Goal: Task Accomplishment & Management: Manage account settings

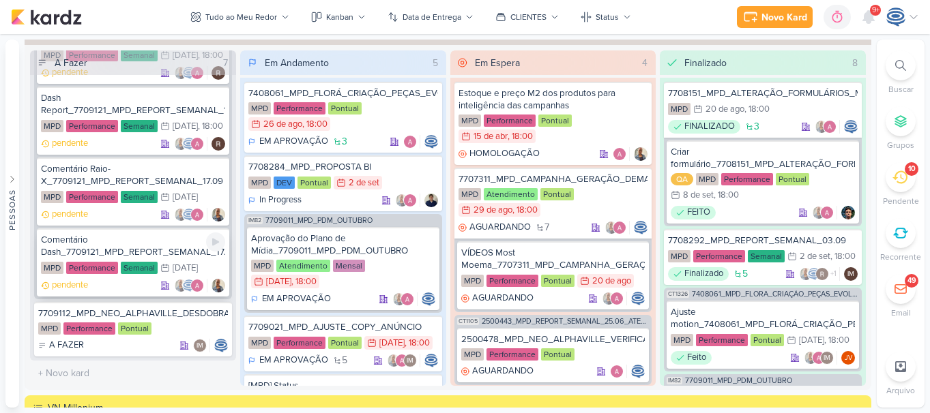
scroll to position [1245, 0]
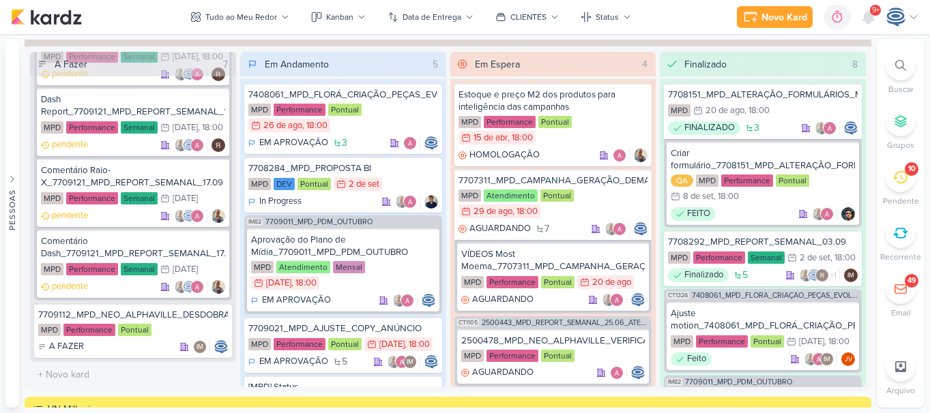
click at [887, 69] on div at bounding box center [900, 65] width 30 height 30
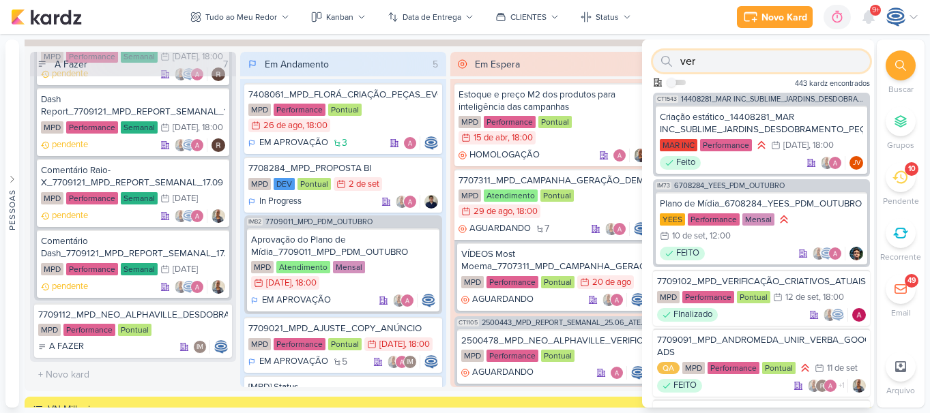
paste input "7409121_MPD_MOST_DESDOBRAMENTO_CRIATIVOS"
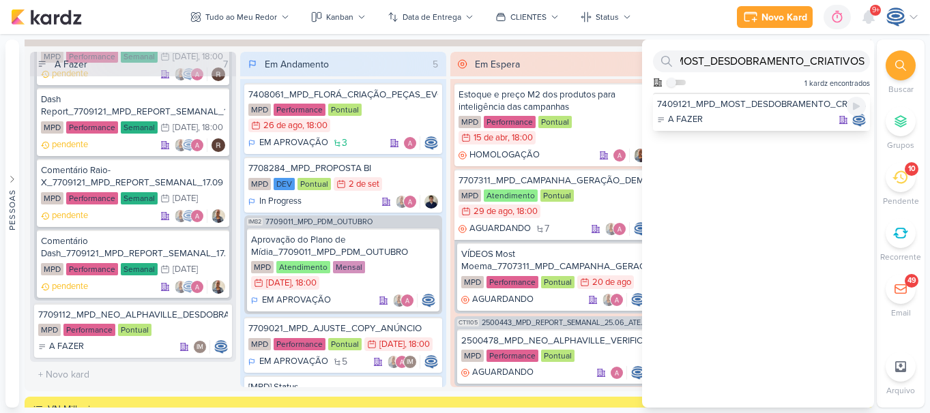
scroll to position [0, 0]
click at [792, 98] on div "7409121_MPD_MOST_DESDOBRAMENTO_CRIATIVOS A FAZER" at bounding box center [761, 112] width 217 height 38
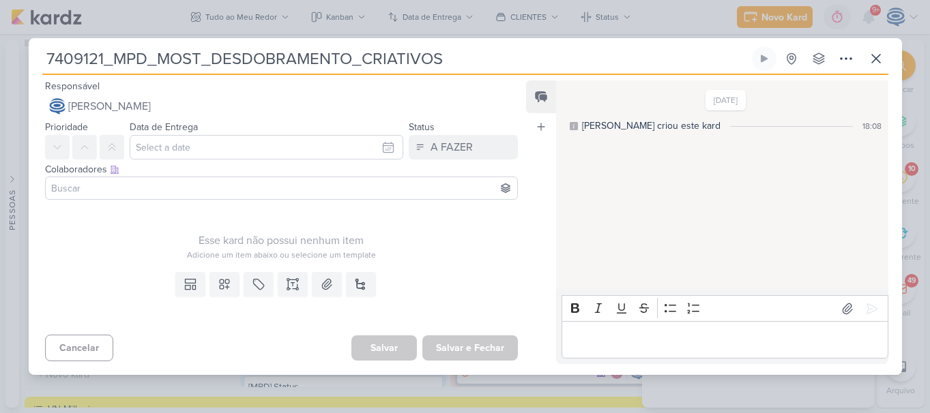
click at [792, 98] on div "12/9/25 Caroline criou este kard 18:08" at bounding box center [725, 111] width 316 height 43
click at [874, 50] on button at bounding box center [875, 58] width 25 height 25
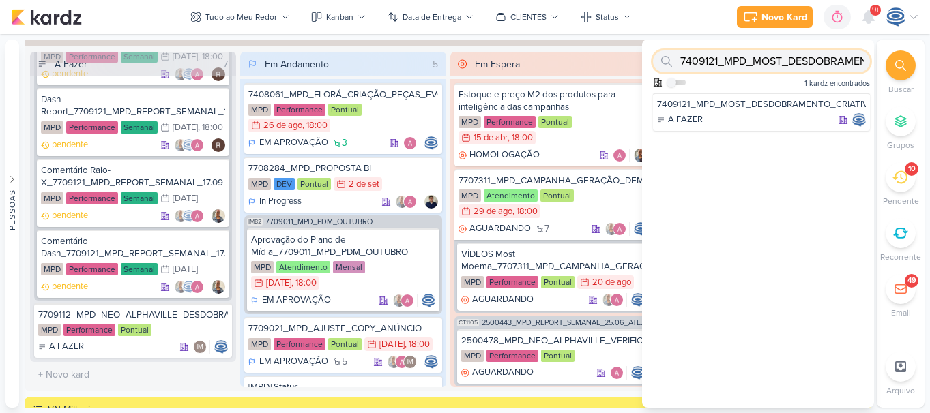
click at [737, 53] on input "7409121_MPD_MOST_DESDOBRAMENTO_CRIATIVOS" at bounding box center [761, 61] width 217 height 22
paste input "709112_MPD_NEO ALPHAVILLE DESDOBRAMENTO DE PEÇA"
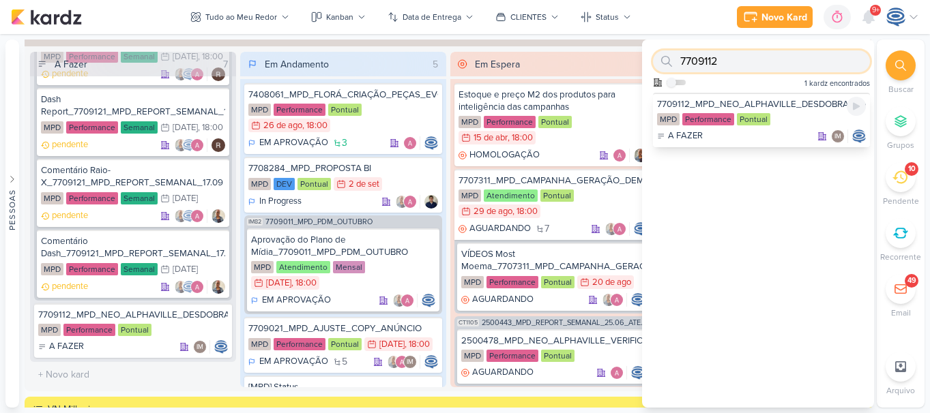
type input "7709112"
click at [799, 119] on div "MPD Performance Pontual" at bounding box center [761, 120] width 209 height 14
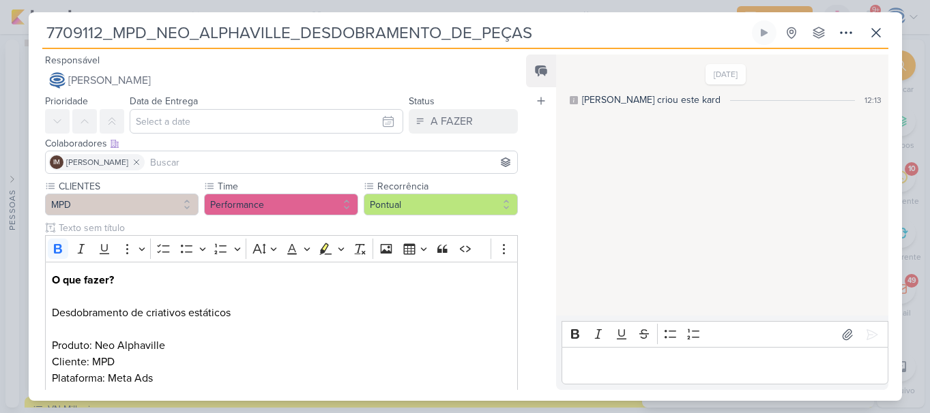
drag, startPoint x: 580, startPoint y: 31, endPoint x: 40, endPoint y: 17, distance: 541.0
click at [40, 17] on div "7709112_MPD_NEO_ALPHAVILLE_DESDOBRAMENTO_DE_PEÇAS Criado por mim" at bounding box center [465, 206] width 873 height 389
click at [458, 288] on p "O que fazer?" at bounding box center [281, 280] width 458 height 16
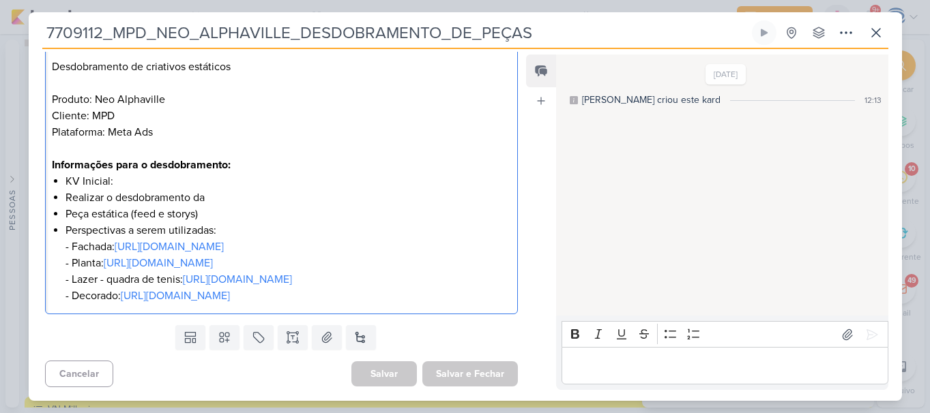
scroll to position [250, 0]
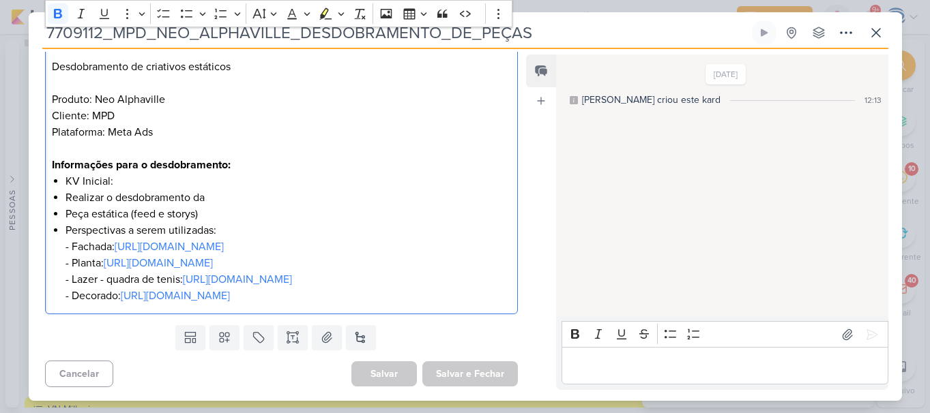
click at [140, 169] on p "Informações para o desdobramento:" at bounding box center [281, 165] width 458 height 16
click at [140, 182] on li "KV Inicial:" at bounding box center [287, 181] width 445 height 16
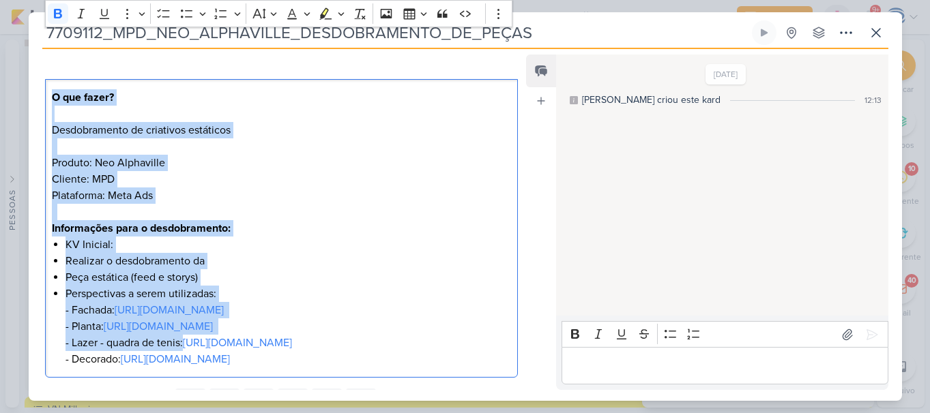
scroll to position [279, 0]
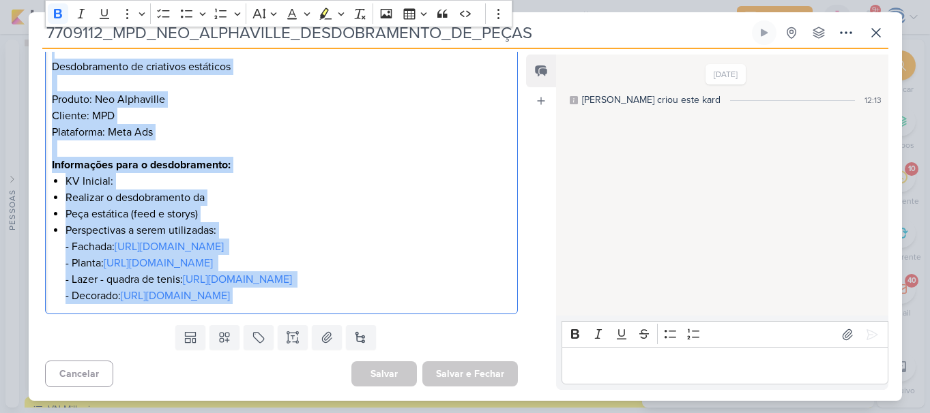
drag, startPoint x: 47, startPoint y: 98, endPoint x: 520, endPoint y: 359, distance: 540.6
click at [520, 359] on div "Responsável Caroline Traven De Andrade Nenhum contato encontrado create new con…" at bounding box center [276, 221] width 495 height 338
copy div "O que fazer? Desdobramento de criativos estáticos Produto: Neo Alphaville Clien…"
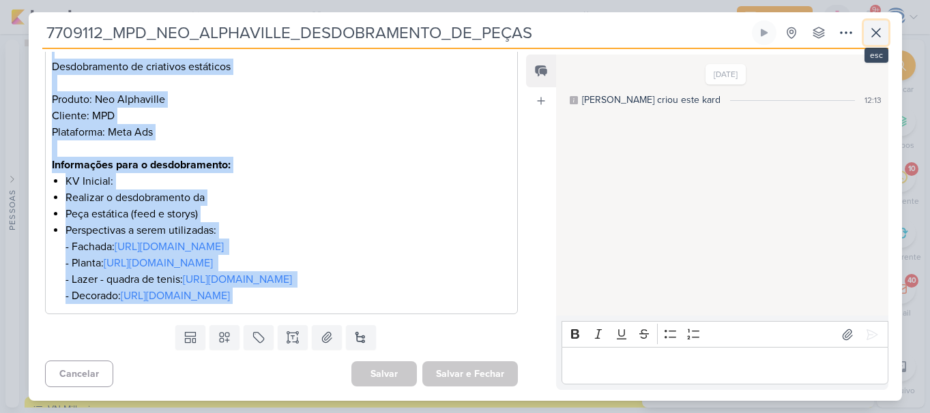
click at [877, 33] on icon at bounding box center [875, 33] width 16 height 16
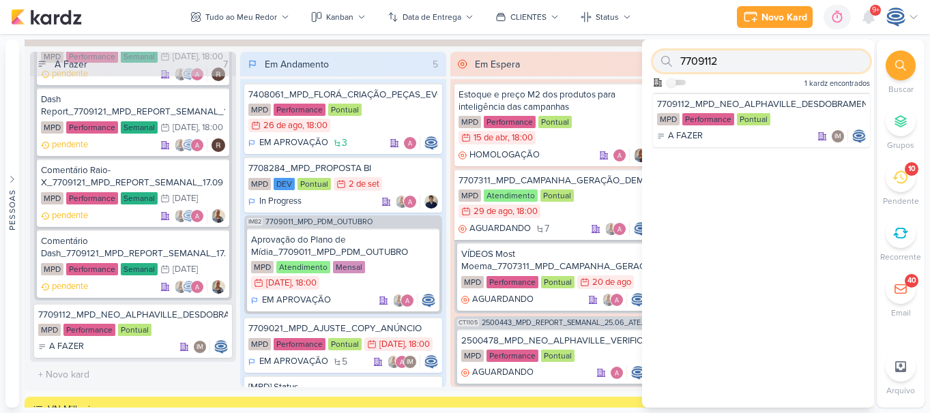
click at [773, 62] on input "7709112" at bounding box center [761, 61] width 217 height 22
type input "7"
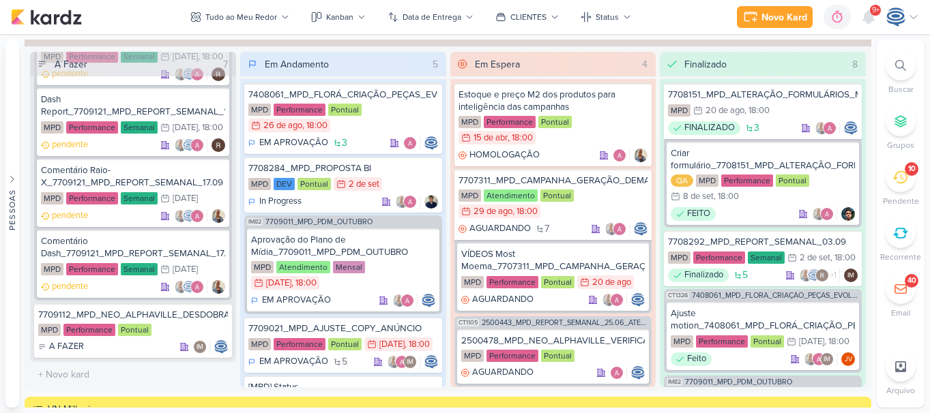
click at [904, 61] on icon at bounding box center [900, 65] width 11 height 11
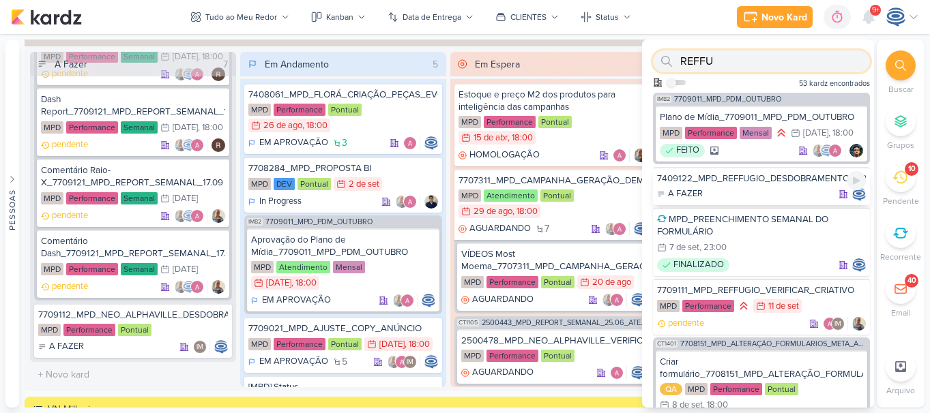
type input "REFFU"
click at [779, 185] on div "7409122_MPD_REFFUGIO_DESDOBRAMENTO_CRIATIVOS" at bounding box center [761, 179] width 209 height 12
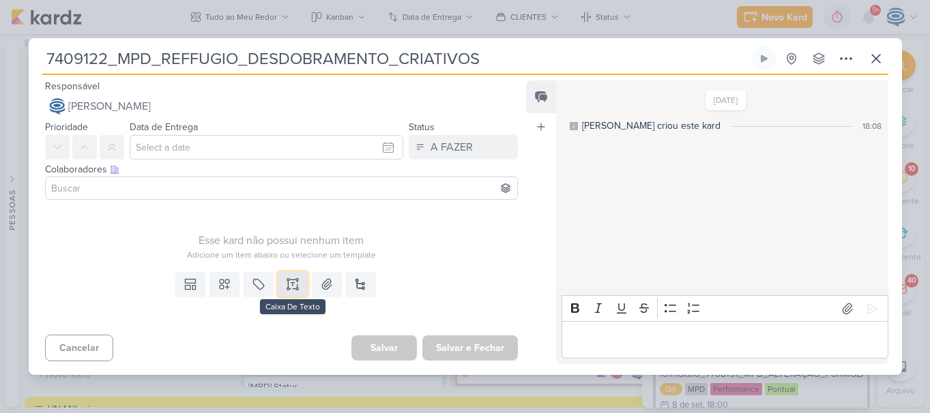
click at [288, 284] on icon at bounding box center [288, 284] width 0 height 7
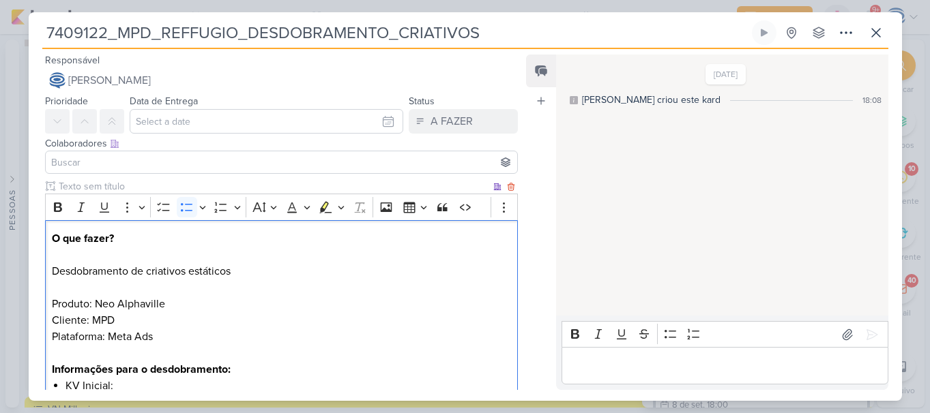
scroll to position [150, 0]
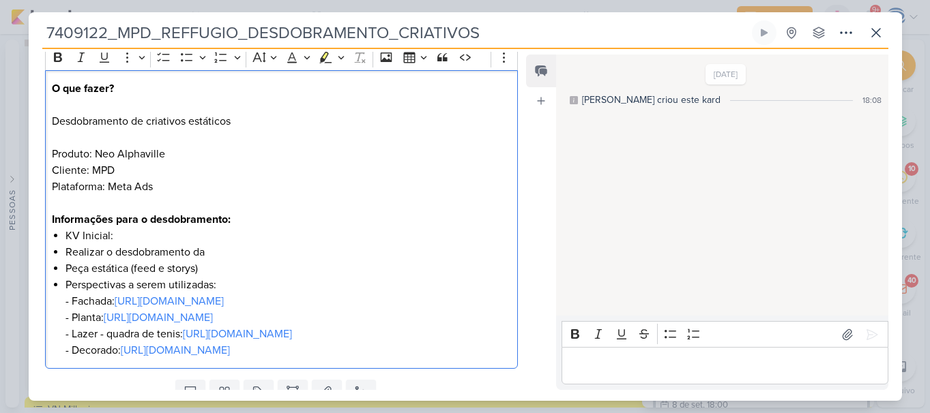
drag, startPoint x: 167, startPoint y: 152, endPoint x: 98, endPoint y: 151, distance: 68.9
click at [98, 151] on p "Produto: Neo Alphaville Cliente: MPD Plataforma: Meta Ads" at bounding box center [281, 178] width 458 height 65
click at [137, 220] on strong "Informações para o desdobramento:" at bounding box center [141, 220] width 179 height 14
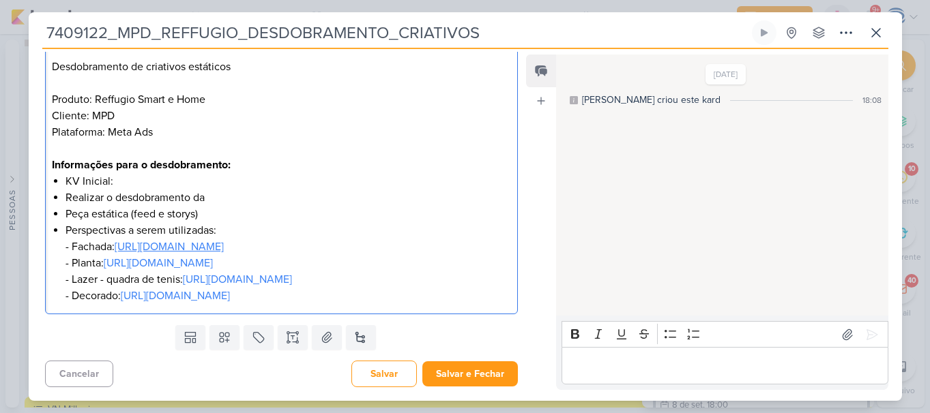
scroll to position [209, 0]
click at [125, 183] on li "KV Inicial:" at bounding box center [287, 181] width 445 height 16
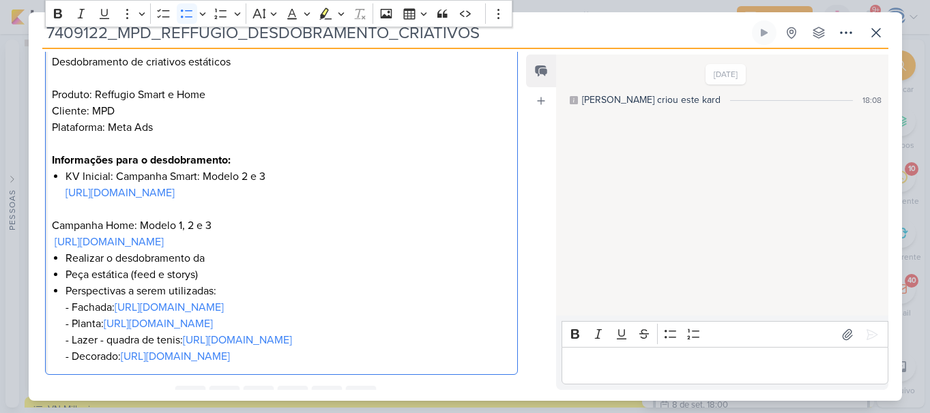
click at [115, 182] on li "KV Inicial: Campanha Smart: Modelo 2 e 3 https://drive.google.com/drive/folders…" at bounding box center [287, 184] width 445 height 33
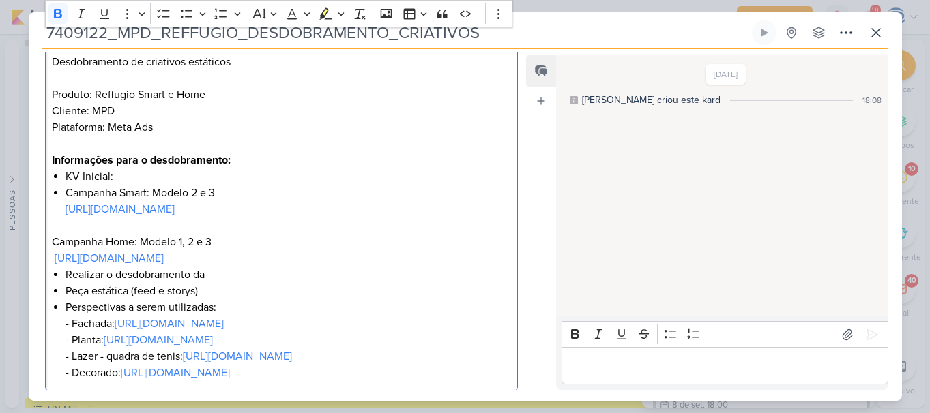
click at [226, 159] on strong "Informações para o desdobramento:" at bounding box center [141, 160] width 179 height 14
click at [52, 164] on strong "Informações para o desdobramento:" at bounding box center [141, 160] width 179 height 14
click at [61, 187] on div "O que fazer? Desdobramento de criativos estáticos Produto: Reffugio Smart e Hom…" at bounding box center [281, 201] width 473 height 381
drag, startPoint x: 152, startPoint y: 193, endPoint x: 63, endPoint y: 188, distance: 88.8
click at [63, 188] on div "O que fazer? Desdobramento de criativos estáticos Produto: Reffugio Smart e Hom…" at bounding box center [281, 201] width 473 height 381
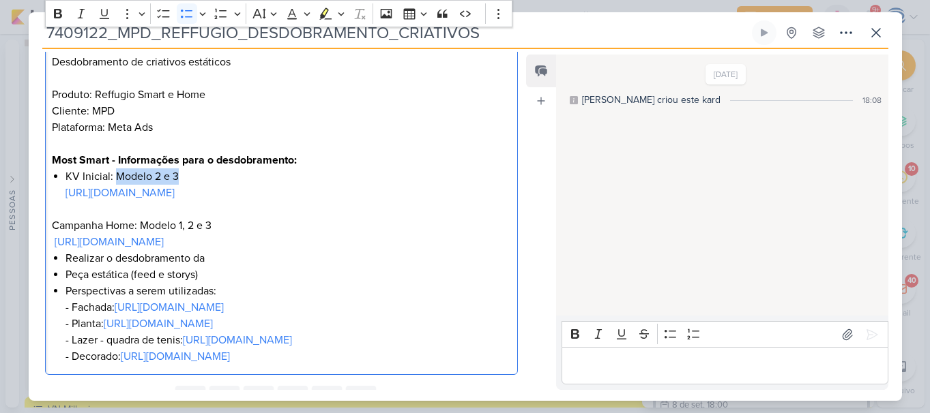
drag, startPoint x: 181, startPoint y: 178, endPoint x: 117, endPoint y: 170, distance: 64.5
click at [117, 170] on li "KV Inicial: Modelo 2 e 3 https://drive.google.com/drive/folders/1PhzVDNj1Pba-TZ…" at bounding box center [287, 184] width 445 height 33
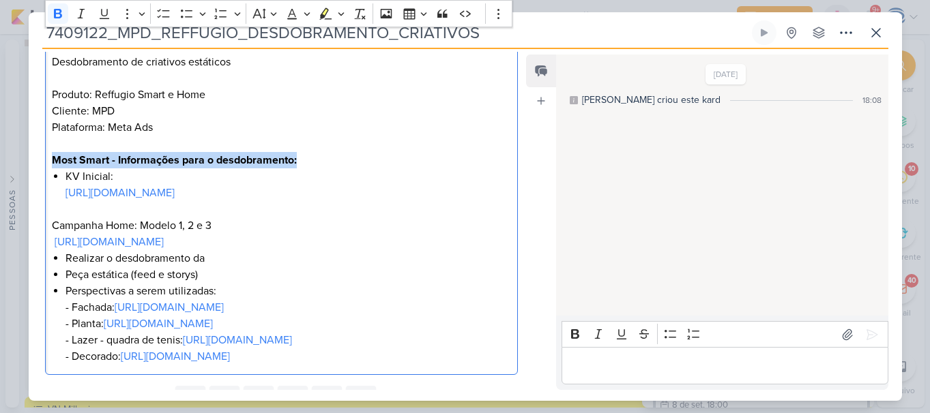
copy strong "Most Smart - Informações para o desdobramento:"
drag, startPoint x: 299, startPoint y: 155, endPoint x: 55, endPoint y: 155, distance: 244.8
click at [55, 155] on p "Most Smart - Informações para o desdobramento:" at bounding box center [281, 160] width 458 height 16
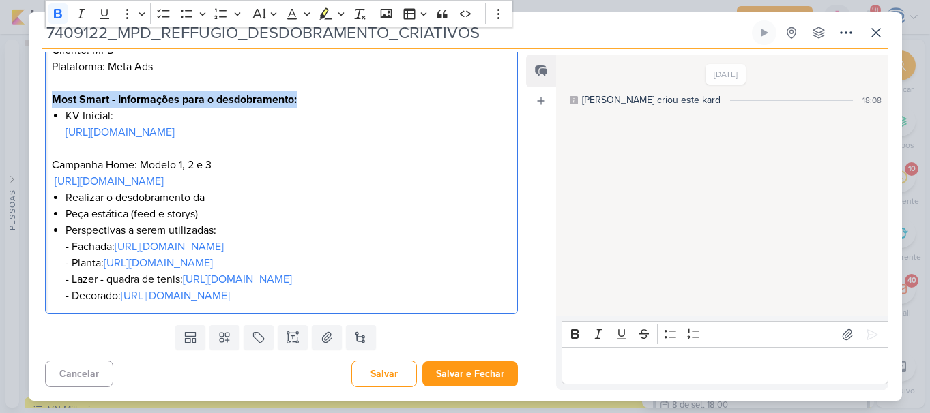
scroll to position [293, 0]
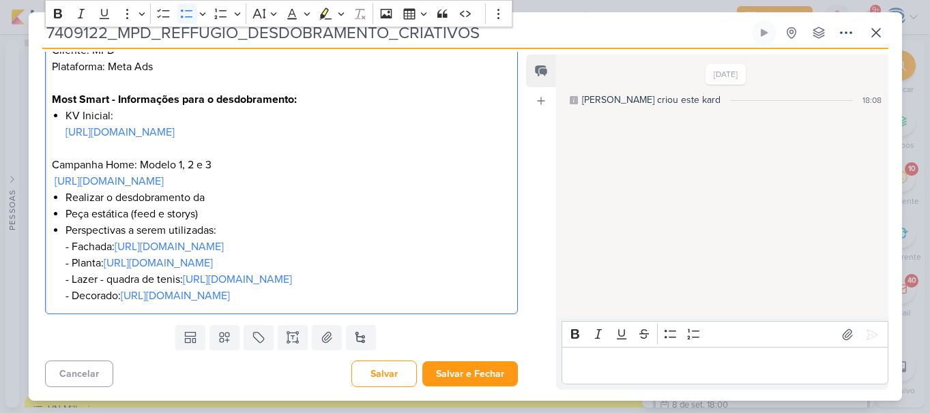
click at [504, 301] on li "Perspectivas a serem utilizadas: - Fachada: https://drive.google.com/file/d/1B4…" at bounding box center [287, 263] width 445 height 82
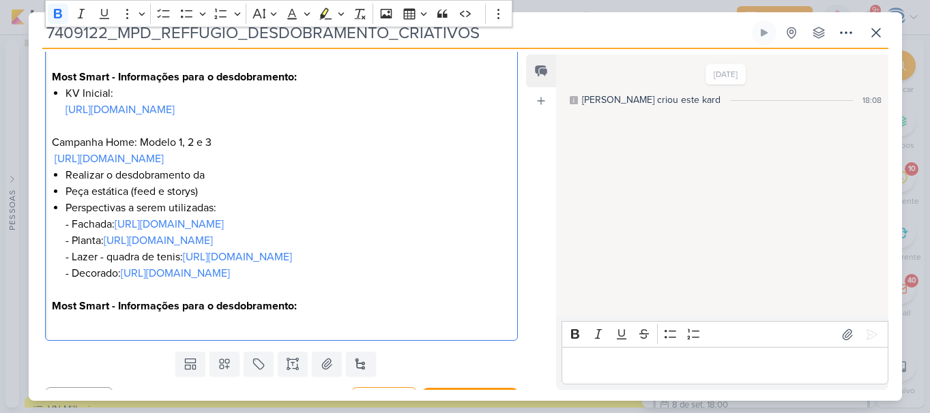
click at [110, 313] on strong "Most Smart - Informações para o desdobramento:" at bounding box center [174, 306] width 245 height 14
drag, startPoint x: 47, startPoint y: 161, endPoint x: 447, endPoint y: 166, distance: 400.3
click at [447, 166] on div "O que fazer? Desdobramento de criativos estáticos Produto: Reffugio Smart e Hom…" at bounding box center [281, 135] width 473 height 414
copy p "https://drive.google.com/drive/folders/1ZxEMZ-UE9zWlbZSU3qNrb9Ewmfp5McBx"
click at [213, 331] on p "Editor editing area: main" at bounding box center [281, 322] width 458 height 16
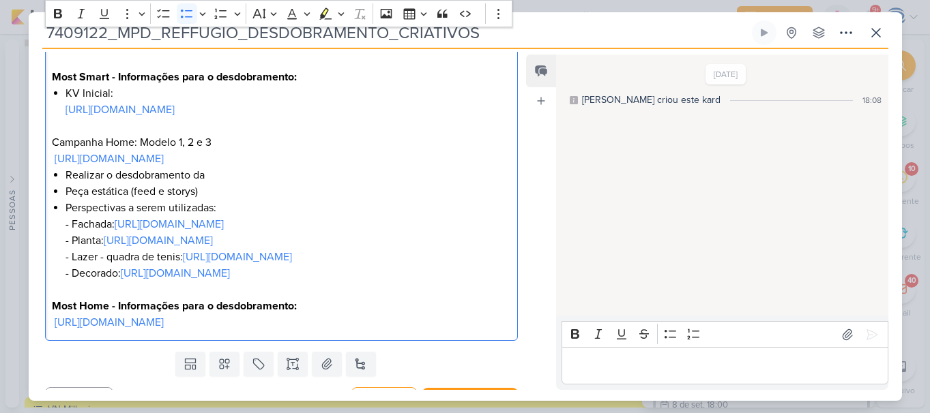
drag, startPoint x: 131, startPoint y: 91, endPoint x: 50, endPoint y: 89, distance: 80.5
click at [50, 89] on div "O que fazer? Desdobramento de criativos estáticos Produto: Reffugio Smart e Hom…" at bounding box center [281, 135] width 473 height 414
copy li "KV Inicial:"
click at [312, 314] on p "Most Home - Informações para o desdobramento:" at bounding box center [281, 306] width 458 height 16
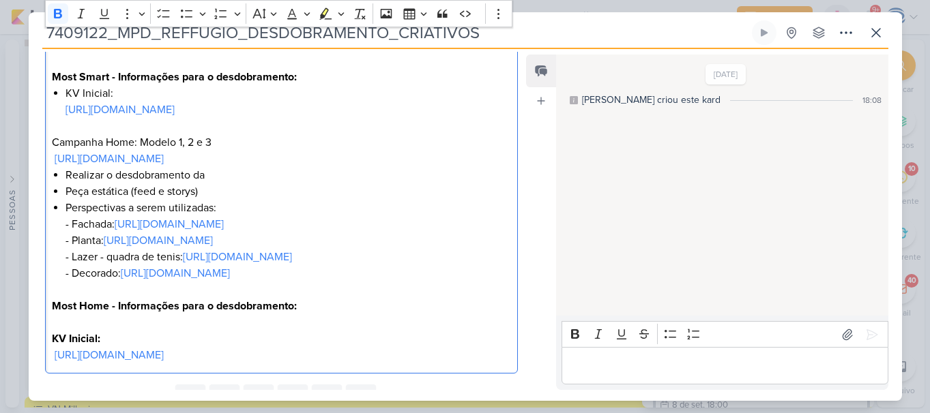
drag, startPoint x: 114, startPoint y: 373, endPoint x: 30, endPoint y: 364, distance: 84.3
click at [30, 364] on div "Clique para deixar o item visível somente à membros da sua organização Rich Tex…" at bounding box center [276, 133] width 495 height 492
click at [55, 12] on icon "Editor toolbar" at bounding box center [58, 14] width 8 height 10
click at [181, 13] on icon "Editor toolbar" at bounding box center [187, 14] width 14 height 14
click at [162, 347] on li "KV Inicial:" at bounding box center [287, 339] width 445 height 16
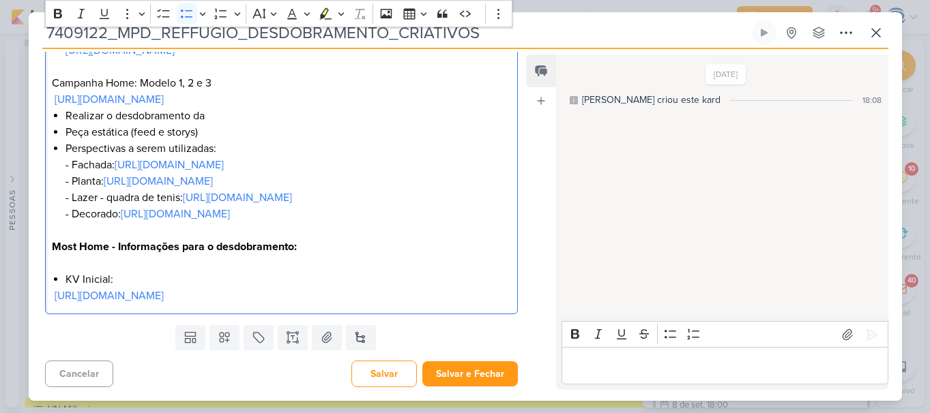
scroll to position [304, 0]
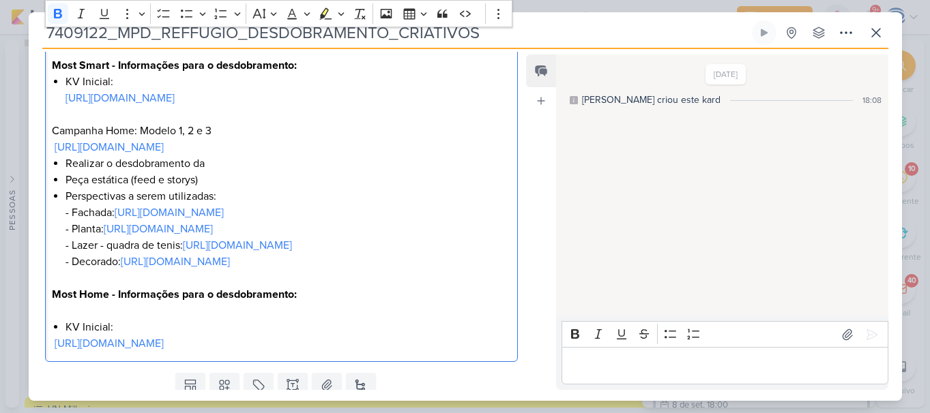
click at [61, 319] on p "Editor editing area: main" at bounding box center [281, 311] width 458 height 16
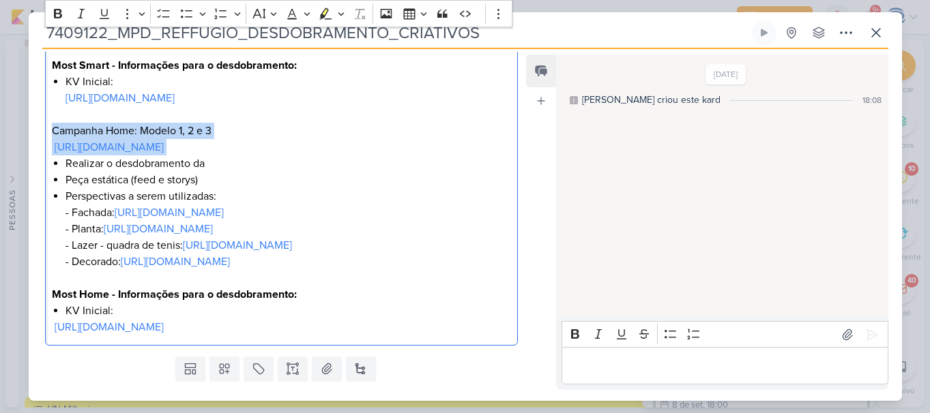
drag, startPoint x: 454, startPoint y: 151, endPoint x: 27, endPoint y: 128, distance: 427.5
click at [27, 128] on div "7409122_MPD_REFFUGIO_DESDOBRAMENTO_CRIATIVOS Criado por mim" at bounding box center [465, 206] width 930 height 413
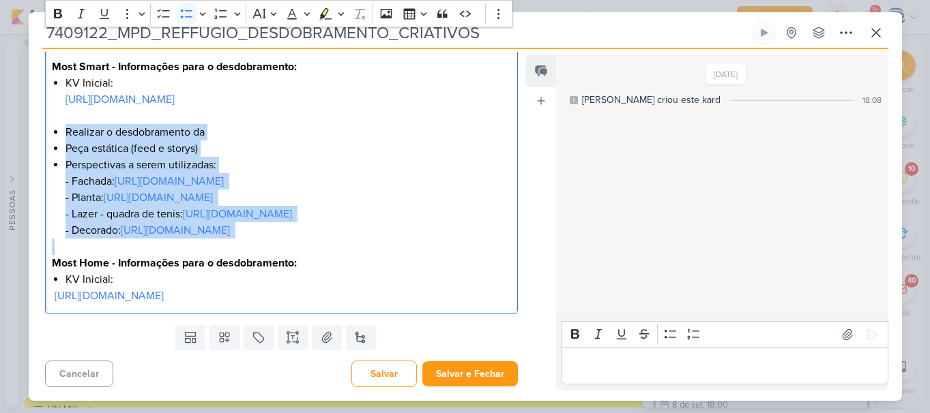
drag, startPoint x: 50, startPoint y: 127, endPoint x: 507, endPoint y: 278, distance: 480.7
click at [507, 278] on div "O que fazer? Desdobramento de criativos estáticos Produto: Reffugio Smart e Hom…" at bounding box center [281, 116] width 473 height 398
copy ul "Realizar o desdobramento da Peça estática (feed e storys) Perspectivas a serem …"
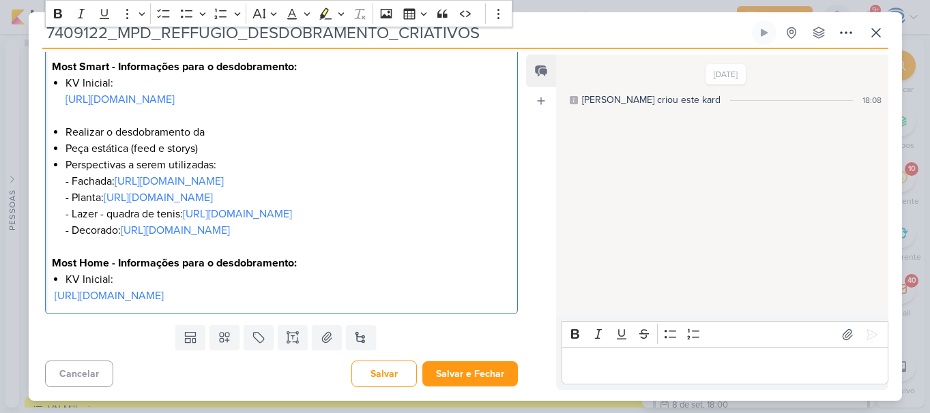
click at [454, 304] on p "https://drive.google.com/drive/folders/1ZxEMZ-UE9zWlbZSU3qNrb9Ewmfp5McBx" at bounding box center [281, 296] width 458 height 16
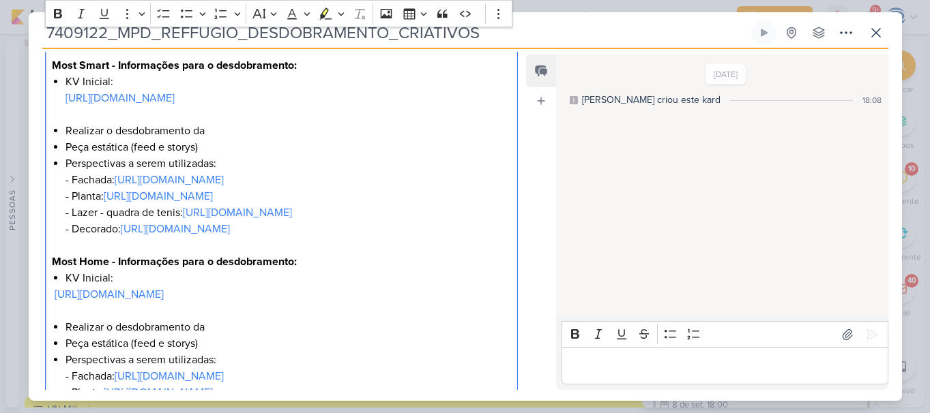
scroll to position [430, 0]
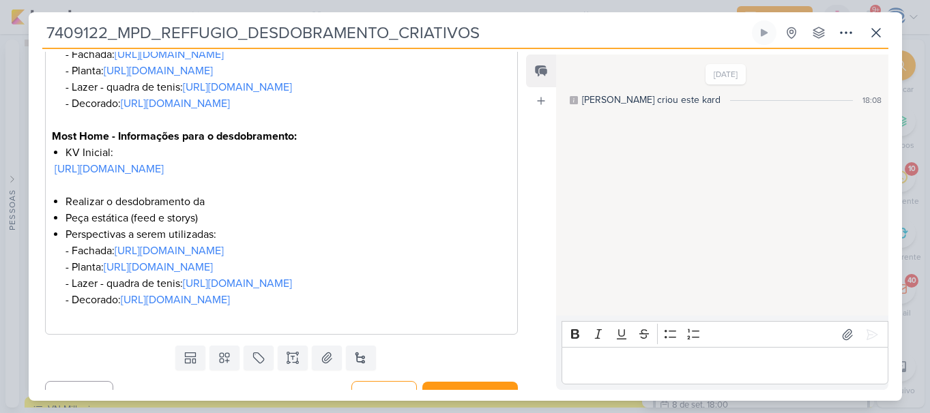
click at [287, 210] on li "Realizar o desdobramento da" at bounding box center [287, 202] width 445 height 16
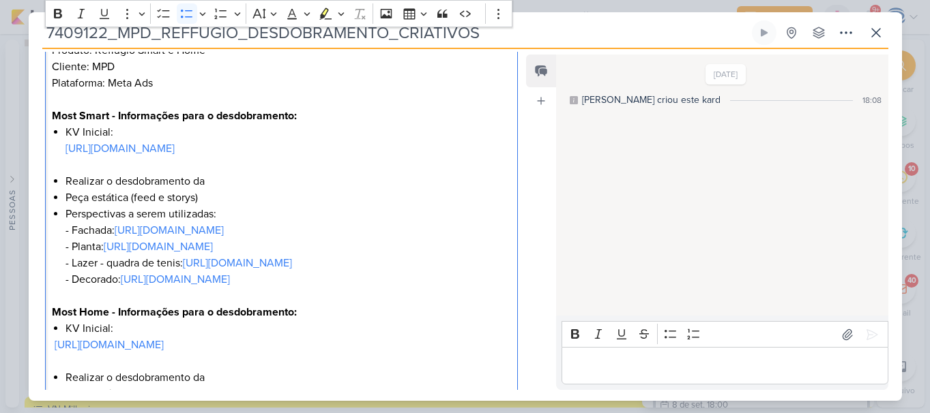
scroll to position [252, 0]
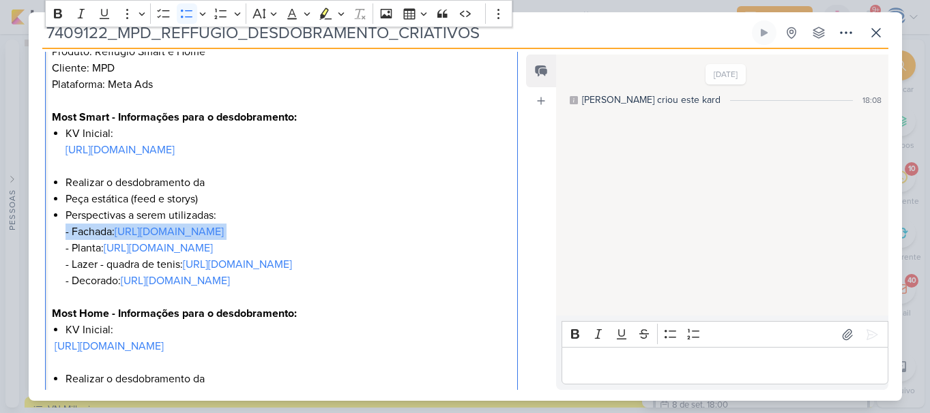
drag, startPoint x: 136, startPoint y: 245, endPoint x: 65, endPoint y: 236, distance: 72.2
click at [65, 236] on div "O que fazer? Desdobramento de criativos estáticos Produto: Reffugio Smart e Hom…" at bounding box center [281, 240] width 473 height 545
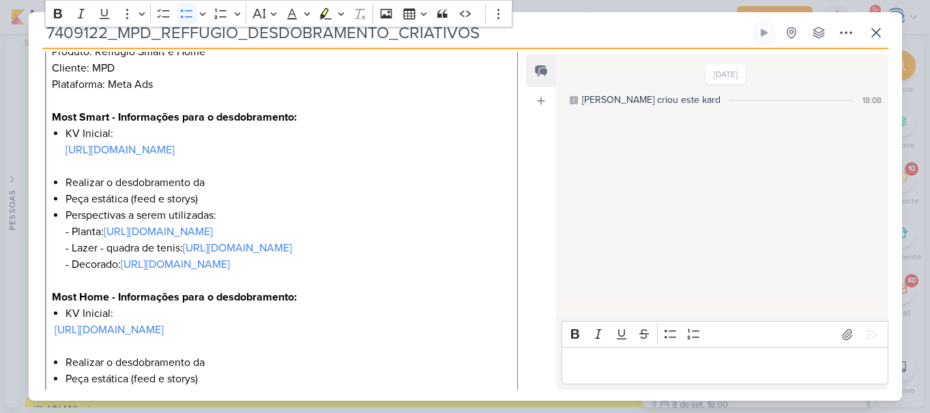
click at [206, 248] on li "Perspectivas a serem utilizadas: - ⁠Planta: https://drive.google.com/drive/fold…" at bounding box center [287, 239] width 445 height 65
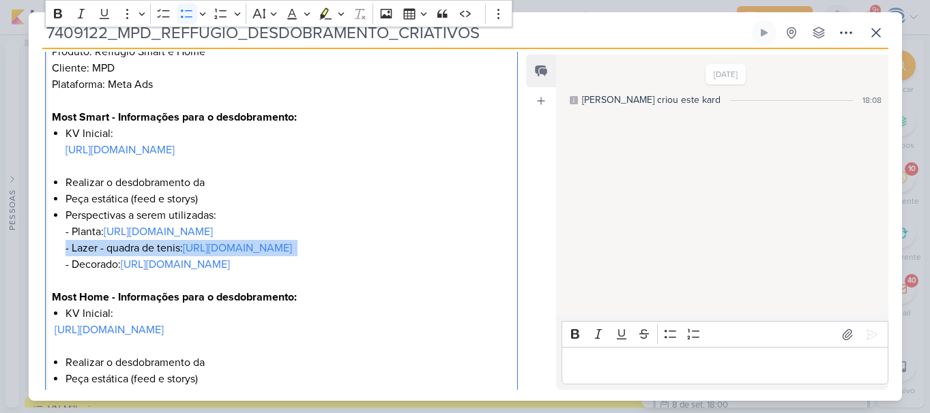
click at [206, 248] on li "Perspectivas a serem utilizadas: - ⁠Planta: https://drive.google.com/drive/fold…" at bounding box center [287, 239] width 445 height 65
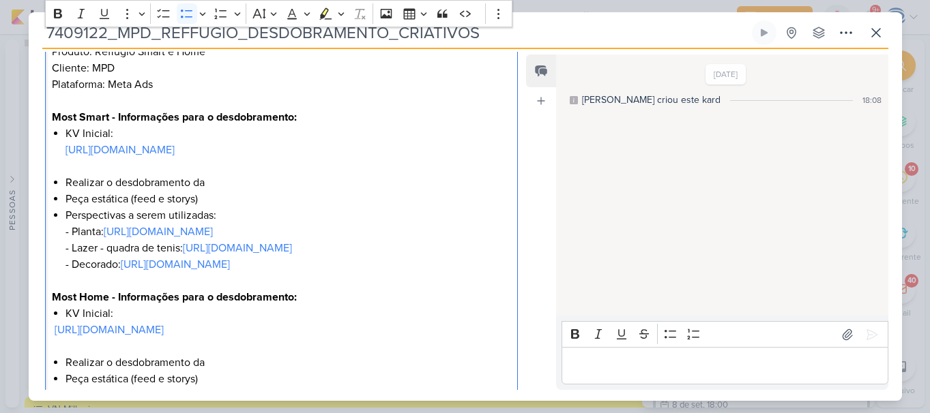
click at [179, 254] on li "Perspectivas a serem utilizadas: - ⁠Planta: https://drive.google.com/drive/fold…" at bounding box center [287, 239] width 445 height 65
click at [145, 304] on strong "Most Home - Informações para o desdobramento:" at bounding box center [174, 298] width 245 height 14
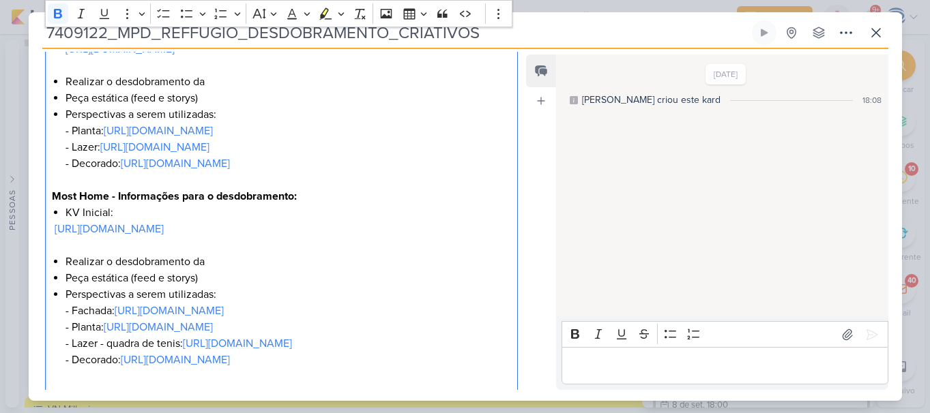
scroll to position [370, 0]
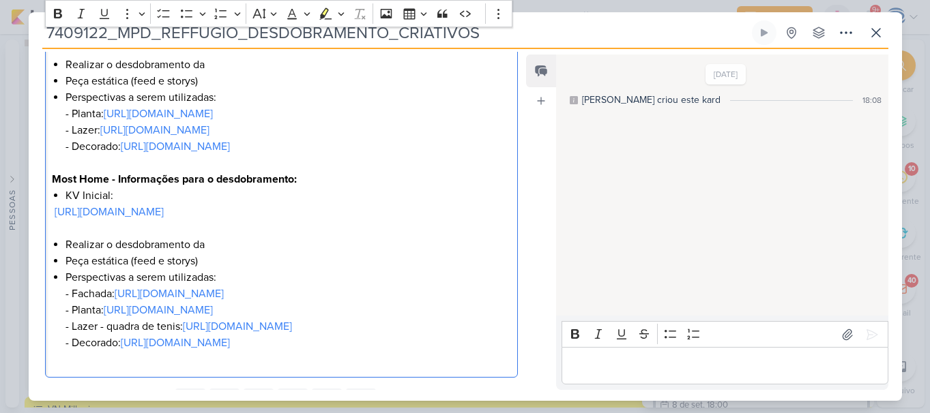
click at [77, 237] on p "Editor editing area: main" at bounding box center [281, 228] width 458 height 16
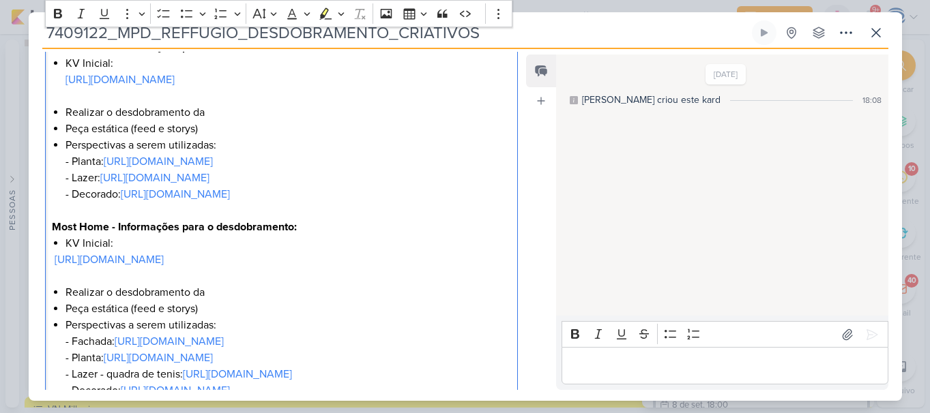
scroll to position [322, 0]
click at [90, 94] on p "Editor editing area: main" at bounding box center [281, 97] width 458 height 16
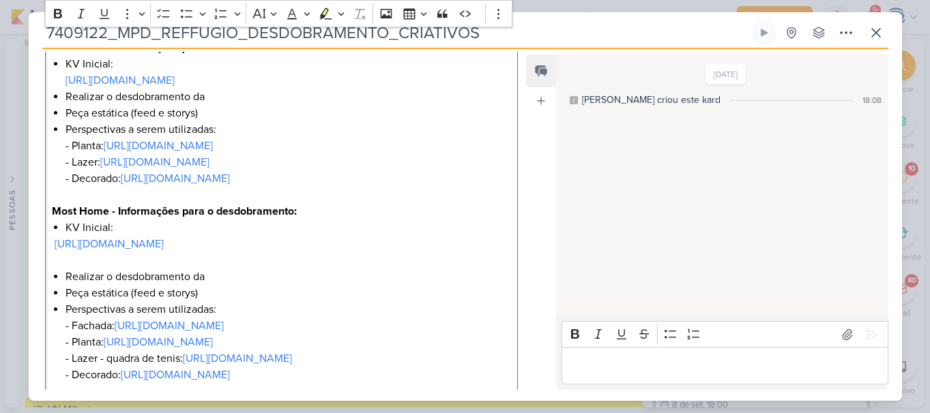
click at [89, 269] on p "Editor editing area: main" at bounding box center [281, 260] width 458 height 16
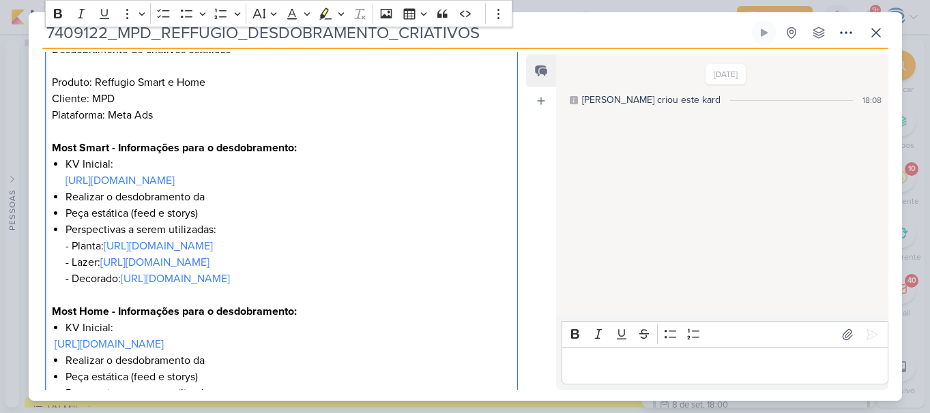
scroll to position [233, 0]
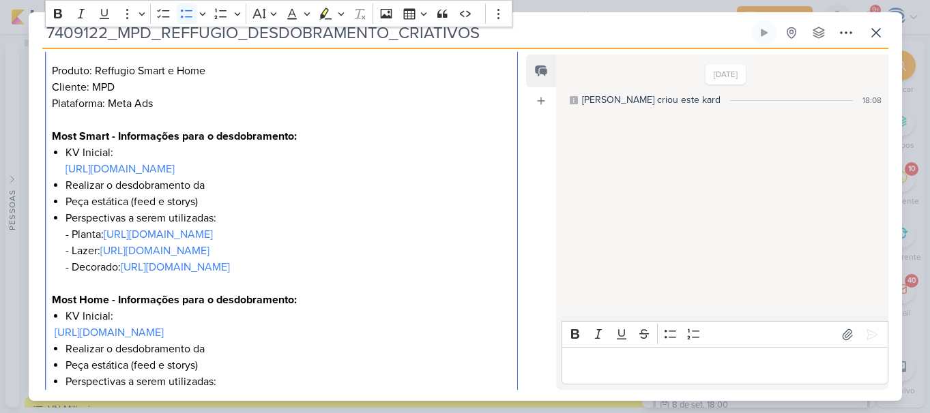
click at [70, 236] on li "Perspectivas a serem utilizadas: - ⁠Planta: https://drive.google.com/drive/fold…" at bounding box center [287, 242] width 445 height 65
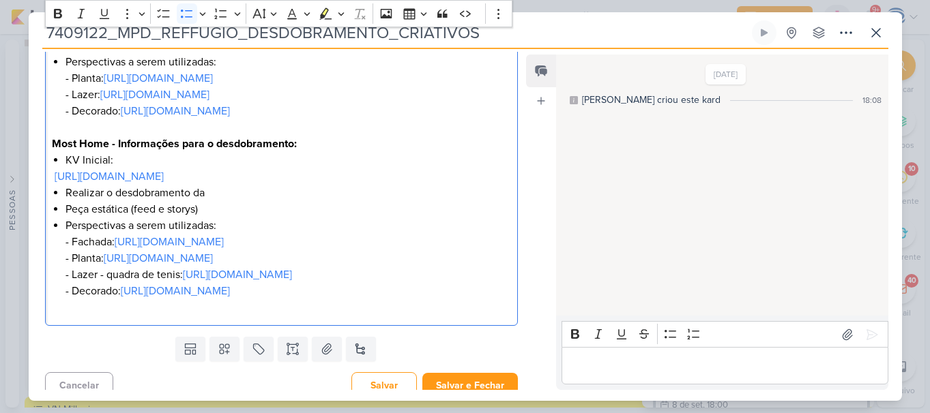
scroll to position [390, 0]
drag, startPoint x: 115, startPoint y: 259, endPoint x: 72, endPoint y: 256, distance: 42.4
click at [72, 256] on li "Perspectivas a serem utilizadas: - Fachada: https://drive.google.com/file/d/1B4…" at bounding box center [287, 258] width 445 height 82
copy li "Fachada:"
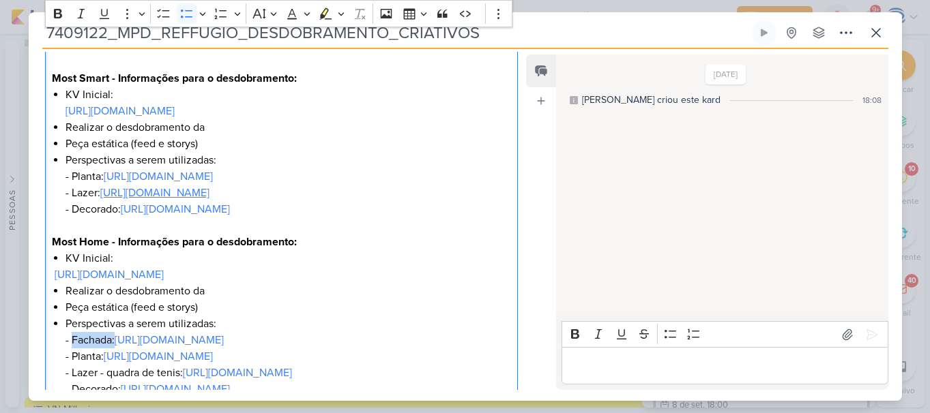
scroll to position [291, 0]
copy li "Fachada:"
drag, startPoint x: 508, startPoint y: 359, endPoint x: 77, endPoint y: 364, distance: 431.0
click at [77, 364] on div "O que fazer? Desdobramento de criativos estáticos Produto: Reffugio Smart e Hom…" at bounding box center [281, 178] width 473 height 496
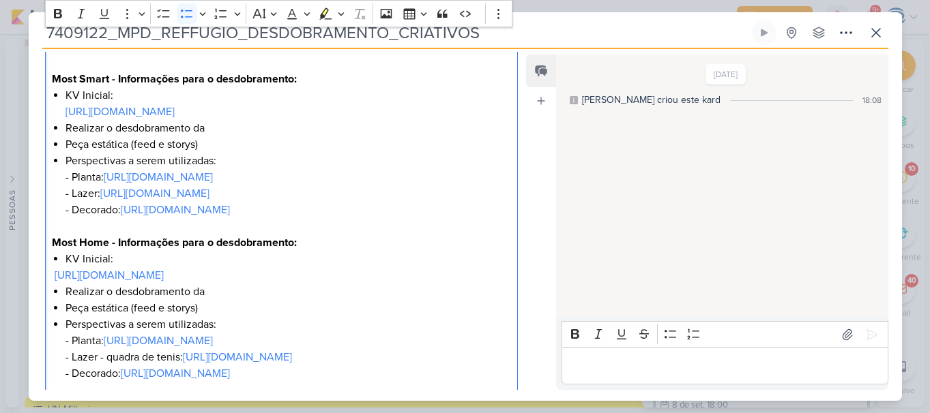
click at [241, 165] on li "Perspectivas a serem utilizadas: - ⁠Planta: https://drive.google.com/drive/fold…" at bounding box center [287, 185] width 445 height 65
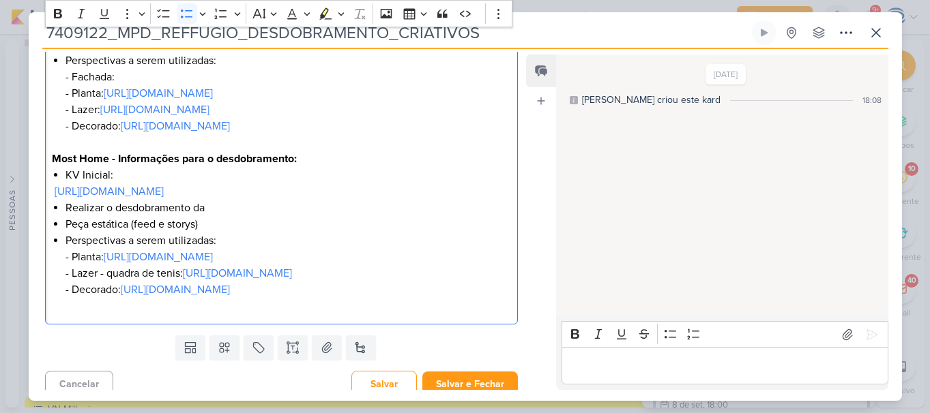
scroll to position [391, 0]
drag, startPoint x: 509, startPoint y: 320, endPoint x: 55, endPoint y: 327, distance: 453.6
click at [55, 325] on div "O que fazer? Desdobramento de criativos estáticos Produto: Reffugio Smart e Hom…" at bounding box center [281, 77] width 473 height 496
drag, startPoint x: 504, startPoint y: 141, endPoint x: 47, endPoint y: 144, distance: 456.9
click at [47, 144] on div "O que fazer? Desdobramento de criativos estáticos Produto: Reffugio Smart e Hom…" at bounding box center [281, 77] width 473 height 496
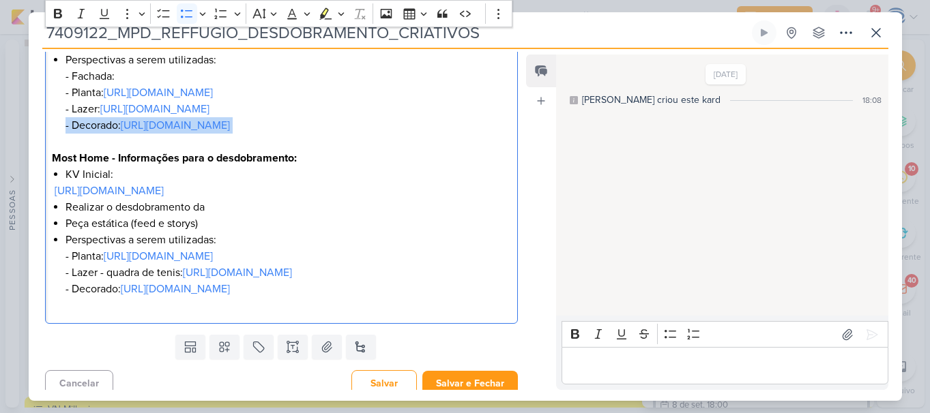
click at [47, 144] on div "O que fazer? Desdobramento de criativos estáticos Produto: Reffugio Smart e Hom…" at bounding box center [281, 77] width 473 height 496
click at [147, 119] on li "Perspectivas a serem utilizadas: - Fachada: - ⁠Planta: https://drive.google.com…" at bounding box center [287, 93] width 445 height 82
drag, startPoint x: 147, startPoint y: 127, endPoint x: 107, endPoint y: 110, distance: 43.7
click at [107, 110] on li "Perspectivas a serem utilizadas: - Fachada: - ⁠Planta: https://drive.google.com…" at bounding box center [287, 93] width 445 height 82
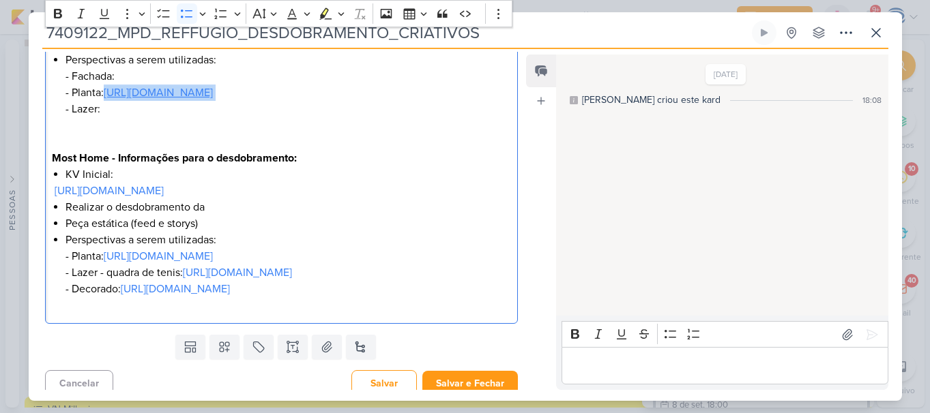
drag, startPoint x: 481, startPoint y: 87, endPoint x: 107, endPoint y: 98, distance: 373.9
click at [107, 98] on li "Perspectivas a serem utilizadas: - Fachada: - ⁠Planta: https://drive.google.com…" at bounding box center [287, 93] width 445 height 82
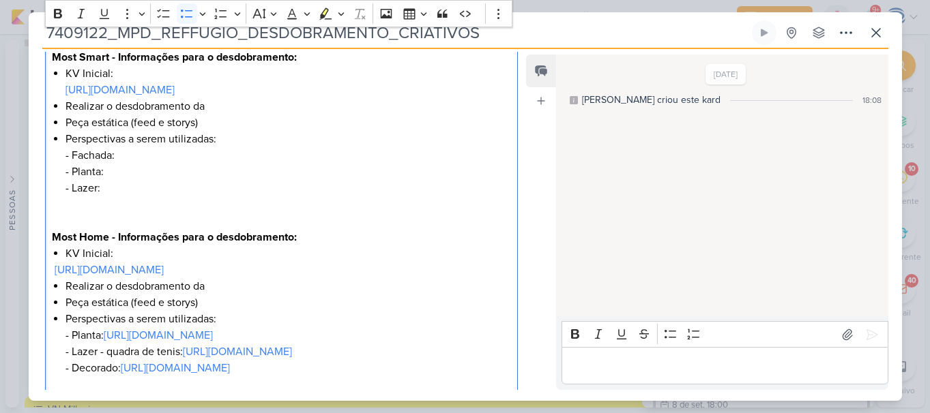
scroll to position [336, 0]
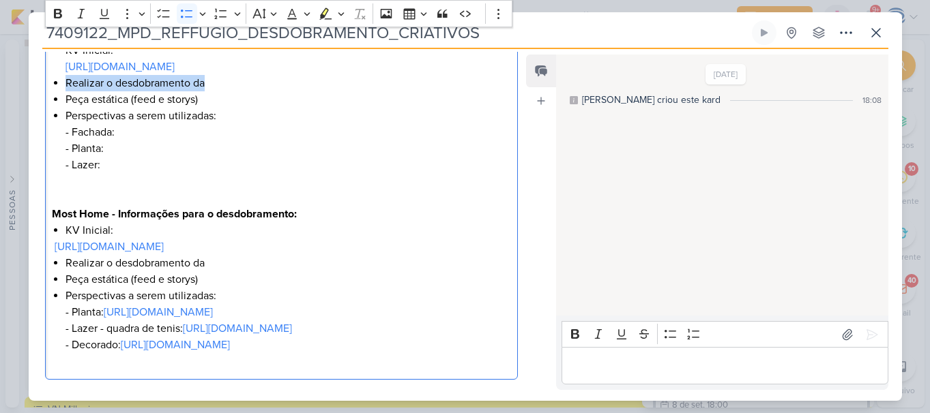
drag, startPoint x: 218, startPoint y: 87, endPoint x: 54, endPoint y: 83, distance: 164.4
click at [65, 83] on li "Realizar o desdobramento da" at bounding box center [287, 83] width 445 height 16
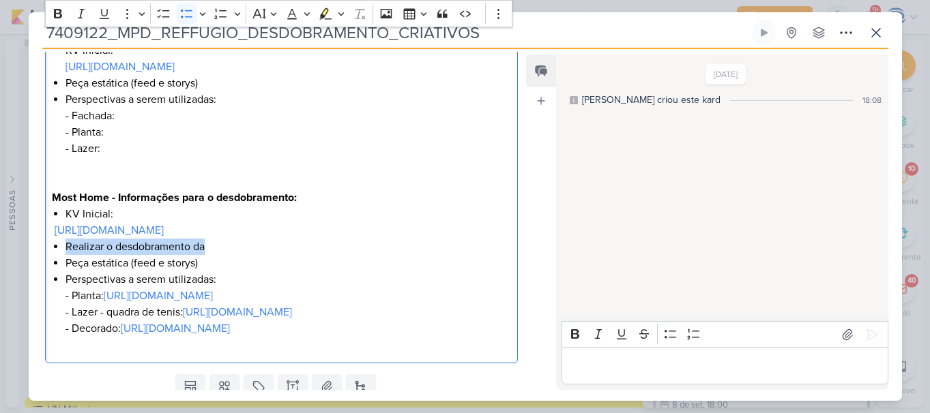
drag, startPoint x: 209, startPoint y: 248, endPoint x: 61, endPoint y: 247, distance: 147.3
click at [61, 247] on div "O que fazer? Desdobramento de criativos estáticos Produto: Reffugio Smart e Hom…" at bounding box center [281, 124] width 473 height 479
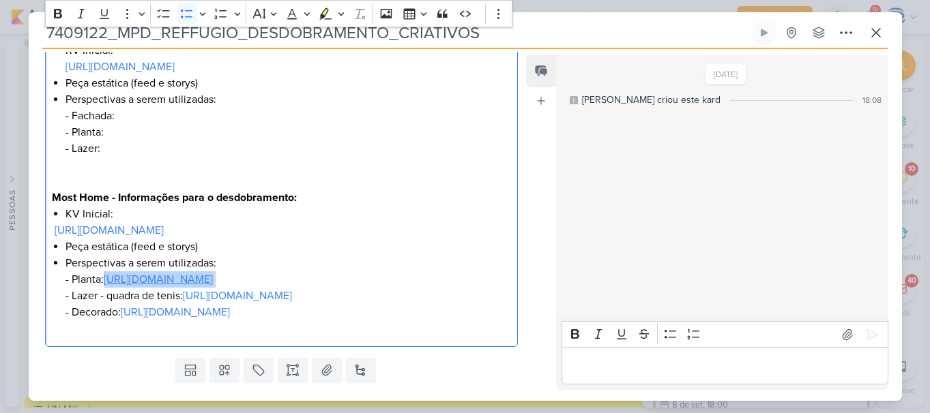
drag, startPoint x: 488, startPoint y: 287, endPoint x: 108, endPoint y: 285, distance: 379.9
click at [108, 285] on li "Perspectivas a serem utilizadas: - ⁠Planta: https://drive.google.com/drive/fold…" at bounding box center [287, 287] width 445 height 65
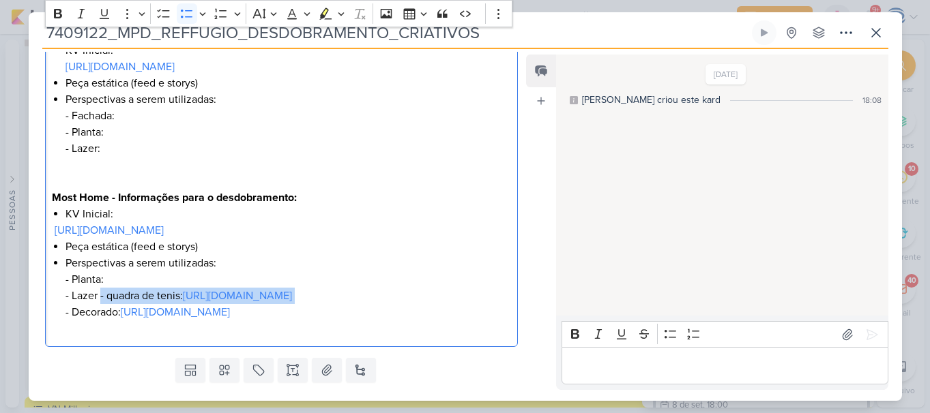
drag, startPoint x: 506, startPoint y: 314, endPoint x: 100, endPoint y: 291, distance: 407.1
click at [100, 291] on div "O que fazer? Desdobramento de criativos estáticos Produto: Reffugio Smart e Hom…" at bounding box center [281, 116] width 473 height 463
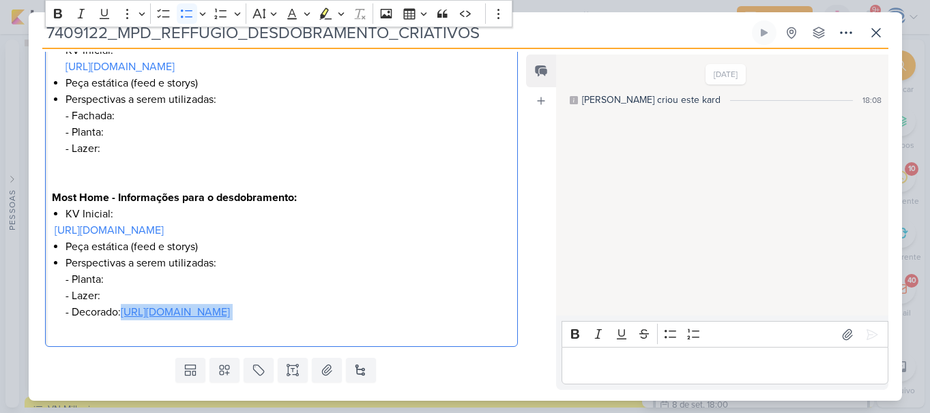
drag, startPoint x: 505, startPoint y: 318, endPoint x: 127, endPoint y: 317, distance: 378.5
click at [127, 317] on div "O que fazer? Desdobramento de criativos estáticos Produto: Reffugio Smart e Hom…" at bounding box center [281, 116] width 473 height 463
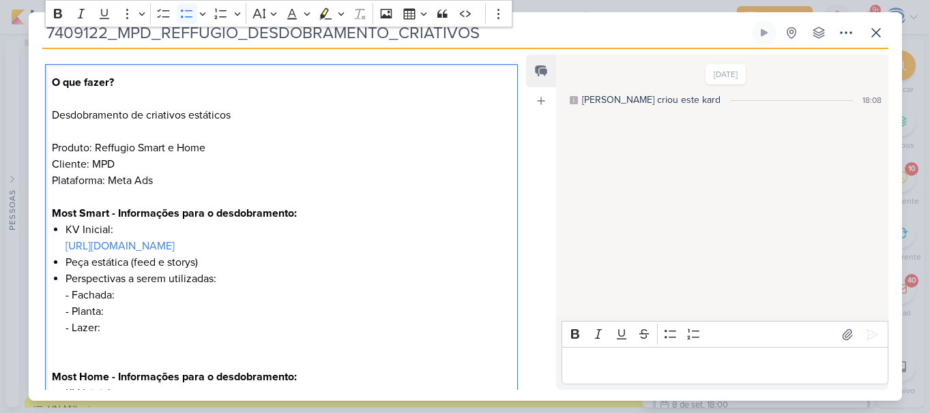
scroll to position [155, 0]
click at [175, 247] on link "https://drive.google.com/drive/folders/1PhzVDNj1Pba-TZZ2VoG9qdMINqrsjpCJ" at bounding box center [119, 247] width 109 height 14
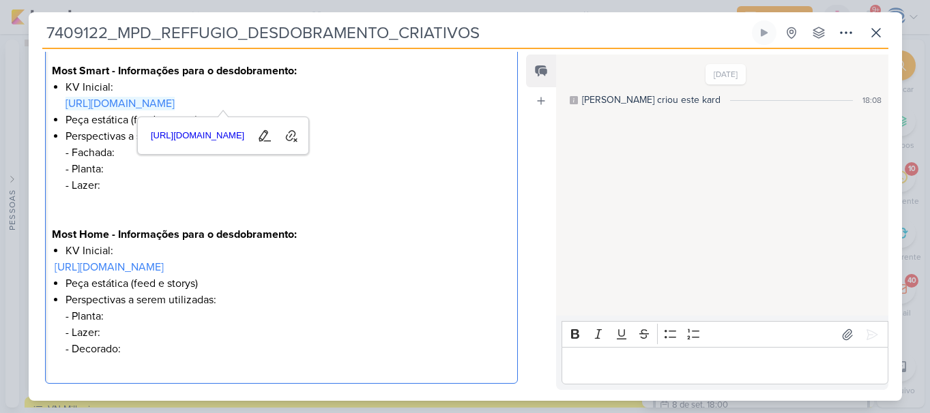
scroll to position [299, 0]
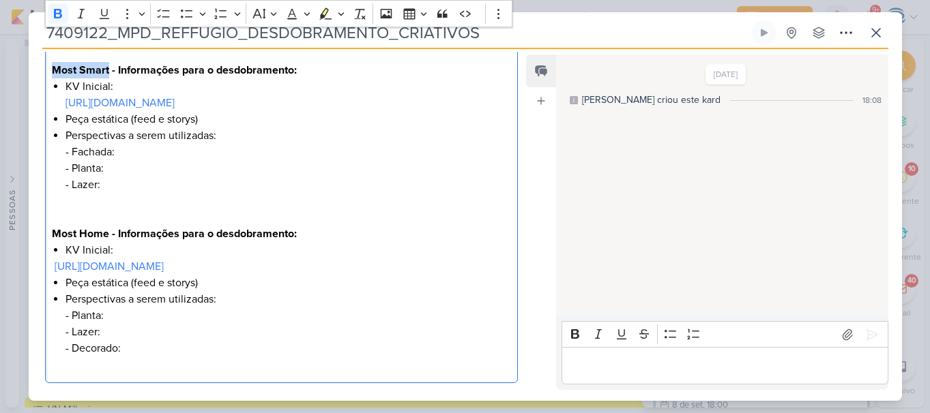
drag, startPoint x: 109, startPoint y: 72, endPoint x: 39, endPoint y: 72, distance: 70.2
click at [39, 72] on div "Clique para deixar o item visível somente à membros da sua organização Rich Tex…" at bounding box center [276, 134] width 495 height 509
drag, startPoint x: 108, startPoint y: 236, endPoint x: 50, endPoint y: 236, distance: 58.0
click at [50, 236] on div "O que fazer? Desdobramento de criativos estáticos Produto: Reffugio Smart e Hom…" at bounding box center [281, 152] width 473 height 463
click at [98, 234] on strong "Reffugio - Home - Informações para o desdobramento:" at bounding box center [185, 234] width 267 height 14
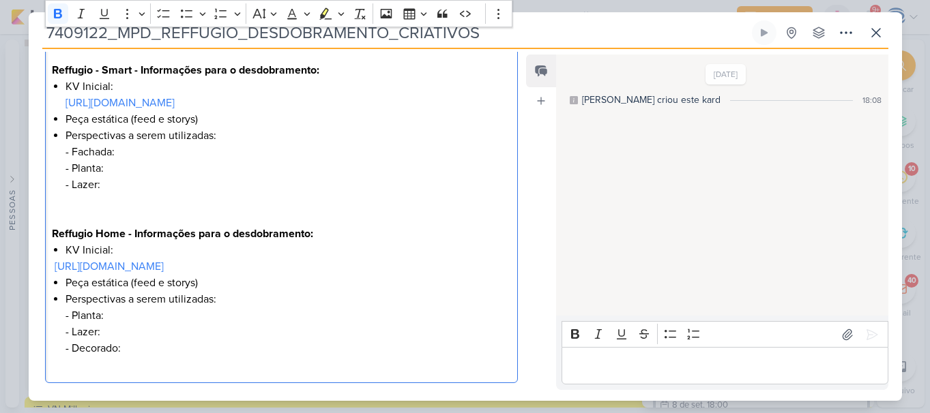
click at [99, 73] on strong "Reffugio - Smart - Informações para o desdobramento:" at bounding box center [185, 70] width 267 height 14
click at [145, 348] on li "Perspectivas a serem utilizadas: - ⁠Planta: - ⁠Lazer: - ⁠Decorado:" at bounding box center [287, 323] width 445 height 65
drag, startPoint x: 132, startPoint y: 156, endPoint x: 50, endPoint y: 154, distance: 81.9
click at [50, 154] on div "O que fazer? Desdobramento de criativos estáticos Produto: Reffugio Smart e Hom…" at bounding box center [281, 152] width 473 height 463
drag, startPoint x: 156, startPoint y: 353, endPoint x: 53, endPoint y: 346, distance: 103.8
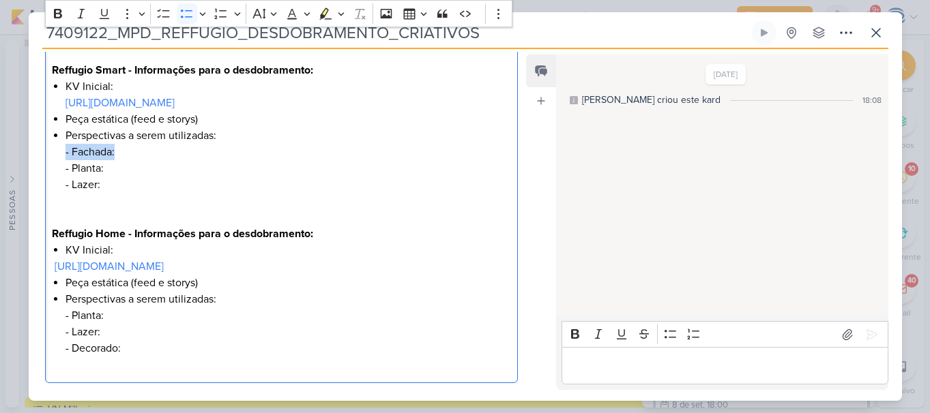
click at [53, 346] on div "O que fazer? Desdobramento de criativos estáticos Produto: Reffugio Smart e Hom…" at bounding box center [281, 152] width 473 height 463
drag, startPoint x: 120, startPoint y: 151, endPoint x: 68, endPoint y: 151, distance: 51.8
click at [68, 151] on li "Perspectivas a serem utilizadas: - Fachada: - ⁠Planta: - ⁠Lazer:" at bounding box center [287, 169] width 445 height 82
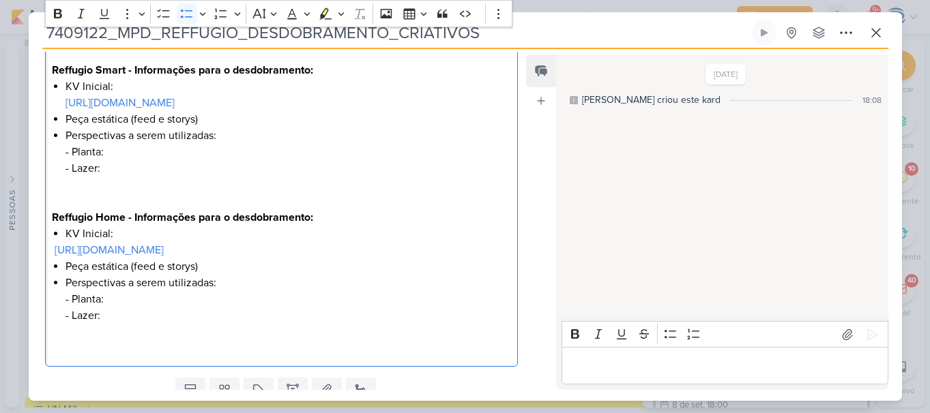
click at [68, 151] on li "Perspectivas a serem utilizadas: - ⁠Planta: - ⁠Lazer:" at bounding box center [287, 160] width 445 height 65
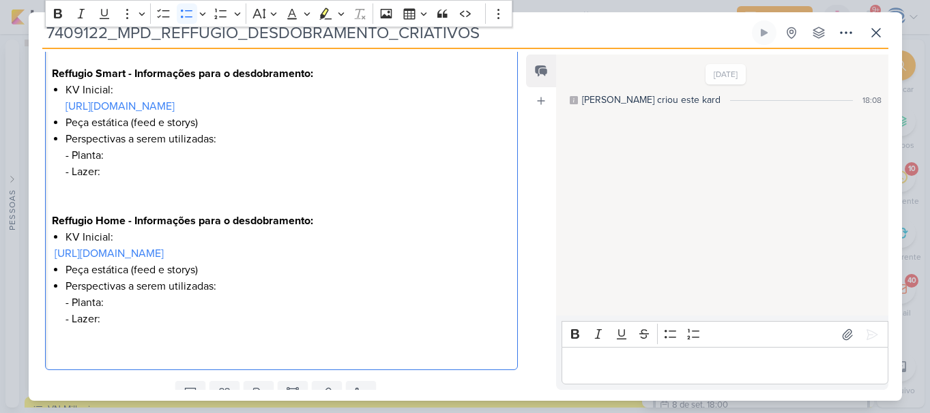
scroll to position [310, 0]
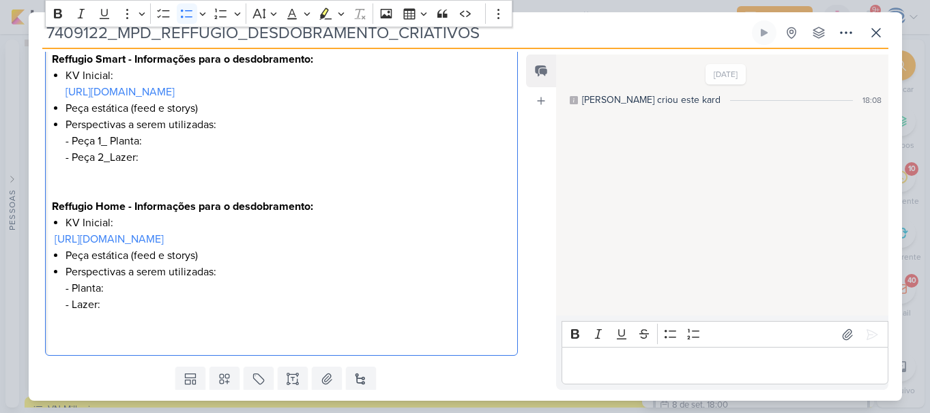
drag, startPoint x: 149, startPoint y: 164, endPoint x: 73, endPoint y: 141, distance: 79.0
click at [73, 141] on li "Perspectivas a serem utilizadas: - Peça 1_ ⁠Planta: - ⁠Peça 2_Lazer:" at bounding box center [287, 149] width 445 height 65
copy li "Peça 1_ ⁠Planta: - ⁠Peça 2_Lazer:"
drag, startPoint x: 102, startPoint y: 304, endPoint x: 72, endPoint y: 286, distance: 34.9
click at [72, 286] on li "Perspectivas a serem utilizadas: - ⁠Planta: - ⁠Lazer:" at bounding box center [287, 296] width 445 height 65
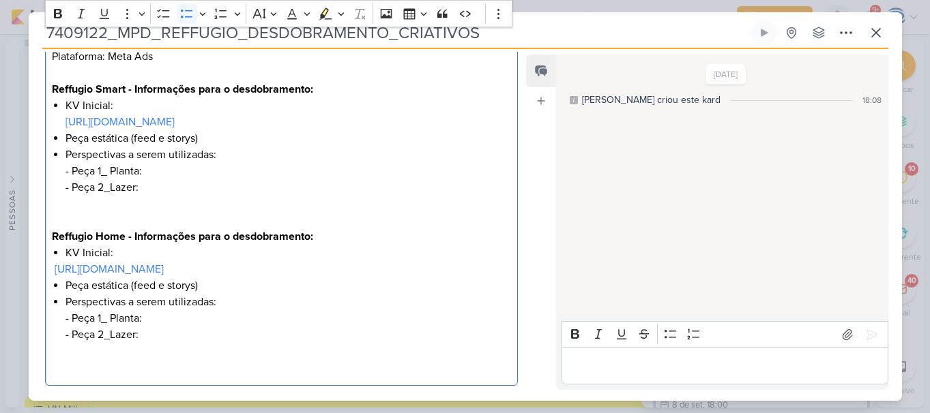
scroll to position [274, 0]
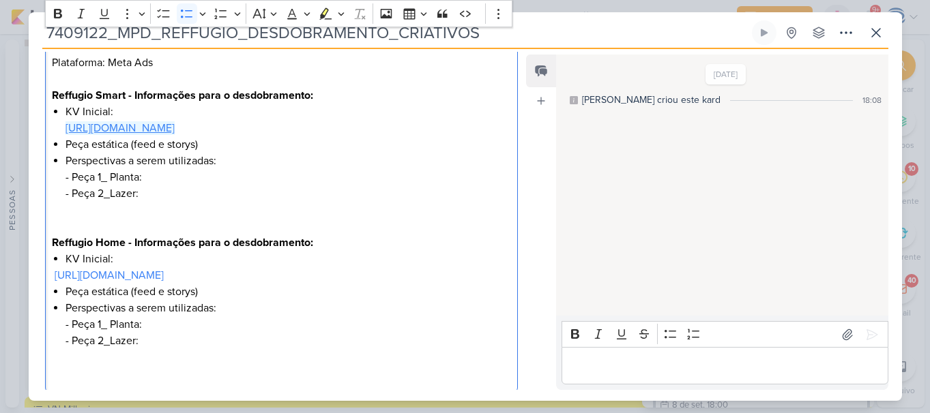
click at [175, 134] on link "https://drive.google.com/drive/folders/1PhzVDNj1Pba-TZZ2VoG9qdMINqrsjpCJ" at bounding box center [119, 128] width 109 height 14
click at [173, 224] on p "Editor editing area: main" at bounding box center [281, 226] width 458 height 16
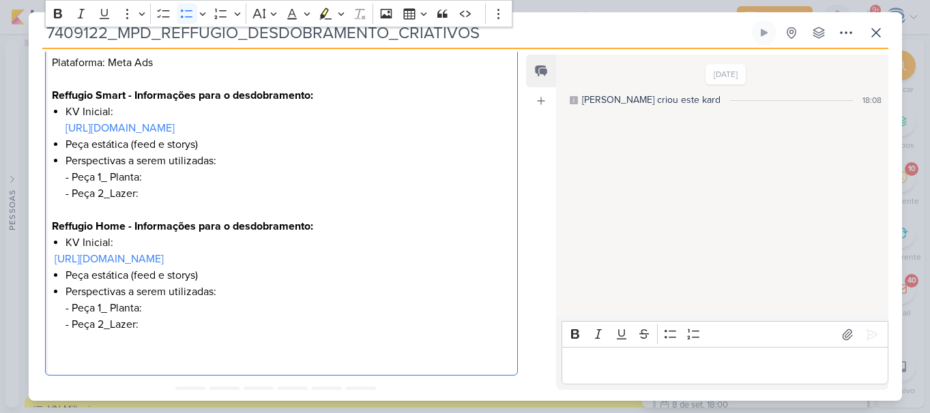
click at [179, 320] on li "Perspectivas a serem utilizadas: - ⁠Peça 1_ ⁠Planta: - ⁠Peça 2_Lazer:" at bounding box center [287, 316] width 445 height 65
click at [141, 257] on link "https://drive.google.com/drive/folders/1ZxEMZ-UE9zWlbZSU3qNrb9Ewmfp5McBx" at bounding box center [109, 259] width 109 height 14
click at [174, 306] on li "Perspectivas a serem utilizadas: - ⁠Peça 1_ ⁠Planta: - ⁠Peça 2_Lazer:" at bounding box center [287, 316] width 445 height 65
click at [100, 325] on li "Perspectivas a serem utilizadas: - ⁠Peça 1_ ⁠Planta: https://drive.google.com/f…" at bounding box center [287, 316] width 445 height 65
click at [100, 325] on link "https://drive.google.com/file/d/1I4MQpBGDyQjAMotBXbelpuW4cqtRbzNi/view?usp=shar…" at bounding box center [119, 325] width 109 height 14
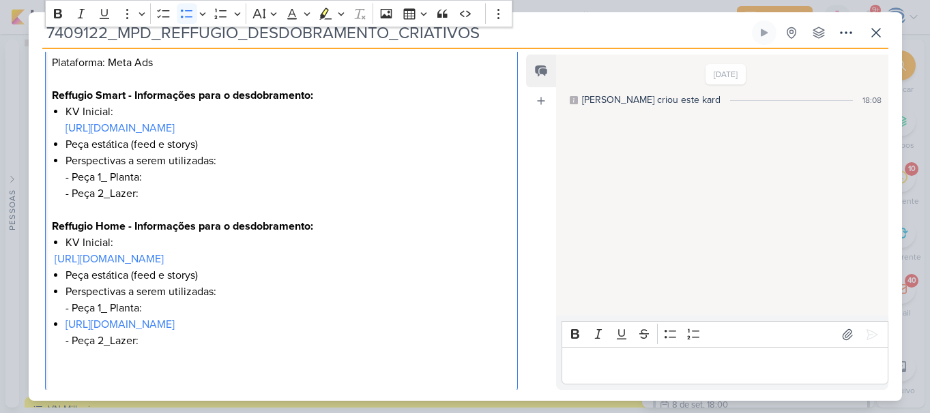
click at [61, 318] on div "O que fazer? Desdobramento de criativos estáticos Produto: Reffugio Smart e Hom…" at bounding box center [281, 169] width 473 height 447
click at [151, 344] on li "Perspectivas a serem utilizadas: - ⁠Peça 1_ ⁠Planta: ⁠⁠⁠⁠⁠⁠⁠ https://drive.goog…" at bounding box center [287, 325] width 445 height 82
click at [175, 129] on link "https://drive.google.com/drive/folders/1PhzVDNj1Pba-TZZ2VoG9qdMINqrsjpCJ" at bounding box center [119, 128] width 109 height 14
click at [150, 194] on li "Perspectivas a serem utilizadas: - Peça 1_ ⁠Planta: - ⁠Peça 2_Lazer:" at bounding box center [287, 185] width 445 height 65
click at [171, 345] on li "Perspectivas a serem utilizadas: - ⁠Peça 1_ ⁠Planta: https://drive.google.com/f…" at bounding box center [287, 325] width 445 height 82
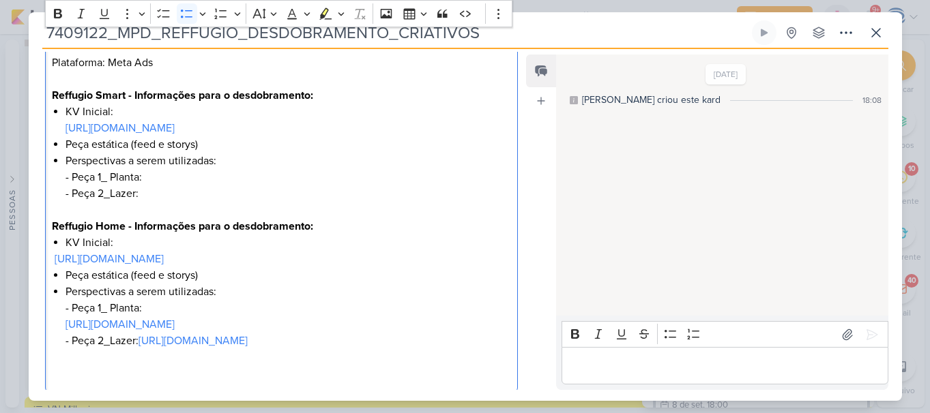
click at [165, 196] on li "Perspectivas a serem utilizadas: - Peça 1_ ⁠Planta: - ⁠Peça 2_Lazer:" at bounding box center [287, 185] width 445 height 65
click at [248, 174] on li "Perspectivas a serem utilizadas: - Peça 1_ ⁠Planta: - ⁠Peça 2_Lazer: https://dr…" at bounding box center [287, 185] width 445 height 65
click at [251, 184] on link "https://drive.google.com/file/d/1wVAtuCPmO1EwvlENJW57Ufz6SFin3sZ7/view?usp=shar…" at bounding box center [196, 177] width 109 height 14
click at [222, 316] on li "Perspectivas a serem utilizadas: - ⁠Peça 1_ ⁠Planta: https://drive.google.com/f…" at bounding box center [287, 325] width 445 height 82
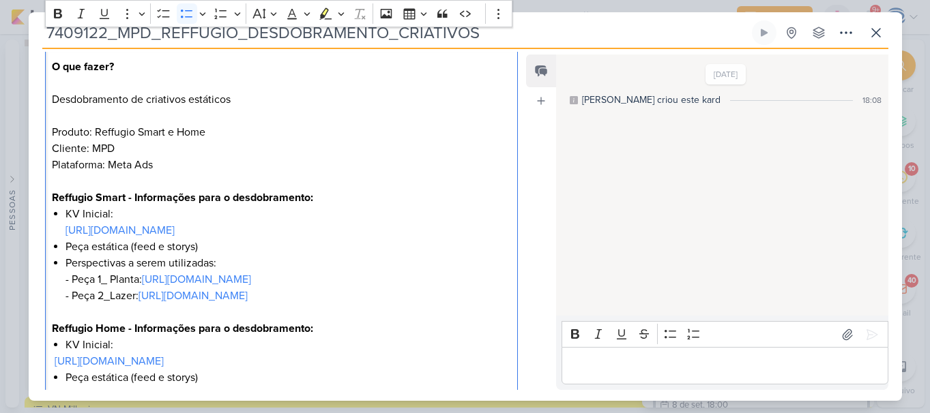
scroll to position [0, 0]
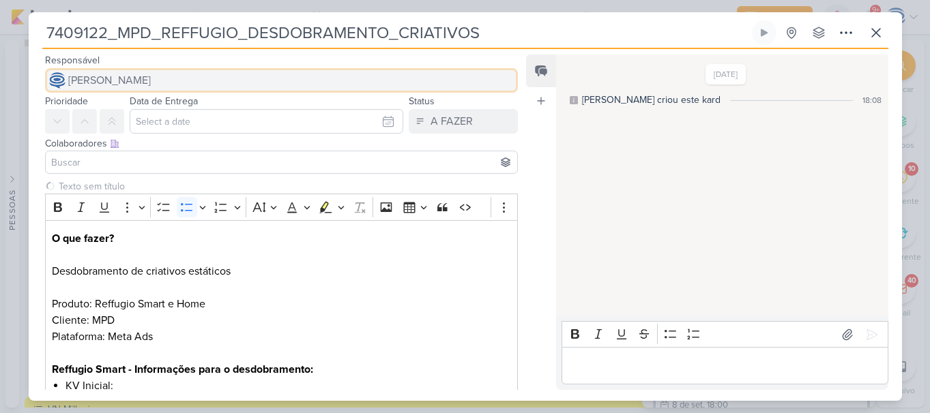
click at [142, 79] on span "[PERSON_NAME]" at bounding box center [109, 80] width 83 height 16
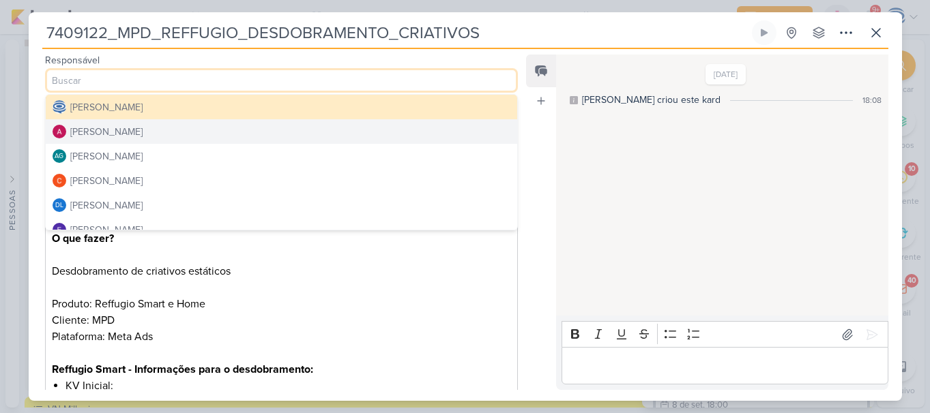
click at [128, 138] on div "[PERSON_NAME]" at bounding box center [106, 132] width 72 height 14
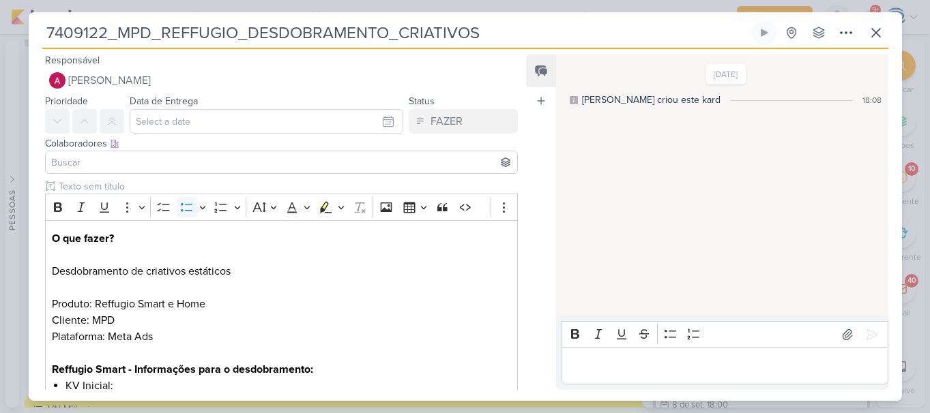
click at [147, 156] on input at bounding box center [281, 162] width 466 height 16
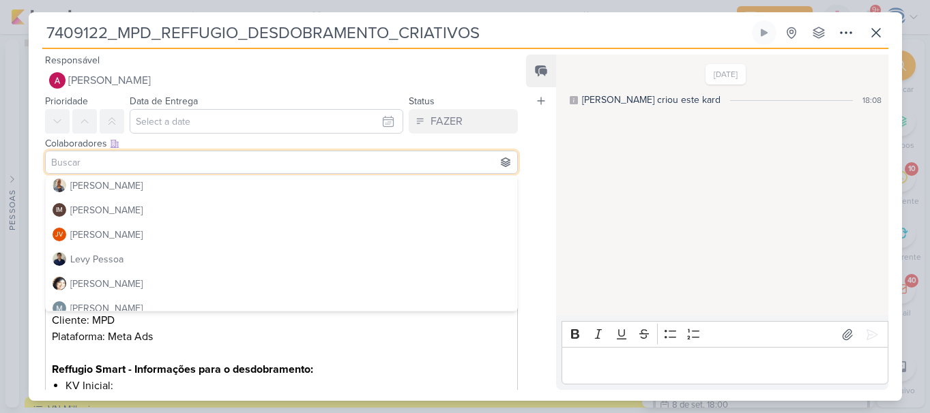
scroll to position [200, 0]
click at [115, 195] on button "[PERSON_NAME]" at bounding box center [282, 185] width 472 height 25
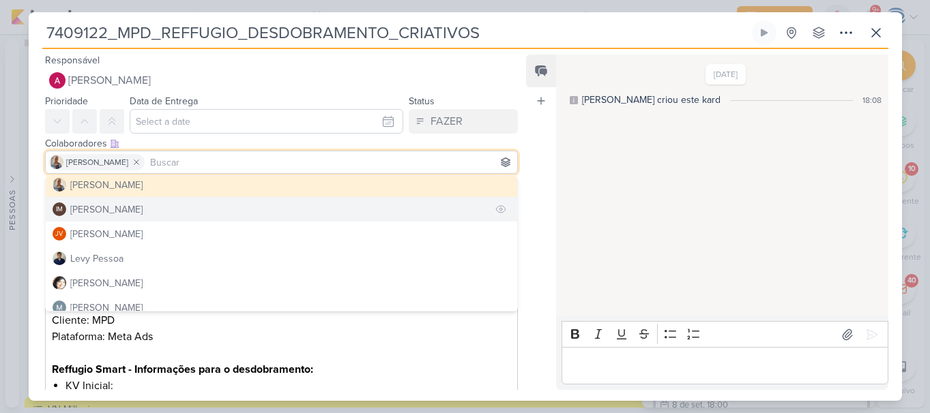
click at [115, 206] on div "[PERSON_NAME]" at bounding box center [106, 210] width 72 height 14
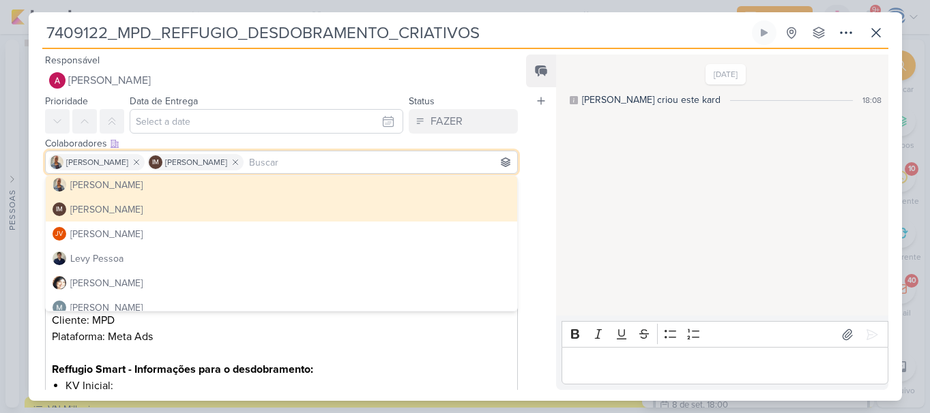
scroll to position [81, 0]
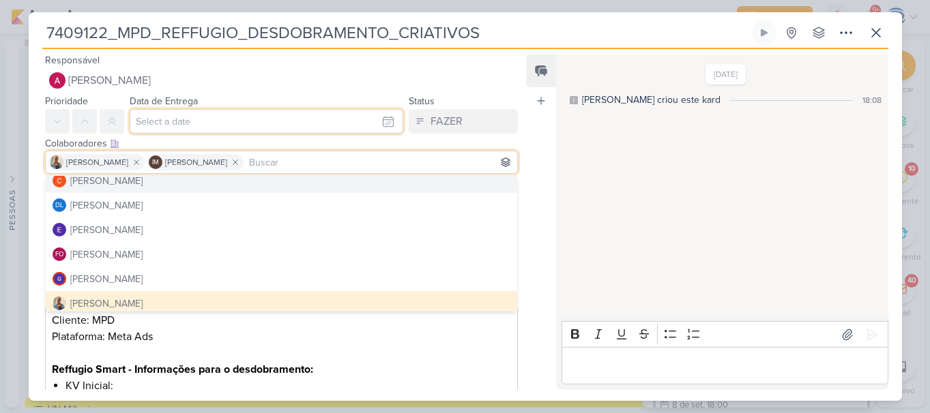
click at [220, 121] on input "text" at bounding box center [267, 121] width 274 height 25
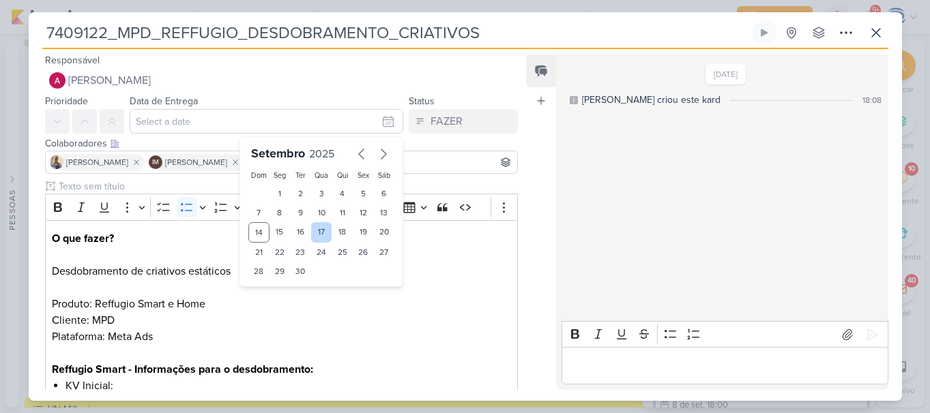
click at [314, 233] on div "17" at bounding box center [321, 232] width 21 height 20
type input "[DATE] 23:59"
click at [273, 288] on select "00 01 02 03 04 05 06 07 08 09 10 11 12 13 14 15 16 17 18 19 20 21 22 23" at bounding box center [279, 294] width 19 height 16
select select "18"
click at [270, 286] on select "00 01 02 03 04 05 06 07 08 09 10 11 12 13 14 15 16 17 18 19 20 21 22 23" at bounding box center [279, 294] width 19 height 16
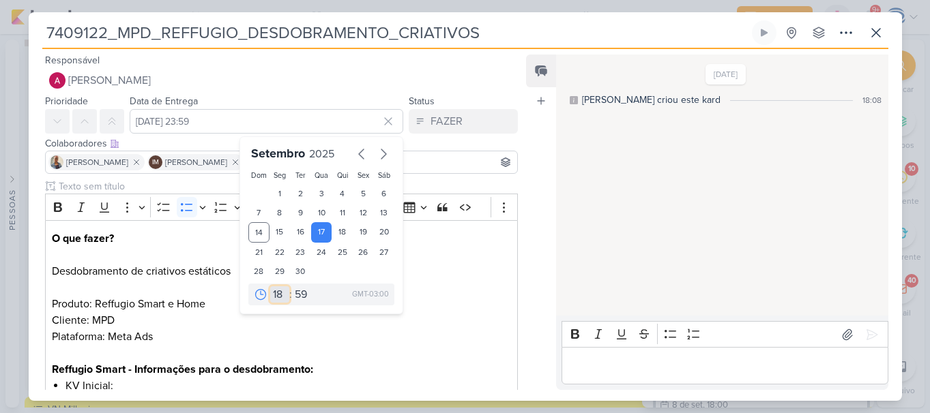
type input "17 de setembro de 2025 às 18:59"
click at [298, 298] on select "00 05 10 15 20 25 30 35 40 45 50 55 59" at bounding box center [301, 294] width 19 height 16
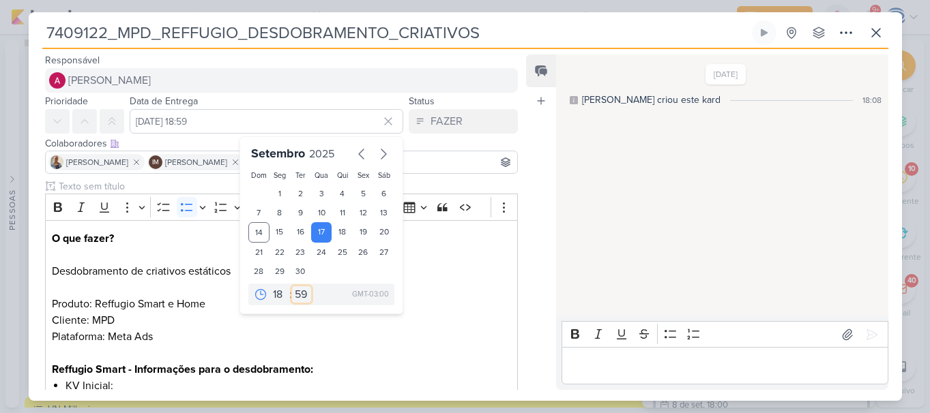
select select "0"
click at [292, 286] on select "00 05 10 15 20 25 30 35 40 45 50 55 59" at bounding box center [301, 294] width 19 height 16
type input "[DATE] 18:00"
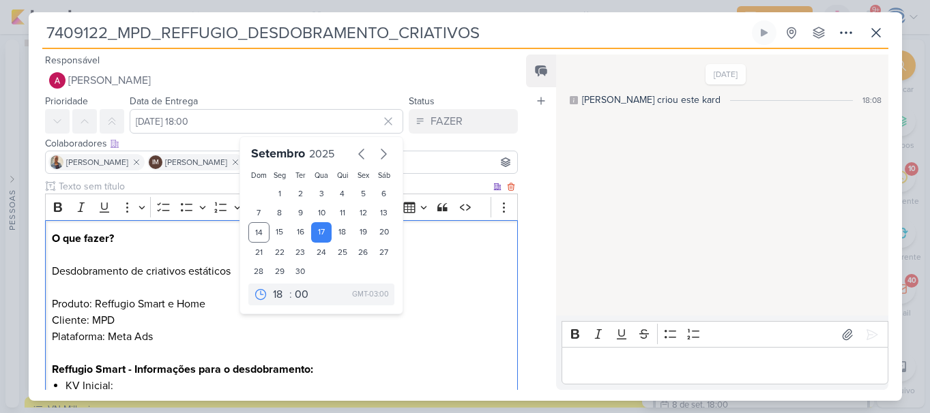
click at [416, 334] on p "Produto: Reffugio Smart e Home Cliente: MPD Plataforma: Meta Ads" at bounding box center [281, 328] width 458 height 65
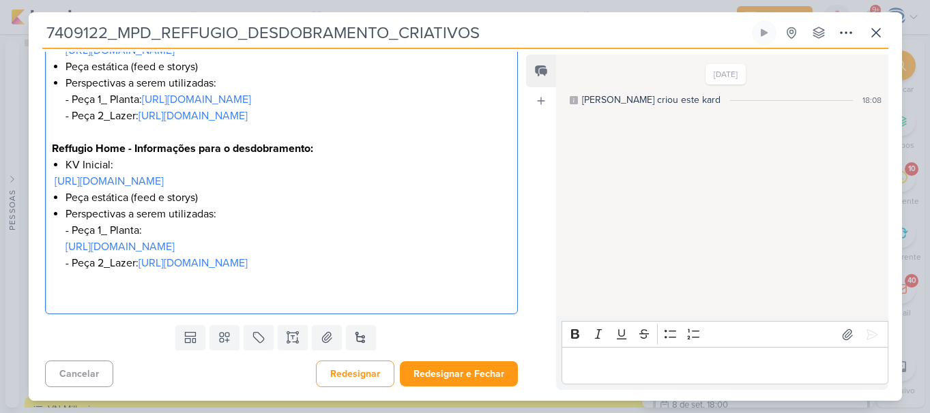
scroll to position [401, 0]
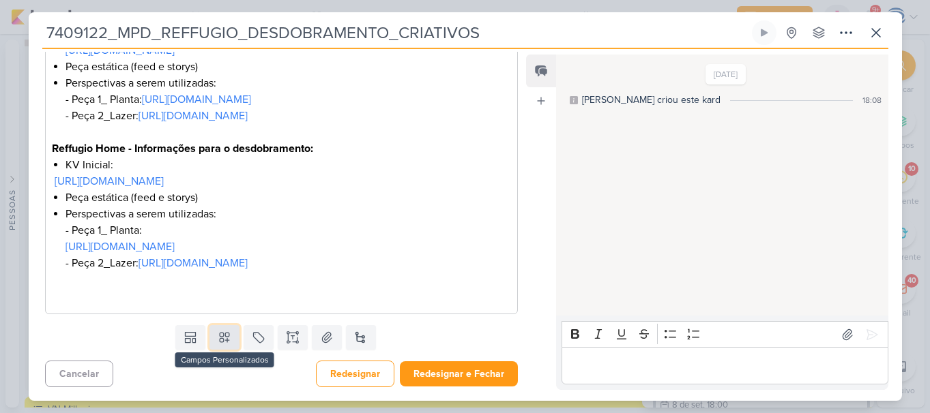
click at [221, 341] on icon at bounding box center [225, 338] width 10 height 10
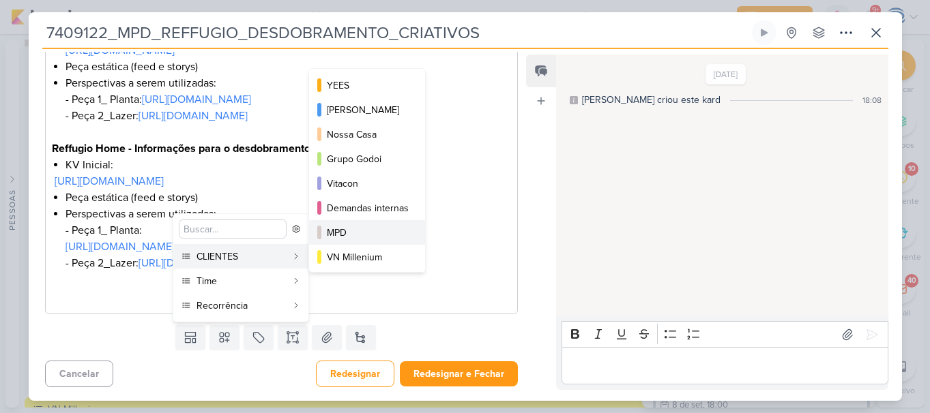
click at [362, 231] on div "MPD" at bounding box center [368, 233] width 82 height 14
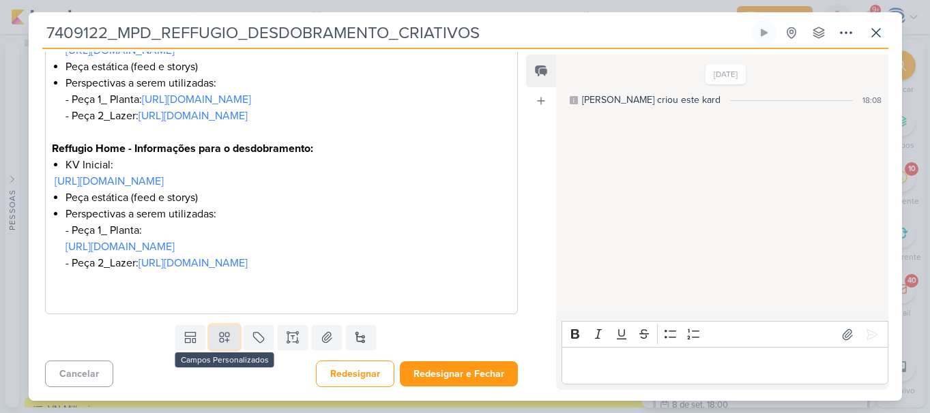
click at [219, 344] on icon at bounding box center [225, 338] width 14 height 14
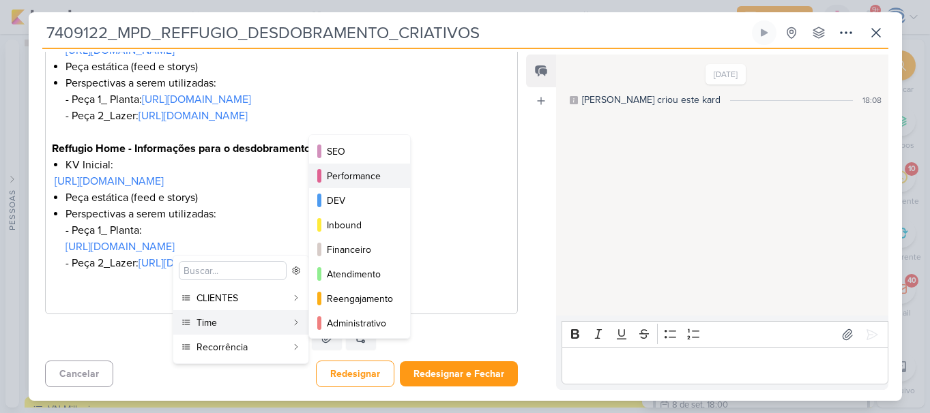
click at [347, 178] on div "Performance" at bounding box center [360, 176] width 67 height 14
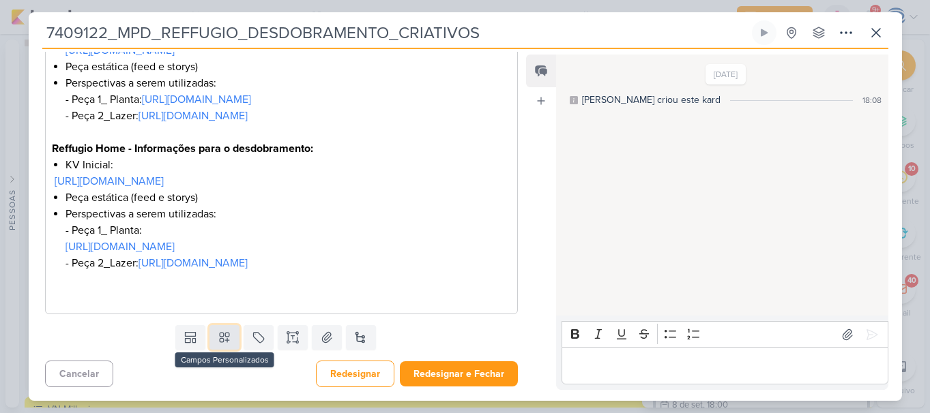
click at [220, 344] on icon at bounding box center [225, 338] width 14 height 14
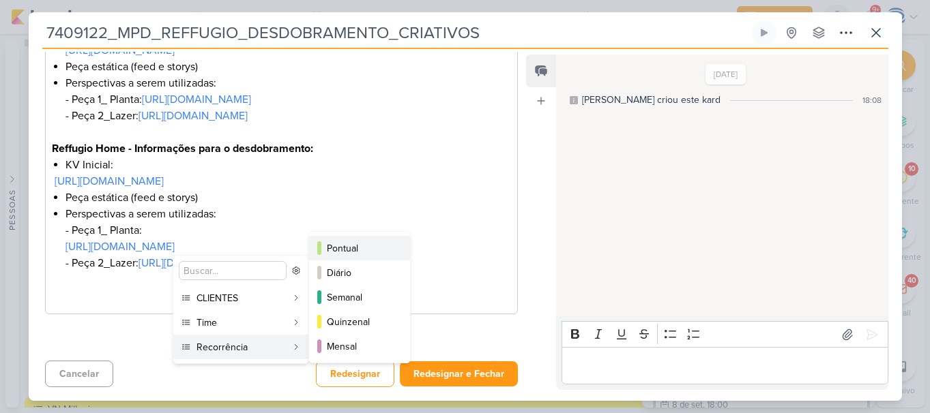
click at [348, 241] on div "Pontual" at bounding box center [360, 248] width 67 height 14
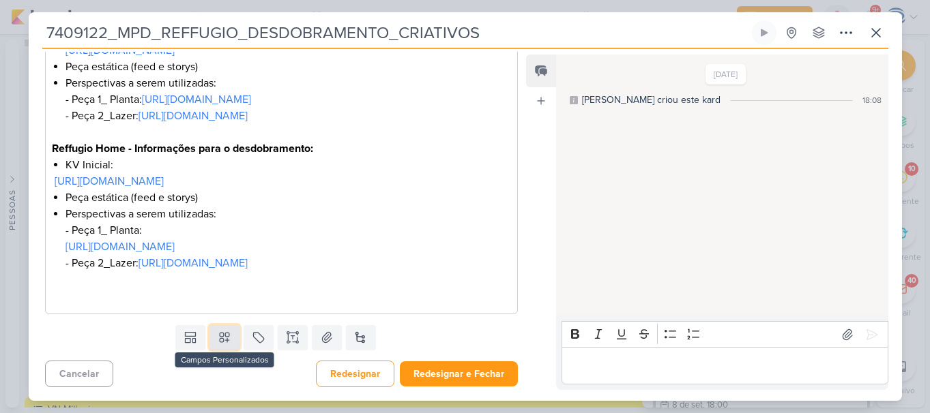
click at [221, 343] on icon at bounding box center [225, 338] width 10 height 10
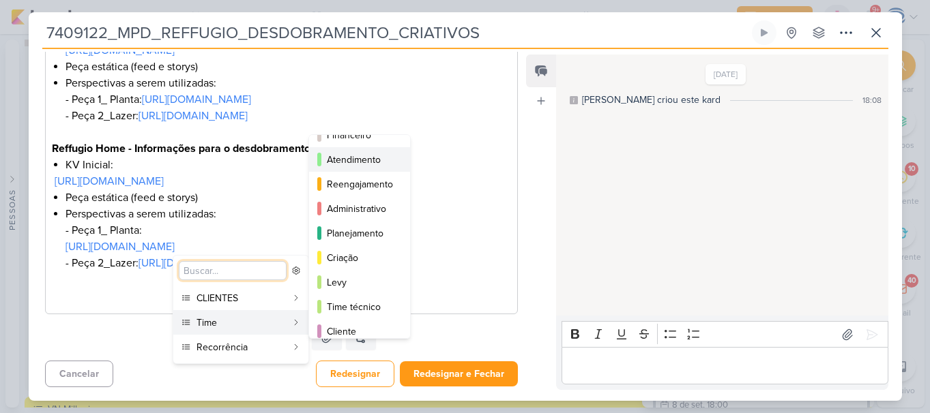
scroll to position [124, 0]
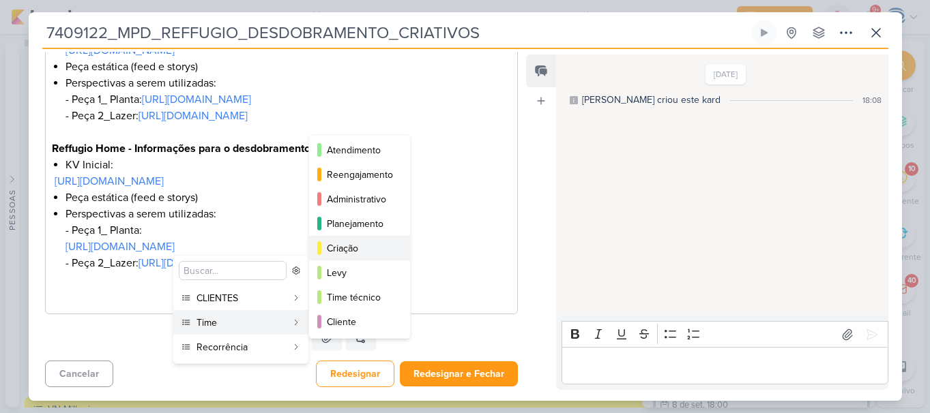
click at [348, 249] on div "Criação" at bounding box center [360, 248] width 67 height 14
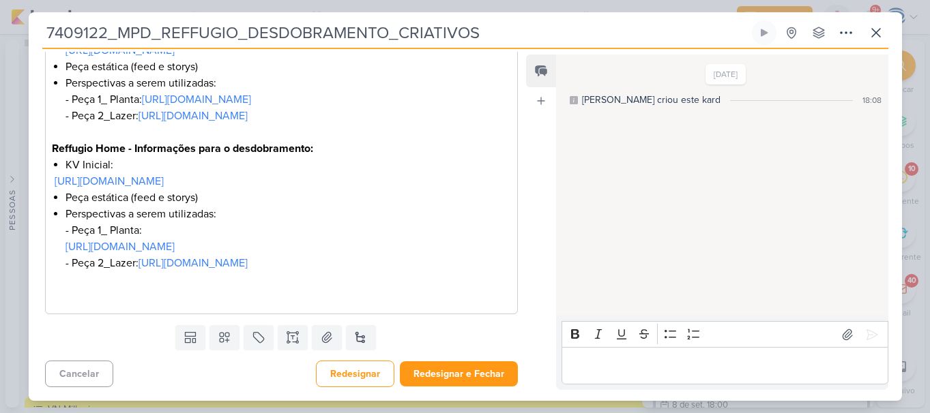
scroll to position [443, 0]
click at [359, 371] on button "Redesignar" at bounding box center [355, 374] width 78 height 27
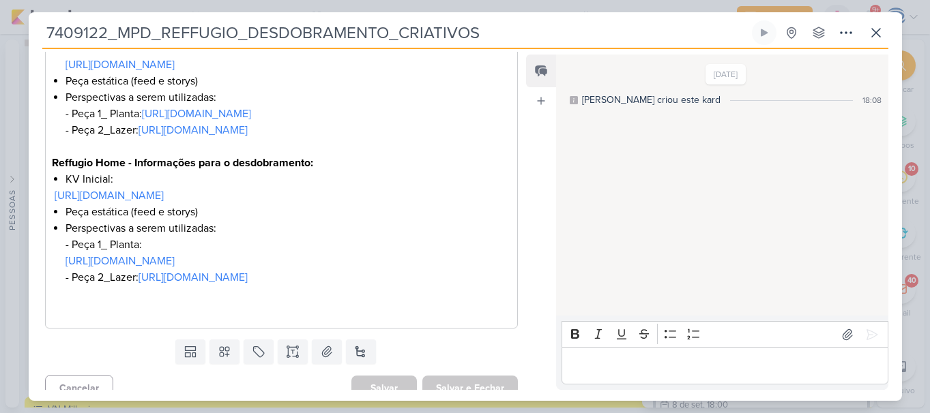
scroll to position [363, 0]
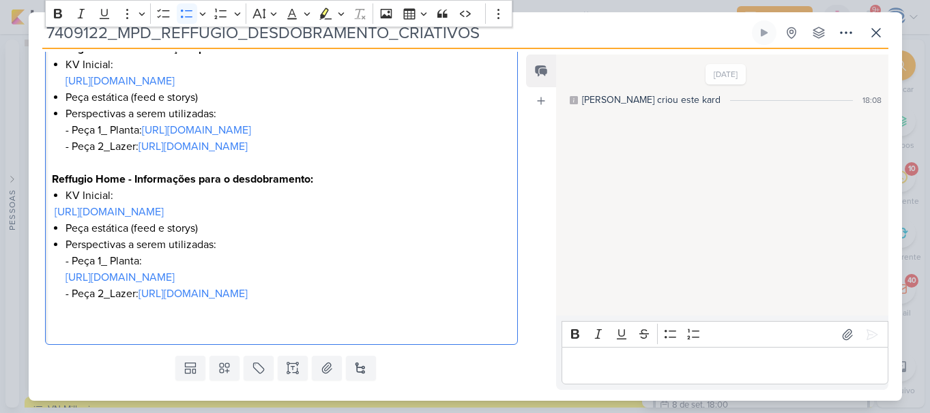
drag, startPoint x: 500, startPoint y: 338, endPoint x: 65, endPoint y: 339, distance: 435.1
click at [65, 339] on div "O que fazer? Desdobramento de criativos estáticos Produto: Reffugio Smart e Hom…" at bounding box center [281, 122] width 473 height 447
drag, startPoint x: 154, startPoint y: 328, endPoint x: 40, endPoint y: 331, distance: 114.6
click at [40, 331] on div "CLIENTES MPD Time" at bounding box center [276, 84] width 495 height 534
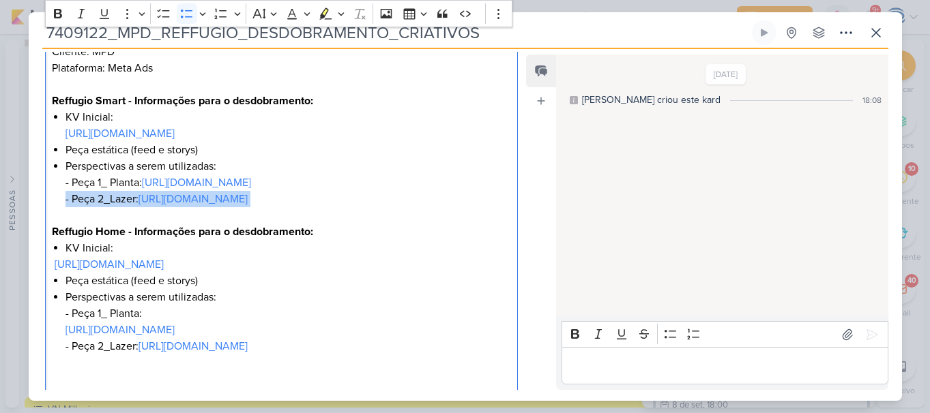
drag, startPoint x: 499, startPoint y: 237, endPoint x: 59, endPoint y: 215, distance: 441.1
click at [59, 215] on div "O que fazer? Desdobramento de criativos estáticos Produto: Reffugio Smart e Hom…" at bounding box center [281, 175] width 473 height 447
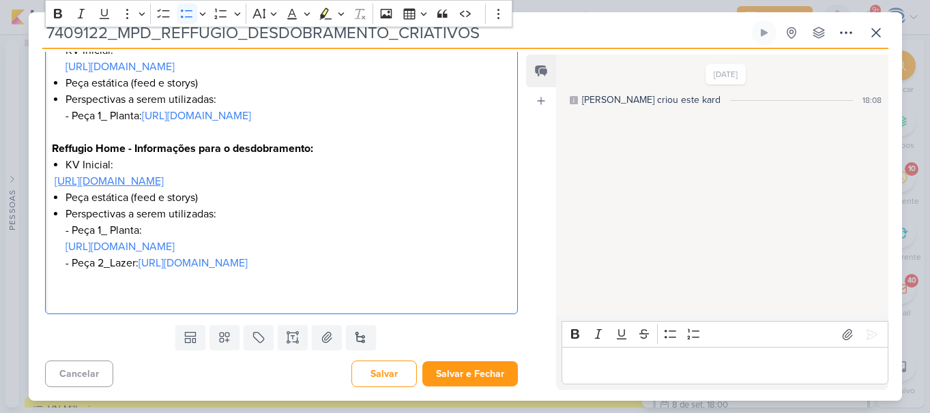
scroll to position [383, 0]
drag, startPoint x: 503, startPoint y: 291, endPoint x: 25, endPoint y: 275, distance: 479.0
click at [25, 275] on div "7409122_MPD_REFFUGIO_DESDOBRAMENTO_CRIATIVOS Criado por mim" at bounding box center [465, 206] width 930 height 413
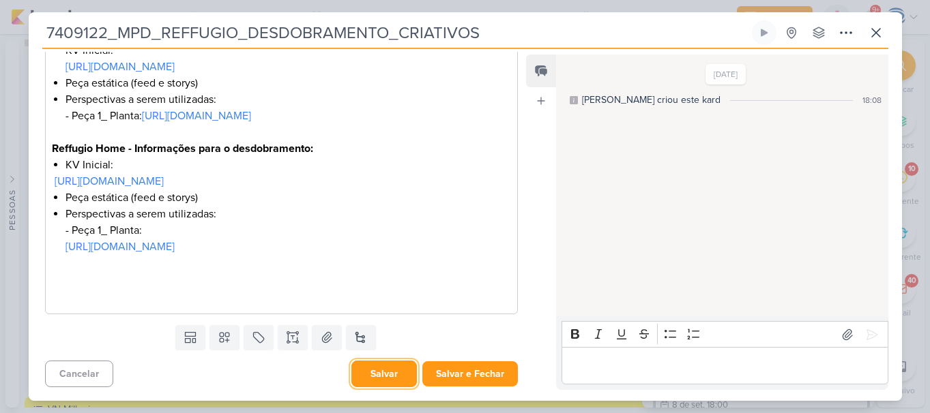
click at [369, 381] on button "Salvar" at bounding box center [383, 374] width 65 height 27
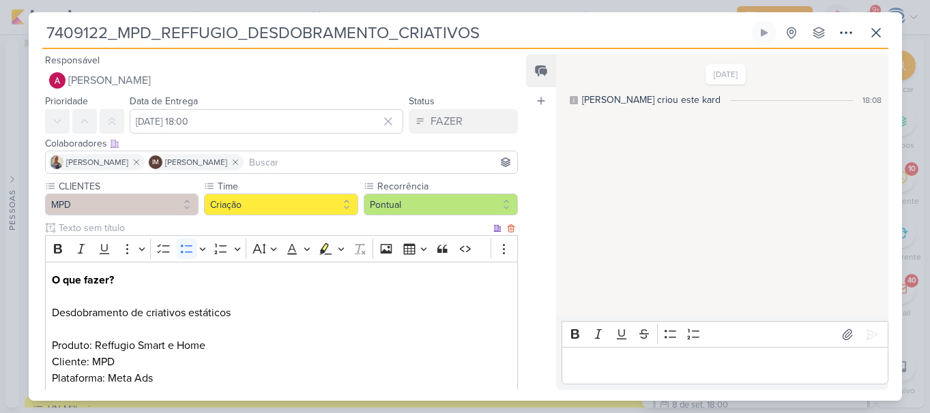
scroll to position [393, 0]
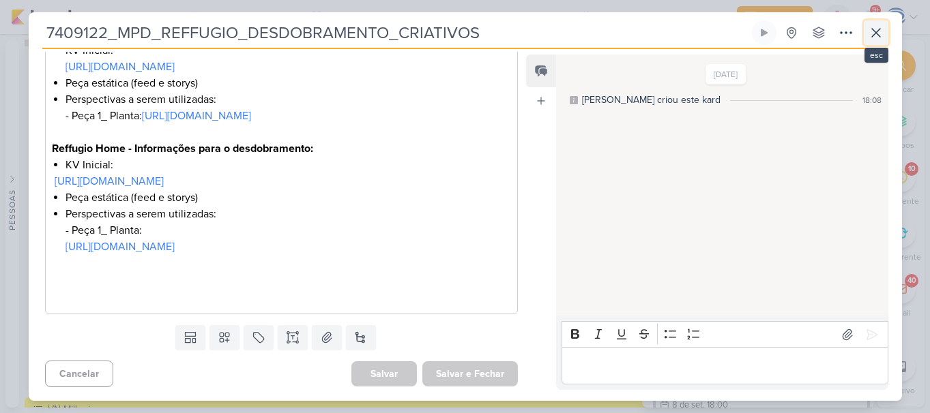
click at [876, 38] on icon at bounding box center [875, 33] width 16 height 16
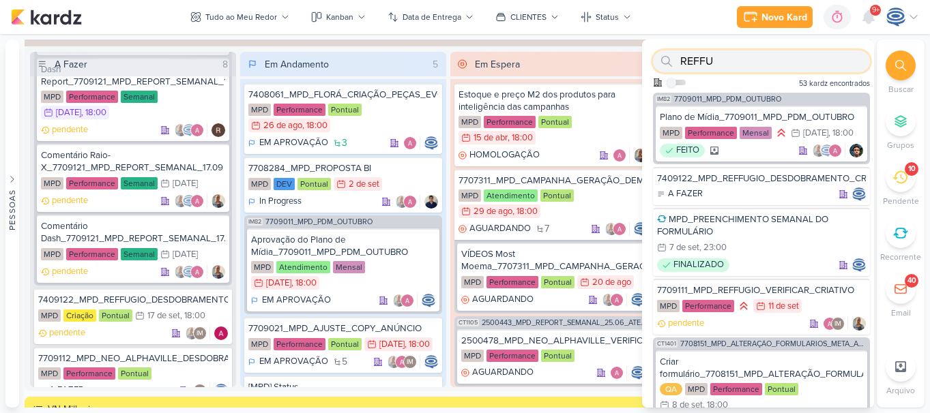
drag, startPoint x: 722, startPoint y: 60, endPoint x: 715, endPoint y: 65, distance: 8.7
drag, startPoint x: 715, startPoint y: 65, endPoint x: 736, endPoint y: 57, distance: 22.7
click at [736, 57] on input "REFFU" at bounding box center [761, 61] width 217 height 22
type input "R"
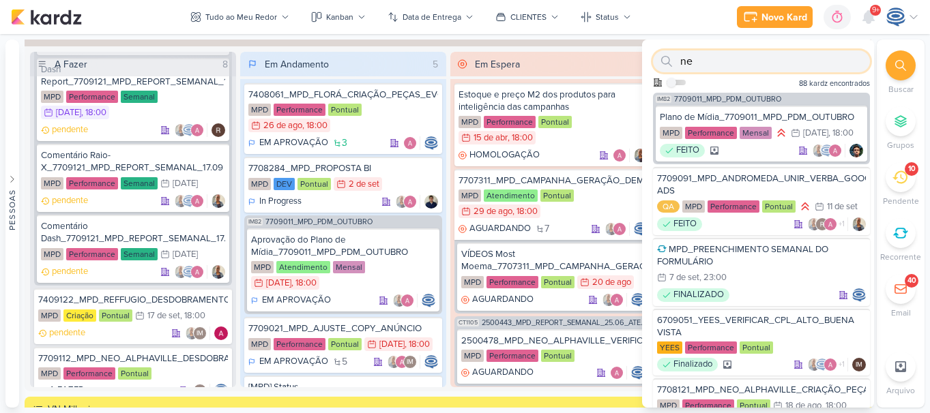
type input "n"
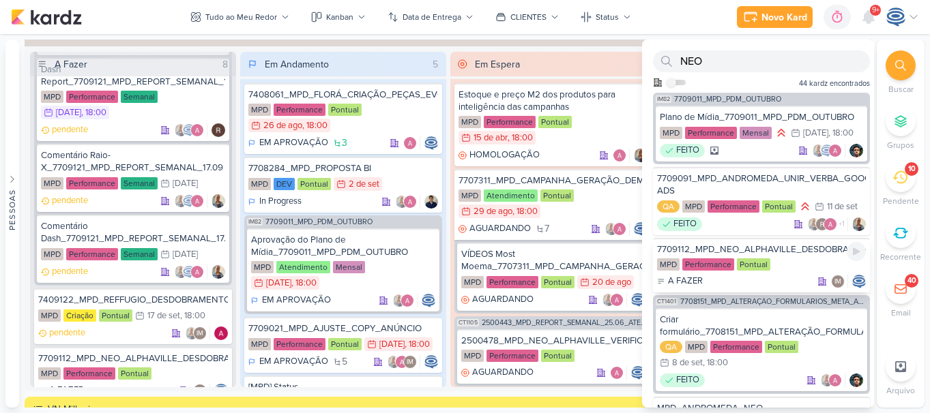
click at [755, 256] on div "7709112_MPD_NEO_ALPHAVILLE_DESDOBRAMENTO_DE_PEÇAS" at bounding box center [761, 249] width 209 height 12
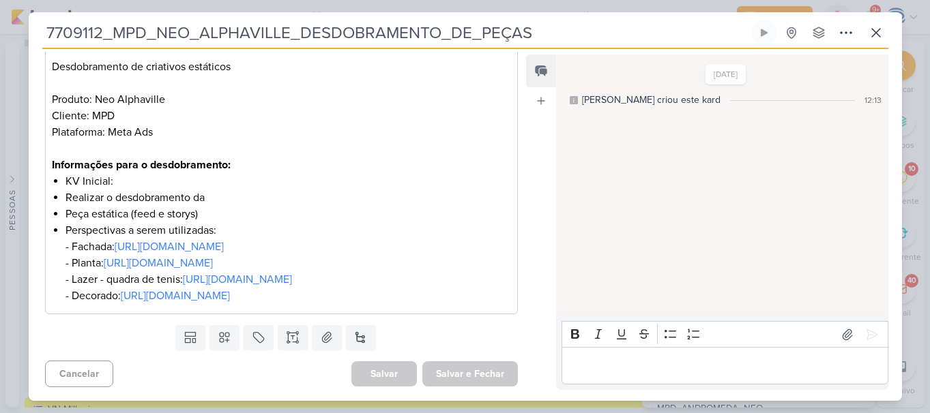
scroll to position [0, 0]
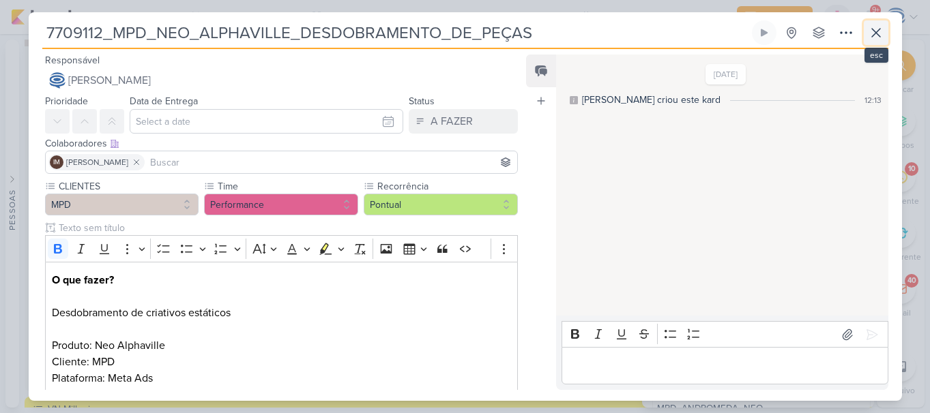
click at [868, 35] on icon at bounding box center [875, 33] width 16 height 16
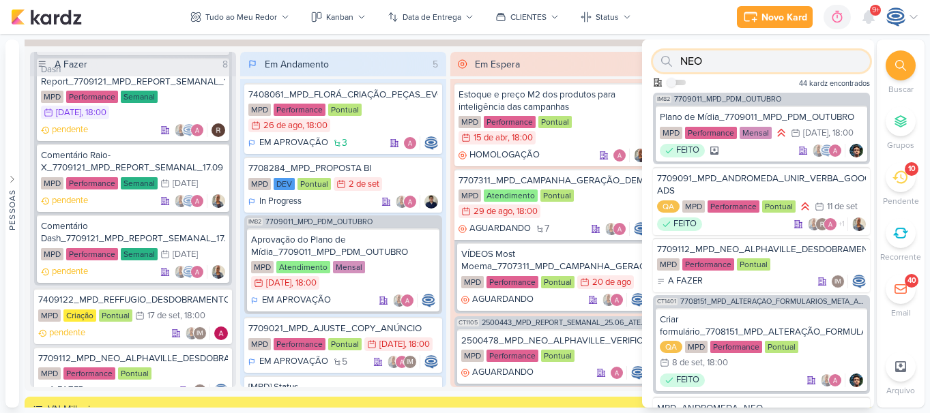
click at [801, 53] on input "NEO" at bounding box center [761, 61] width 217 height 22
type input "N"
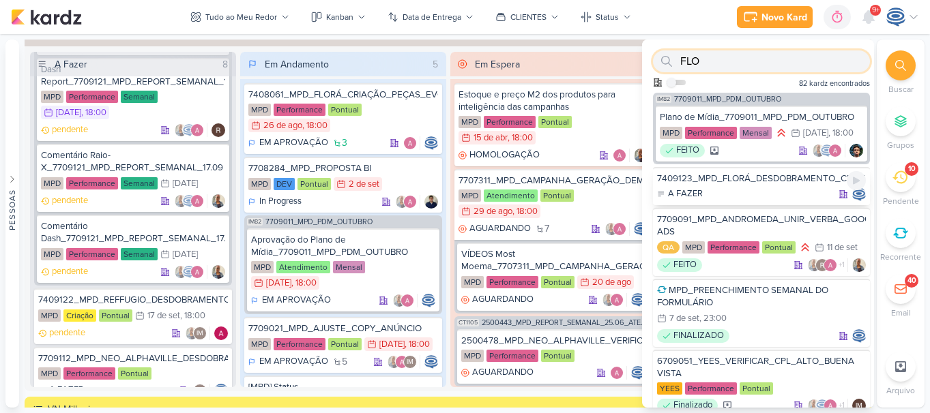
type input "FLO"
click at [796, 203] on div "7409123_MPD_FLORÁ_DESDOBRAMENTO_CRIATIVOS A FAZER" at bounding box center [761, 186] width 217 height 38
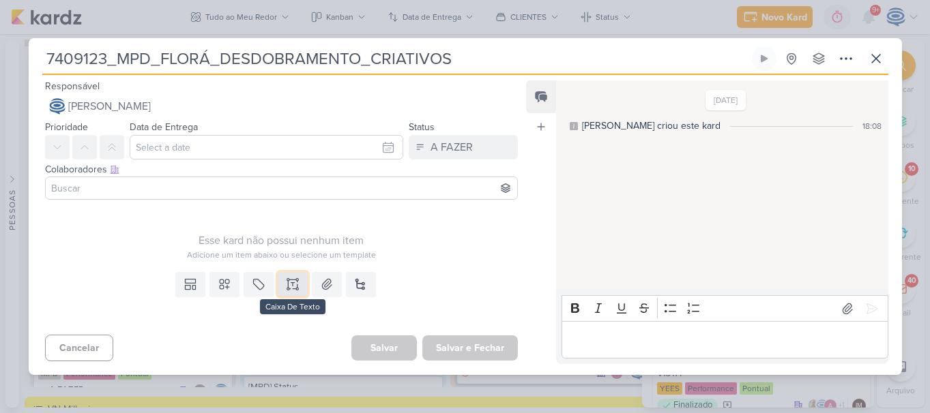
click at [290, 282] on icon at bounding box center [293, 285] width 14 height 14
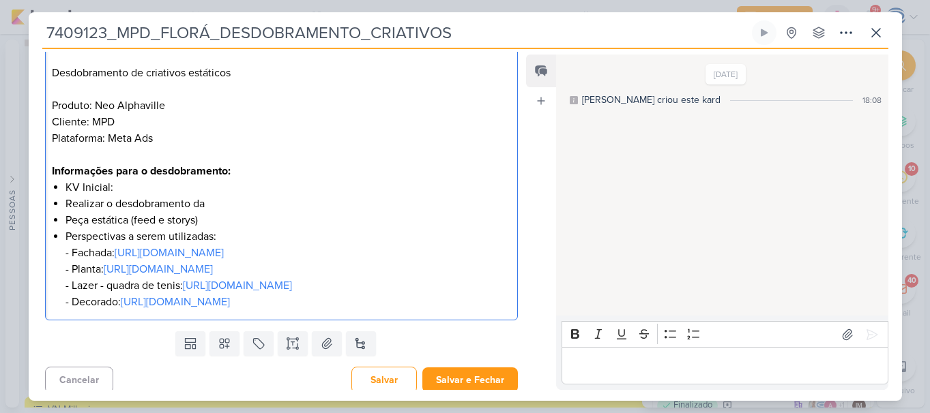
scroll to position [237, 0]
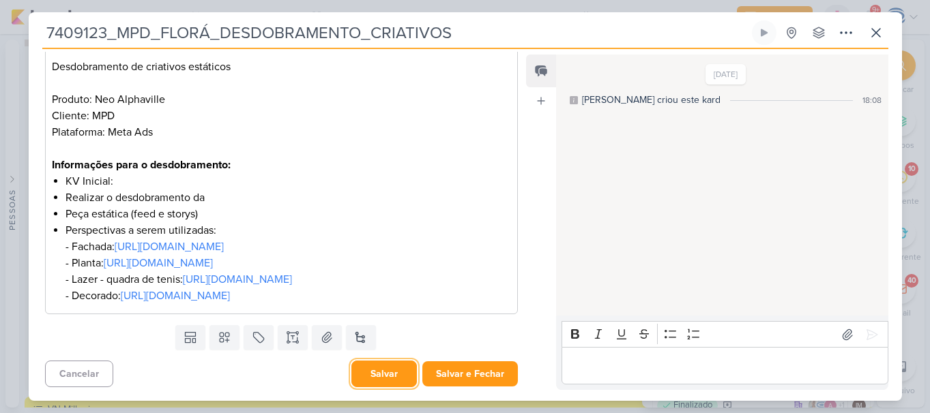
click at [373, 370] on button "Salvar" at bounding box center [383, 374] width 65 height 27
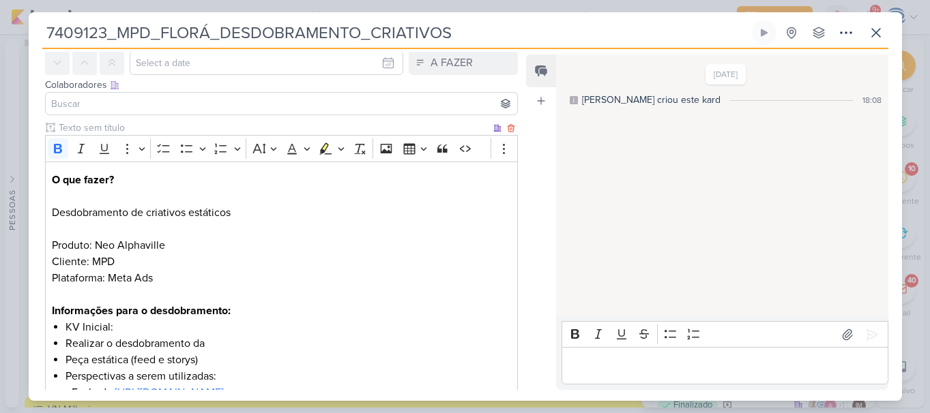
scroll to position [59, 0]
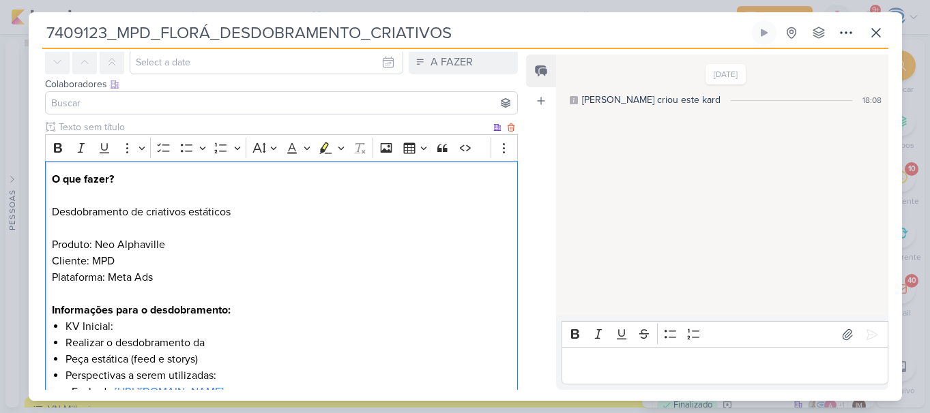
drag, startPoint x: 188, startPoint y: 251, endPoint x: 98, endPoint y: 250, distance: 90.7
click at [98, 250] on p "Produto: Neo Alphaville Cliente: MPD Plataforma: Meta Ads" at bounding box center [281, 269] width 458 height 65
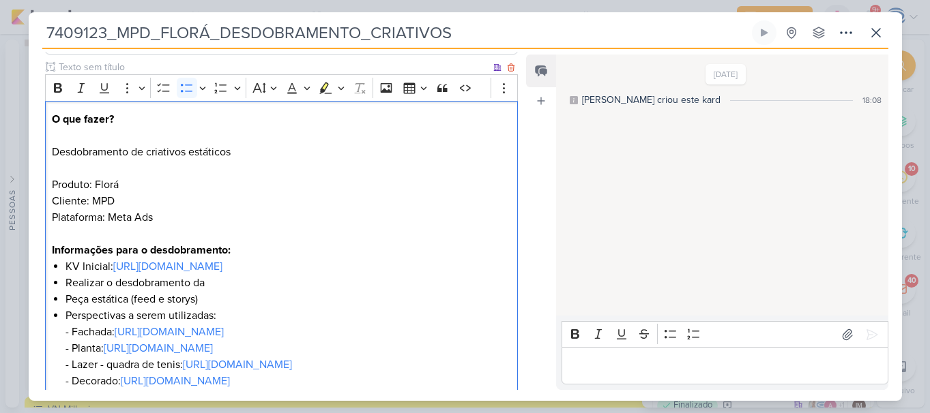
scroll to position [142, 0]
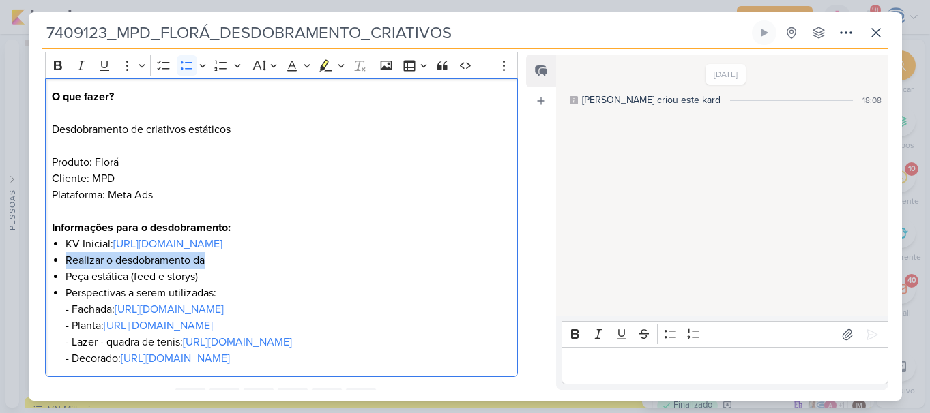
drag, startPoint x: 218, startPoint y: 263, endPoint x: 63, endPoint y: 258, distance: 155.6
click at [63, 258] on div "O que fazer? Desdobramento de criativos estáticos Produto: Florá Cliente: MPD P…" at bounding box center [281, 227] width 473 height 299
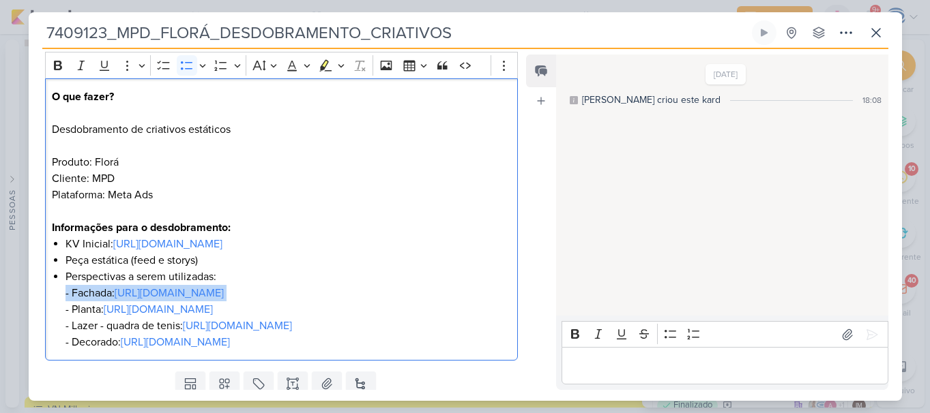
drag, startPoint x: 135, startPoint y: 307, endPoint x: 54, endPoint y: 301, distance: 81.3
click at [54, 301] on div "O que fazer? Desdobramento de criativos estáticos Produto: Florá Cliente: MPD P…" at bounding box center [281, 219] width 473 height 283
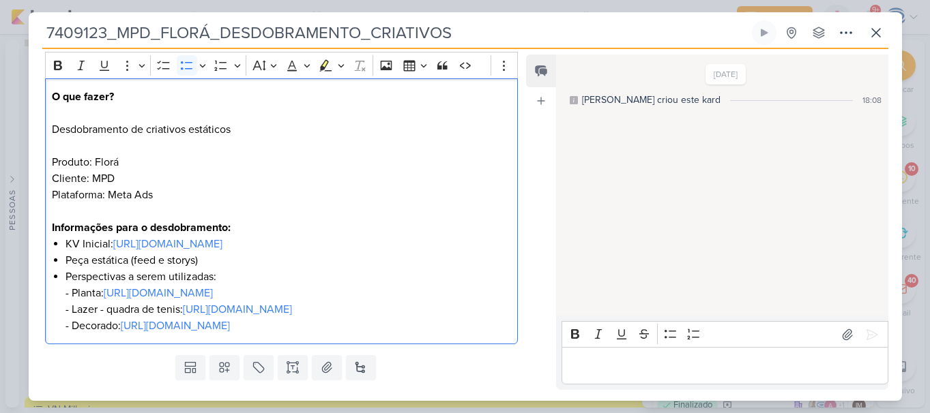
click at [67, 295] on li "Perspectivas a serem utilizadas: - ⁠Planta: https://drive.google.com/drive/fold…" at bounding box center [287, 301] width 445 height 65
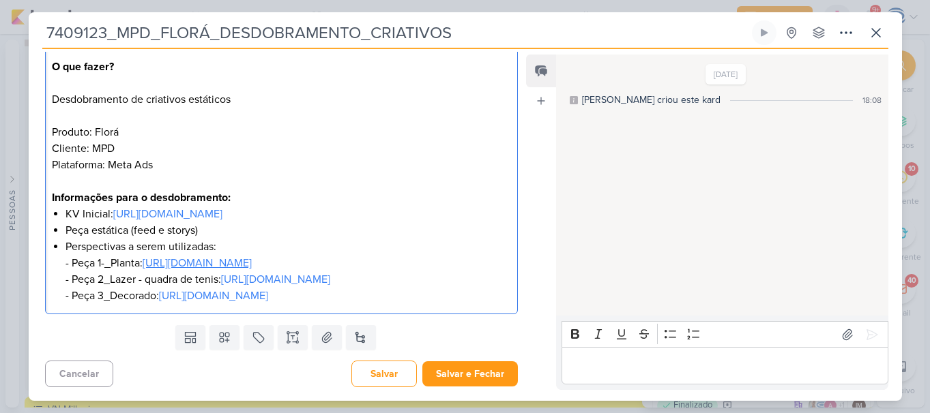
scroll to position [201, 0]
click at [218, 269] on li "Perspectivas a serem utilizadas: - Peça 1-_Planta: https://drive.google.com/dri…" at bounding box center [287, 271] width 445 height 65
click at [248, 286] on link "https://drive.google.com/file/d/1QSxf74187SfwLBF_au_6L5_DgXFefxwR/view?usp=shar…" at bounding box center [192, 280] width 109 height 14
drag, startPoint x: 464, startPoint y: 242, endPoint x: 65, endPoint y: 248, distance: 398.3
drag, startPoint x: 65, startPoint y: 248, endPoint x: 460, endPoint y: 242, distance: 394.9
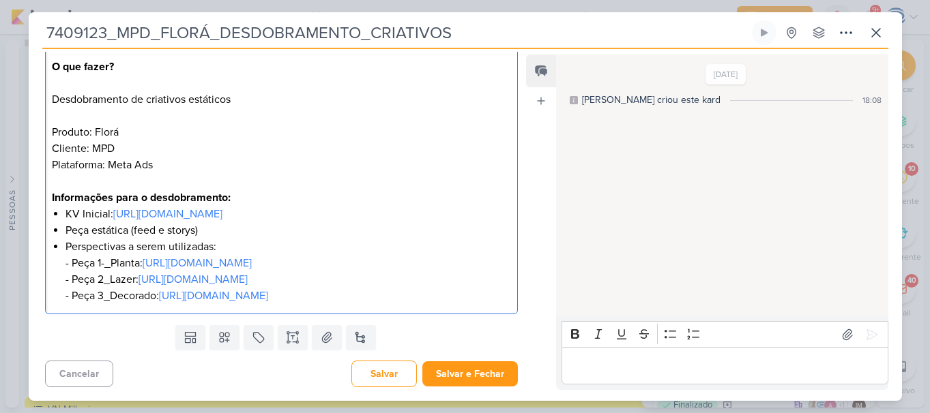
click at [460, 242] on li "Perspectivas a serem utilizadas: - Peça 1-_Planta: https://drive.google.com/dri…" at bounding box center [287, 271] width 445 height 65
drag, startPoint x: 449, startPoint y: 252, endPoint x: 64, endPoint y: 249, distance: 385.3
click at [64, 249] on div "O que fazer? Desdobramento de criativos estáticos Produto: Florá Cliente: MPD P…" at bounding box center [281, 181] width 473 height 267
drag, startPoint x: 508, startPoint y: 280, endPoint x: 63, endPoint y: 280, distance: 445.3
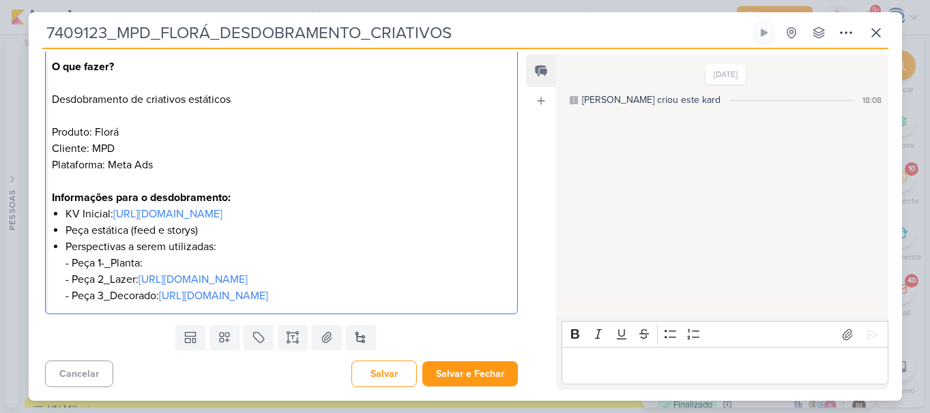
drag, startPoint x: 63, startPoint y: 280, endPoint x: 506, endPoint y: 279, distance: 443.3
click at [506, 279] on div "O que fazer? Desdobramento de criativos estáticos Produto: Florá Cliente: MPD P…" at bounding box center [281, 181] width 473 height 267
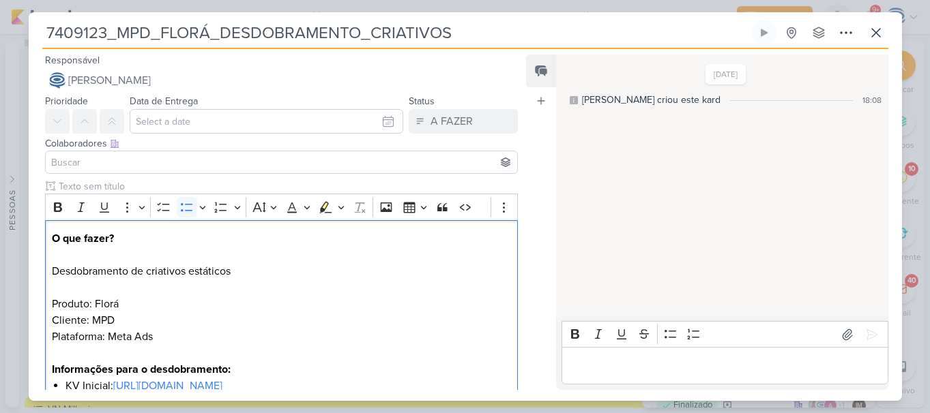
scroll to position [172, 0]
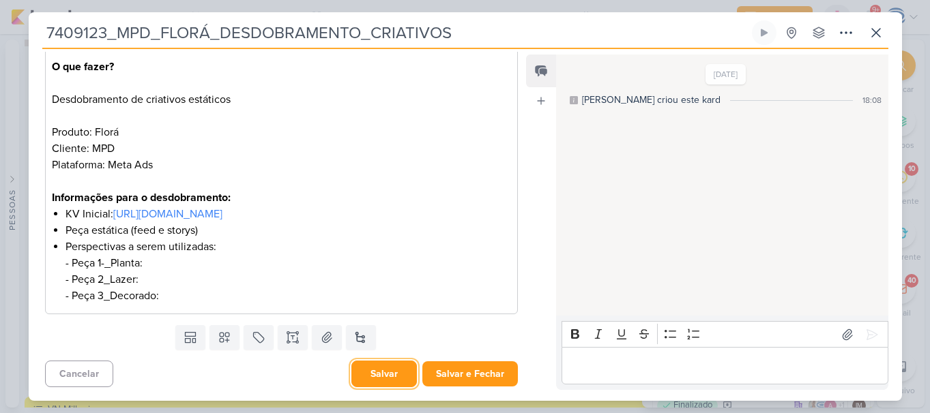
click at [369, 371] on button "Salvar" at bounding box center [383, 374] width 65 height 27
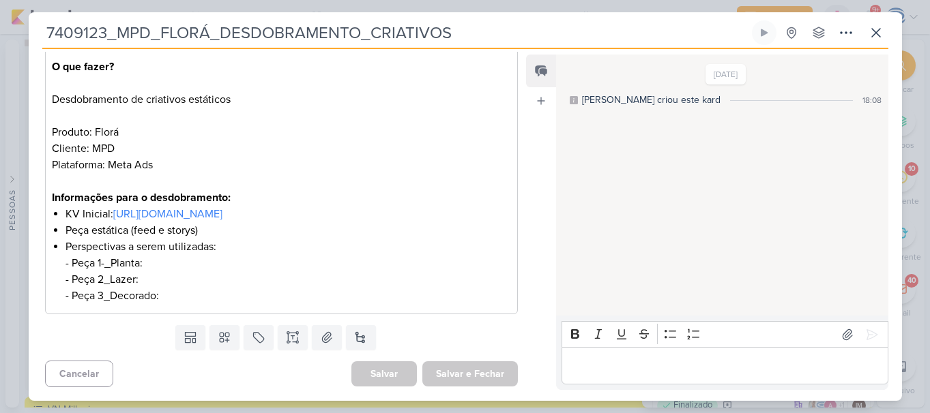
click at [104, 263] on li "Perspectivas a serem utilizadas: - Peça 1-_Planta: - ⁠Peça 2_Lazer: - ⁠Peça 3_D…" at bounding box center [287, 271] width 445 height 65
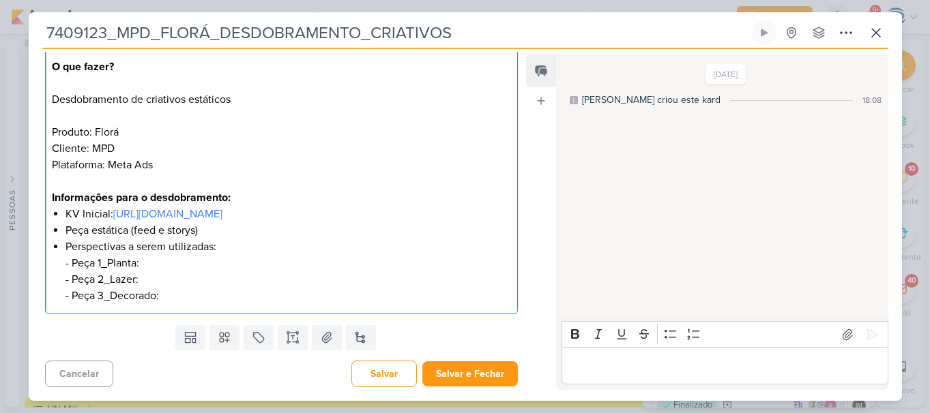
click at [164, 263] on li "Perspectivas a serem utilizadas: - Peça 1_Planta: - ⁠Peça 2_Lazer: - ⁠Peça 3_De…" at bounding box center [287, 271] width 445 height 65
click at [167, 304] on li "Perspectivas a serem utilizadas: - Peça 1_Planta: https://drive.google.com/file…" at bounding box center [287, 271] width 445 height 65
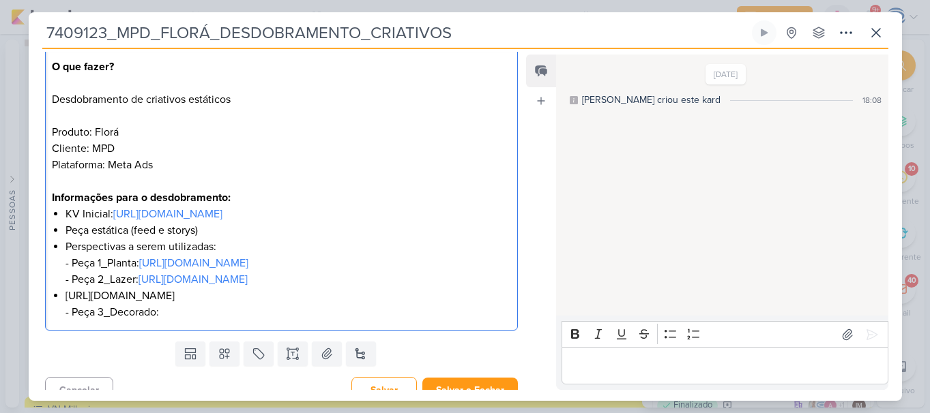
click at [136, 288] on li "Perspectivas a serem utilizadas: - Peça 1_Planta: https://drive.google.com/file…" at bounding box center [287, 263] width 445 height 49
click at [147, 288] on li "Perspectivas a serem utilizadas: - Peça 1_Planta: https://drive.google.com/file…" at bounding box center [287, 263] width 445 height 49
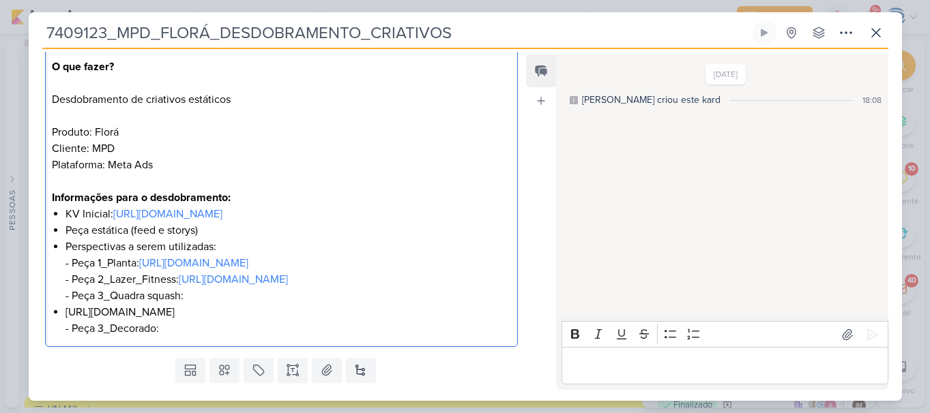
click at [63, 348] on div "O que fazer? Desdobramento de criativos estáticos Produto: Florá Cliente: MPD P…" at bounding box center [281, 197] width 473 height 299
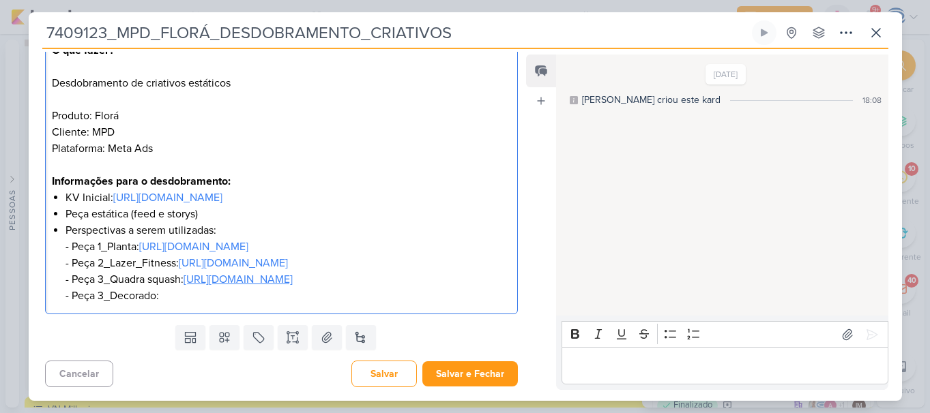
scroll to position [270, 0]
click at [104, 295] on li "Perspectivas a serem utilizadas: - Peça 1_Planta: https://drive.google.com/file…" at bounding box center [287, 263] width 445 height 82
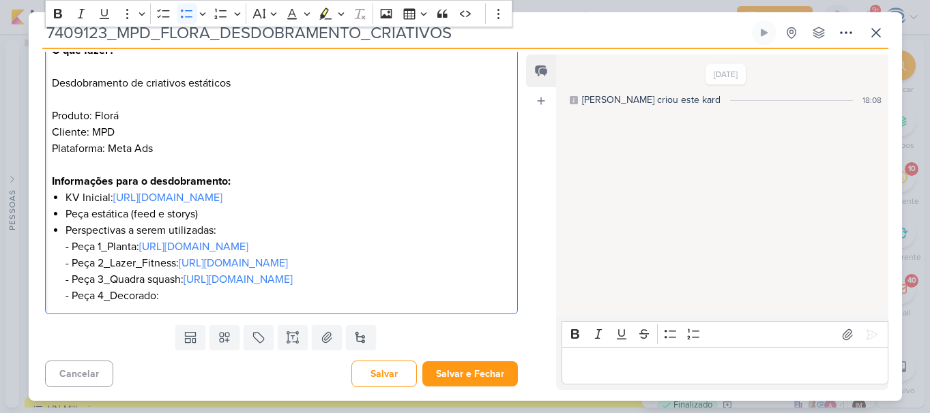
click at [205, 294] on li "Perspectivas a serem utilizadas: - Peça 1_Planta: https://drive.google.com/file…" at bounding box center [287, 263] width 445 height 82
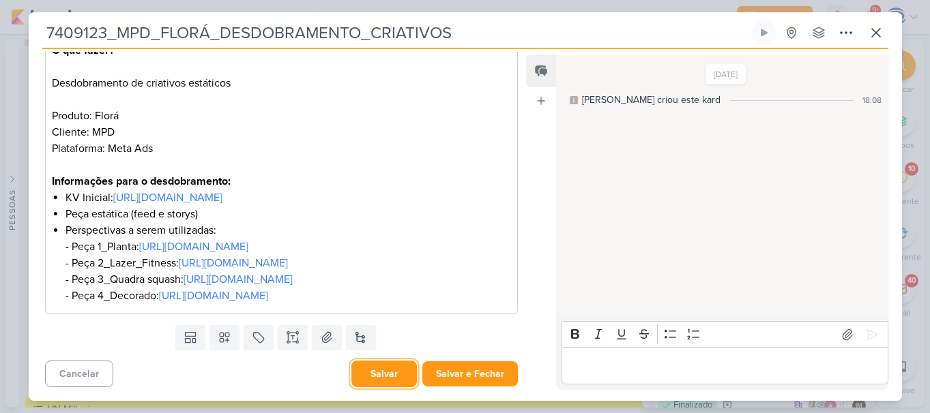
click at [374, 368] on button "Salvar" at bounding box center [383, 374] width 65 height 27
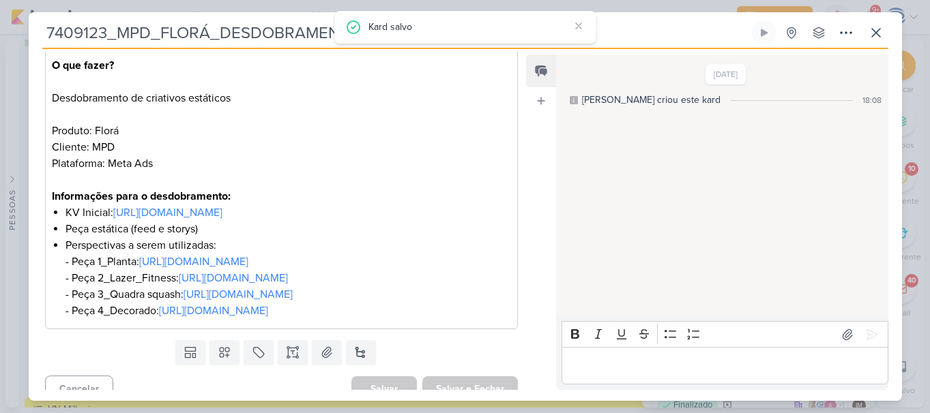
scroll to position [0, 0]
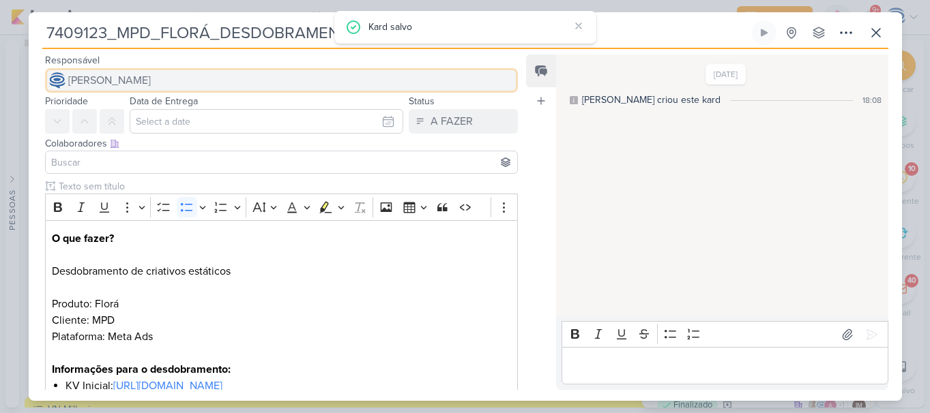
click at [278, 76] on button "[PERSON_NAME]" at bounding box center [281, 80] width 473 height 25
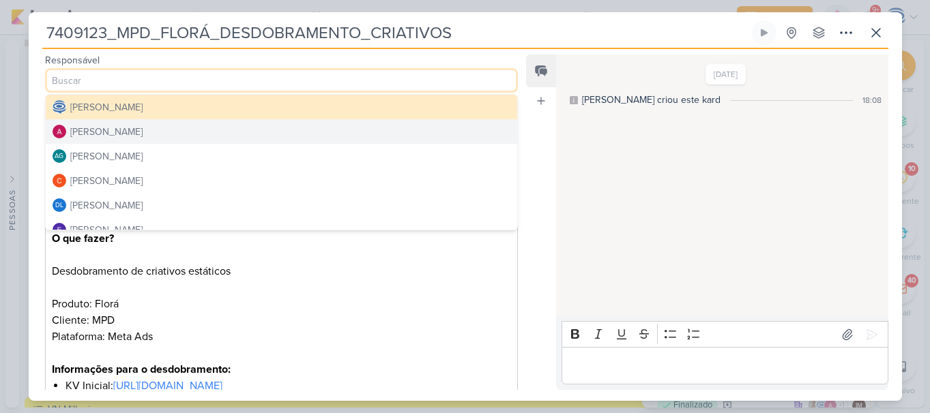
click at [234, 129] on button "[PERSON_NAME]" at bounding box center [282, 131] width 472 height 25
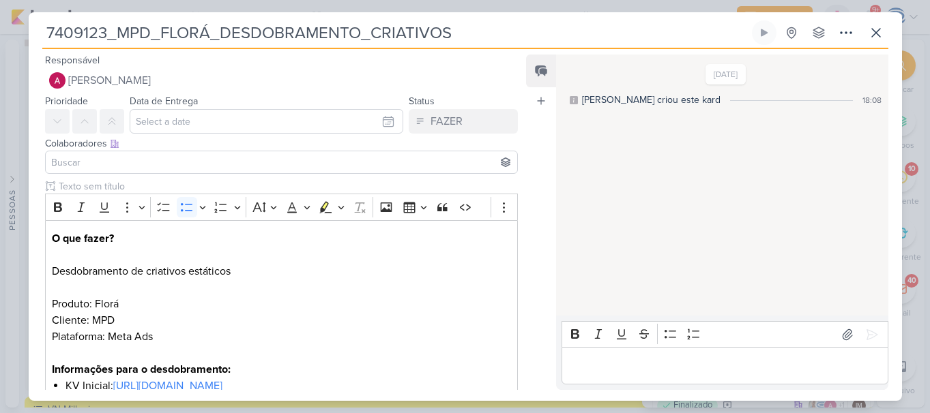
click at [218, 158] on input at bounding box center [281, 162] width 466 height 16
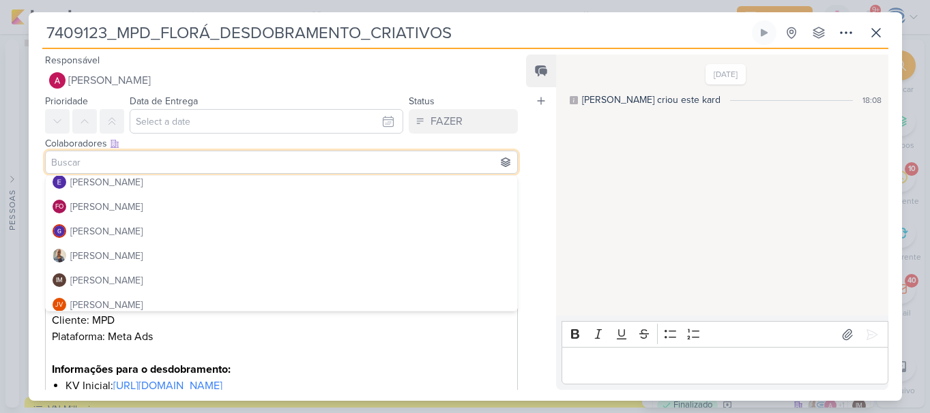
scroll to position [131, 0]
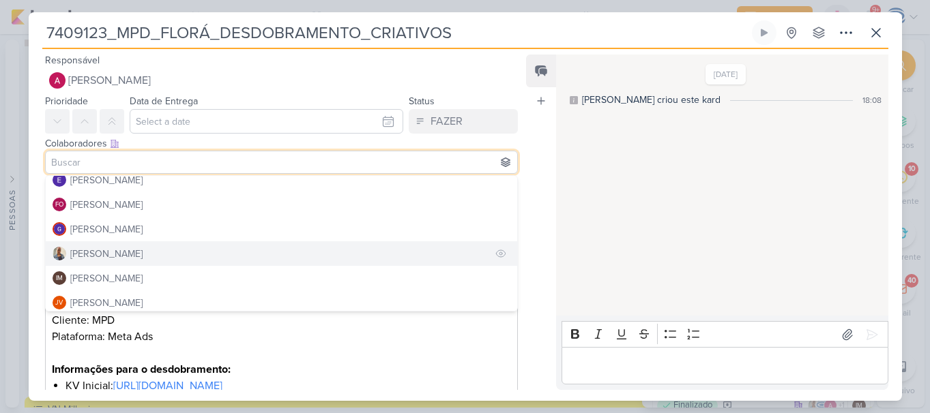
click at [192, 252] on button "[PERSON_NAME]" at bounding box center [282, 253] width 472 height 25
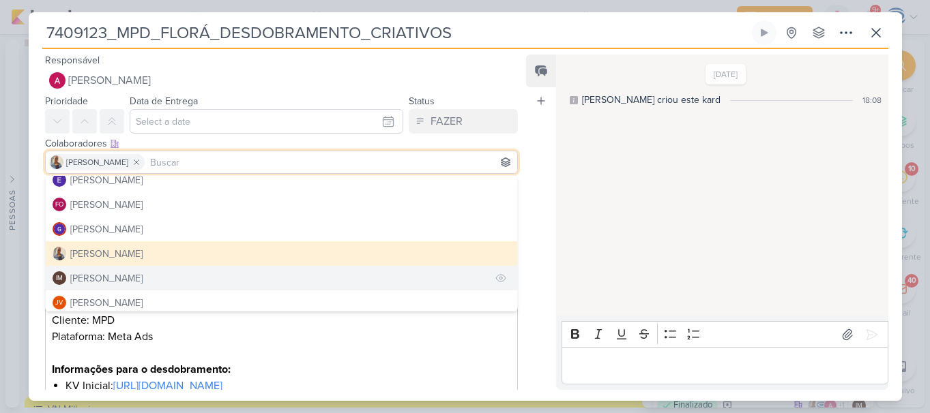
click at [143, 273] on div "[PERSON_NAME]" at bounding box center [106, 278] width 72 height 14
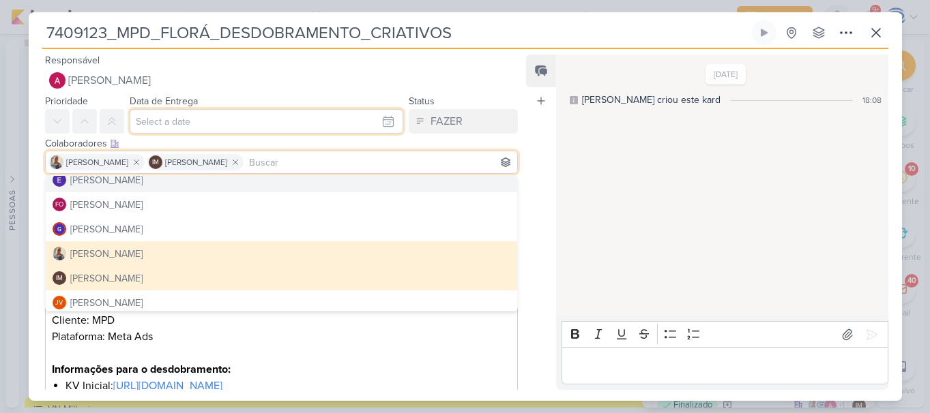
click at [226, 125] on input "text" at bounding box center [267, 121] width 274 height 25
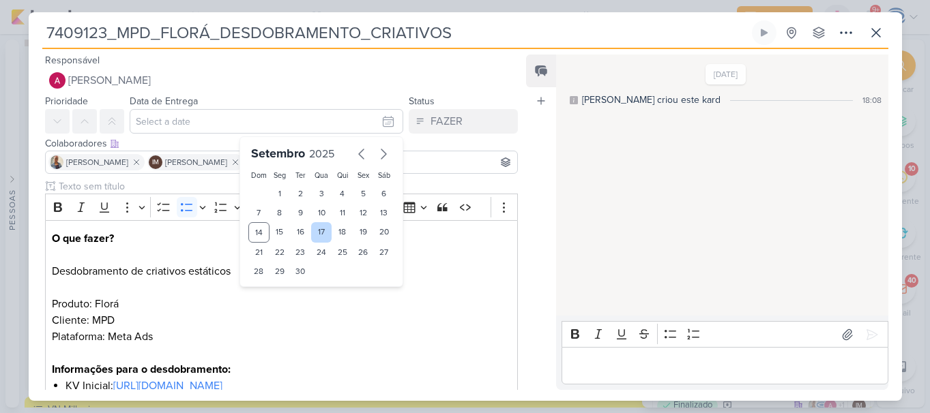
click at [315, 234] on div "17" at bounding box center [321, 232] width 21 height 20
click at [297, 234] on div "16" at bounding box center [300, 232] width 21 height 20
type input "[DATE] 23:59"
click at [270, 296] on select "00 01 02 03 04 05 06 07 08 09 10 11 12 13 14 15 16 17 18 19 20 21 22 23" at bounding box center [279, 294] width 19 height 16
select select "18"
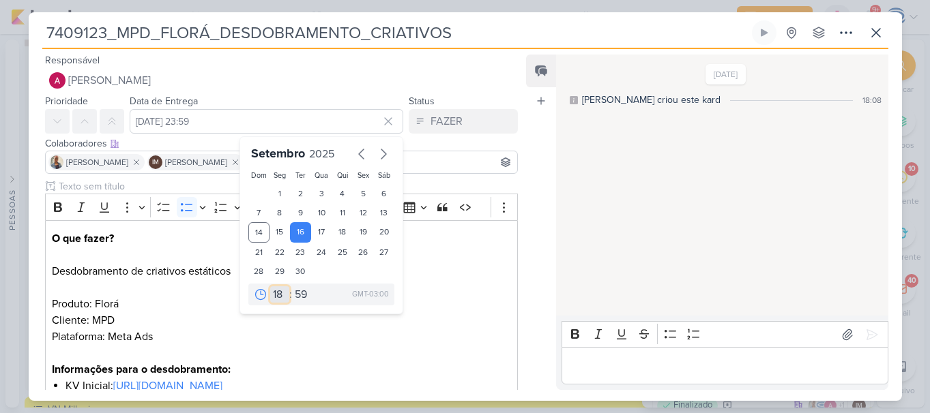
click at [270, 286] on select "00 01 02 03 04 05 06 07 08 09 10 11 12 13 14 15 16 17 18 19 20 21 22 23" at bounding box center [279, 294] width 19 height 16
type input "[DATE] 18:59"
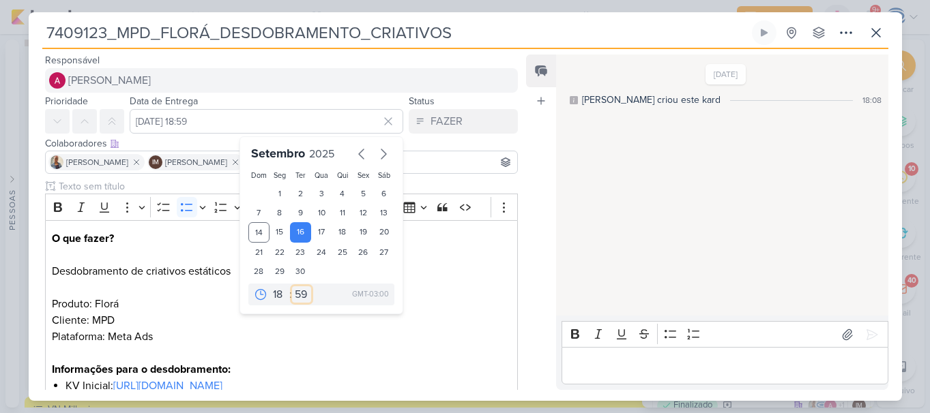
drag, startPoint x: 293, startPoint y: 293, endPoint x: 295, endPoint y: 70, distance: 223.7
click at [295, 70] on div "Responsável Alessandra Gomes Caroline Traven De Andrade Alessandra Gomes AG Ali…" at bounding box center [276, 221] width 495 height 338
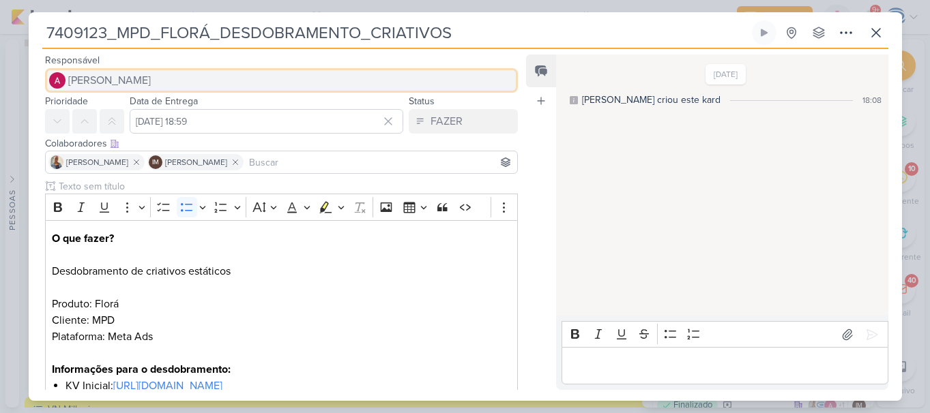
click at [295, 70] on button "[PERSON_NAME]" at bounding box center [281, 80] width 473 height 25
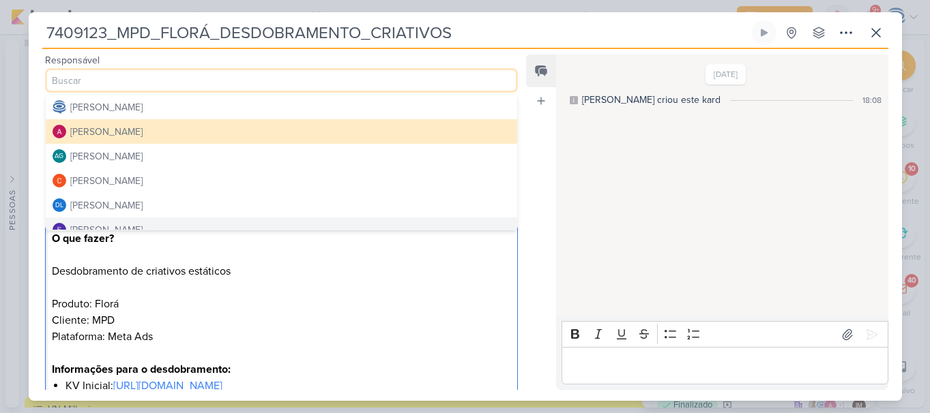
click at [312, 257] on p "Editor editing area: main" at bounding box center [281, 255] width 458 height 16
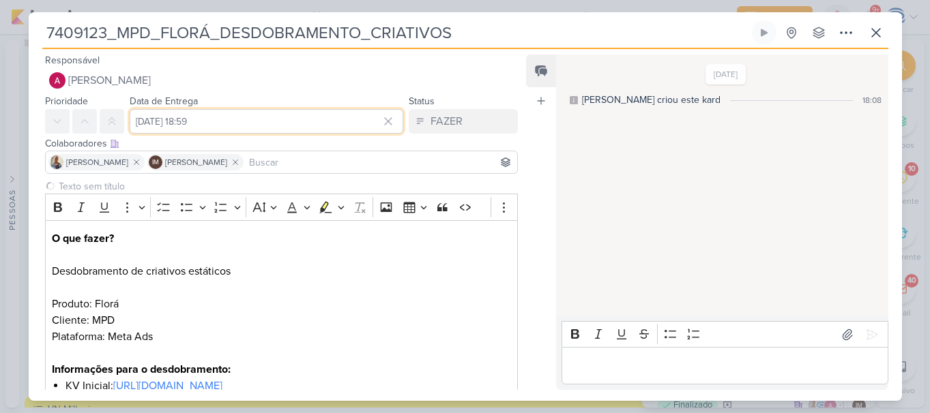
click at [297, 128] on input "[DATE] 18:59" at bounding box center [267, 121] width 274 height 25
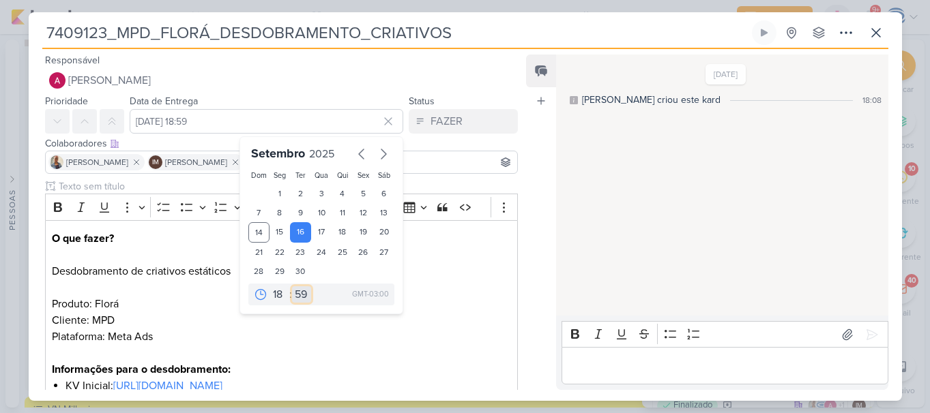
click at [292, 287] on select "00 05 10 15 20 25 30 35 40 45 50 55 59" at bounding box center [301, 294] width 19 height 16
select select "0"
click at [292, 286] on select "00 05 10 15 20 25 30 35 40 45 50 55 59" at bounding box center [301, 294] width 19 height 16
type input "[DATE] 18:00"
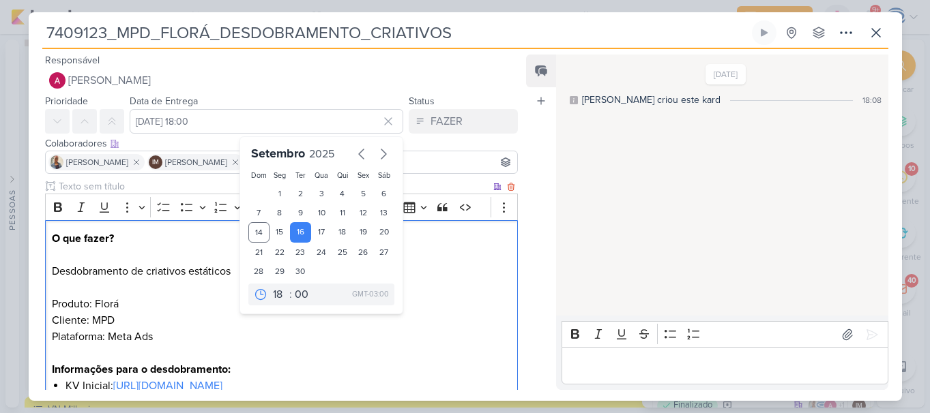
click at [393, 344] on p "Produto: Florá Cliente: MPD Plataforma: Meta Ads" at bounding box center [281, 328] width 458 height 65
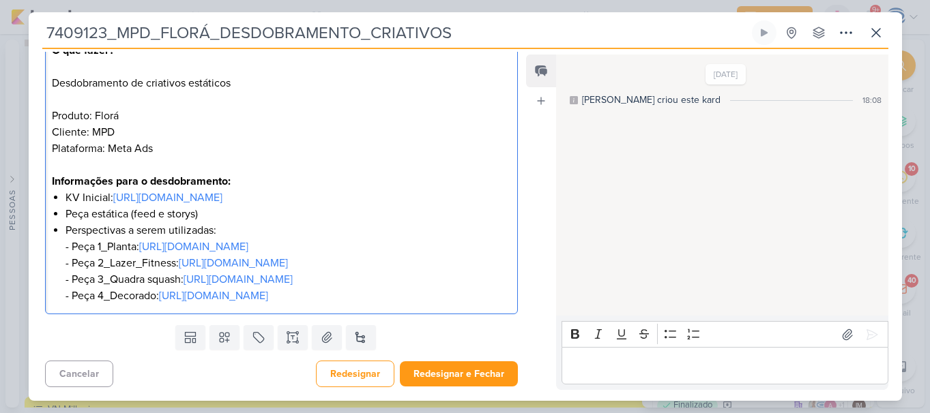
scroll to position [286, 0]
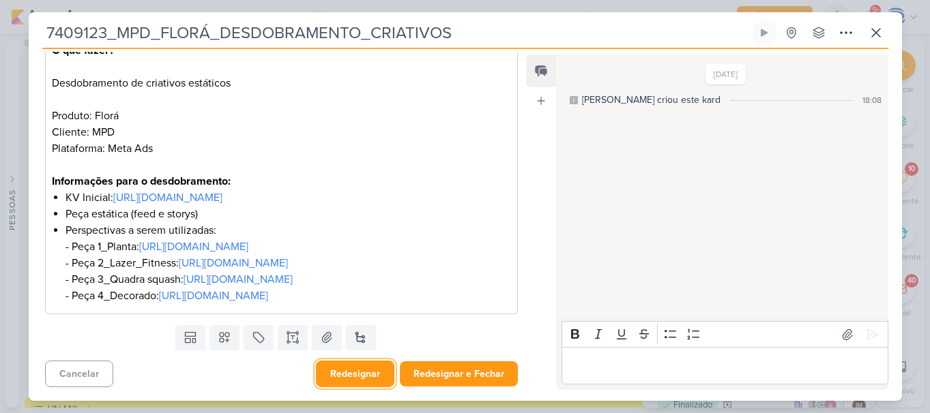
click at [343, 377] on button "Redesignar" at bounding box center [355, 374] width 78 height 27
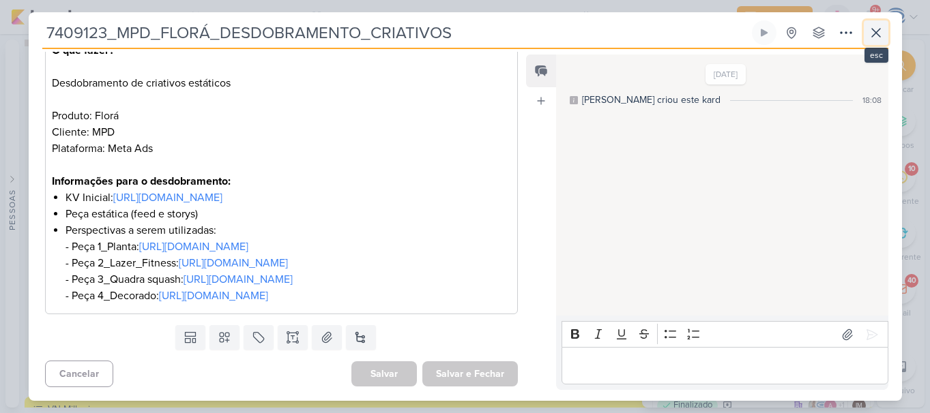
click at [876, 33] on icon at bounding box center [876, 33] width 8 height 8
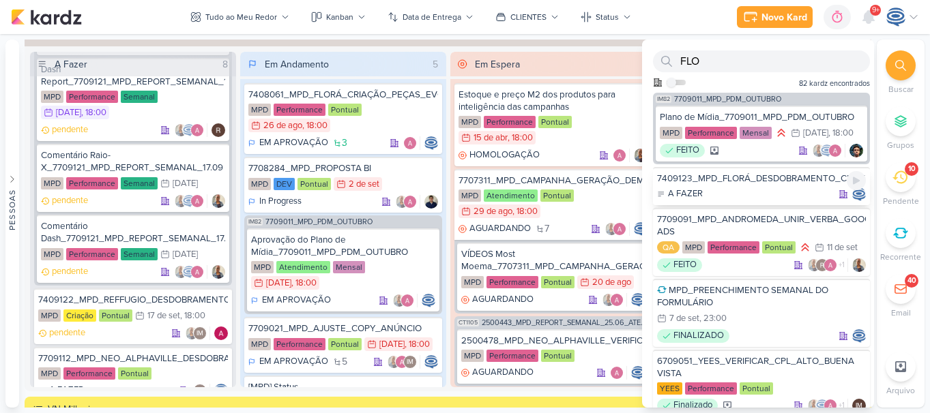
click at [776, 185] on div "7409123_MPD_FLORÁ_DESDOBRAMENTO_CRIATIVOS" at bounding box center [761, 179] width 209 height 12
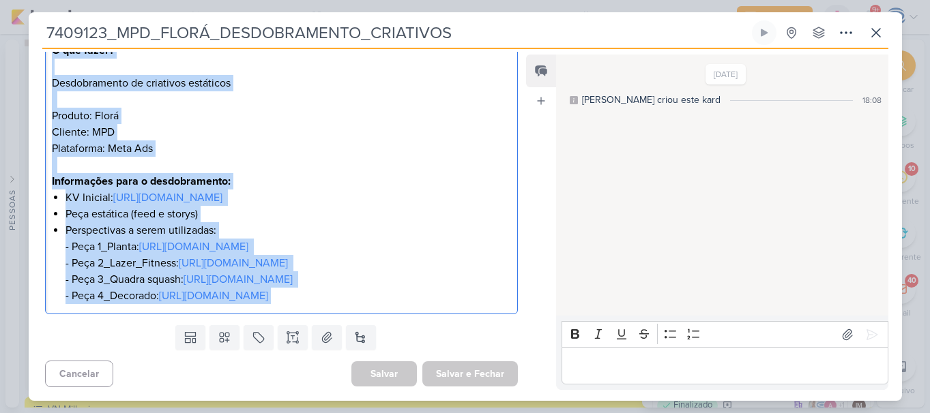
drag, startPoint x: 47, startPoint y: 88, endPoint x: 475, endPoint y: 411, distance: 535.6
click at [475, 411] on div "7409123_MPD_FLORÁ_DESDOBRAMENTO_CRIATIVOS Criado por mim" at bounding box center [465, 206] width 930 height 413
copy div "O que fazer? Desdobramento de criativos estáticos Produto: Florá Cliente: MPD P…"
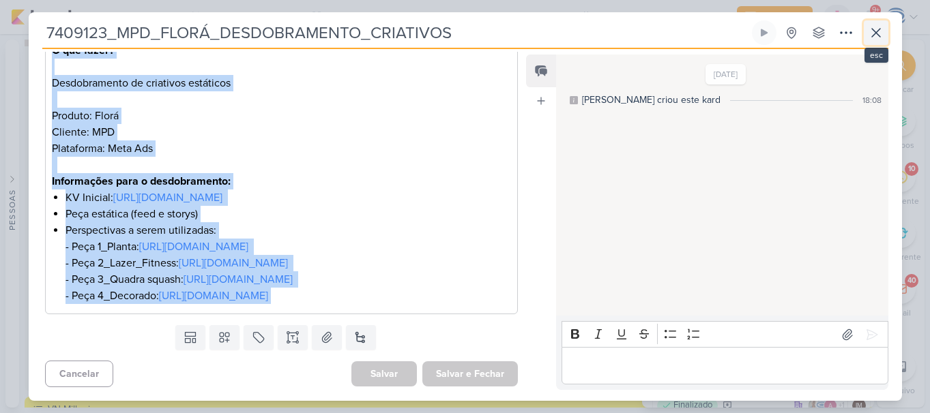
click at [878, 25] on icon at bounding box center [875, 33] width 16 height 16
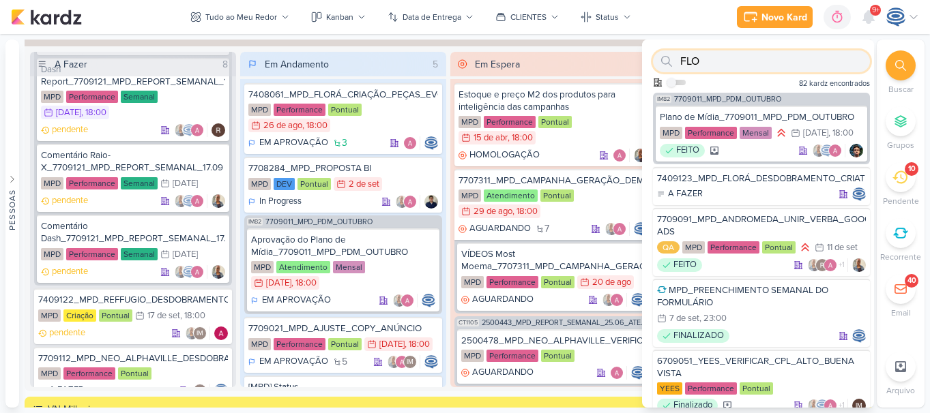
click at [773, 53] on input "FLO" at bounding box center [761, 61] width 217 height 22
type input "F"
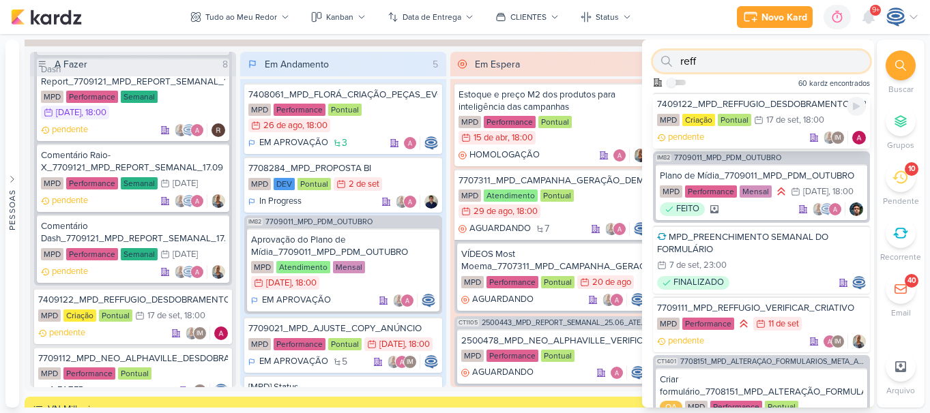
type input "reff"
click at [791, 100] on div "7409122_MPD_REFFUGIO_DESDOBRAMENTO_CRIATIVOS" at bounding box center [761, 104] width 209 height 12
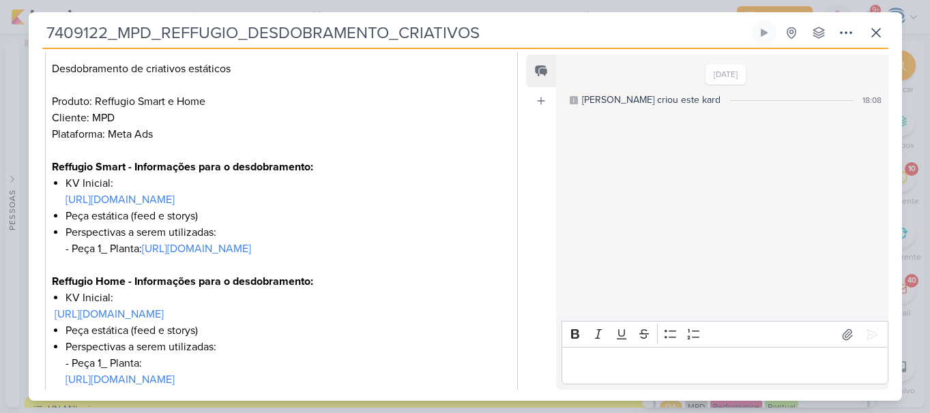
scroll to position [245, 0]
click at [876, 37] on icon at bounding box center [875, 33] width 16 height 16
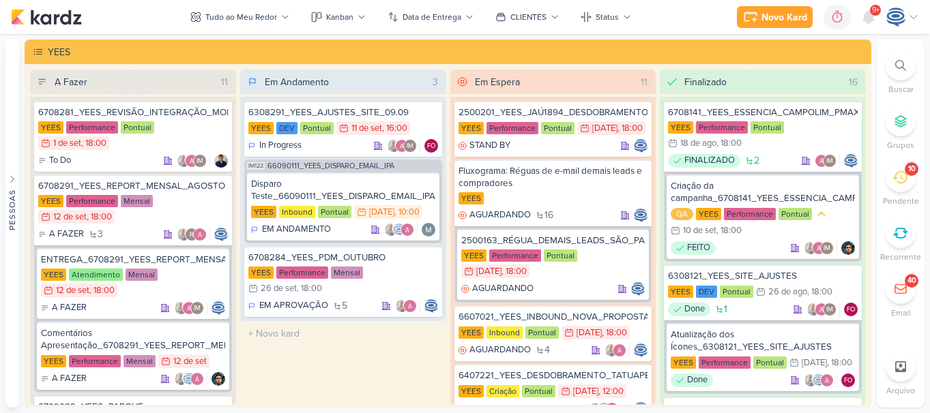
click at [902, 66] on icon at bounding box center [900, 65] width 11 height 11
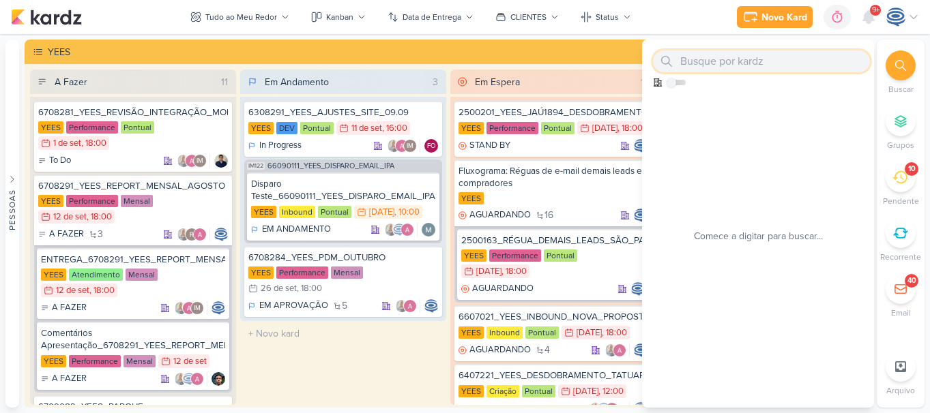
paste input "2500182"
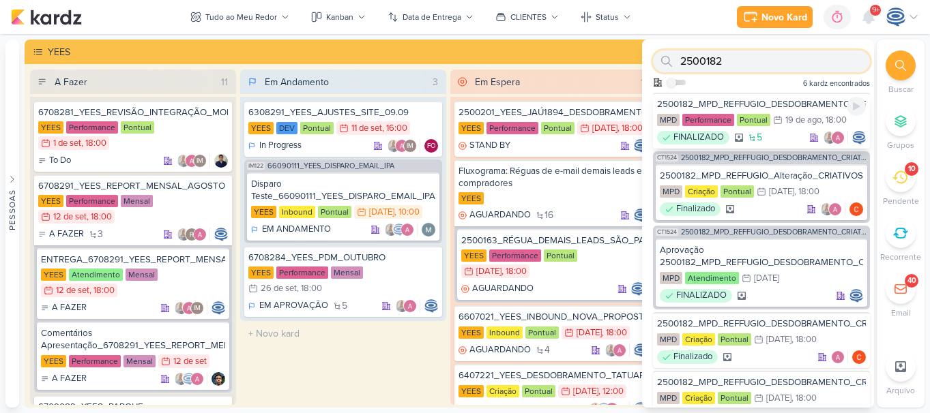
type input "2500182"
click at [797, 107] on div "2500182_MPD_REFFUGIO_DESDOBRAMENTO_CRIATIVOS_V3" at bounding box center [761, 104] width 209 height 12
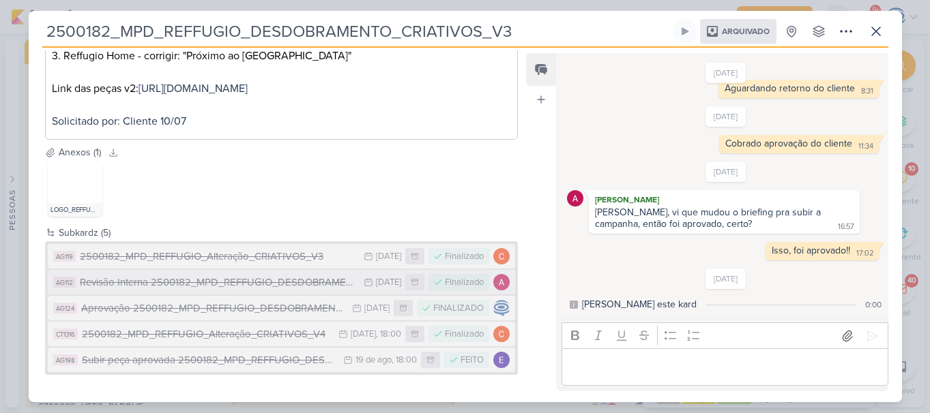
scroll to position [383, 0]
click at [240, 354] on div "Subir peça aprovada 2500182_MPD_REFFUGIO_DESDOBRAMENTO_CRIATIVOS_V3" at bounding box center [209, 361] width 255 height 16
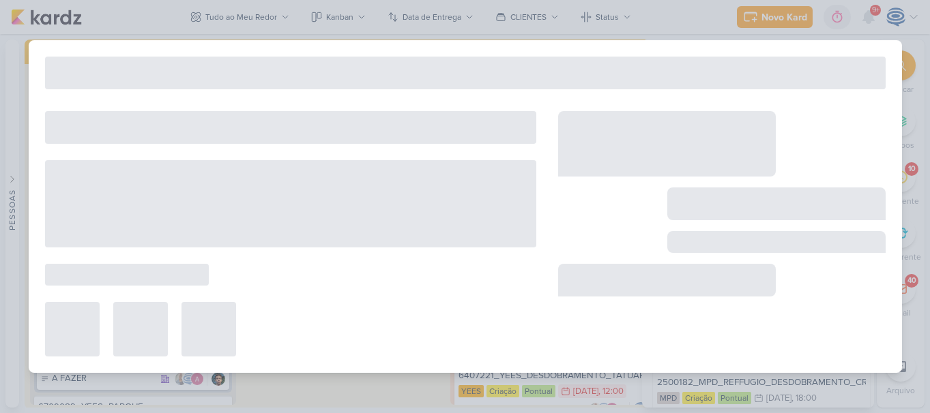
type input "Subir peça aprovada 2500182_MPD_REFFUGIO_DESDOBRAMENTO_CRIATIVOS_V3"
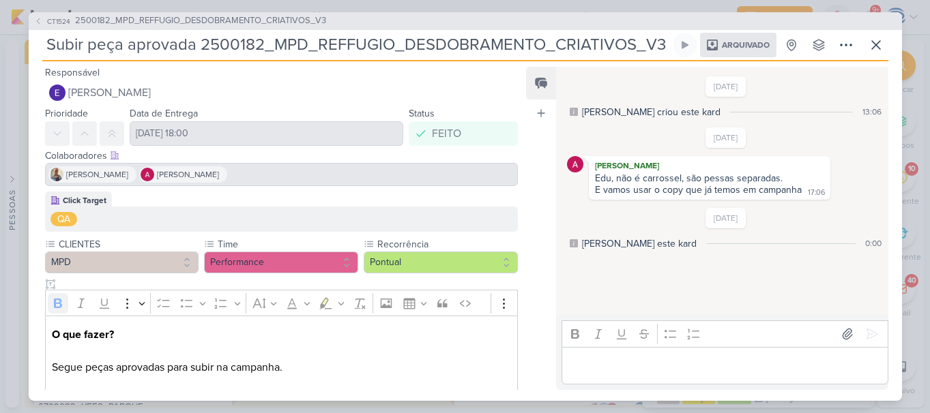
scroll to position [108, 0]
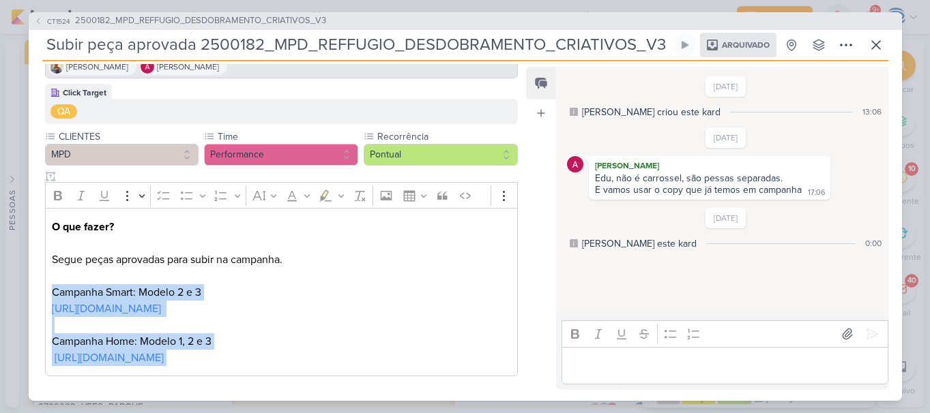
drag, startPoint x: 445, startPoint y: 356, endPoint x: 50, endPoint y: 296, distance: 398.7
click at [50, 296] on div "O que fazer? Segue peças aprovadas para subir na campanha. Campanha Smart: Mode…" at bounding box center [281, 292] width 473 height 168
copy div "Campanha Smart: Modelo 2 e 3 https://drive.google.com/drive/folders/1PhzVDNj1Pb…"
click at [449, 308] on p "O que fazer? Segue peças aprovadas para subir na campanha. Campanha Smart: Mode…" at bounding box center [281, 268] width 458 height 98
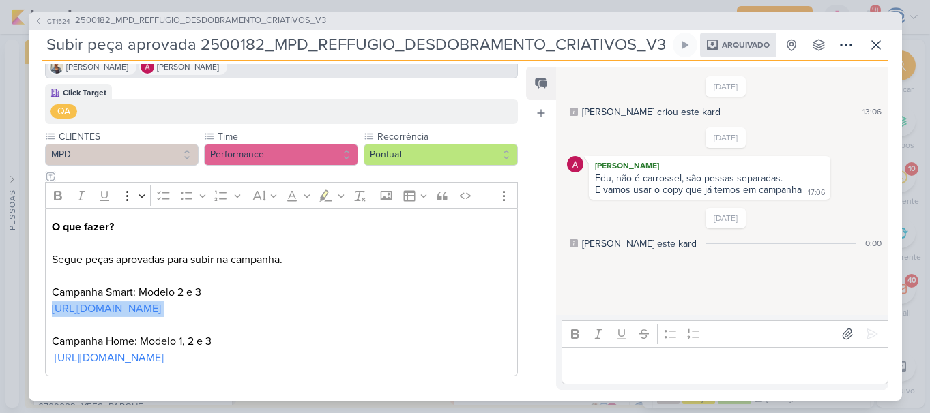
drag, startPoint x: 449, startPoint y: 308, endPoint x: 50, endPoint y: 308, distance: 398.9
click at [50, 308] on div "O que fazer? Segue peças aprovadas para subir na campanha. Campanha Smart: Mode…" at bounding box center [281, 292] width 473 height 168
copy p "https://drive.google.com/drive/folders/1PhzVDNj1Pba-TZZ2VoG9qdMINqrsjpCJ"
click at [846, 47] on icon at bounding box center [845, 45] width 16 height 16
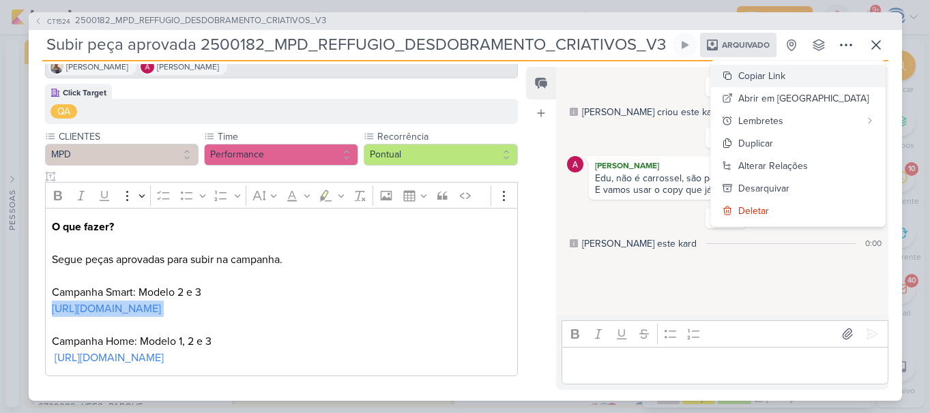
click at [817, 85] on button "Copiar Link" at bounding box center [798, 76] width 174 height 23
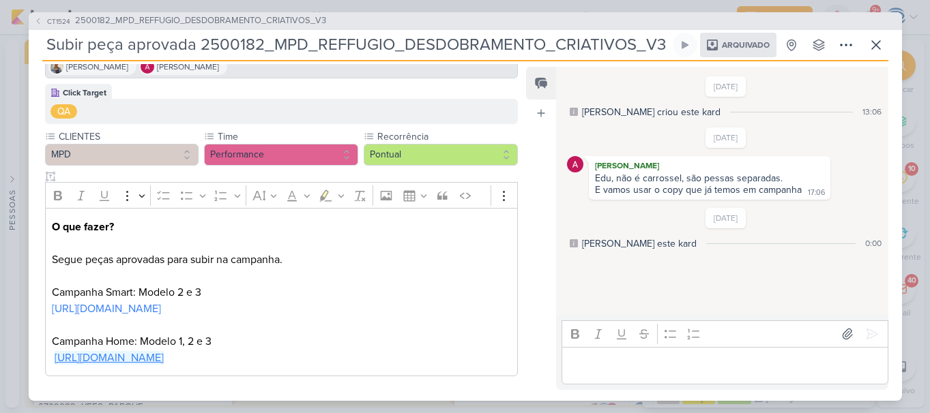
click at [283, 364] on div "O que fazer? Segue peças aprovadas para subir na campanha. Campanha Smart: Mode…" at bounding box center [281, 292] width 473 height 168
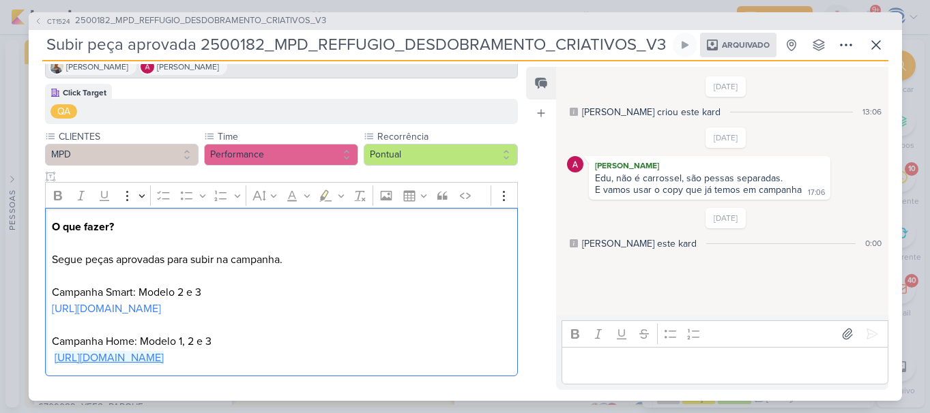
click at [164, 364] on link "https://drive.google.com/drive/folders/1ZxEMZ-UE9zWlbZSU3qNrb9Ewmfp5McBx" at bounding box center [109, 358] width 109 height 14
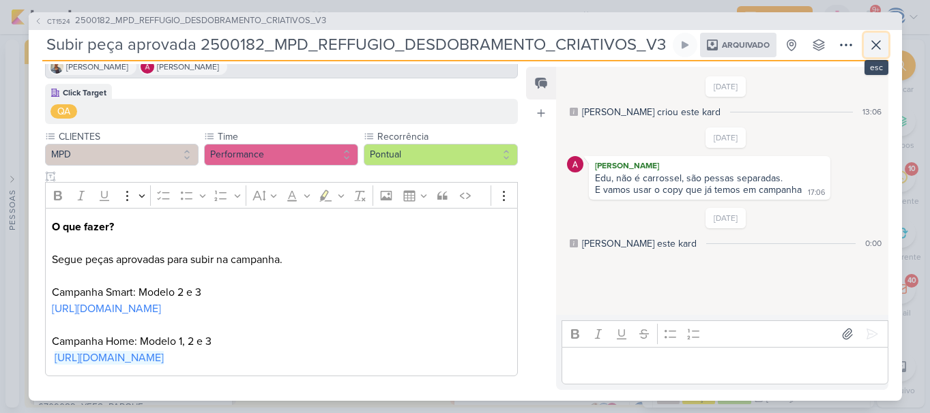
click at [868, 46] on icon at bounding box center [875, 45] width 16 height 16
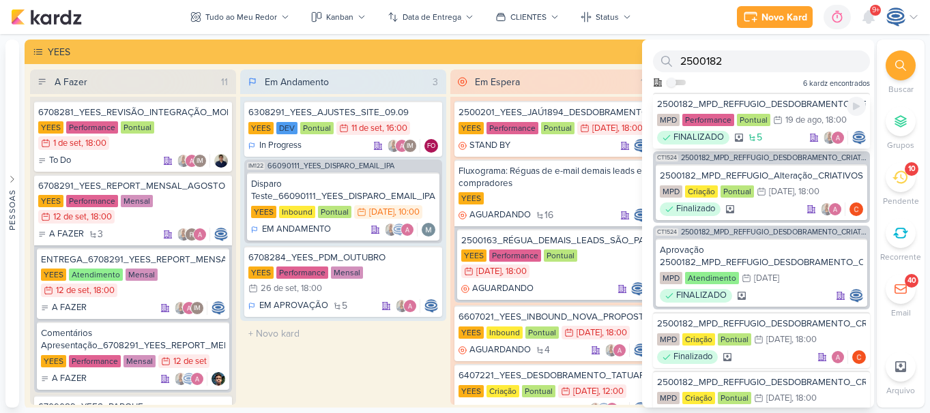
click at [780, 107] on div "2500182_MPD_REFFUGIO_DESDOBRAMENTO_CRIATIVOS_V3" at bounding box center [761, 104] width 209 height 12
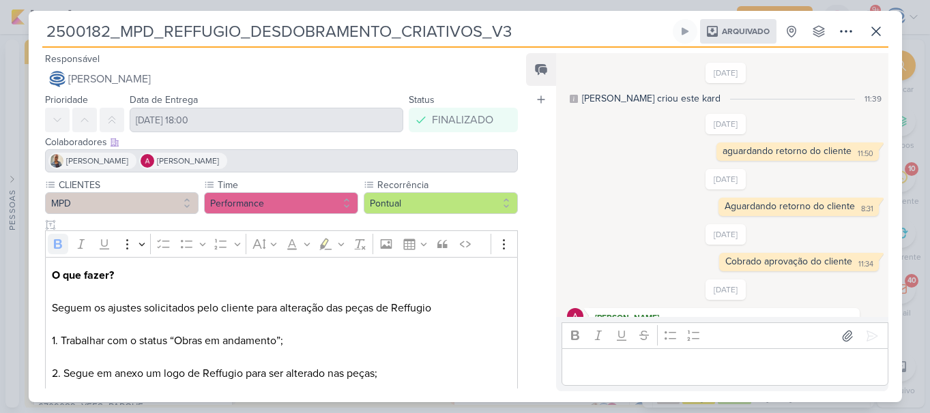
scroll to position [118, 0]
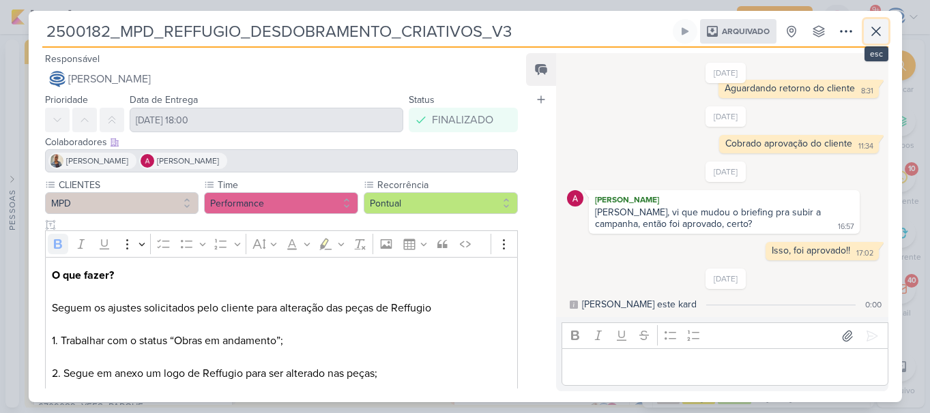
click at [874, 28] on icon at bounding box center [875, 31] width 16 height 16
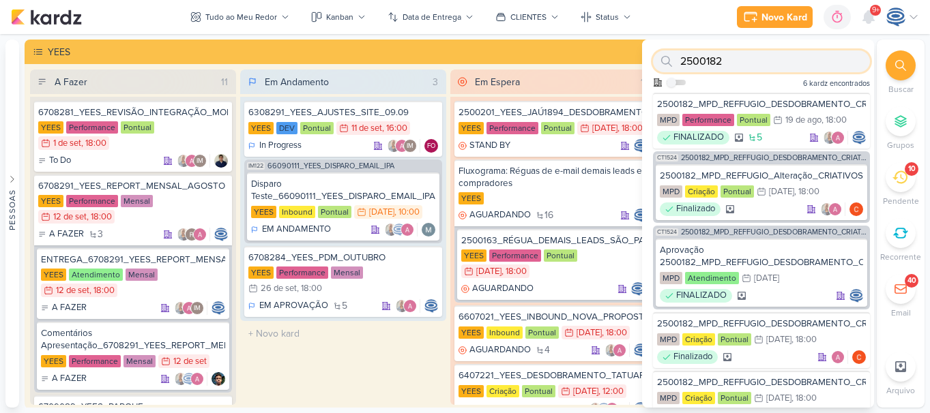
drag, startPoint x: 743, startPoint y: 55, endPoint x: 671, endPoint y: 55, distance: 72.3
click at [671, 55] on div "2500182" at bounding box center [761, 61] width 217 height 22
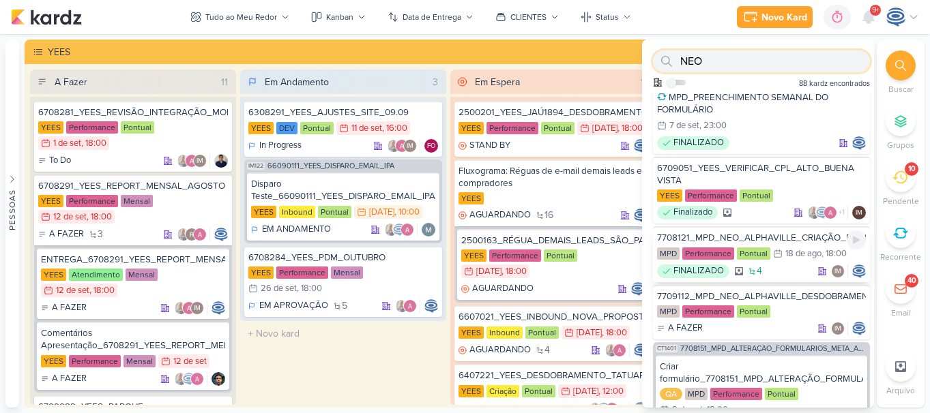
scroll to position [155, 0]
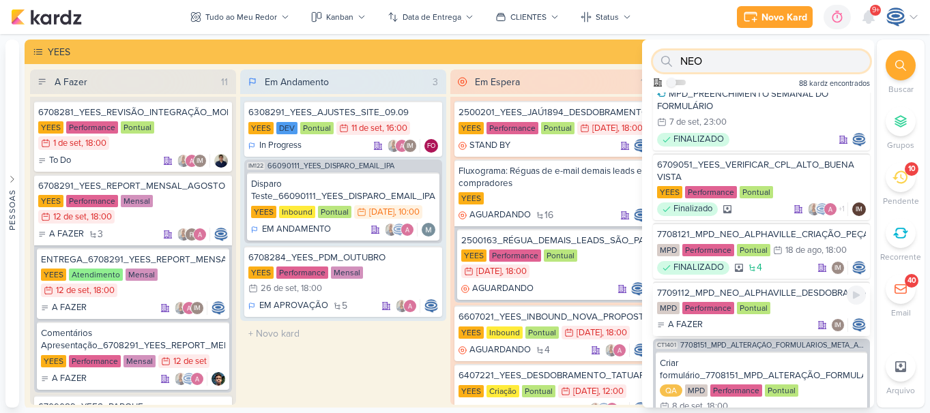
type input "NEO"
click at [794, 299] on div "7709112_MPD_NEO_ALPHAVILLE_DESDOBRAMENTO_DE_PEÇAS" at bounding box center [761, 293] width 209 height 12
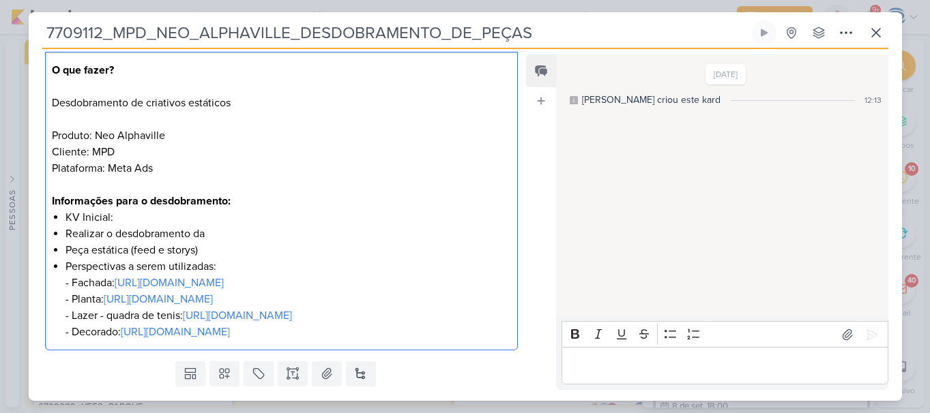
scroll to position [279, 0]
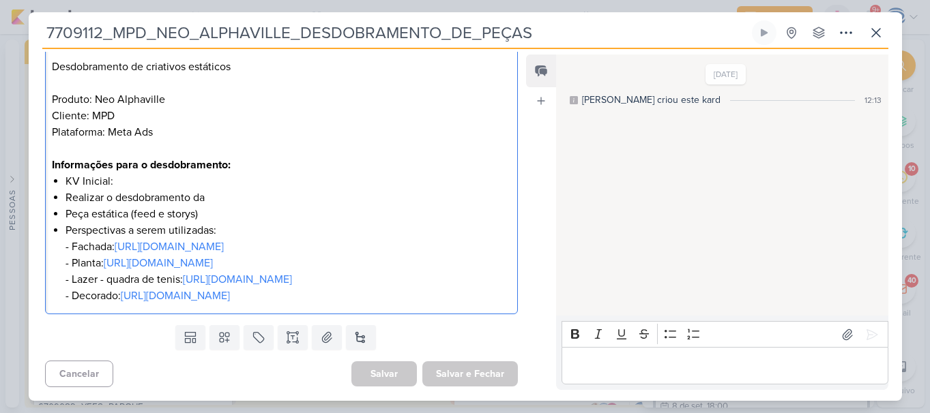
drag, startPoint x: 53, startPoint y: 280, endPoint x: 329, endPoint y: 421, distance: 310.2
click at [329, 413] on html "1.99.0 Novo Kard Ctrl + k 0h0m Sessão desligada... Hoje 0h0m Semana 0h0m Mês 0h…" at bounding box center [465, 206] width 930 height 413
copy div "O que fazer? Desdobramento de criativos estáticos Produto: Neo Alphaville Clien…"
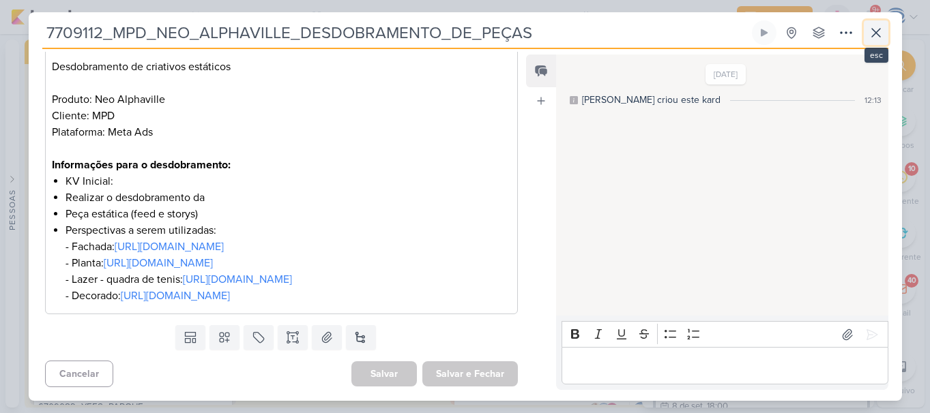
click at [867, 33] on icon at bounding box center [875, 33] width 16 height 16
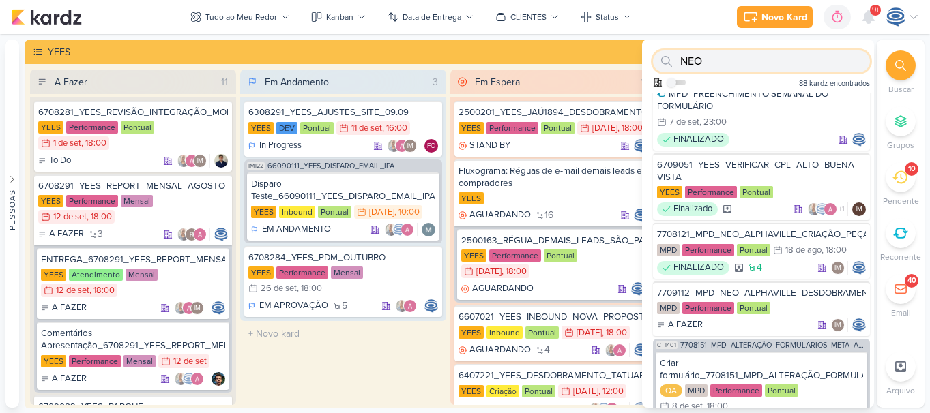
click at [773, 71] on input "NEO" at bounding box center [761, 61] width 217 height 22
paste input "2500184"
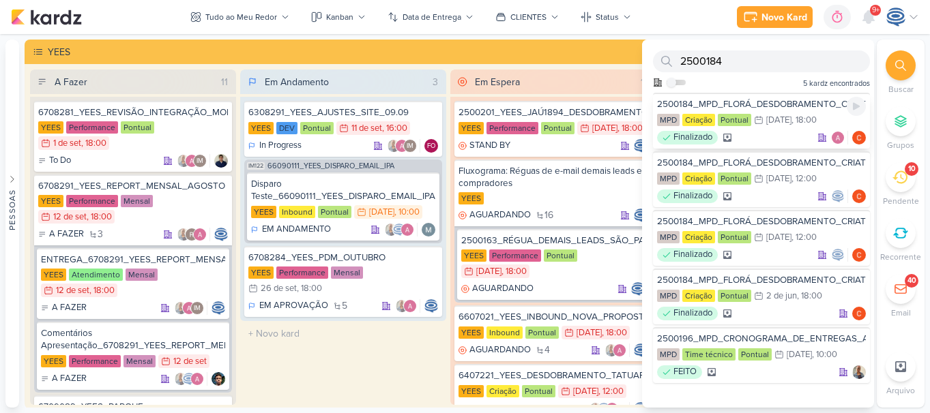
click at [768, 102] on div "2500184_MPD_FLORÁ_DESDOBRAMENTO_CRIATIVOS_V4" at bounding box center [761, 104] width 209 height 12
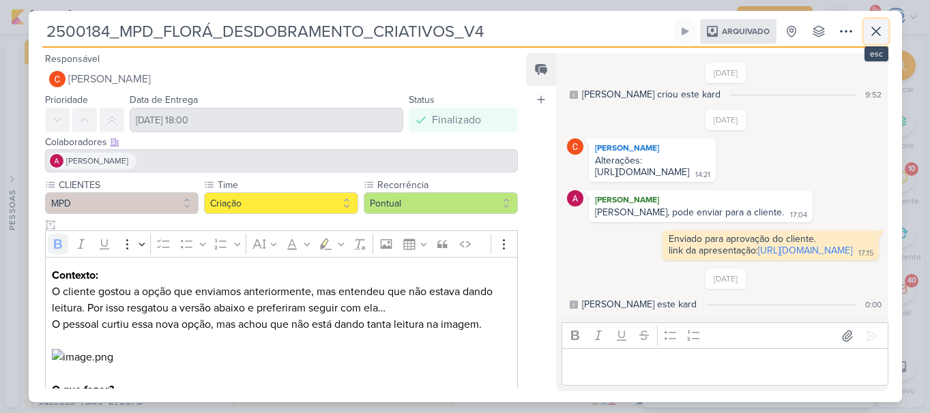
click at [882, 26] on icon at bounding box center [875, 31] width 16 height 16
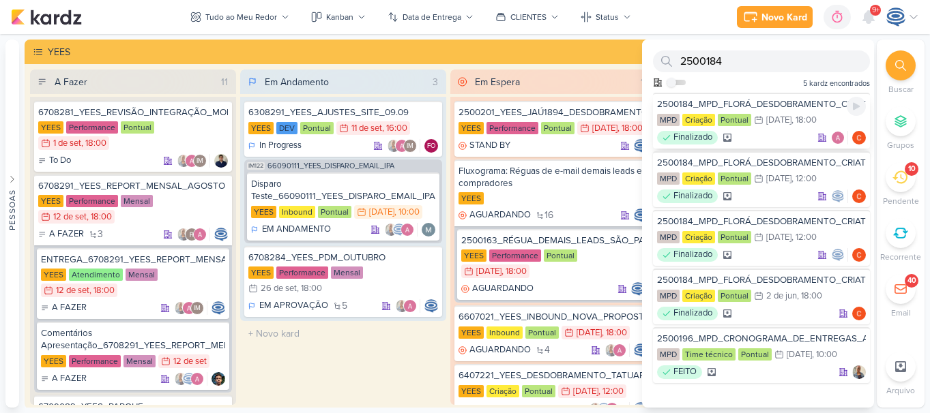
click at [782, 109] on div "2500184_MPD_FLORÁ_DESDOBRAMENTO_CRIATIVOS_V4" at bounding box center [761, 104] width 209 height 12
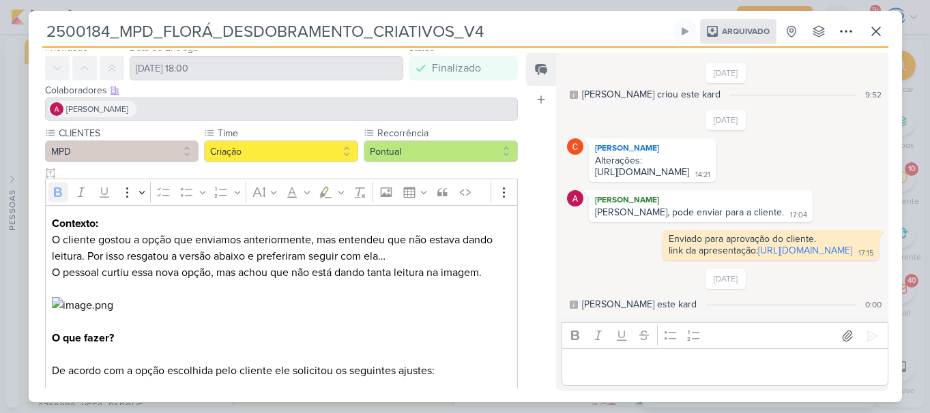
scroll to position [51, 0]
click at [758, 245] on link "https://docs.google.com/presentation/d/1AzlikJLiiy6At1T1qmKVtR4a9aKhP_KbhPS0vOk…" at bounding box center [805, 251] width 94 height 12
drag, startPoint x: 754, startPoint y: 121, endPoint x: 585, endPoint y: 112, distance: 169.4
click at [585, 138] on div "Carlos Massari Alterações: https://drive.google.com/drive/folders/1odO4n_IBhgzZ…" at bounding box center [725, 160] width 316 height 44
copy div "https://drive.google.com/drive/folders/1odO4n_IBhgzZBQ33rHszneVKNIwOI3gn?usp=dr…"
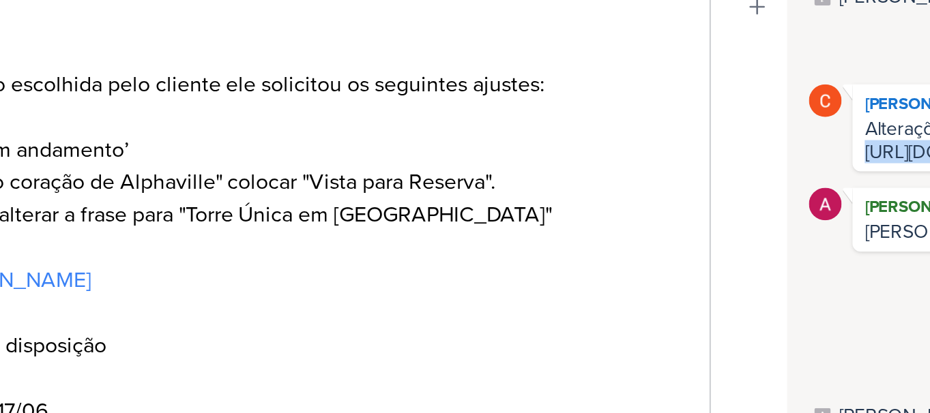
scroll to position [280, 0]
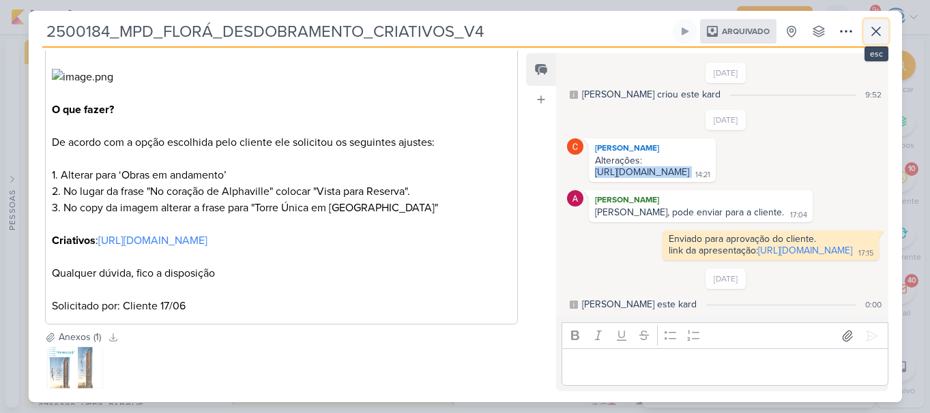
click at [869, 35] on icon at bounding box center [875, 31] width 16 height 16
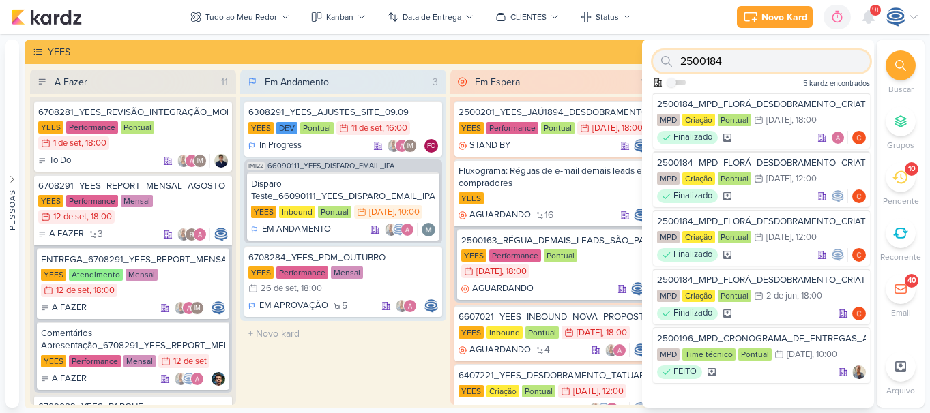
click at [763, 59] on input "2500184" at bounding box center [761, 61] width 217 height 22
paste input "3"
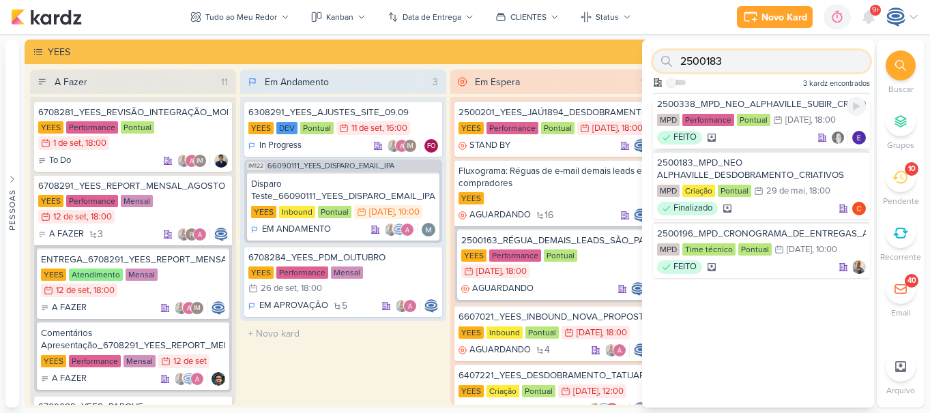
drag, startPoint x: 763, startPoint y: 59, endPoint x: 760, endPoint y: 109, distance: 49.9
click at [760, 109] on div "2500183 Como admin, ative para buscar em todos os kardz da organização 3 kardz …" at bounding box center [758, 224] width 232 height 368
click at [760, 109] on div "2500338_MPD_NEO_ALPHAVILLE_SUBIR_CRIATIVO_APROVADO" at bounding box center [761, 104] width 209 height 12
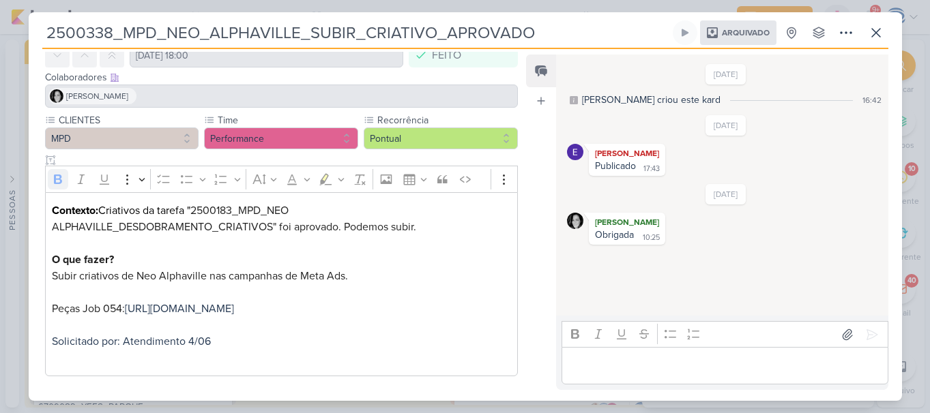
scroll to position [99, 0]
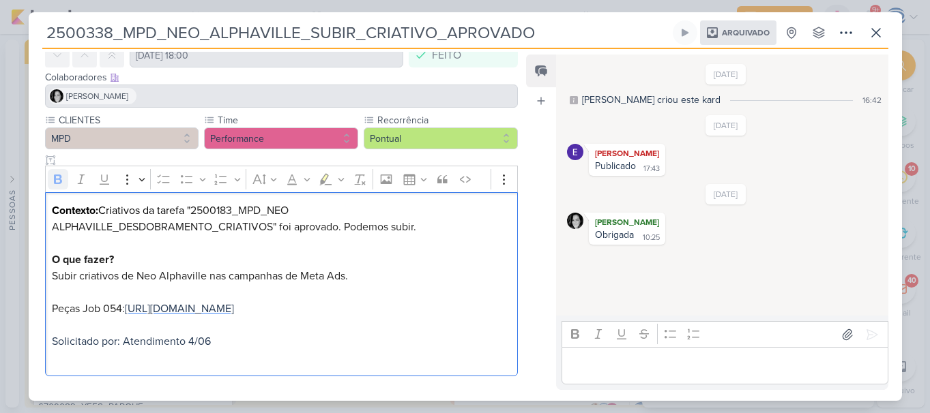
click at [154, 302] on span "https://drive.google.com/drive/folders/1BjvjZSQwYiN_PtE2PBMpt79S7SzpTVmg?usp=dr…" at bounding box center [179, 309] width 109 height 14
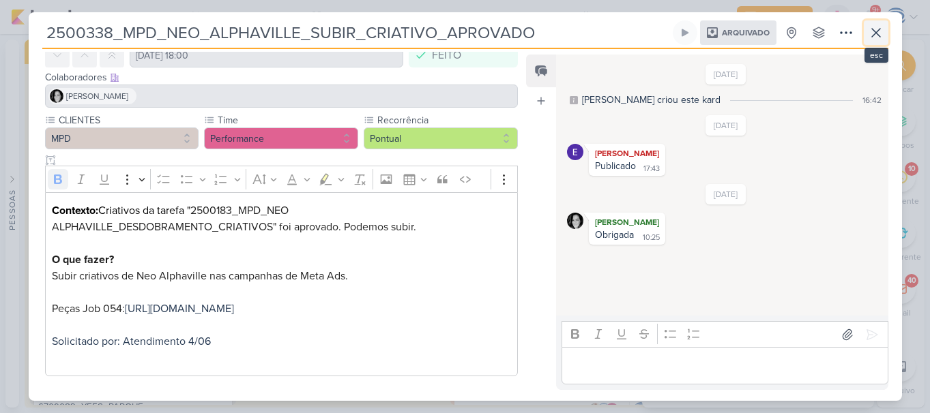
click at [878, 33] on icon at bounding box center [875, 33] width 16 height 16
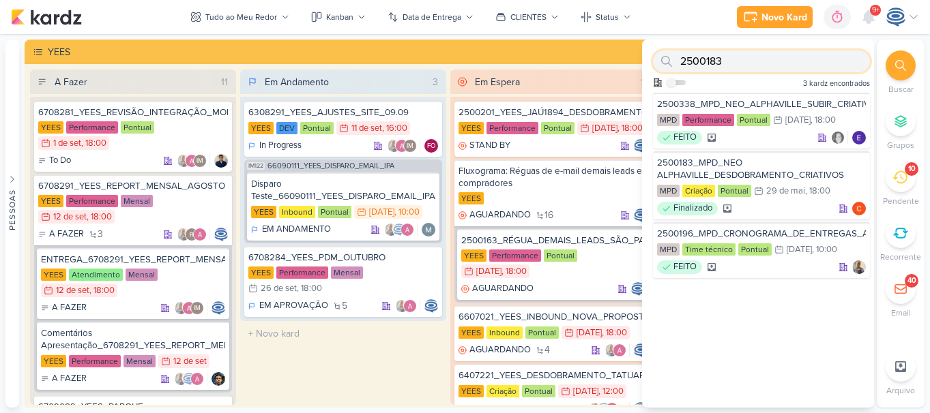
drag, startPoint x: 744, startPoint y: 63, endPoint x: 679, endPoint y: 57, distance: 65.8
drag, startPoint x: 679, startPoint y: 57, endPoint x: 732, endPoint y: 61, distance: 54.0
click at [732, 61] on input "2500183" at bounding box center [761, 61] width 217 height 22
drag, startPoint x: 732, startPoint y: 61, endPoint x: 675, endPoint y: 59, distance: 57.3
click at [675, 59] on div "2500183" at bounding box center [761, 61] width 217 height 22
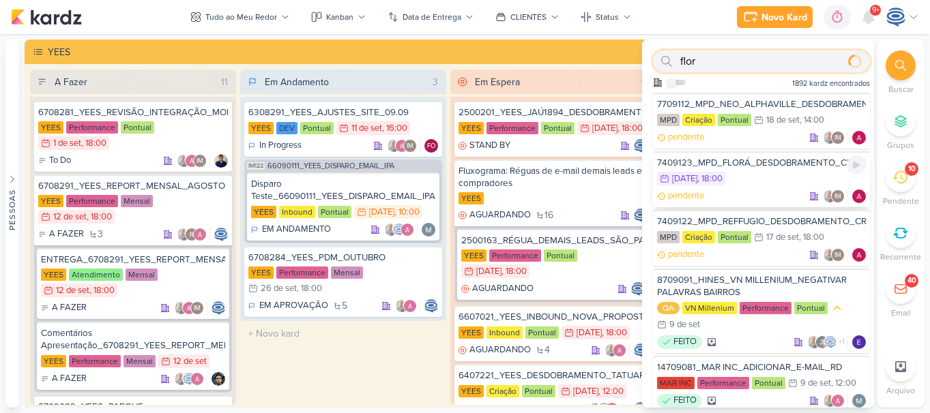
type input "flor"
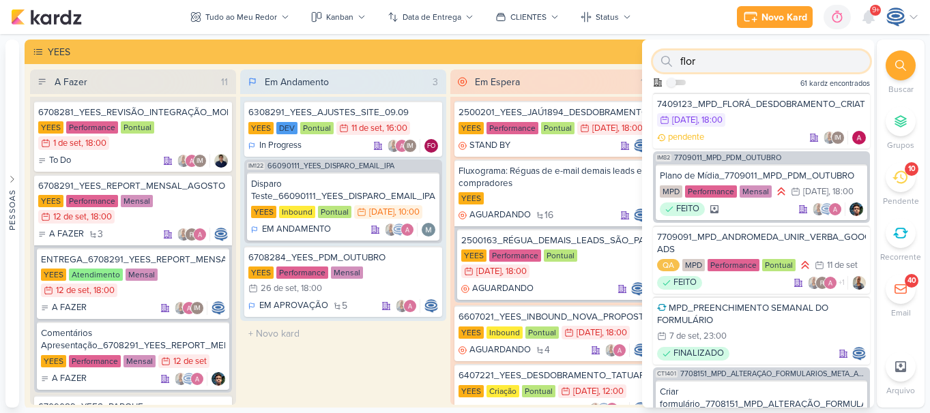
click at [773, 62] on input "flor" at bounding box center [761, 61] width 217 height 22
click at [775, 107] on div "7409123_MPD_FLORÁ_DESDOBRAMENTO_CRIATIVOS" at bounding box center [761, 104] width 209 height 12
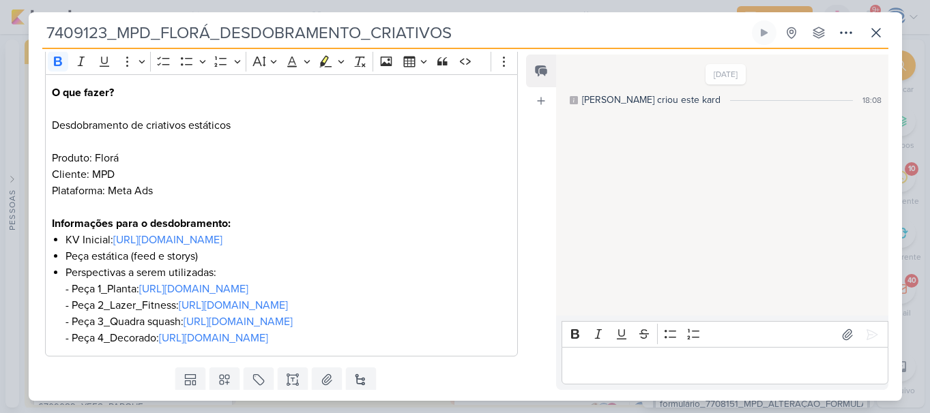
scroll to position [147, 0]
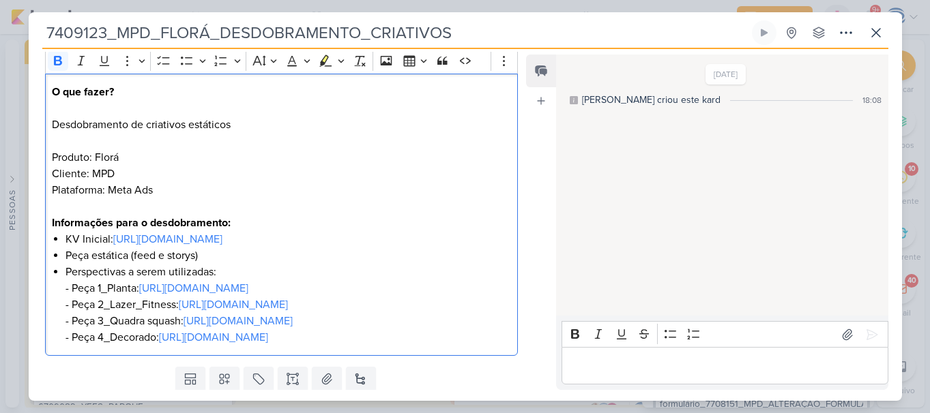
click at [275, 224] on p "Informações para o desdobramento:" at bounding box center [281, 223] width 458 height 16
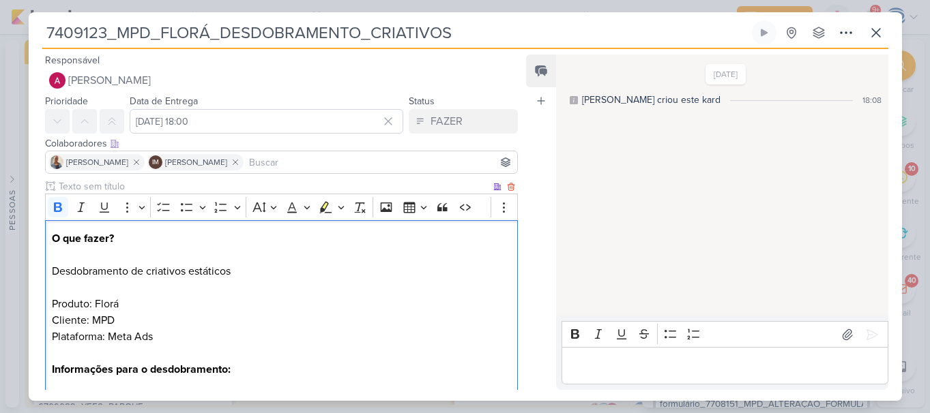
scroll to position [336, 0]
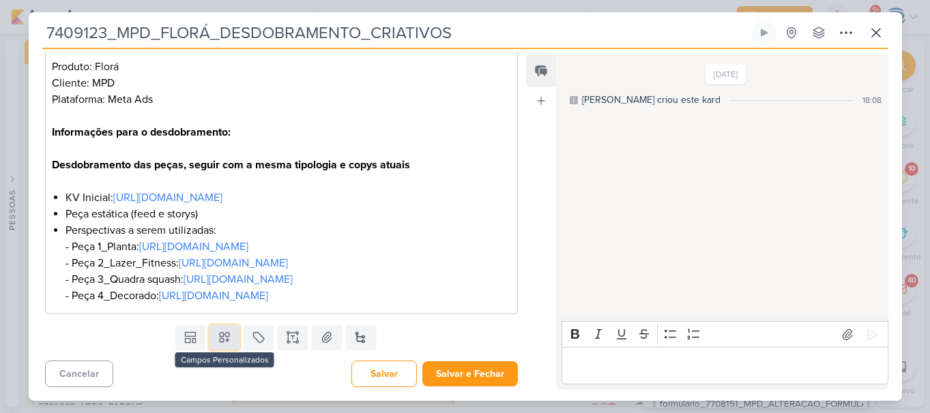
click at [225, 336] on icon at bounding box center [225, 338] width 14 height 14
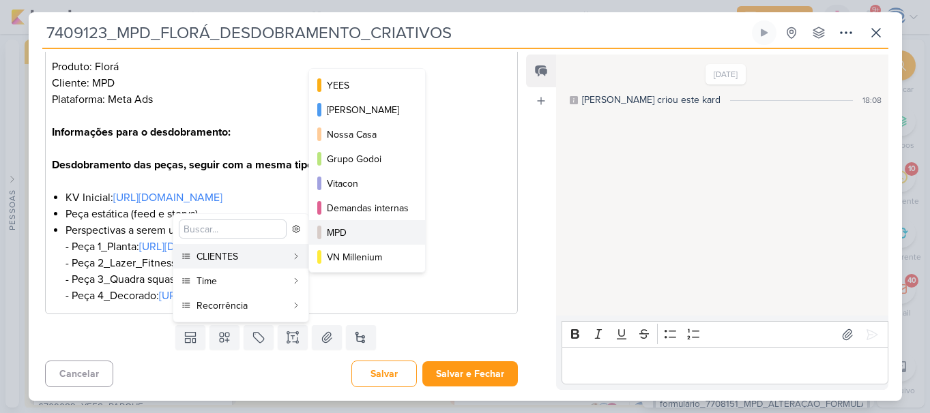
click at [349, 230] on div "MPD" at bounding box center [368, 233] width 82 height 14
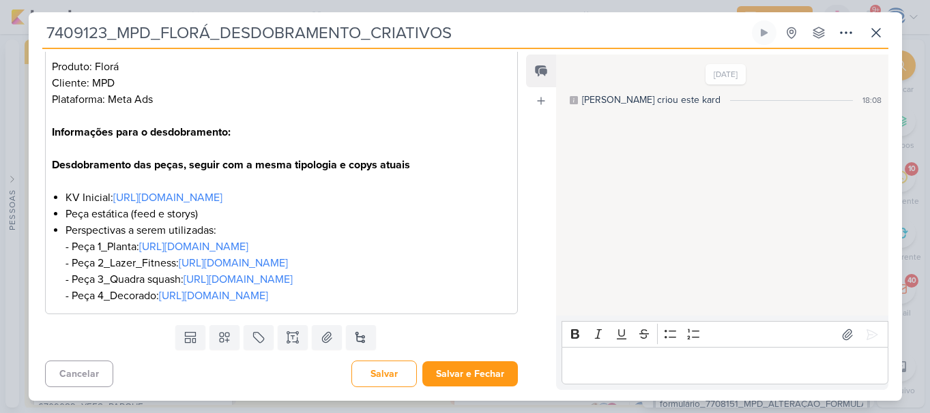
drag, startPoint x: 229, startPoint y: 392, endPoint x: 228, endPoint y: 385, distance: 6.9
click at [228, 385] on div "Responsável Alessandra Gomes Nenhum contato encontrado create new contact Novo …" at bounding box center [465, 225] width 873 height 352
click at [228, 385] on div "Cancelar Salvar Salvar e Fechar Ctrl + Enter" at bounding box center [276, 372] width 495 height 35
click at [226, 340] on icon at bounding box center [225, 338] width 14 height 14
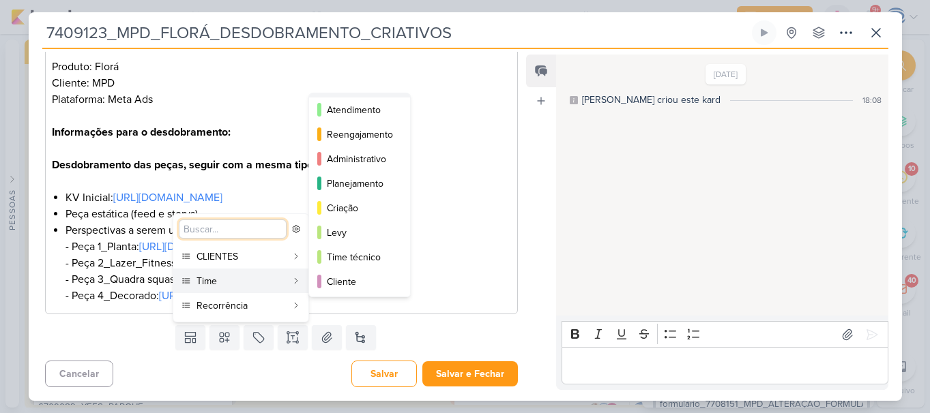
scroll to position [124, 0]
click at [367, 205] on div "Criação" at bounding box center [360, 207] width 67 height 14
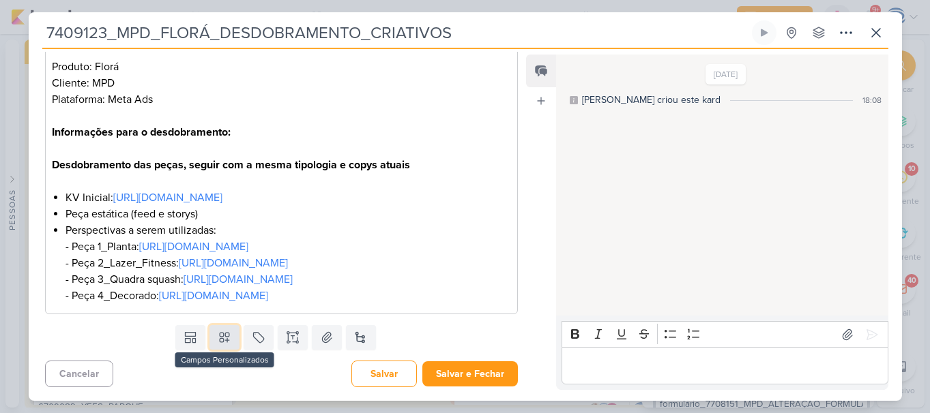
click at [222, 344] on icon at bounding box center [225, 338] width 14 height 14
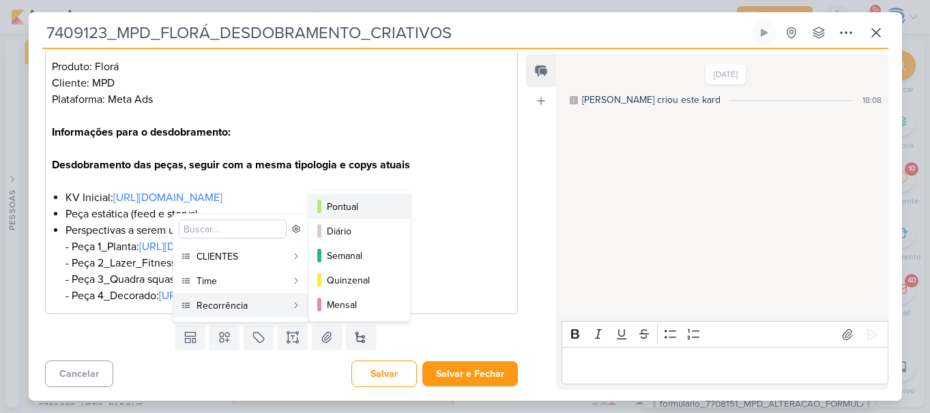
click at [373, 207] on div "Pontual" at bounding box center [360, 207] width 67 height 14
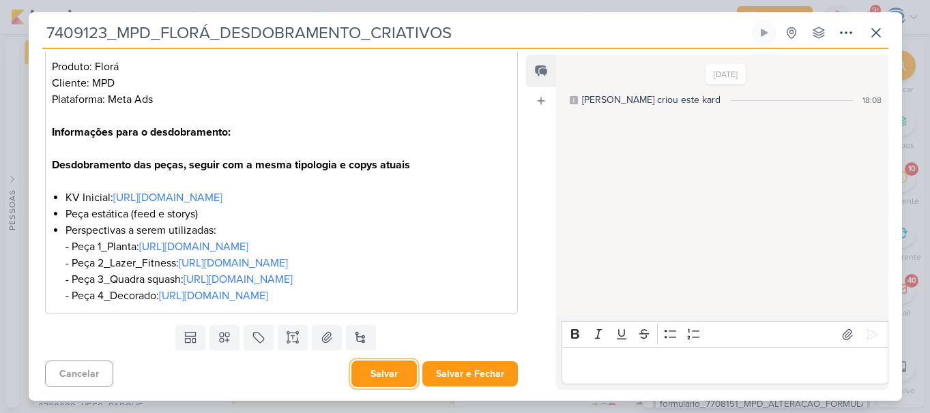
click at [387, 370] on button "Salvar" at bounding box center [383, 374] width 65 height 27
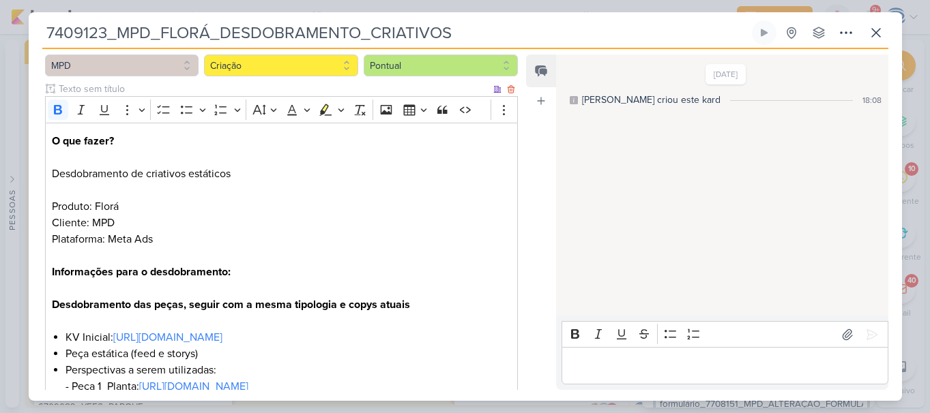
scroll to position [0, 0]
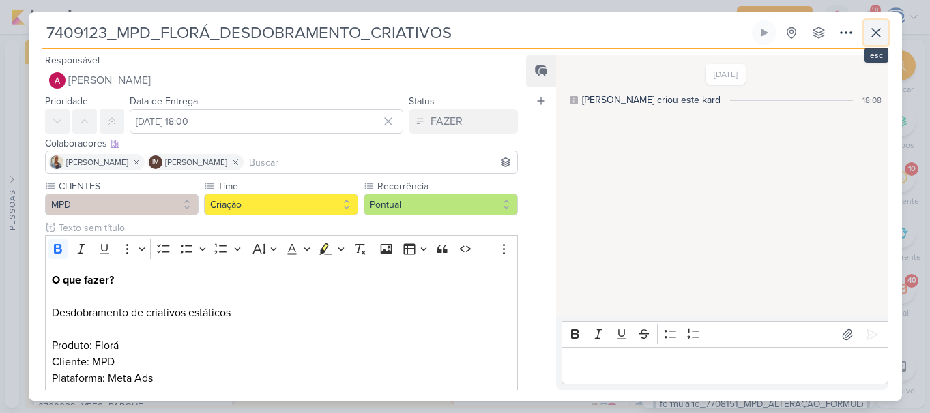
click at [880, 33] on icon at bounding box center [875, 33] width 16 height 16
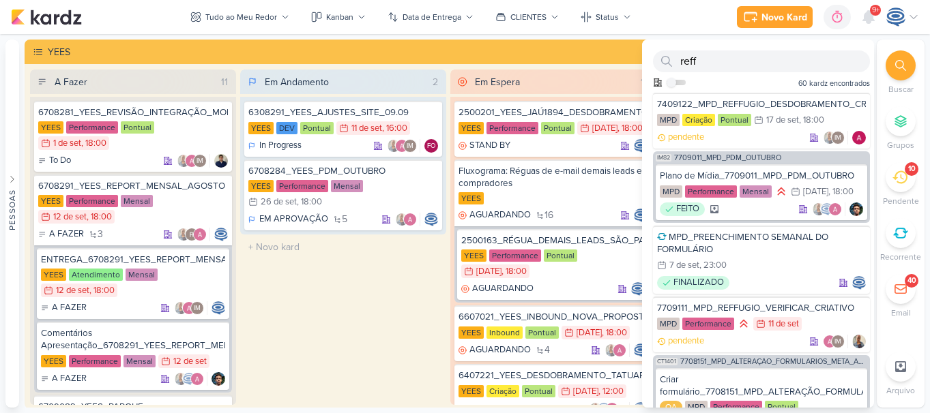
scroll to position [191, 0]
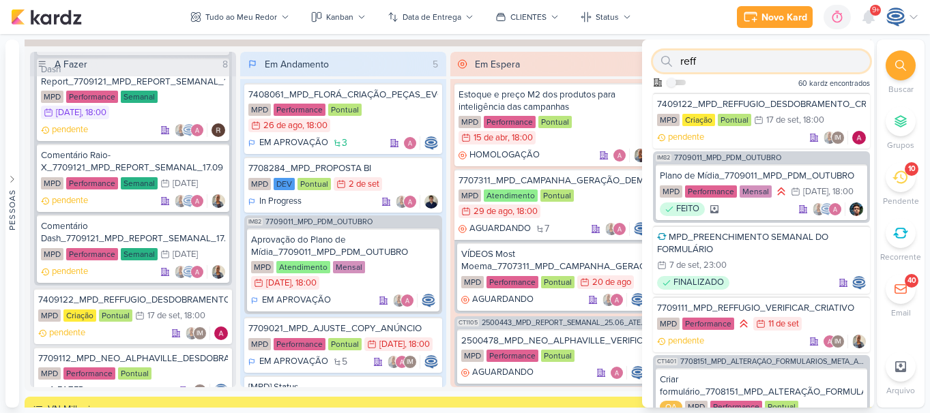
click at [734, 59] on input "reff" at bounding box center [761, 61] width 217 height 22
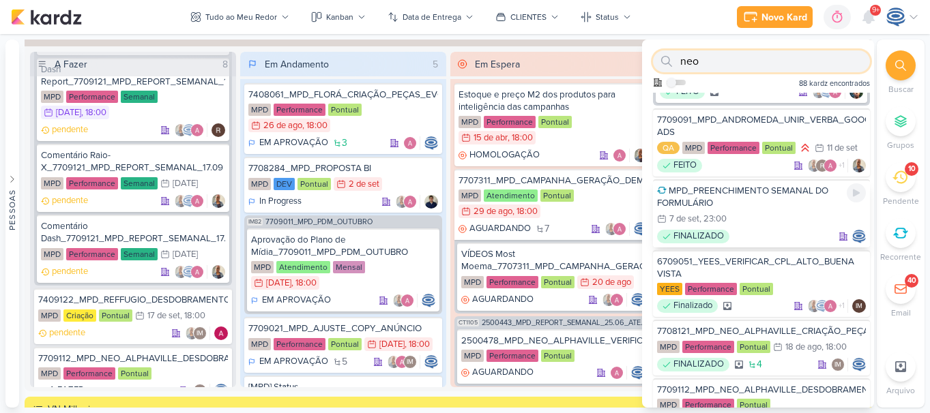
scroll to position [0, 0]
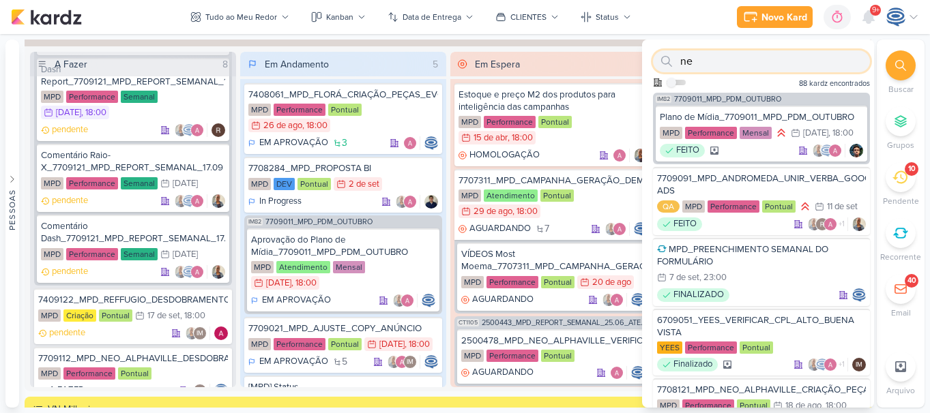
type input "n"
paste input "7709112"
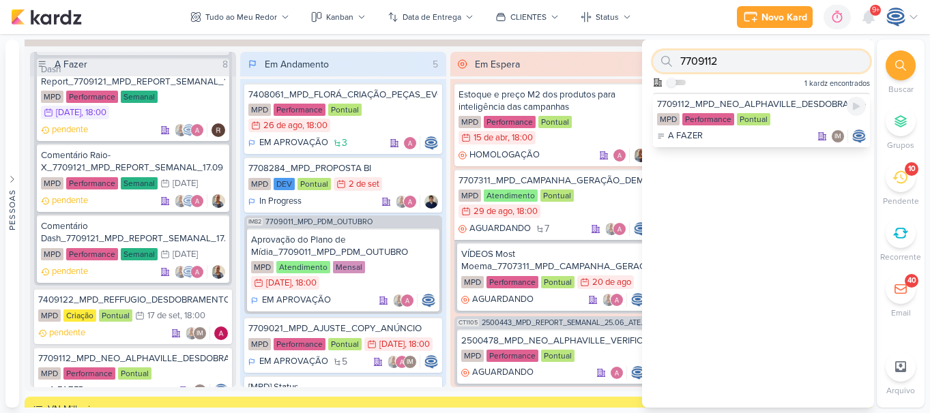
type input "7709112"
click at [788, 121] on div "MPD Performance Pontual" at bounding box center [761, 120] width 209 height 14
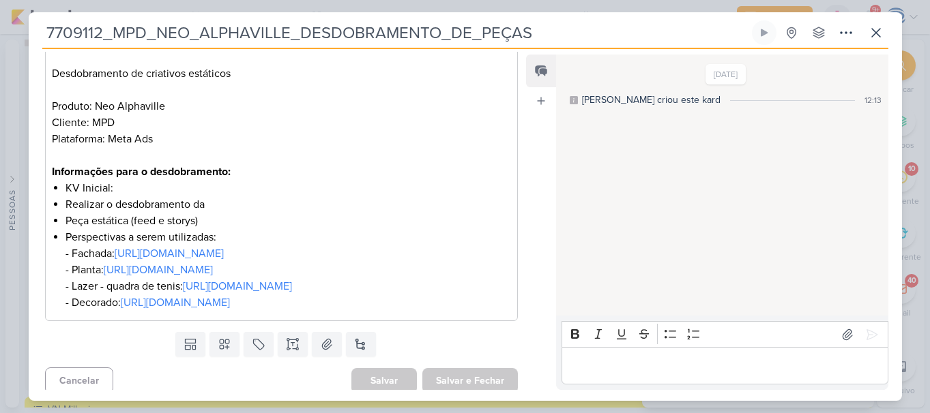
scroll to position [262, 0]
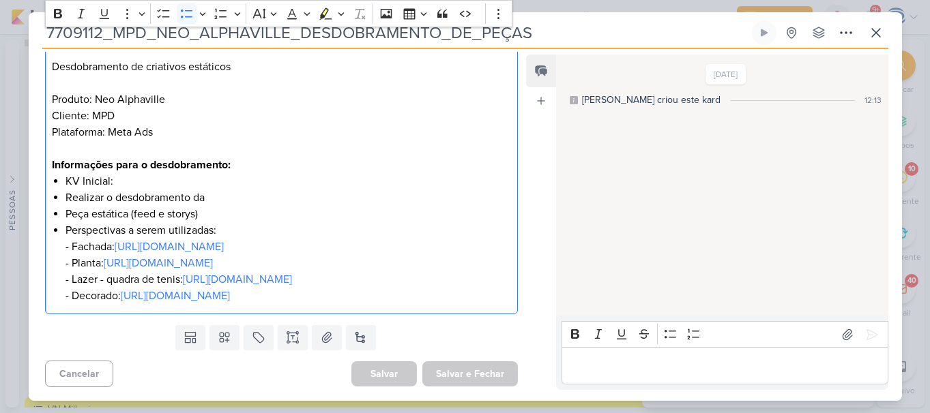
click at [151, 173] on li "KV Inicial:" at bounding box center [287, 181] width 445 height 16
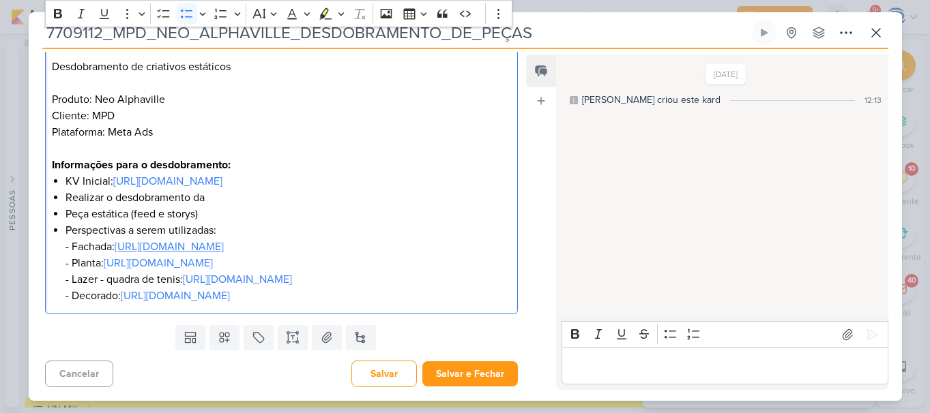
click at [192, 240] on link "https://drive.google.com/file/d/1B4vWsutfrX_t0sZbtg5WbXs2Koi1aCpL/view?usp=shar…" at bounding box center [169, 247] width 109 height 14
click at [137, 303] on link "https://drive.google.com/drive/folders/1z7ww--g_Lb72qHbPZBQThqiTWVRio9hI" at bounding box center [175, 296] width 109 height 14
click at [230, 303] on link "https://drive.google.com/drive/folders/1z7ww--g_Lb72qHbPZBQThqiTWVRio9hI" at bounding box center [175, 296] width 109 height 14
drag, startPoint x: 503, startPoint y: 313, endPoint x: 123, endPoint y: 317, distance: 380.6
click at [123, 304] on li "Perspectivas a serem utilizadas: - Fachada: https://drive.google.com/file/d/1B4…" at bounding box center [287, 263] width 445 height 82
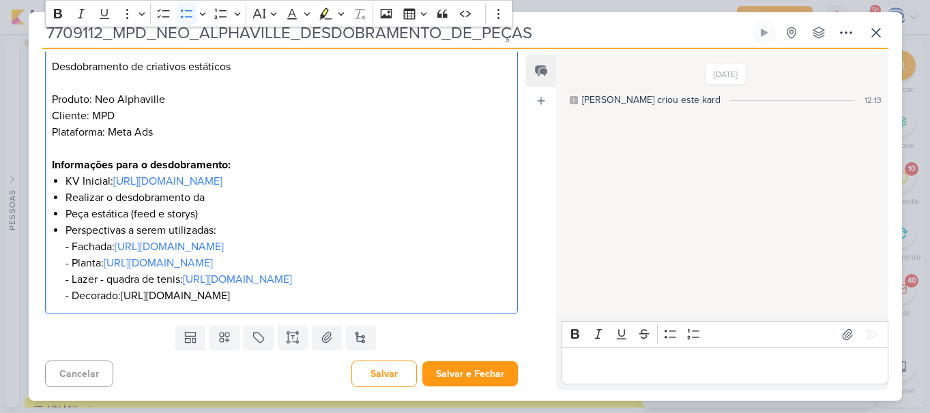
click at [119, 304] on li "Perspectivas a serem utilizadas: - Fachada: https://drive.google.com/file/d/1B4…" at bounding box center [287, 263] width 445 height 82
click at [123, 304] on li "Perspectivas a serem utilizadas: - Fachada: https://drive.google.com/file/d/1B4…" at bounding box center [287, 263] width 445 height 82
click at [179, 304] on li "Perspectivas a serem utilizadas: - Fachada: https://drive.google.com/file/d/1B4…" at bounding box center [287, 263] width 445 height 82
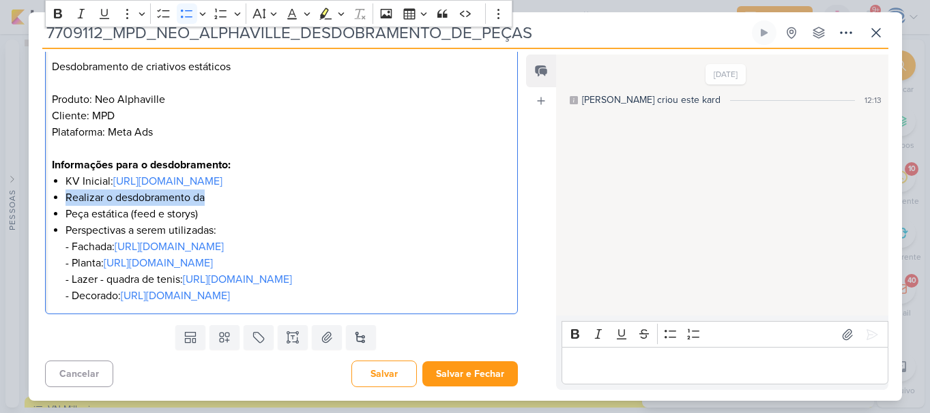
drag, startPoint x: 218, startPoint y: 152, endPoint x: 66, endPoint y: 145, distance: 151.5
click at [66, 190] on li "Realizar o desdobramento da" at bounding box center [287, 198] width 445 height 16
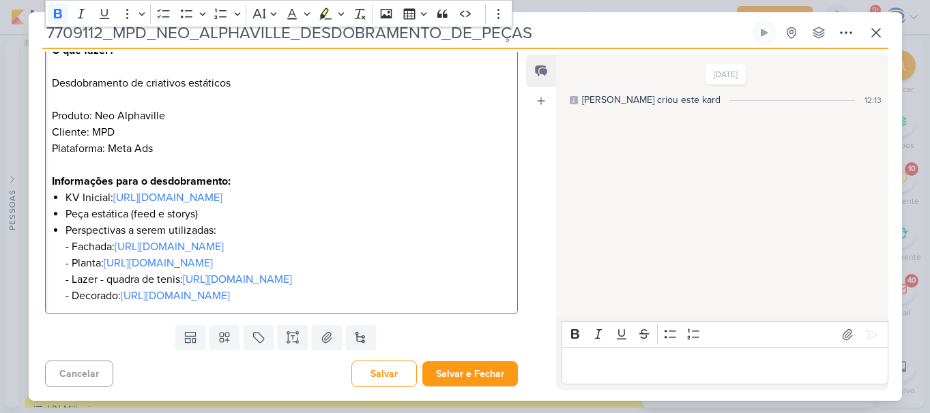
click at [257, 173] on p "Informações para o desdobramento:" at bounding box center [281, 181] width 458 height 16
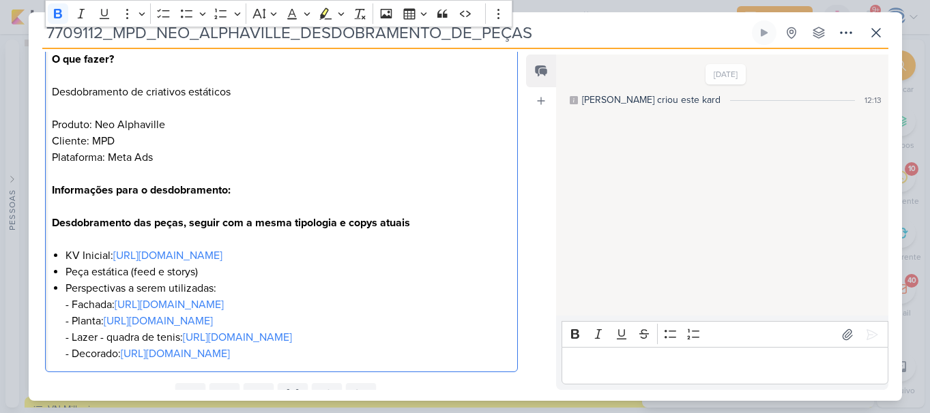
scroll to position [220, 0]
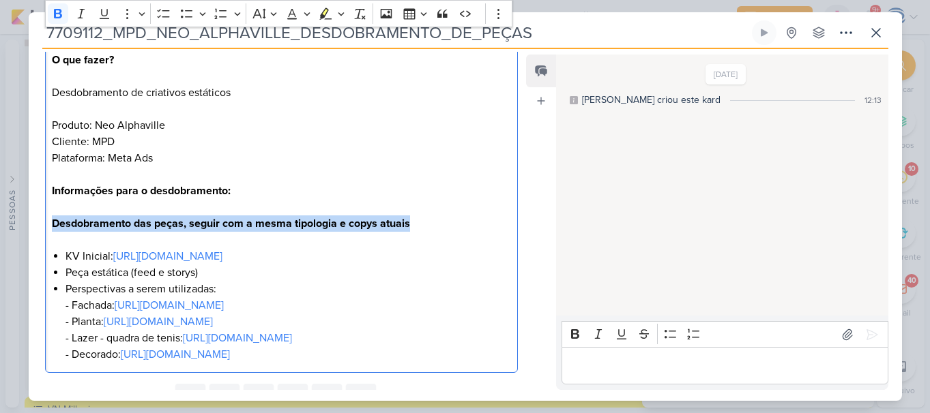
drag, startPoint x: 426, startPoint y: 228, endPoint x: 49, endPoint y: 218, distance: 376.6
click at [49, 218] on div "O que fazer? Desdobramento de criativos estáticos Produto: Neo Alphaville Clien…" at bounding box center [281, 208] width 473 height 332
copy strong "Desdobramento das peças, seguir com a mesma tipologia e copys atuais"
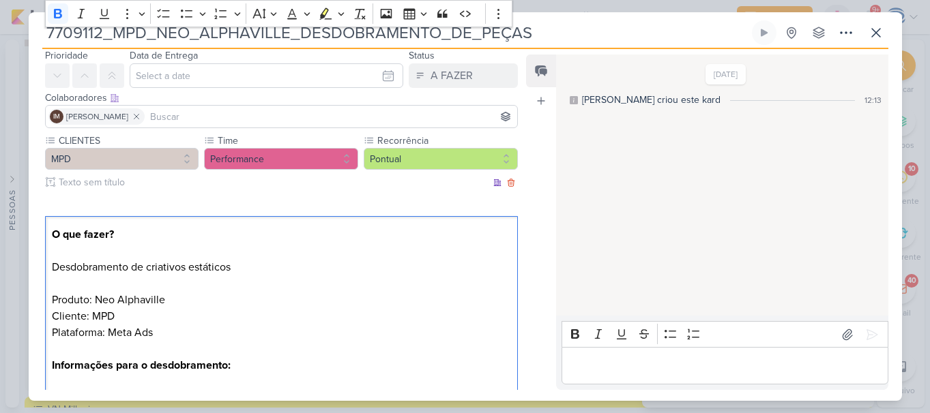
scroll to position [0, 0]
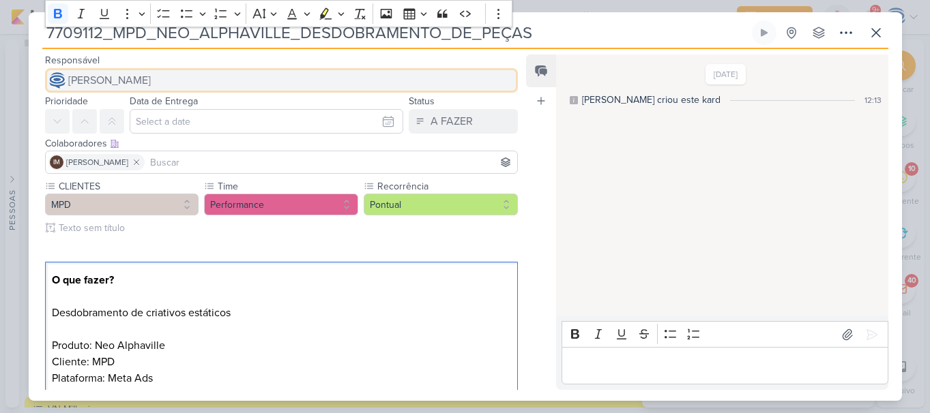
click at [228, 87] on button "[PERSON_NAME]" at bounding box center [281, 80] width 473 height 25
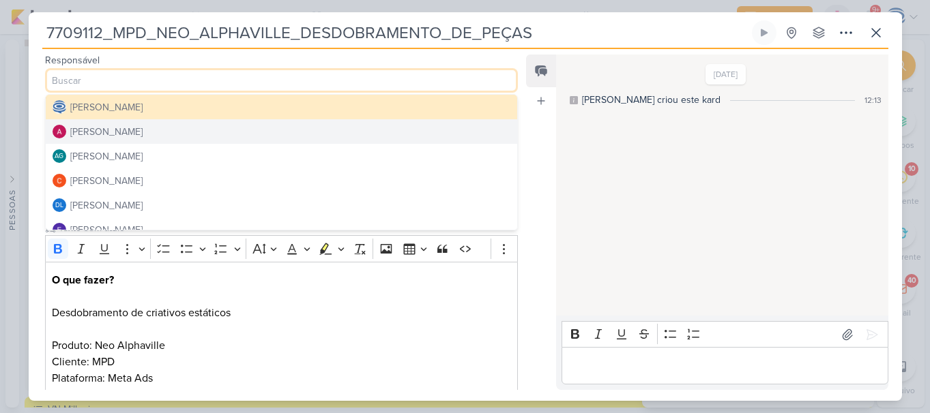
click at [159, 130] on button "[PERSON_NAME]" at bounding box center [282, 131] width 472 height 25
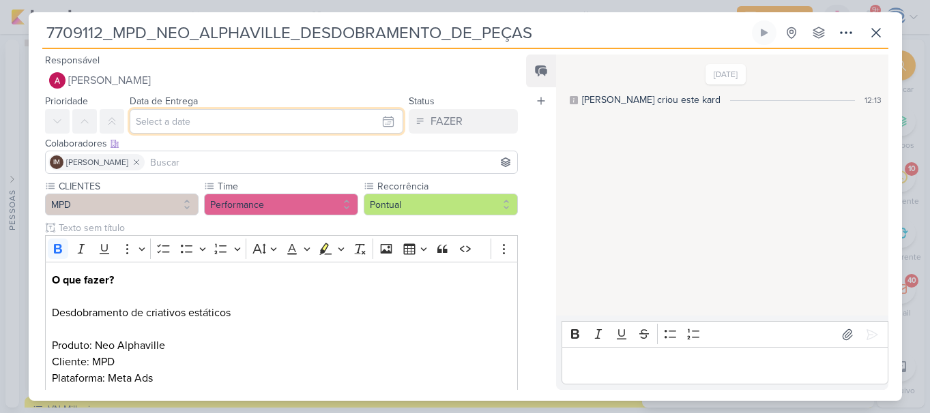
click at [196, 115] on input "text" at bounding box center [267, 121] width 274 height 25
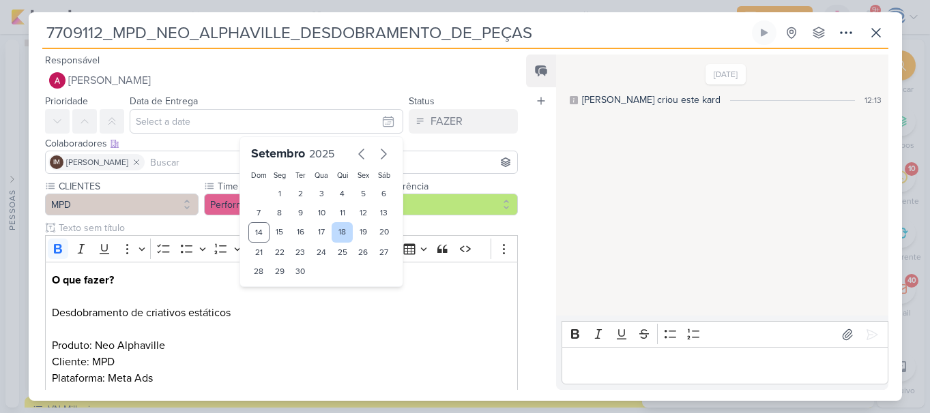
click at [334, 233] on div "18" at bounding box center [341, 232] width 21 height 20
type input "18 de setembro de 2025 às 23:59"
click at [273, 303] on div "00 01 02 03 04 05 06 07 08 09 10 11 12 13 14 15 16 17 18 19 20 21 22 23 : 00 05…" at bounding box center [321, 295] width 146 height 22
click at [273, 297] on select "00 01 02 03 04 05 06 07 08 09 10 11 12 13 14 15 16 17 18 19 20 21 22 23" at bounding box center [279, 294] width 19 height 16
select select "18"
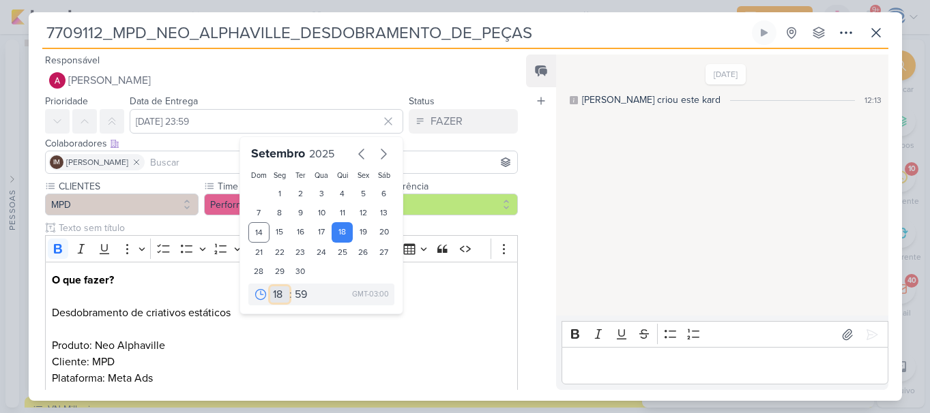
click at [270, 286] on select "00 01 02 03 04 05 06 07 08 09 10 11 12 13 14 15 16 17 18 19 20 21 22 23" at bounding box center [279, 294] width 19 height 16
type input "18 de setembro de 2025 às 18:59"
click at [271, 294] on select "00 01 02 03 04 05 06 07 08 09 10 11 12 13 14 15 16 17 18 19 20 21 22 23" at bounding box center [279, 294] width 19 height 16
select select "14"
click at [270, 286] on select "00 01 02 03 04 05 06 07 08 09 10 11 12 13 14 15 16 17 18 19 20 21 22 23" at bounding box center [279, 294] width 19 height 16
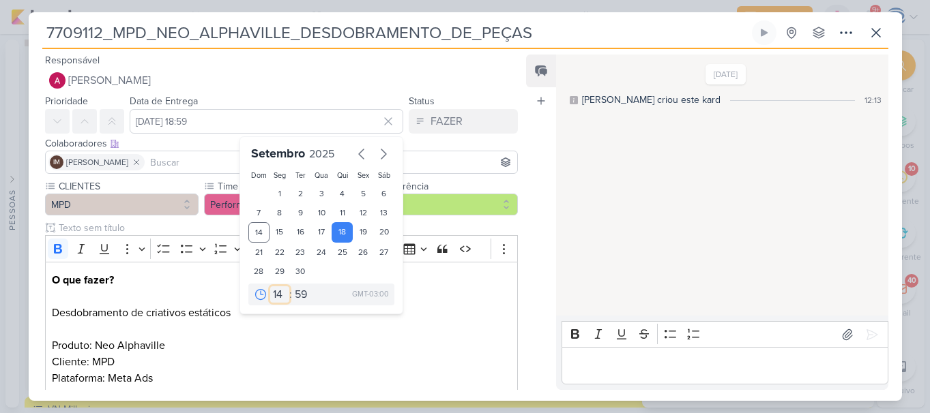
type input "18 de setembro de 2025 às 14:59"
click at [299, 292] on select "00 05 10 15 20 25 30 35 40 45 50 55 59" at bounding box center [301, 294] width 19 height 16
select select "0"
click at [292, 286] on select "00 05 10 15 20 25 30 35 40 45 50 55 59" at bounding box center [301, 294] width 19 height 16
type input "18 de setembro de 2025 às 14:00"
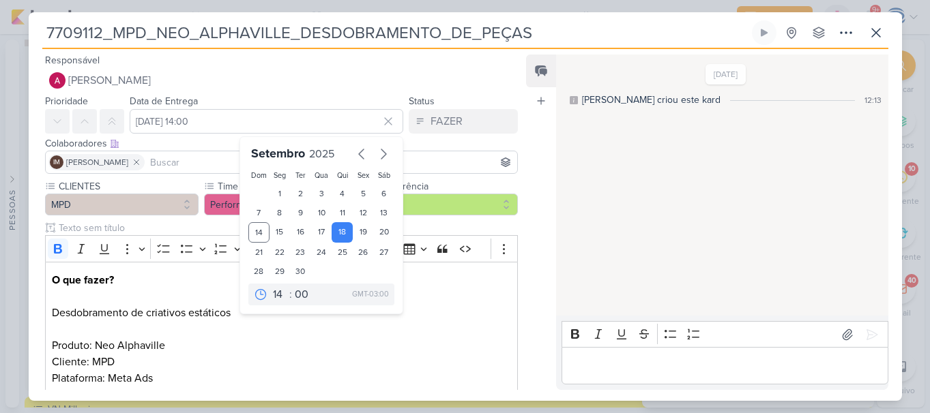
click at [212, 164] on input at bounding box center [331, 162] width 368 height 16
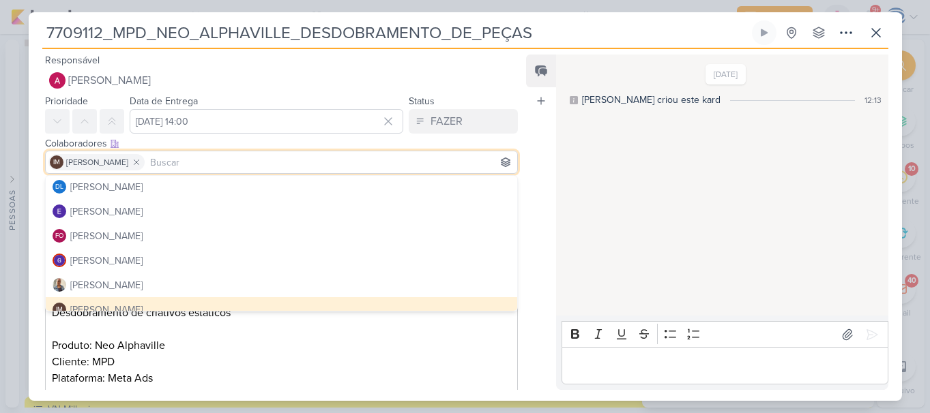
scroll to position [115, 0]
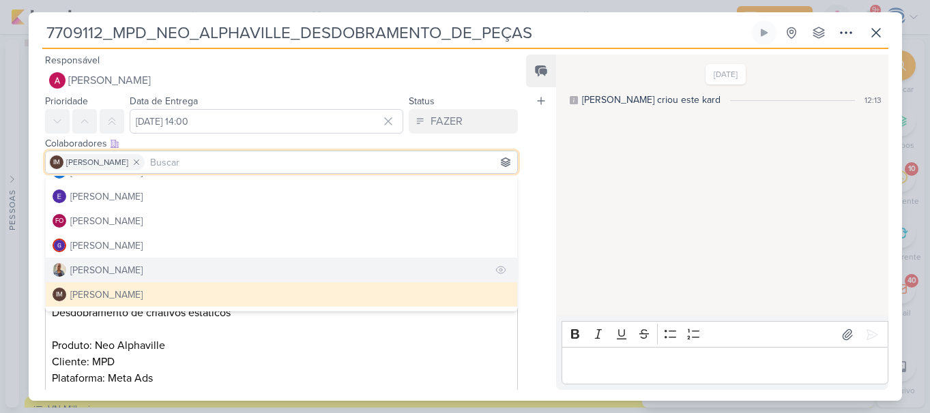
click at [140, 263] on button "[PERSON_NAME]" at bounding box center [282, 270] width 472 height 25
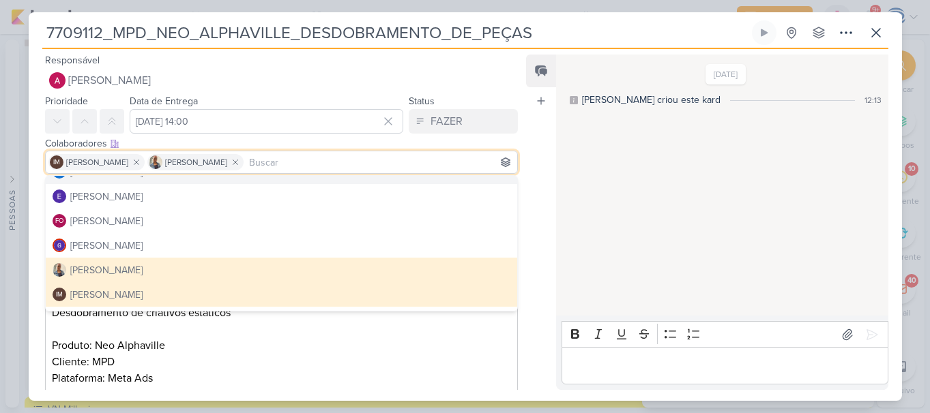
click at [473, 145] on div "Colaboradores Este kard pode ser visível a usuários da sua organização Este kar…" at bounding box center [281, 143] width 473 height 14
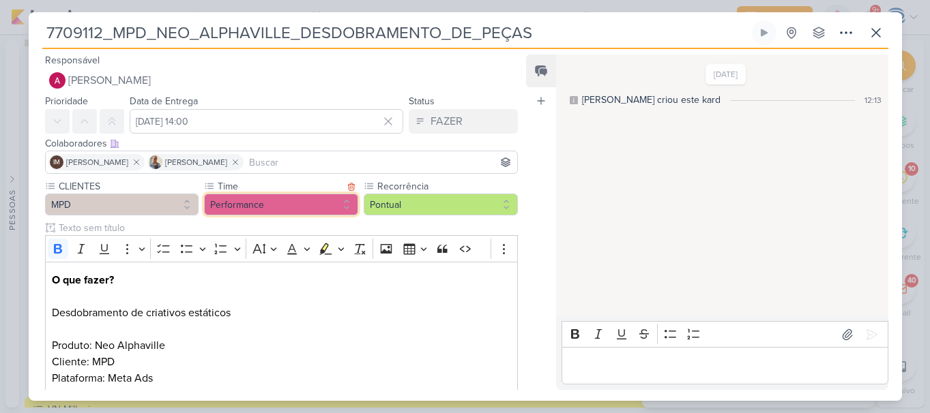
click at [267, 205] on button "Performance" at bounding box center [281, 205] width 154 height 22
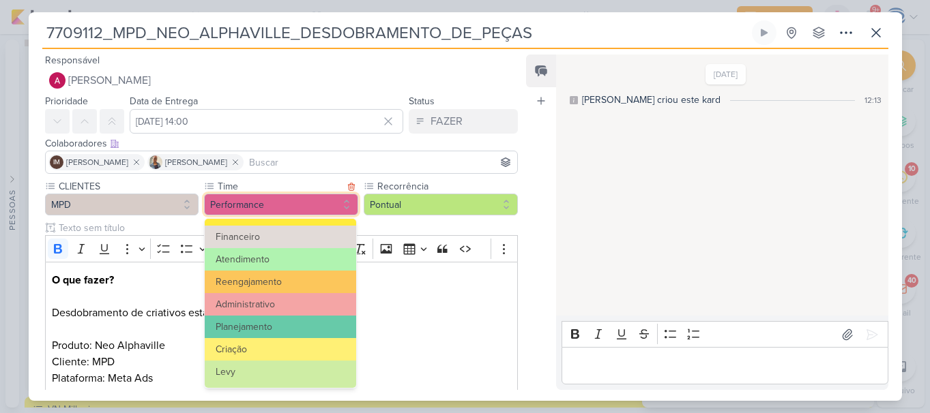
scroll to position [128, 0]
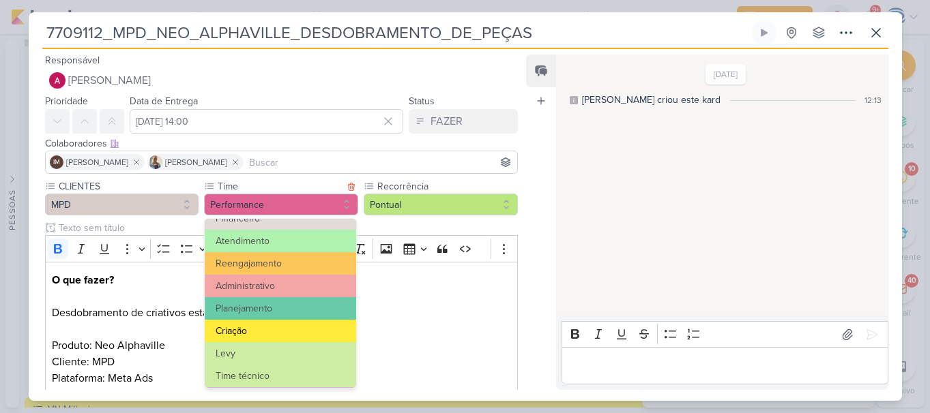
click at [294, 325] on button "Criação" at bounding box center [280, 331] width 151 height 23
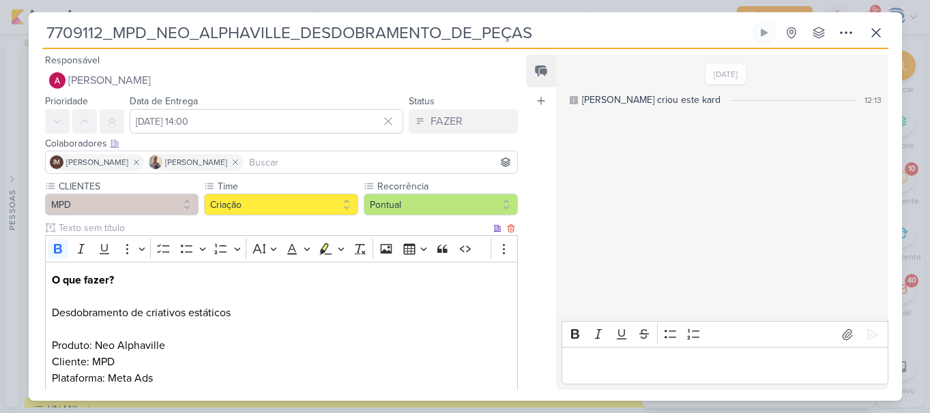
scroll to position [328, 0]
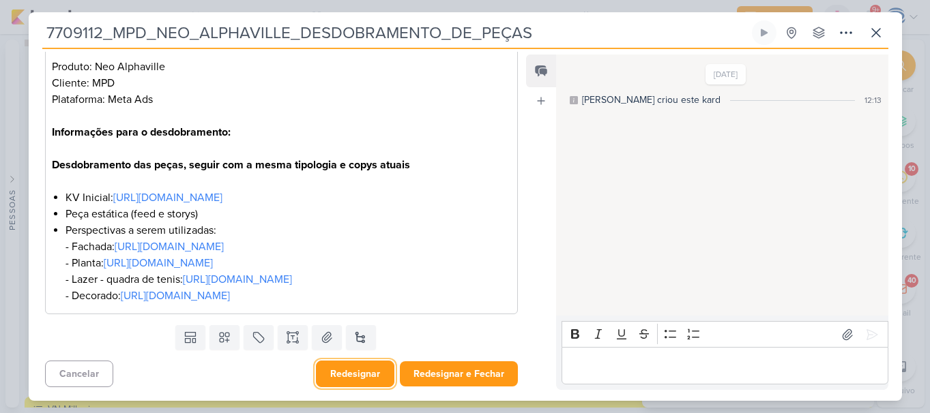
click at [362, 374] on button "Redesignar" at bounding box center [355, 374] width 78 height 27
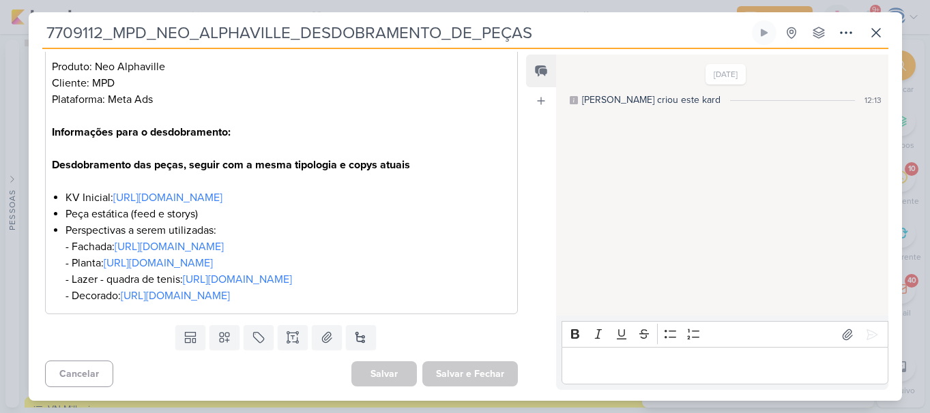
scroll to position [0, 0]
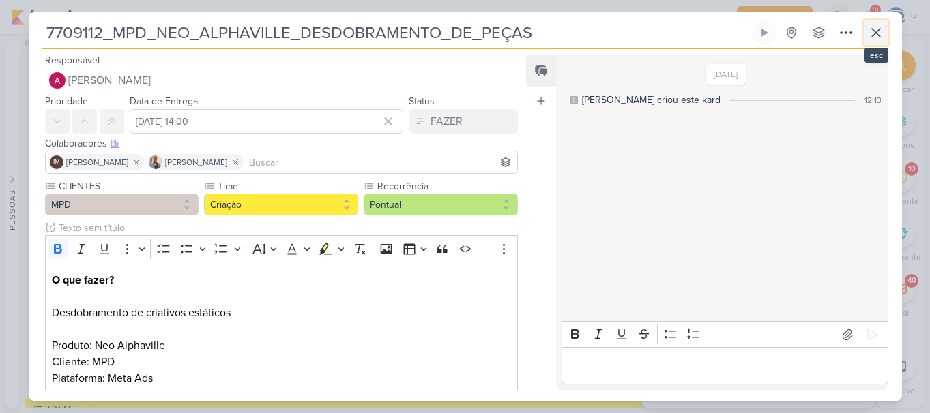
click at [877, 33] on icon at bounding box center [875, 33] width 16 height 16
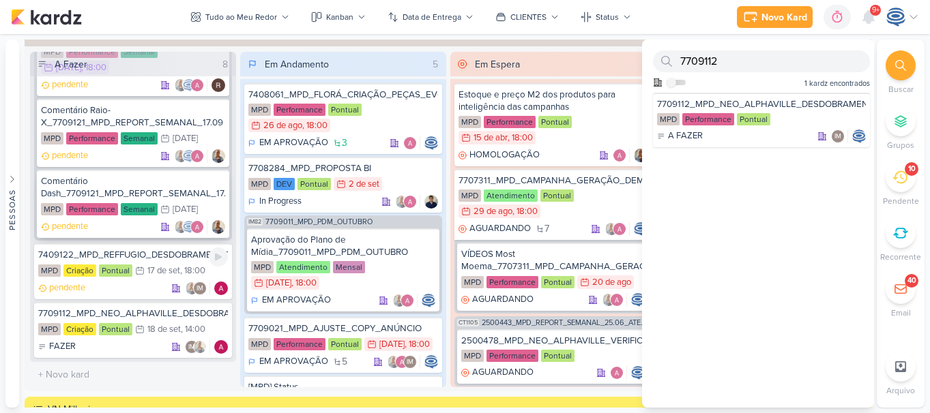
scroll to position [1265, 0]
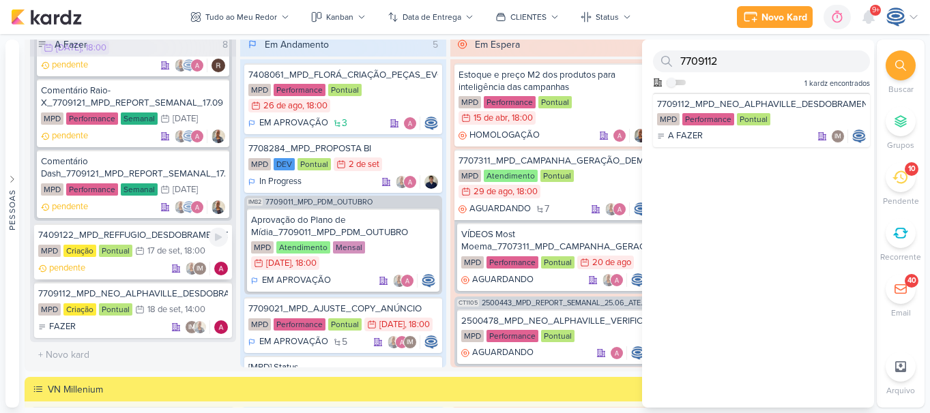
click at [155, 244] on div "17/9 17 de set , 18:00" at bounding box center [170, 251] width 70 height 14
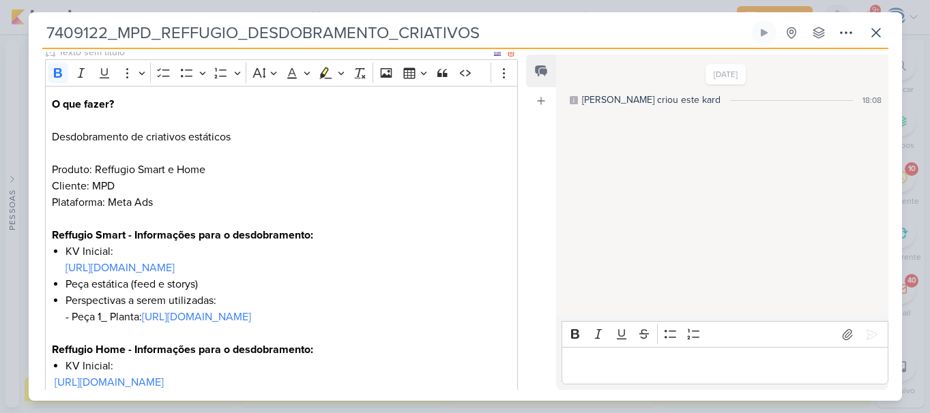
scroll to position [182, 0]
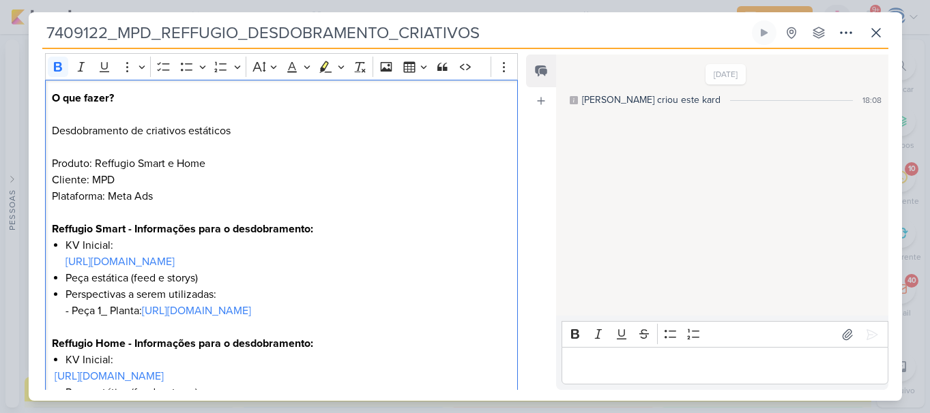
click at [327, 228] on p "Reffugio Smart - Informações para o desdobramento:" at bounding box center [281, 229] width 458 height 16
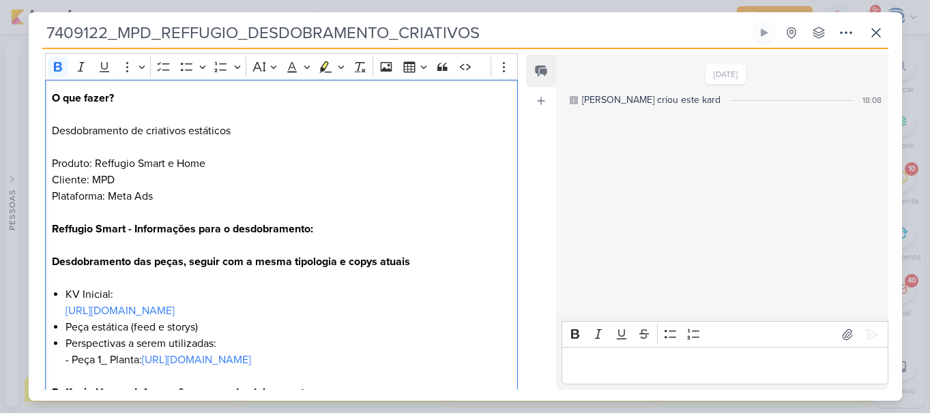
scroll to position [443, 0]
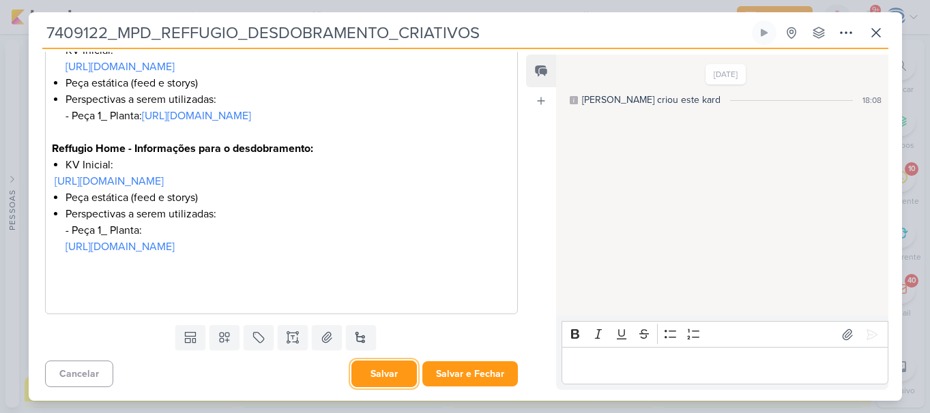
click at [368, 381] on button "Salvar" at bounding box center [383, 374] width 65 height 27
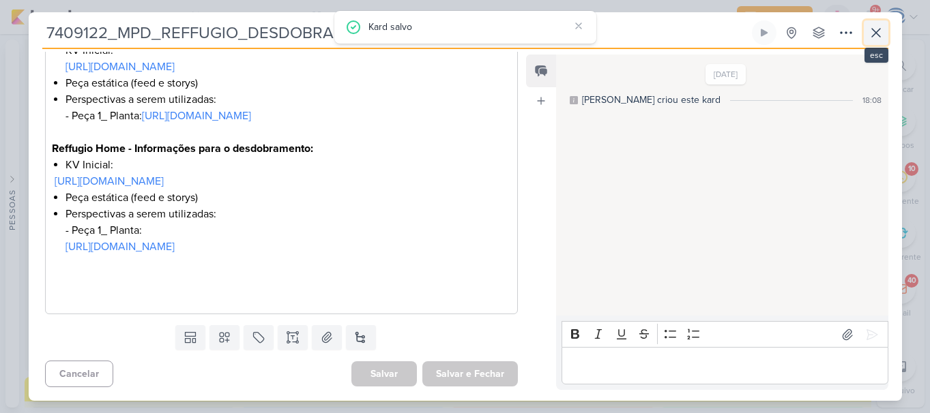
click at [878, 32] on icon at bounding box center [875, 33] width 16 height 16
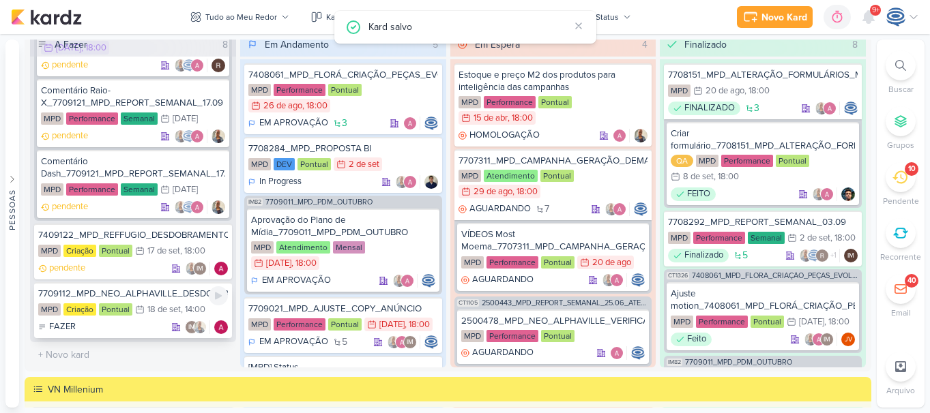
click at [151, 292] on div "7709112_MPD_NEO_ALPHAVILLE_DESDOBRAMENTO_DE_PEÇAS" at bounding box center [133, 294] width 190 height 12
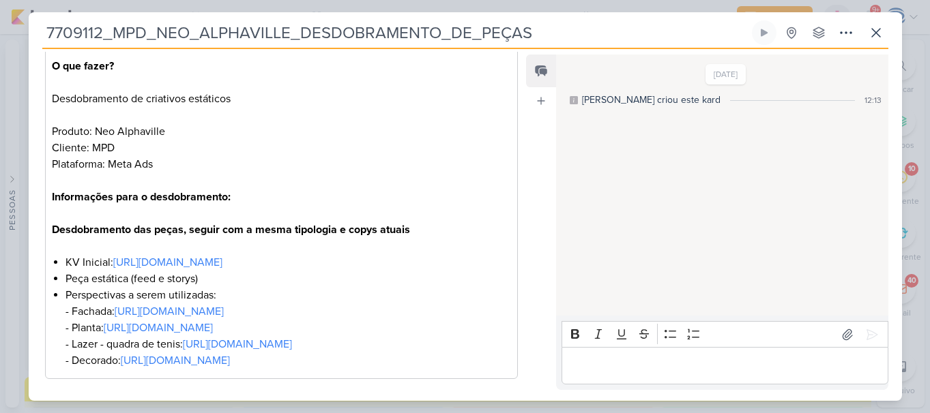
scroll to position [215, 0]
click at [884, 34] on button at bounding box center [875, 32] width 25 height 25
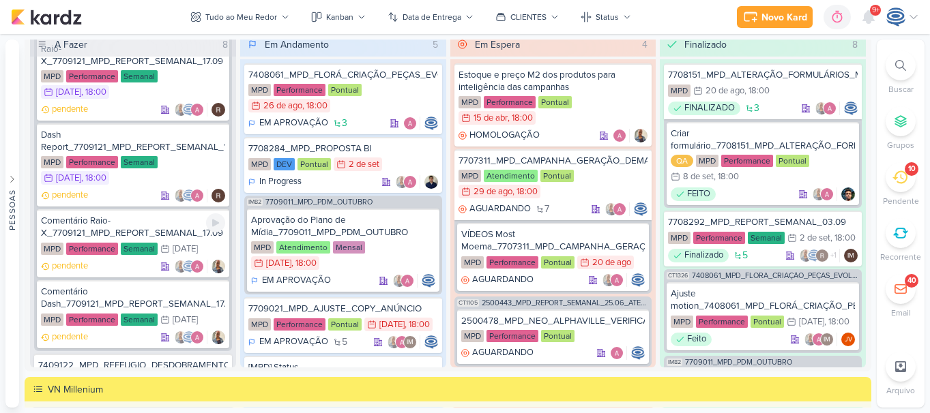
scroll to position [680, 0]
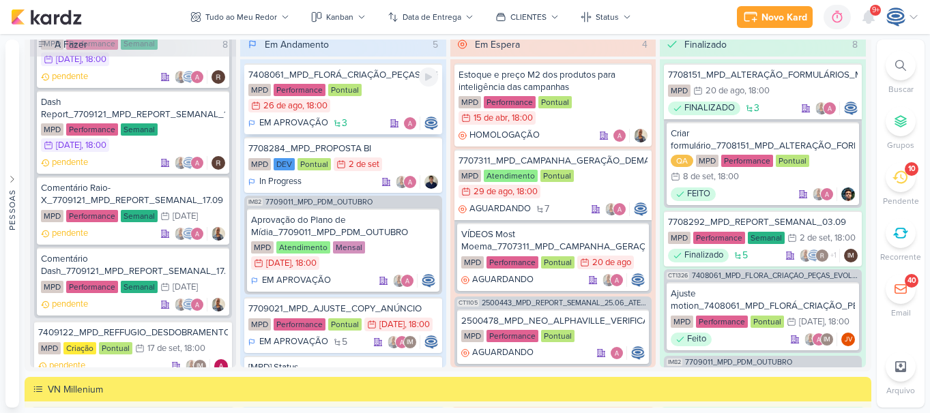
click at [383, 92] on div "MPD Performance Pontual 26/8 26 de ago , 18:00" at bounding box center [343, 99] width 190 height 30
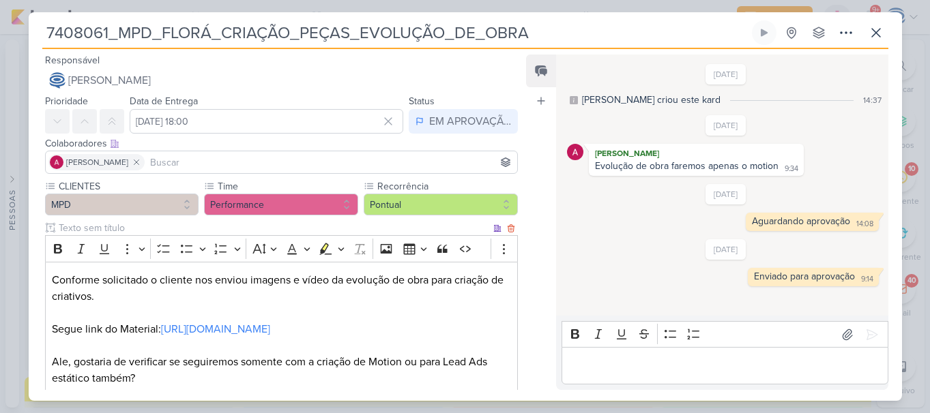
scroll to position [203, 0]
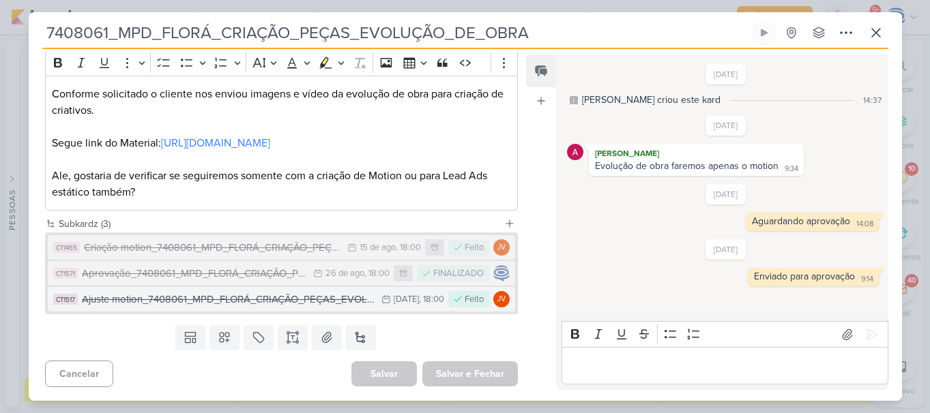
click at [400, 301] on div "[DATE]" at bounding box center [405, 299] width 25 height 9
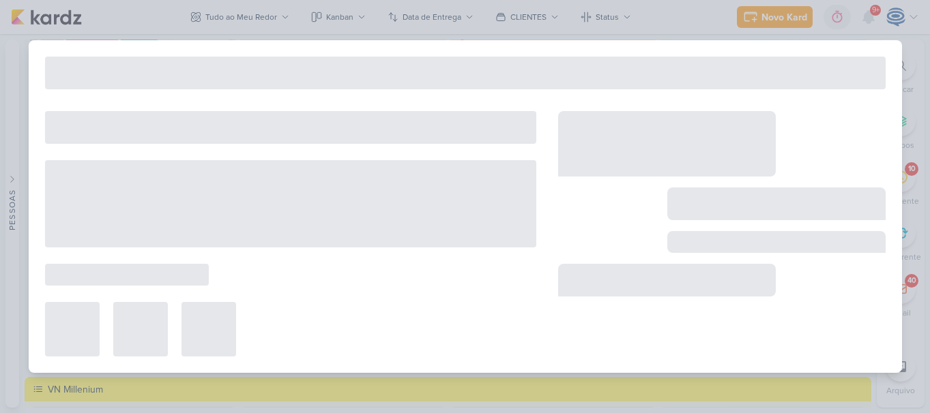
type input "Ajuste motion_7408061_MPD_FLORÁ_CRIAÇÃO_PEÇAS_EVOLUÇÃO_DE_OBRA_V2"
type input "5 de setembro de 2025 às 18:00"
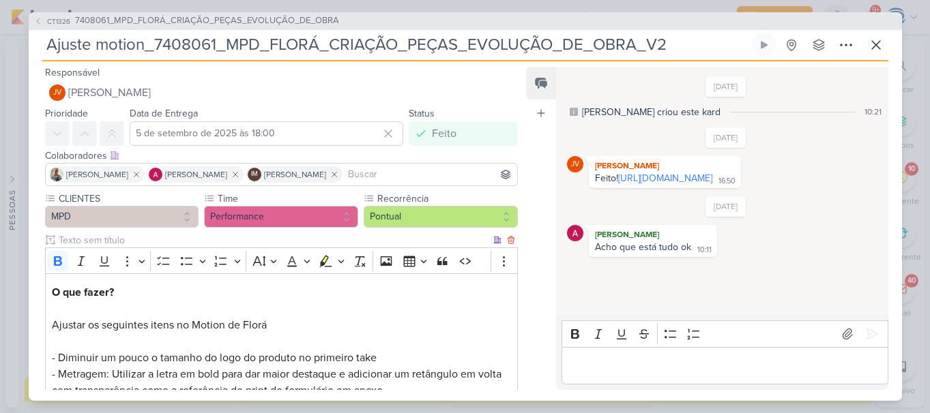
scroll to position [224, 0]
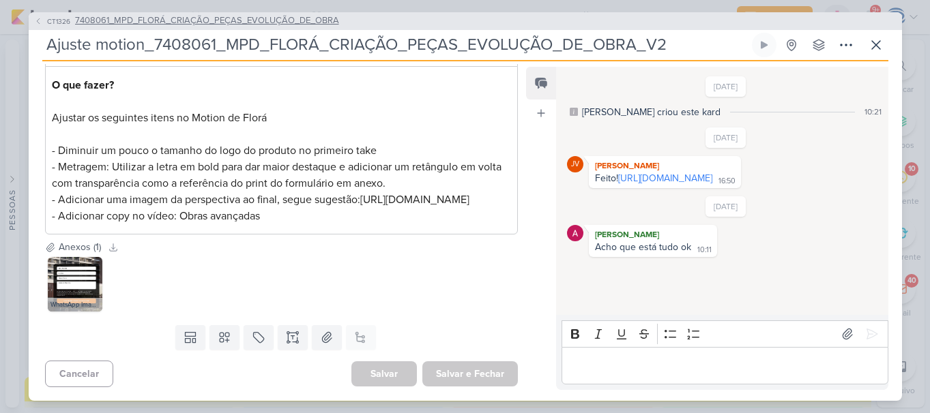
click at [201, 17] on span "7408061_MPD_FLORÁ_CRIAÇÃO_PEÇAS_EVOLUÇÃO_DE_OBRA" at bounding box center [207, 21] width 264 height 14
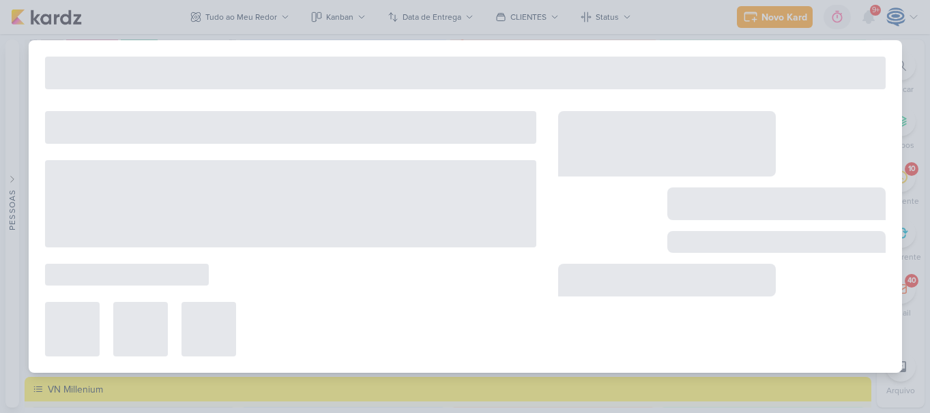
type input "7408061_MPD_FLORÁ_CRIAÇÃO_PEÇAS_EVOLUÇÃO_DE_OBRA"
type input "26 de agosto de 2025 às 18:00"
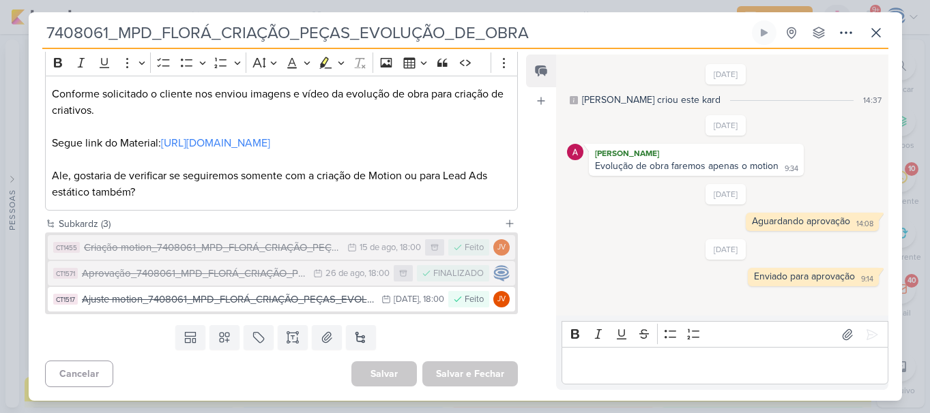
scroll to position [0, 0]
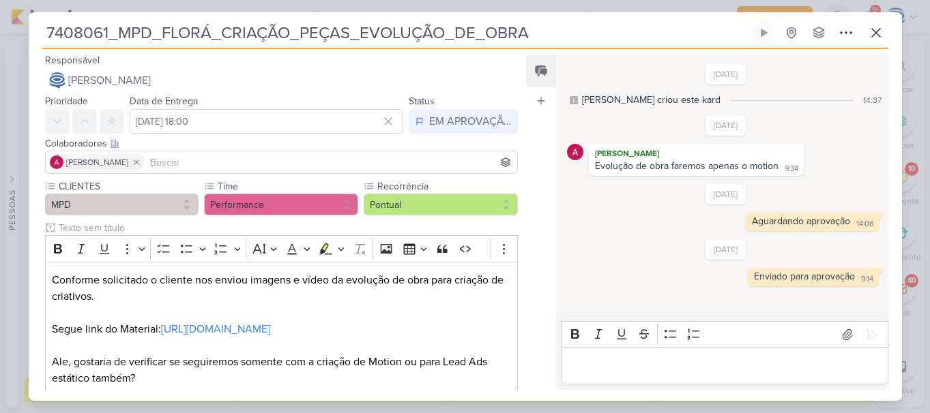
drag, startPoint x: 538, startPoint y: 38, endPoint x: 29, endPoint y: 71, distance: 510.5
click at [29, 71] on div "7408061_MPD_FLORÁ_CRIAÇÃO_PEÇAS_EVOLUÇÃO_DE_OBRA Criado por mim nenhum grupo di…" at bounding box center [465, 210] width 873 height 381
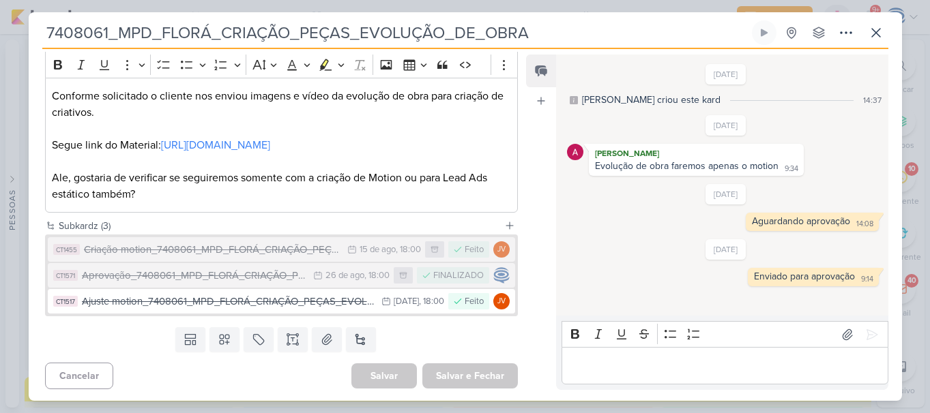
scroll to position [203, 0]
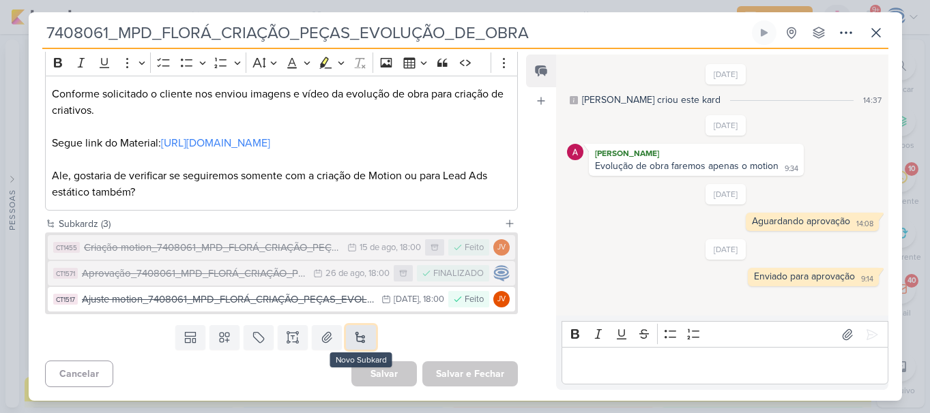
click at [348, 338] on button at bounding box center [361, 337] width 30 height 25
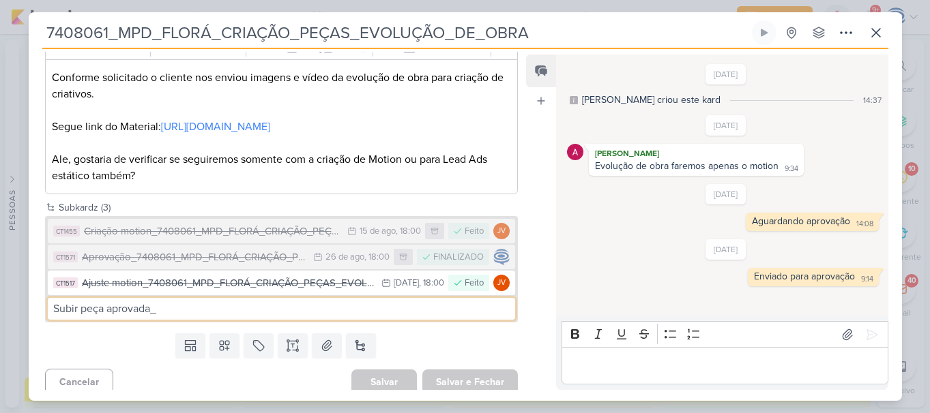
paste input "7408061_MPD_FLORÁ_CRIAÇÃO_PEÇAS_EVOLUÇÃO_DE_OBRA"
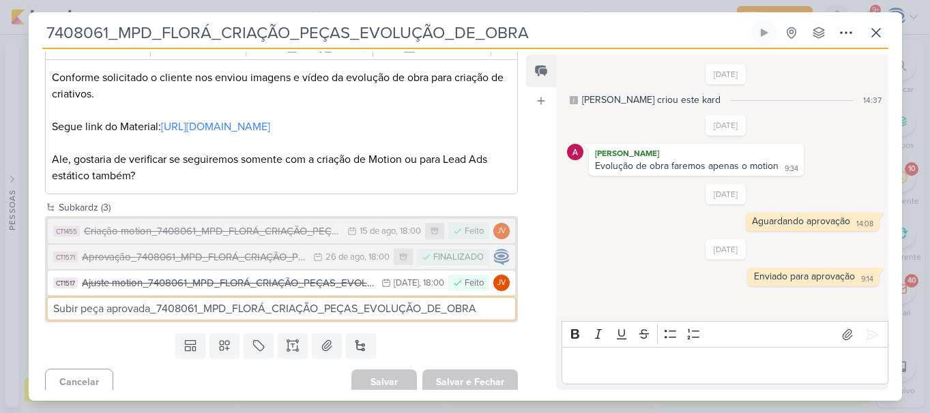
type input "Subir peça aprovada_7408061_MPD_FLORÁ_CRIAÇÃO_PEÇAS_EVOLUÇÃO_DE_OBRA"
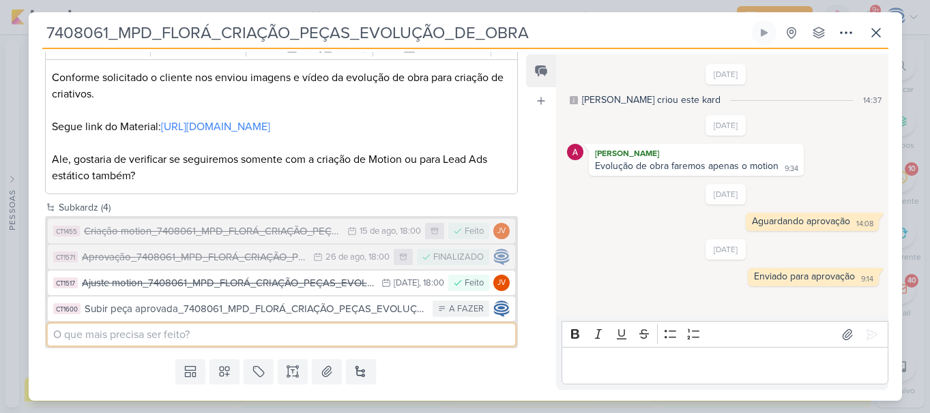
scroll to position [253, 0]
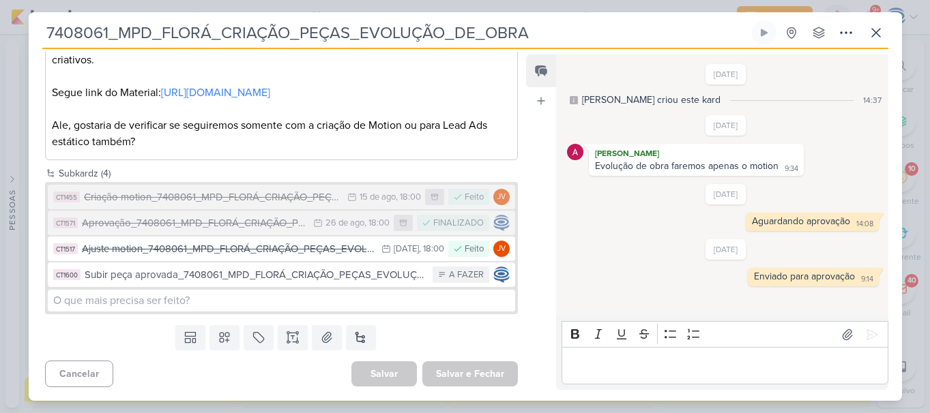
click at [509, 345] on div "Templates Campos Personalizados Marcadores Caixa De Texto Anexo Novo Subkard" at bounding box center [276, 337] width 495 height 35
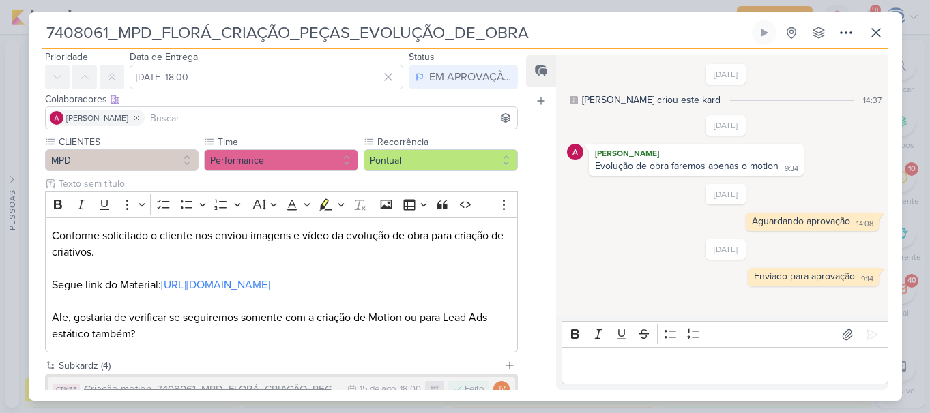
scroll to position [0, 0]
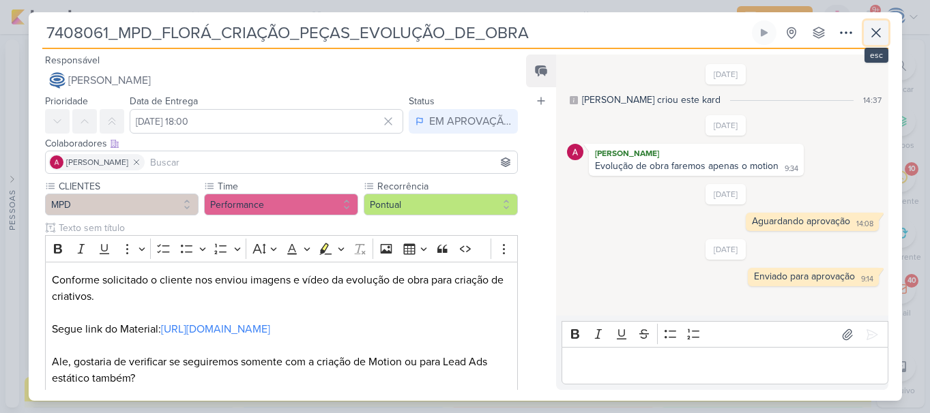
click at [872, 31] on icon at bounding box center [875, 33] width 16 height 16
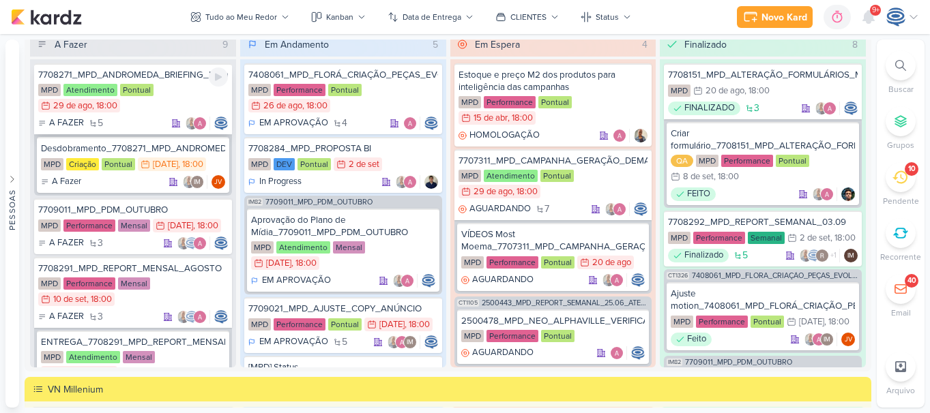
click at [177, 90] on div "MPD Atendimento Pontual 29/8 29 de ago , 18:00" at bounding box center [133, 99] width 190 height 30
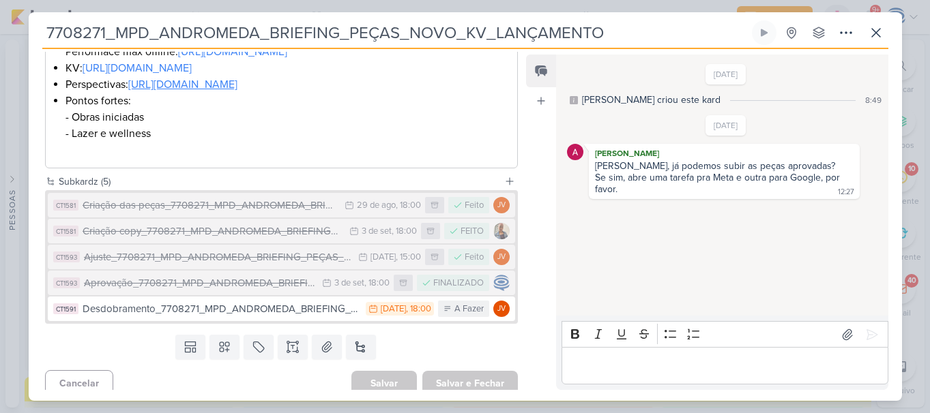
scroll to position [484, 0]
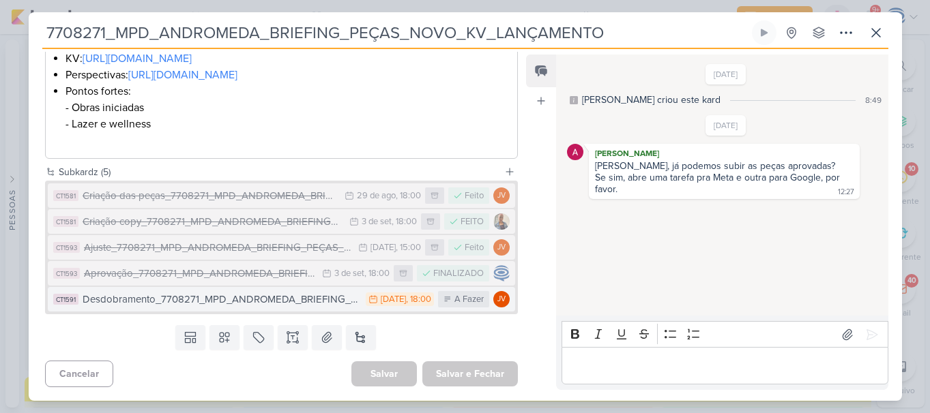
click at [265, 302] on div "Desdobramento_7708271_MPD_ANDROMEDA_BRIEFING_PEÇAS_NOVO_KV_LANÇAMENTO" at bounding box center [221, 300] width 277 height 16
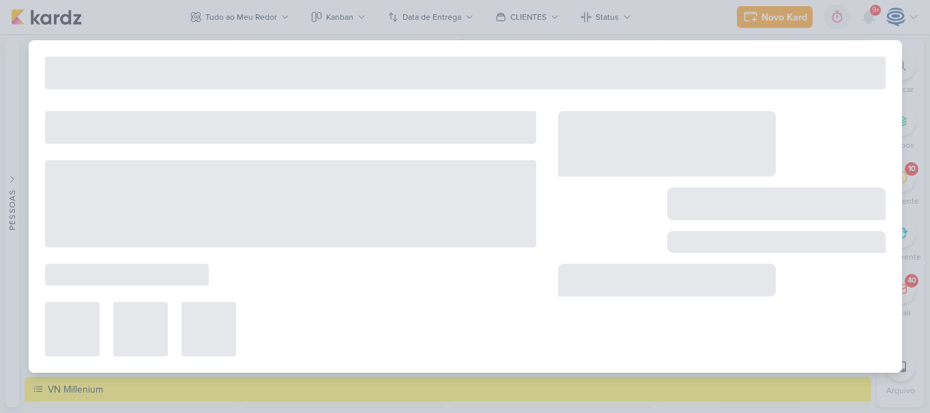
type input "Desdobramento_7708271_MPD_ANDROMEDA_BRIEFING_PEÇAS_NOVO_KV_LANÇAMENTO"
type input "15 de setembro de 2025 às 18:00"
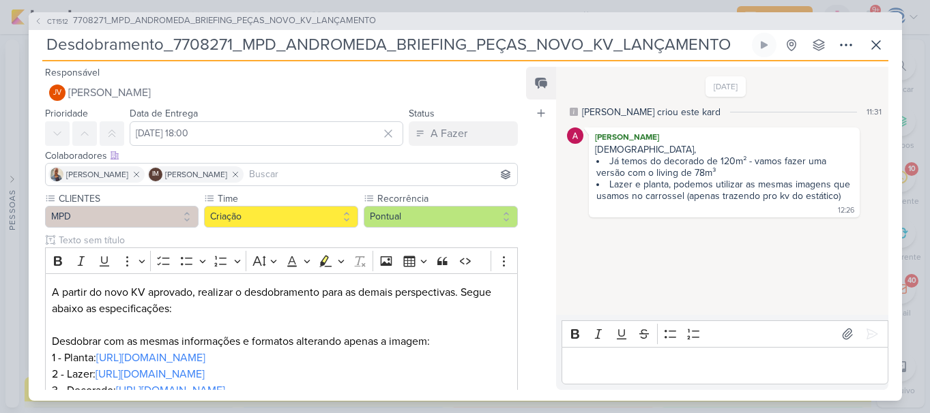
scroll to position [209, 0]
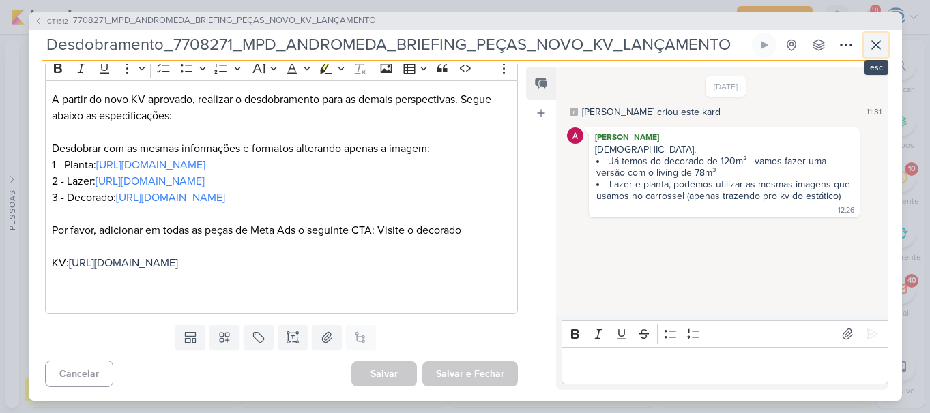
click at [872, 47] on icon at bounding box center [875, 45] width 16 height 16
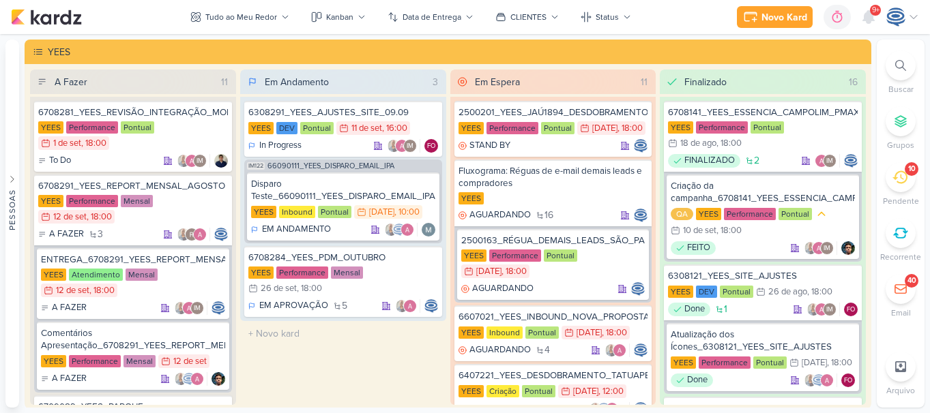
click at [891, 72] on div at bounding box center [900, 65] width 30 height 30
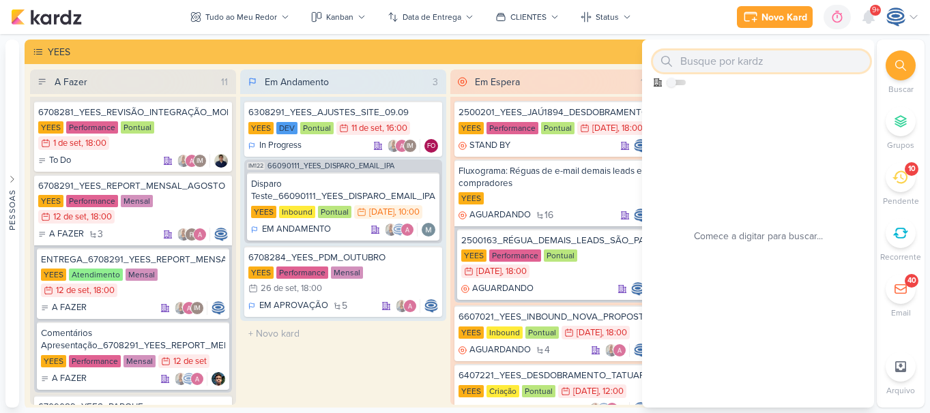
paste input "2500181"
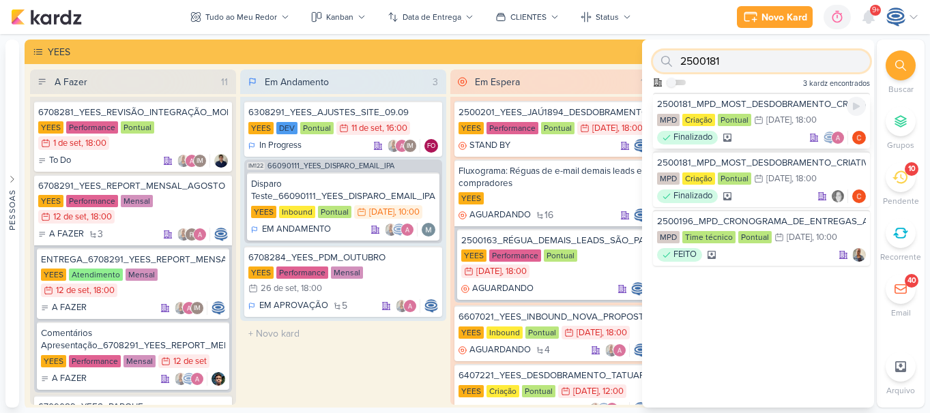
type input "2500181"
click at [773, 108] on div "2500181_MPD_MOST_DESDOBRAMENTO_CRIATIVOS_V2" at bounding box center [761, 104] width 209 height 12
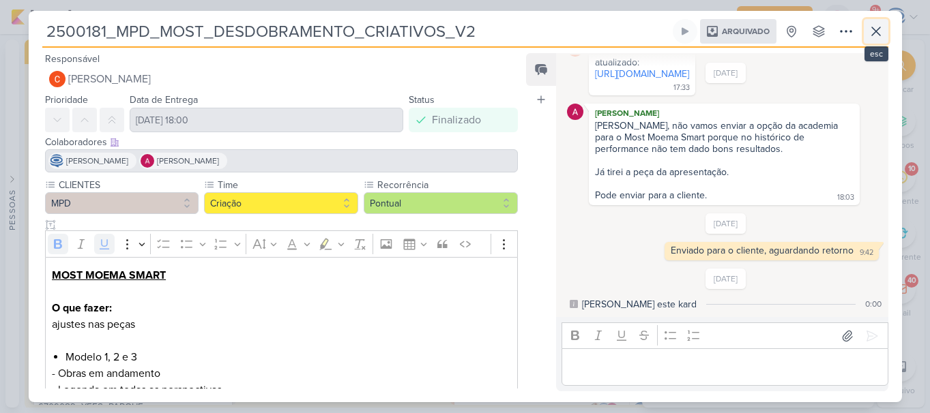
click at [882, 31] on icon at bounding box center [875, 31] width 16 height 16
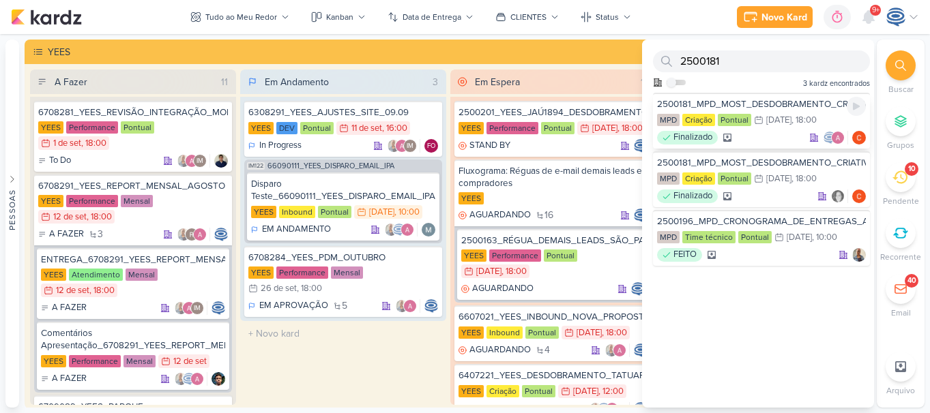
click at [782, 104] on div "2500181_MPD_MOST_DESDOBRAMENTO_CRIATIVOS_V2" at bounding box center [761, 104] width 209 height 12
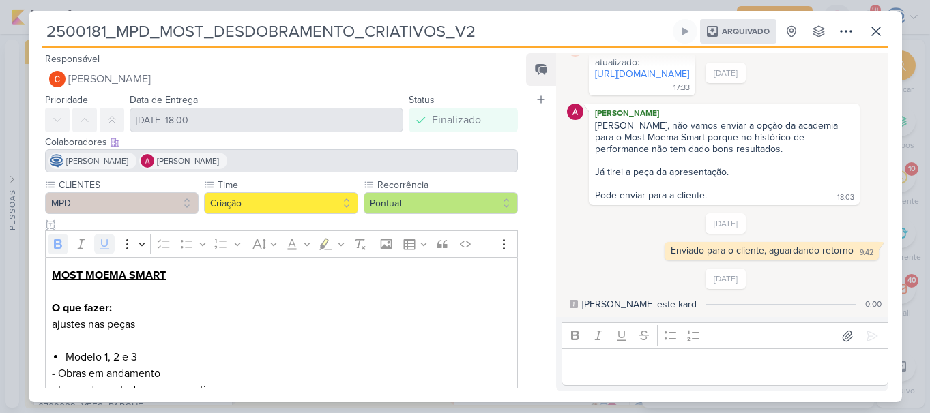
scroll to position [1812, 0]
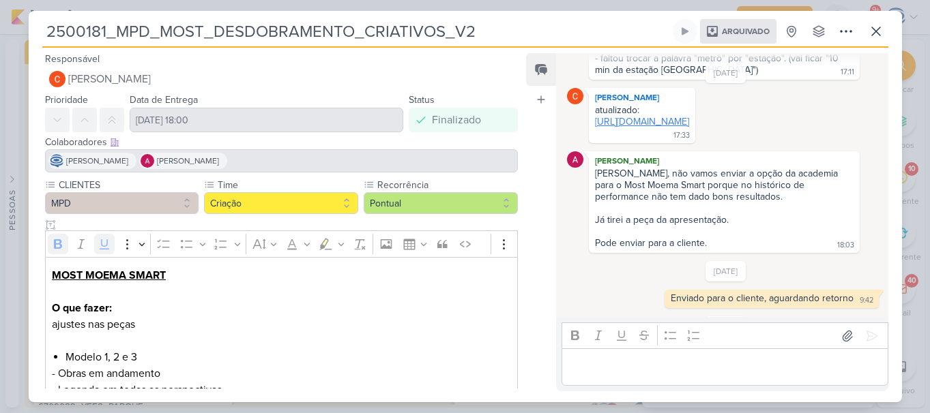
click at [646, 122] on link "[URL][DOMAIN_NAME]" at bounding box center [642, 122] width 94 height 12
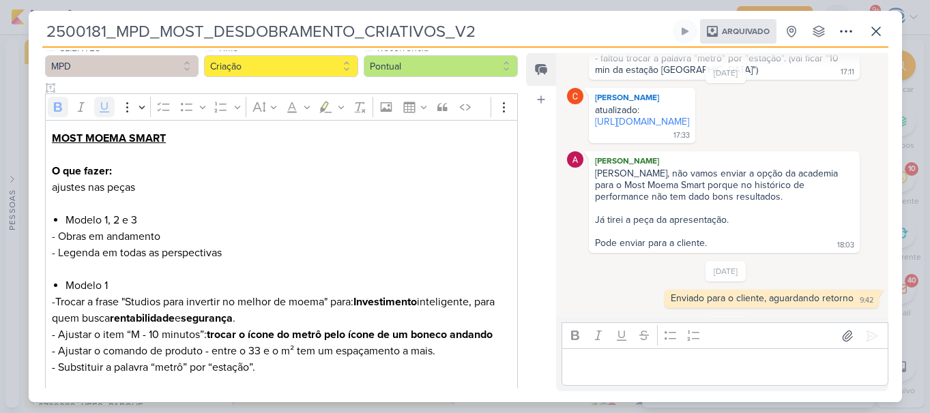
scroll to position [0, 0]
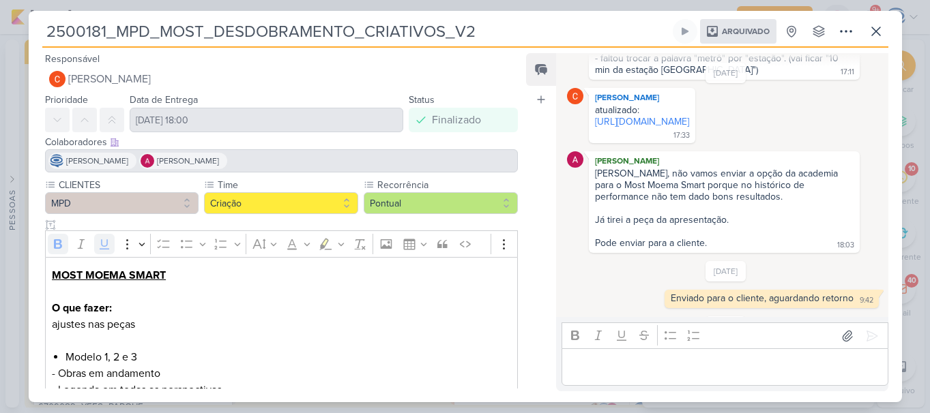
click at [0, 31] on html "1.99.0 Novo Kard Ctrl + k 0h0m Sessão desligada... Hoje 0h0m Semana 0h0m Mês 0h…" at bounding box center [465, 206] width 930 height 413
click at [874, 27] on icon at bounding box center [875, 31] width 16 height 16
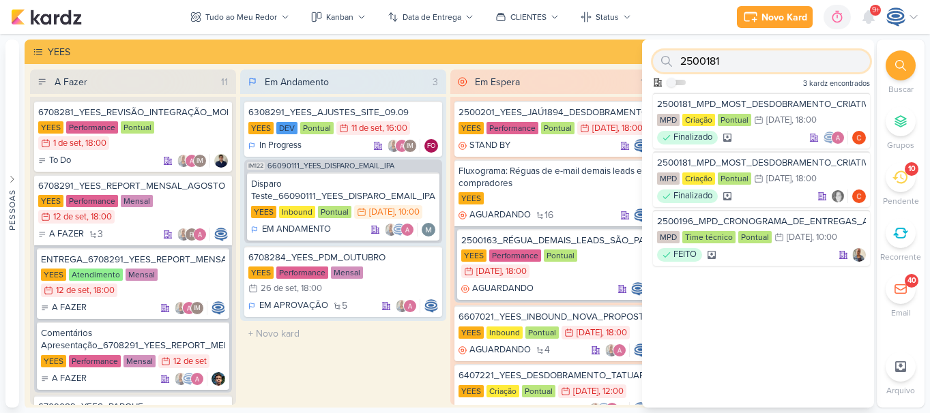
click at [805, 66] on input "2500181" at bounding box center [761, 61] width 217 height 22
click at [781, 158] on div "2500181_MPD_MOST_DESDOBRAMENTO_CRIATIVOS" at bounding box center [761, 163] width 209 height 12
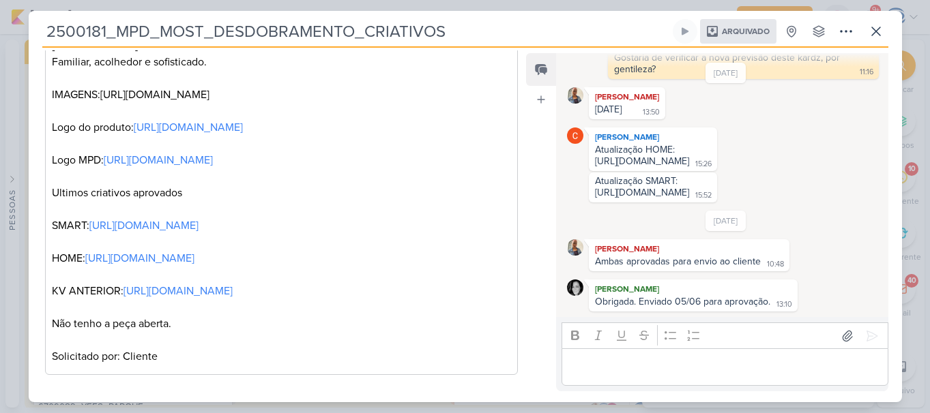
scroll to position [868, 0]
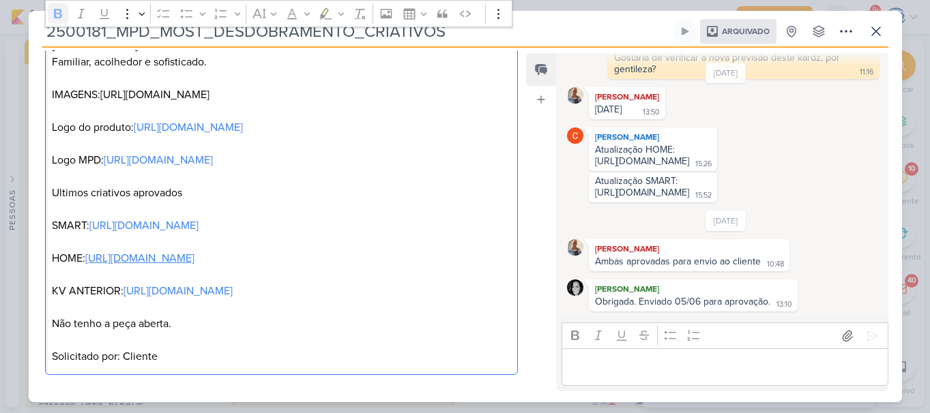
click at [159, 252] on link "https://drive.google.com/drive/folders/1pmO3OCFKHL3ps0rGEDz039830H30jh4G" at bounding box center [139, 259] width 109 height 14
click at [175, 293] on link "https://drive.google.com/drive/folders/16ORUoNLNaowxR4xp_RFrcwzJG7Sq8VoU" at bounding box center [177, 291] width 109 height 14
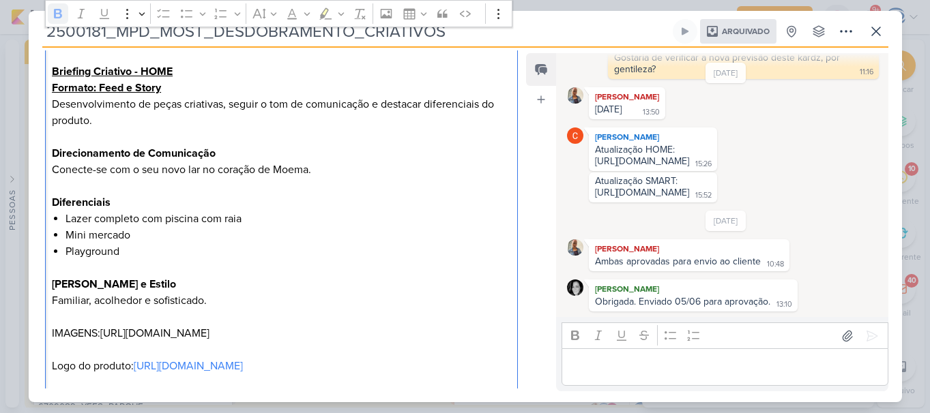
scroll to position [572, 0]
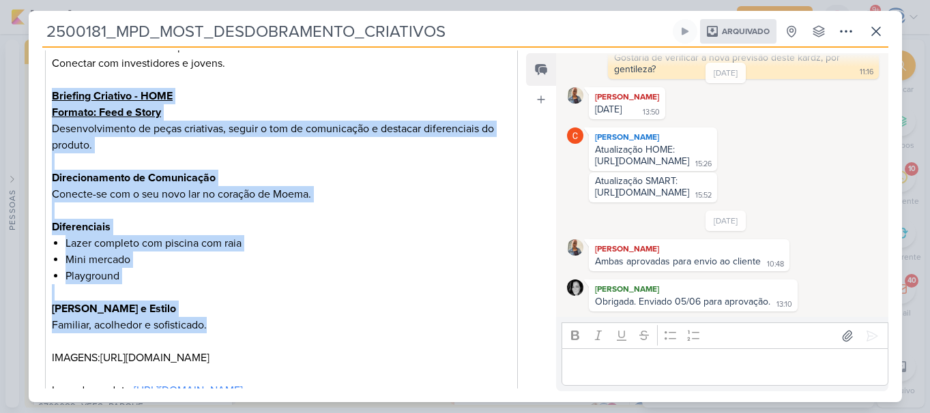
copy div "Briefing Criativo - HOME Formato: Feed e Story Desenvolvimento de peças criativ…"
drag, startPoint x: 53, startPoint y: 97, endPoint x: 259, endPoint y: 330, distance: 311.1
click at [259, 330] on div "O que fazer? Novo desdobramento de criativo Most Home e Smart para Meta Ads. Br…" at bounding box center [281, 162] width 473 height 954
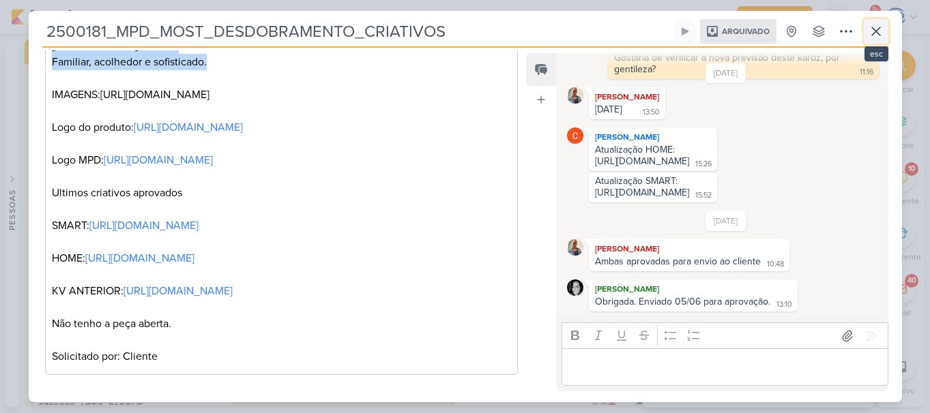
click at [877, 30] on icon at bounding box center [876, 31] width 8 height 8
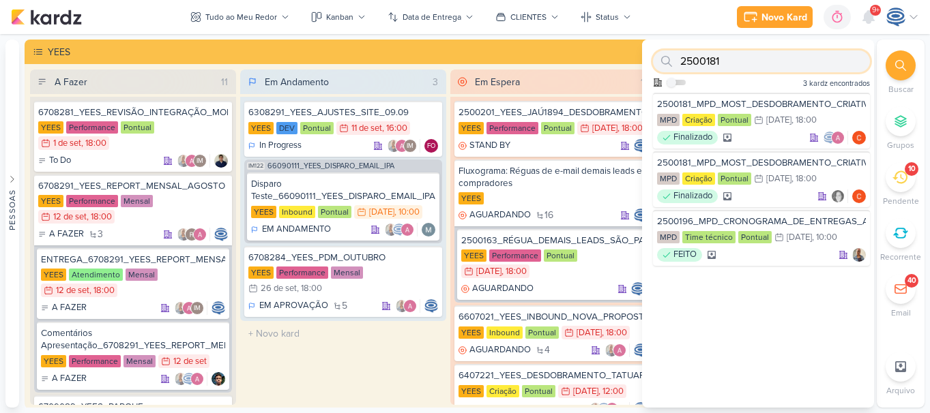
click at [758, 65] on input "2500181" at bounding box center [761, 61] width 217 height 22
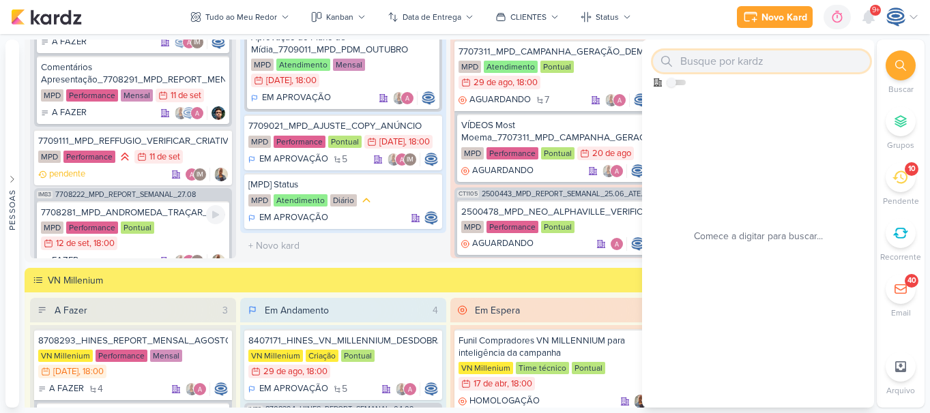
scroll to position [238, 0]
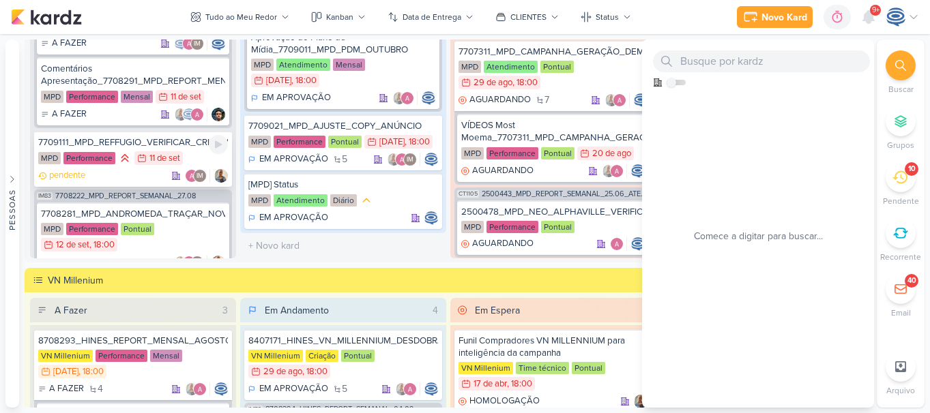
click at [175, 147] on div "7709111_MPD_REFFUGIO_VERIFICAR_CRIATIVO" at bounding box center [133, 142] width 190 height 12
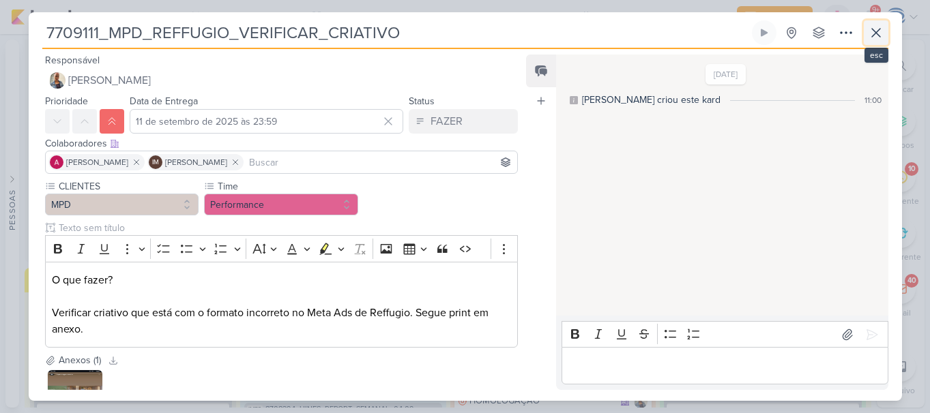
click at [880, 37] on icon at bounding box center [876, 33] width 8 height 8
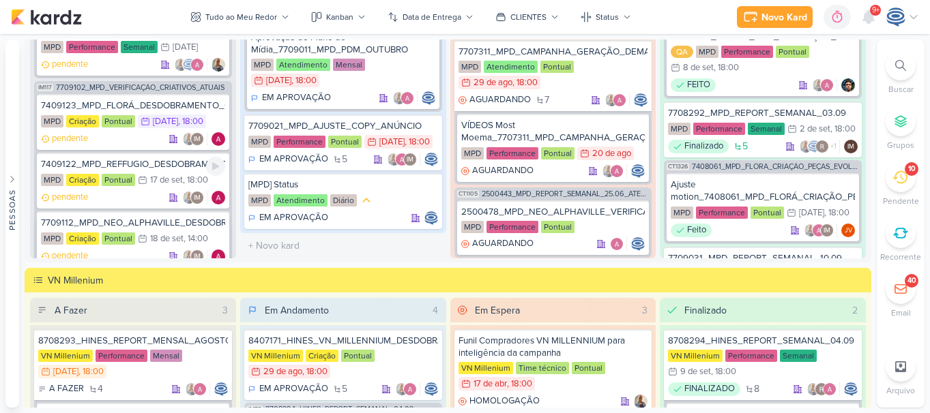
scroll to position [810, 0]
click at [150, 92] on span "7709102_MPD_VERIFICAÇÃO_CRIATIVOS_ATUAIS" at bounding box center [140, 89] width 168 height 8
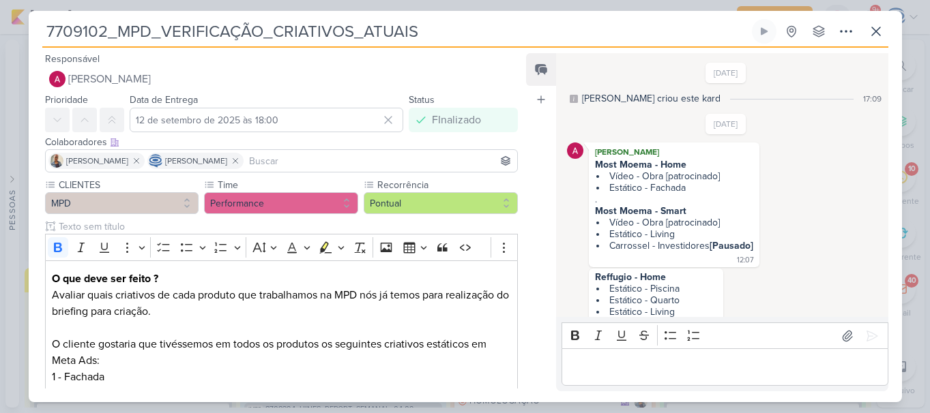
scroll to position [477, 0]
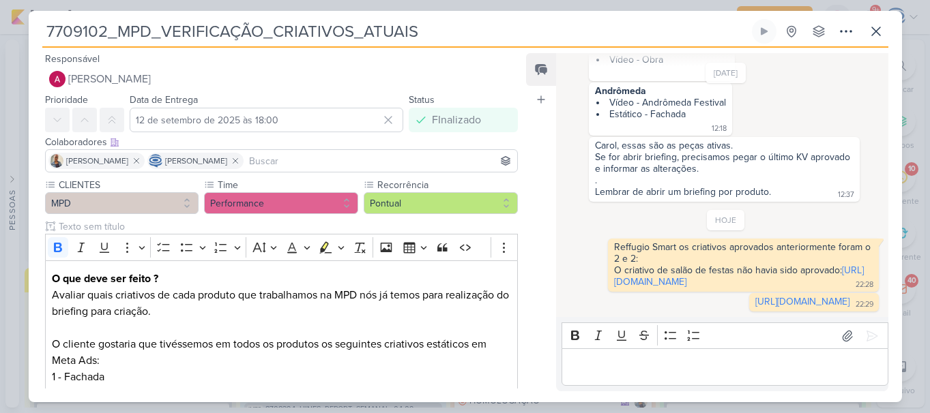
drag, startPoint x: 111, startPoint y: 28, endPoint x: 46, endPoint y: 29, distance: 64.8
click at [46, 29] on input "7709102_MPD_VERIFICAÇÃO_CRIATIVOS_ATUAIS" at bounding box center [395, 31] width 707 height 25
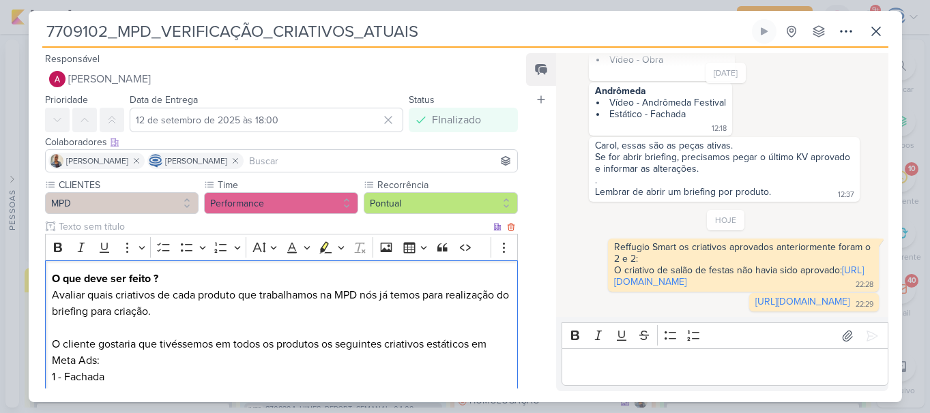
click at [279, 314] on p "Avaliar quais criativos de cada produto que trabalhamos na MPD nós já temos par…" at bounding box center [281, 303] width 458 height 33
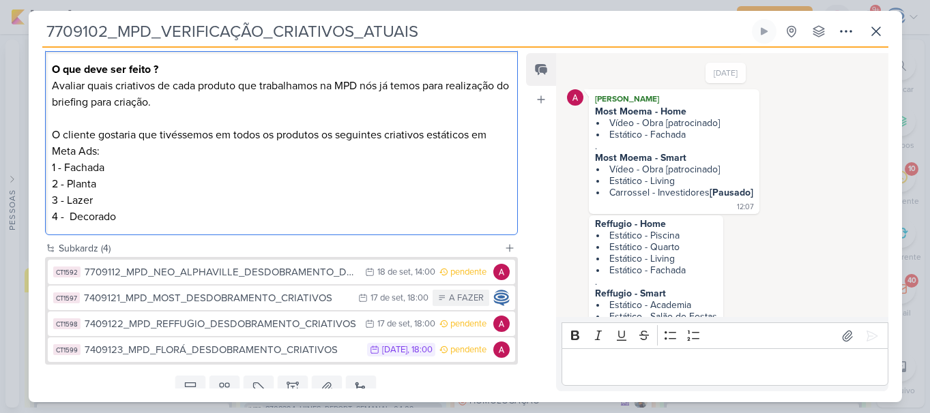
scroll to position [50, 0]
click at [45, 166] on div "O que deve ser feito ? Avaliar quais criativos de cada produto que trabalhamos …" at bounding box center [281, 143] width 473 height 185
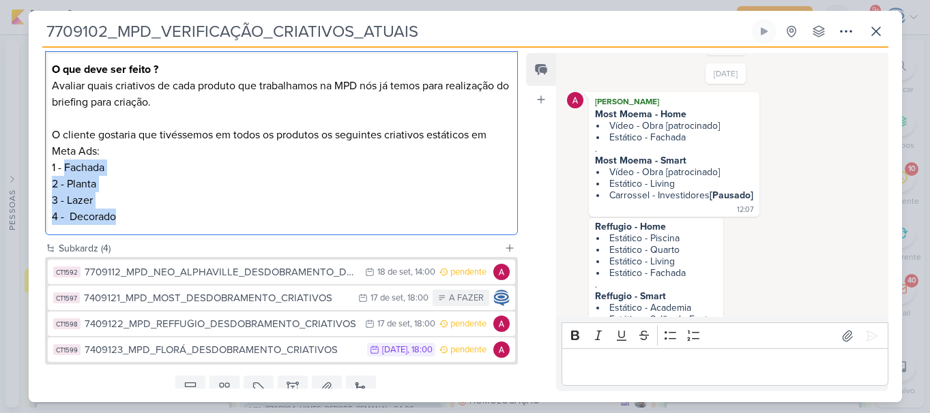
drag, startPoint x: 63, startPoint y: 166, endPoint x: 136, endPoint y: 220, distance: 90.6
click at [136, 220] on p "1 - Fachada 2 - Planta 3 - Lazer 4 - Decorado" at bounding box center [281, 192] width 458 height 65
copy p "Fachada 2 - Planta 3 - Lazer 4 - Decorado"
click at [114, 198] on p "1 - Fachada 2 - Planta 3 - Lazer 4 - Decorado" at bounding box center [281, 192] width 458 height 65
drag, startPoint x: 114, startPoint y: 198, endPoint x: 66, endPoint y: 168, distance: 56.0
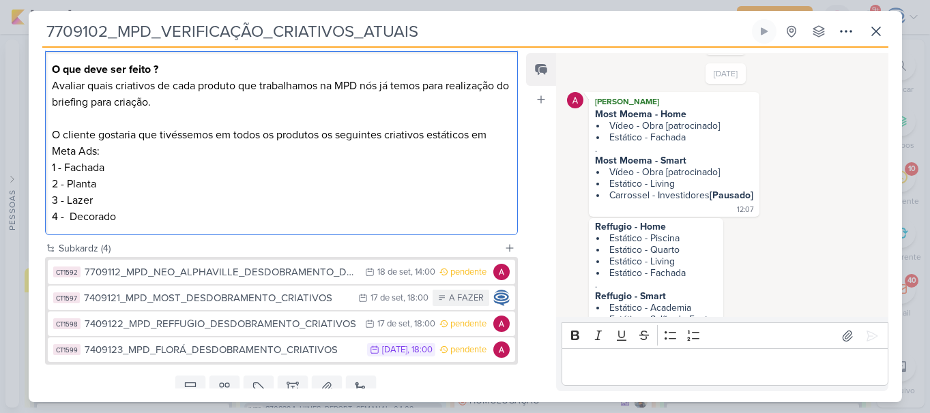
click at [62, 168] on p "1 - Fachada 2 - Planta 3 - Lazer 4 - Decorado" at bounding box center [281, 192] width 458 height 65
drag, startPoint x: 64, startPoint y: 167, endPoint x: 106, endPoint y: 197, distance: 51.8
click at [106, 197] on p "1 - Fachada 2 - Planta 3 - Lazer 4 - Decorado" at bounding box center [281, 192] width 458 height 65
copy p "Fachada 2 - Planta 3 - Lazer"
click at [211, 216] on p "1 - Fachada 2 - Planta 3 - Lazer 4 - Decorado" at bounding box center [281, 192] width 458 height 65
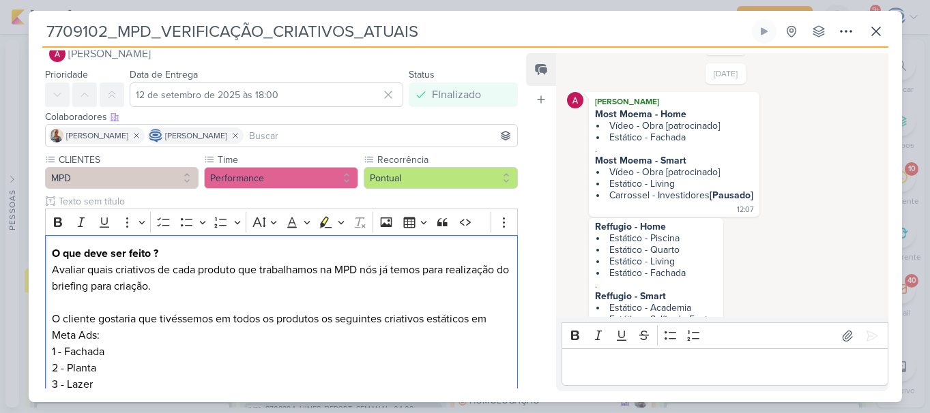
scroll to position [261, 0]
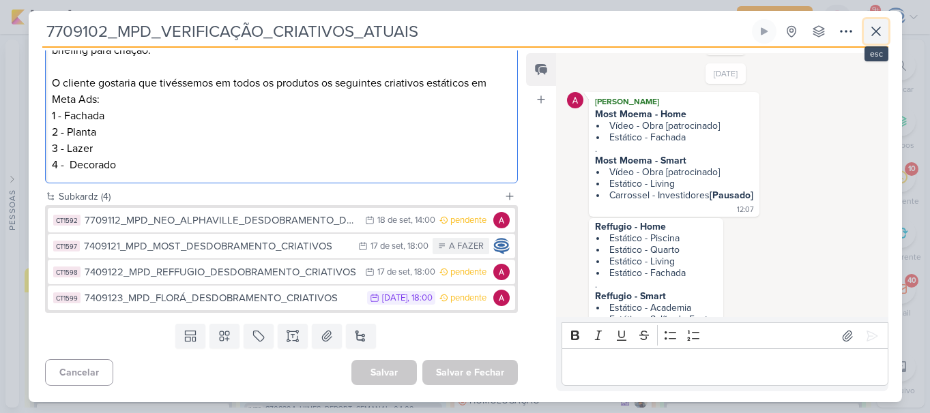
click at [878, 31] on icon at bounding box center [875, 31] width 16 height 16
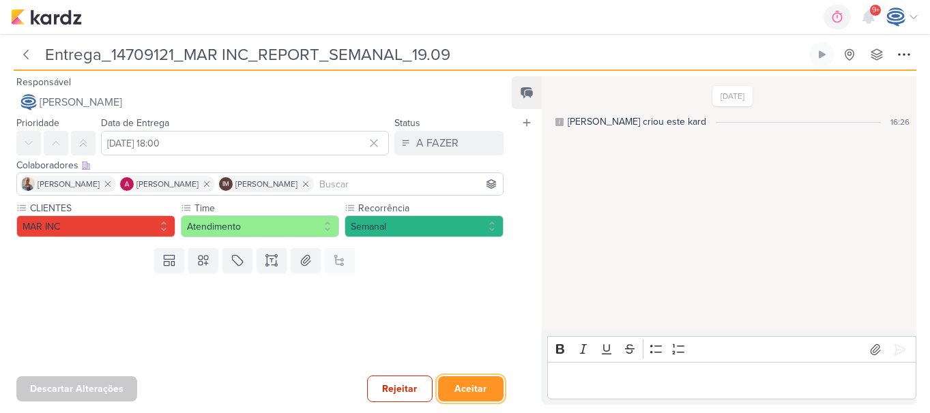
click at [484, 387] on button "Aceitar" at bounding box center [470, 388] width 65 height 25
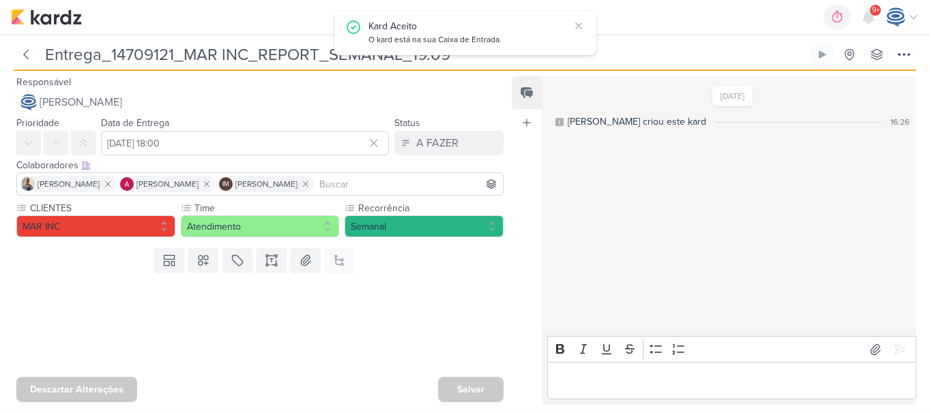
click at [74, 59] on input "Entrega_14709121_MAR INC_REPORT_SEMANAL_19.09" at bounding box center [424, 54] width 766 height 25
click at [21, 58] on icon at bounding box center [26, 55] width 14 height 14
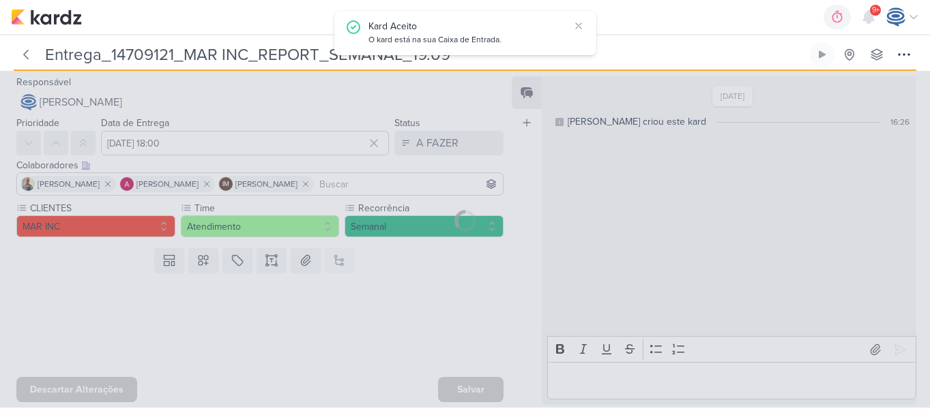
type input "14709121_MAR INC_REPORT_SEMANAL_19.09"
type input "[DATE] 14:00"
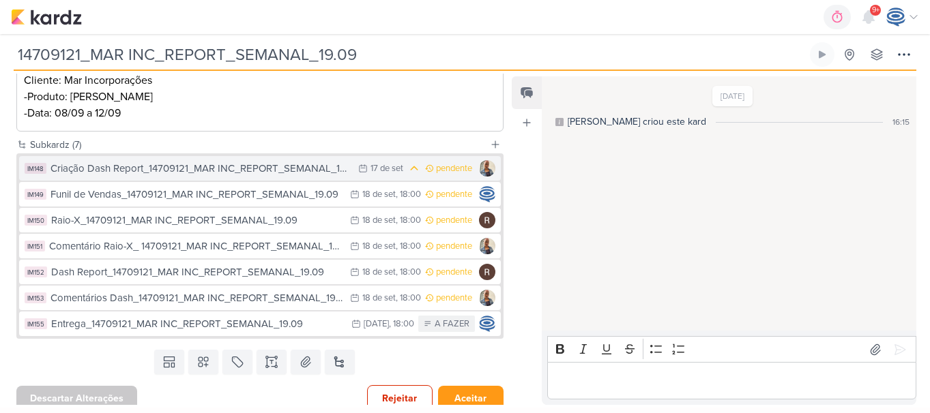
scroll to position [239, 0]
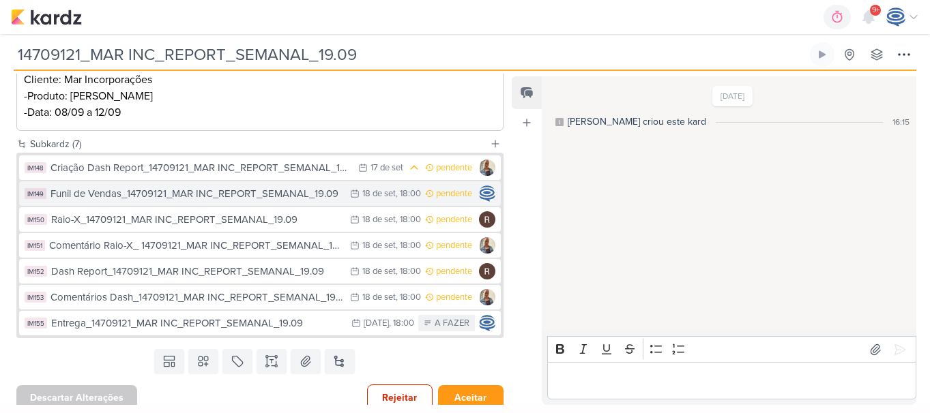
click at [168, 199] on div "Funil de Vendas_14709121_MAR INC_REPORT_SEMANAL_19.09" at bounding box center [196, 194] width 293 height 16
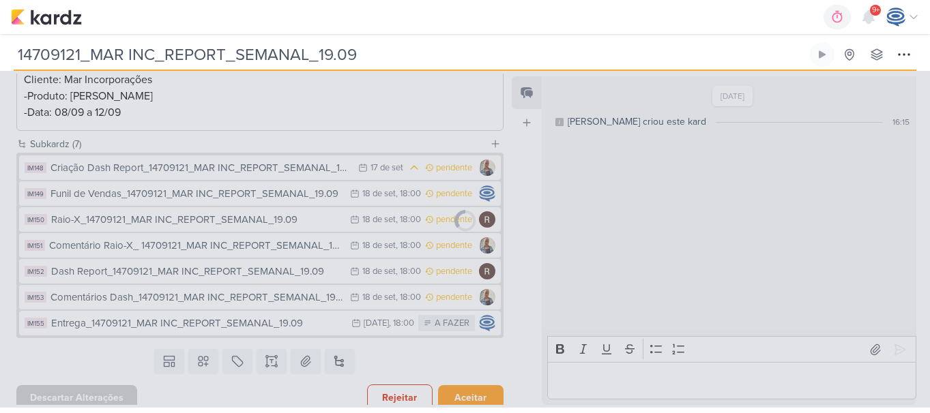
type input "Funil de Vendas_14709121_MAR INC_REPORT_SEMANAL_19.09"
type input "[DATE] 18:00"
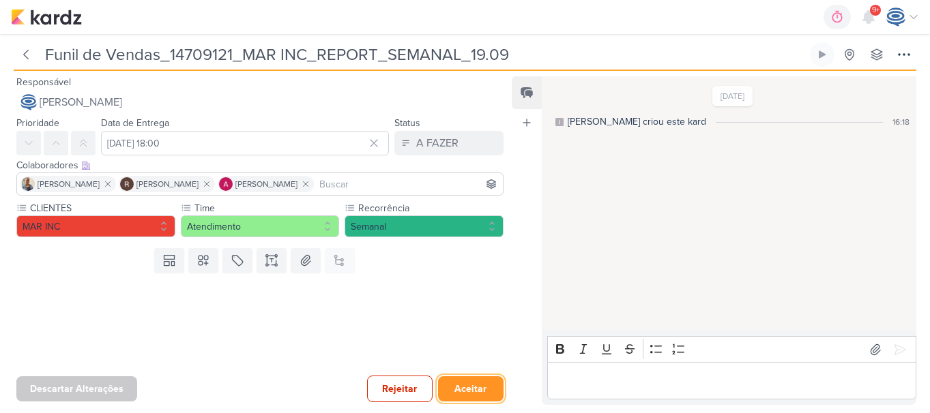
click at [454, 385] on button "Aceitar" at bounding box center [470, 388] width 65 height 25
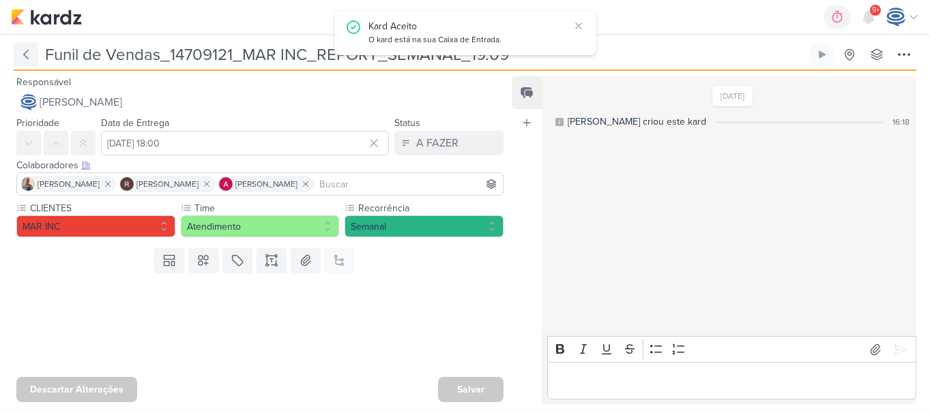
click at [29, 55] on icon at bounding box center [26, 55] width 14 height 14
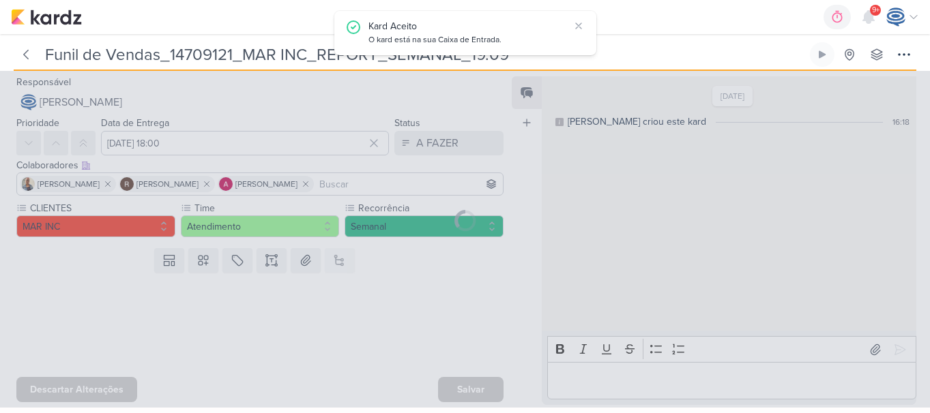
type input "14709121_MAR INC_REPORT_SEMANAL_19.09"
type input "[DATE] 14:00"
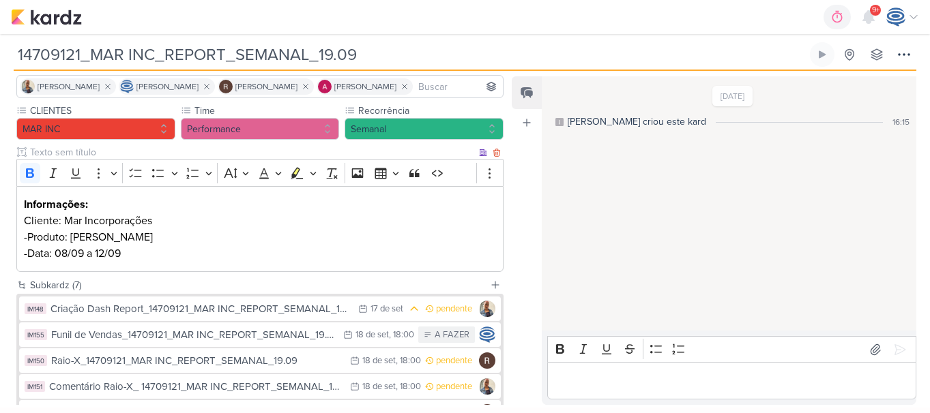
scroll to position [248, 0]
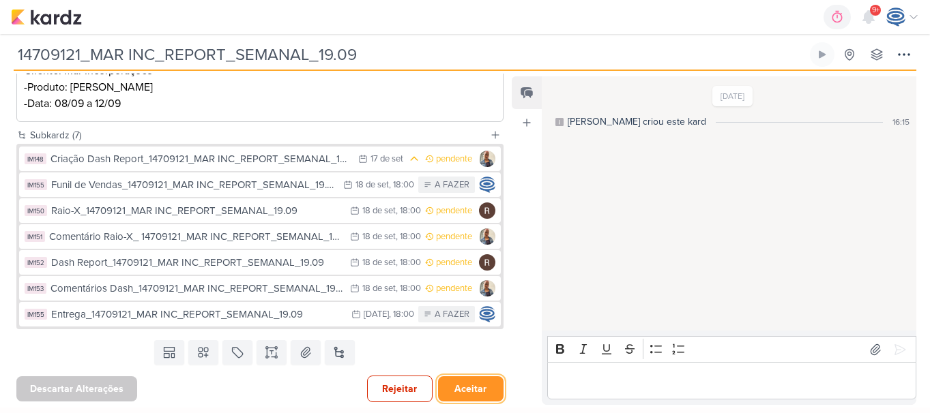
click at [449, 391] on button "Aceitar" at bounding box center [470, 388] width 65 height 25
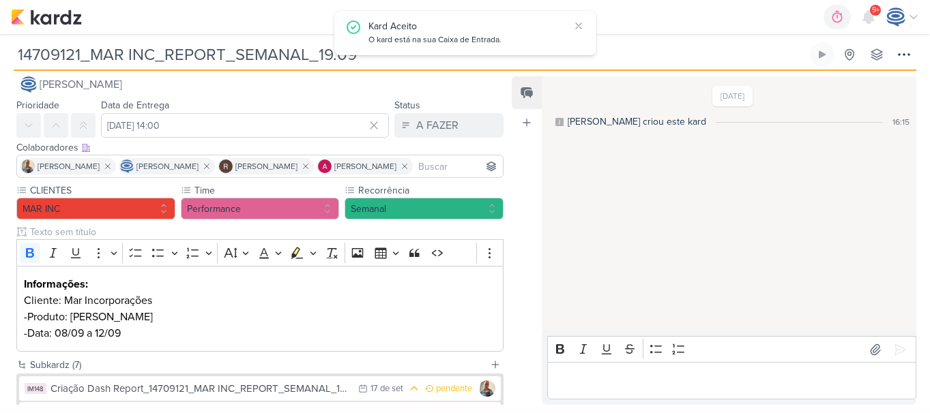
scroll to position [0, 0]
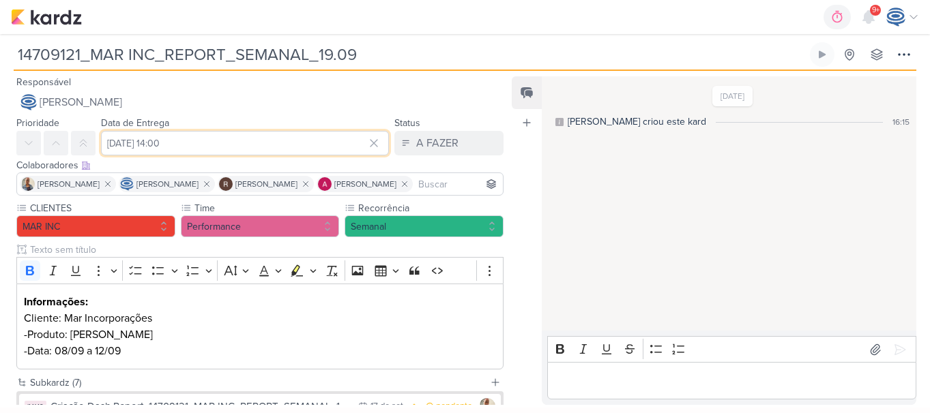
click at [150, 136] on input "[DATE] 14:00" at bounding box center [245, 143] width 288 height 25
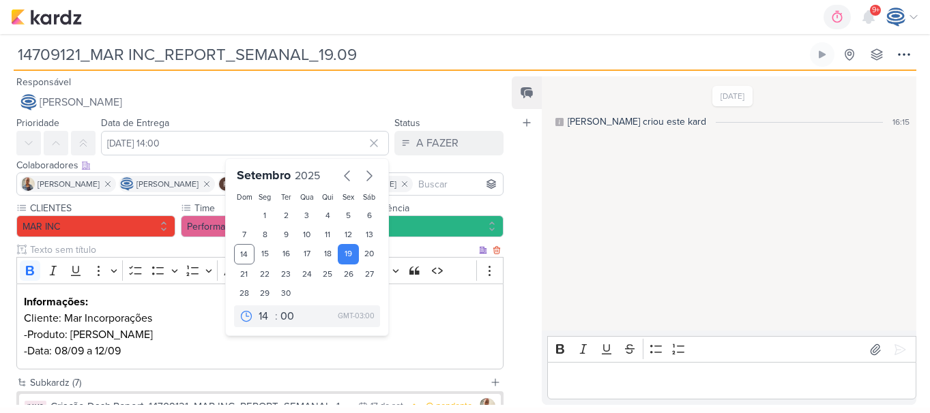
click at [477, 323] on p "Cliente: Mar Incorporações" at bounding box center [260, 318] width 472 height 16
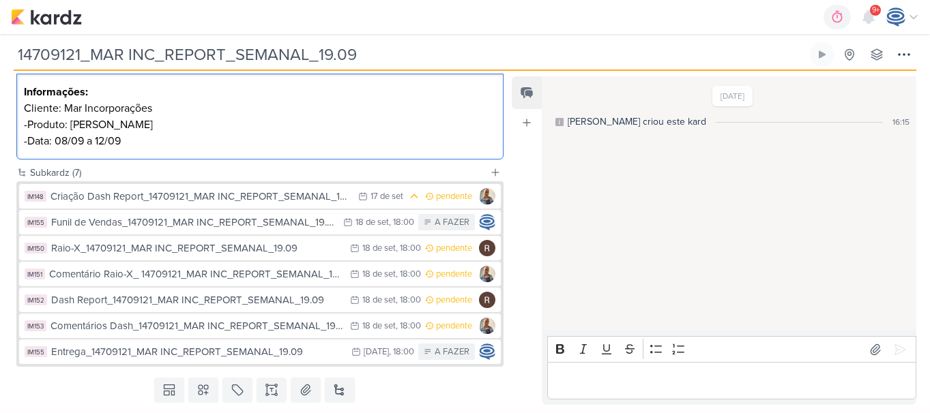
scroll to position [246, 0]
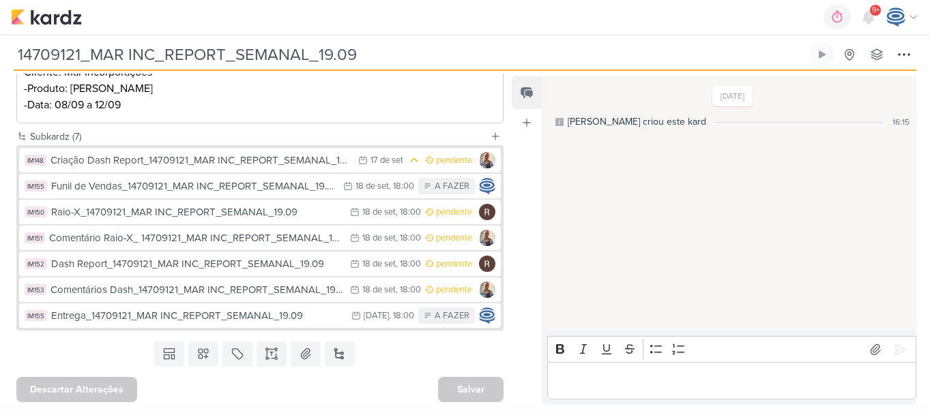
click at [401, 366] on div "Templates Campos Personalizados Marcadores Caixa De Texto Anexo [GEOGRAPHIC_DAT…" at bounding box center [254, 353] width 509 height 35
click at [479, 353] on div "Templates Campos Personalizados Marcadores Caixa De Texto Anexo [GEOGRAPHIC_DAT…" at bounding box center [254, 353] width 509 height 35
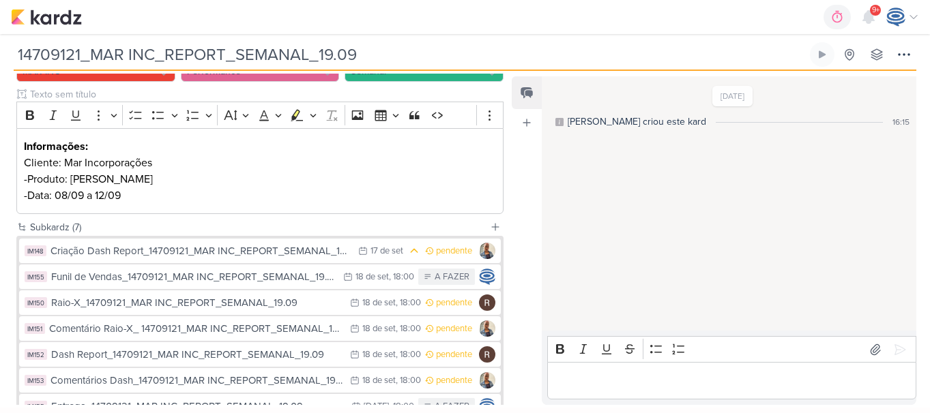
scroll to position [155, 0]
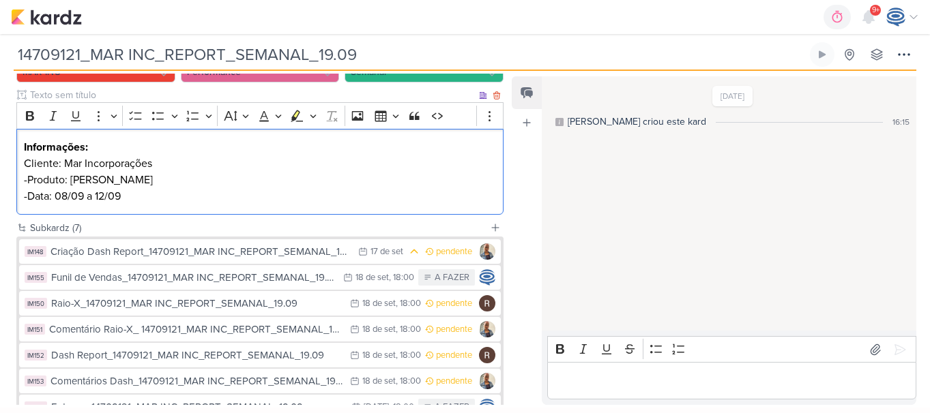
click at [137, 199] on p "-Data: 08/09 a 12/09" at bounding box center [260, 196] width 472 height 16
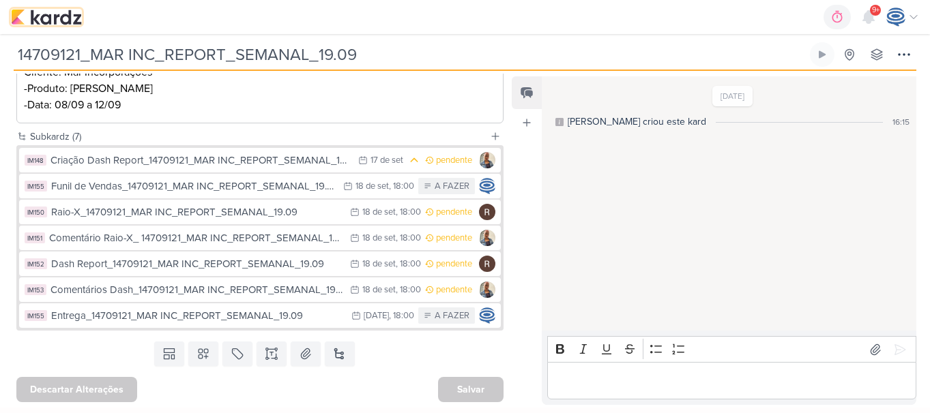
click at [46, 18] on img at bounding box center [46, 17] width 71 height 16
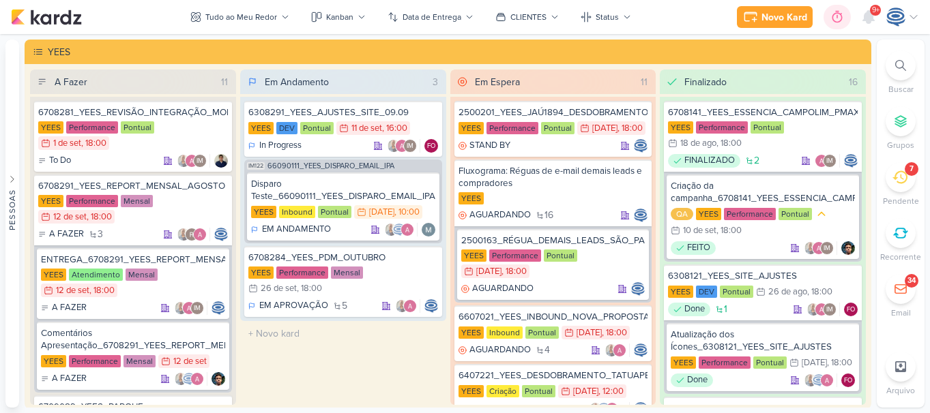
click at [833, 18] on icon at bounding box center [837, 17] width 14 height 14
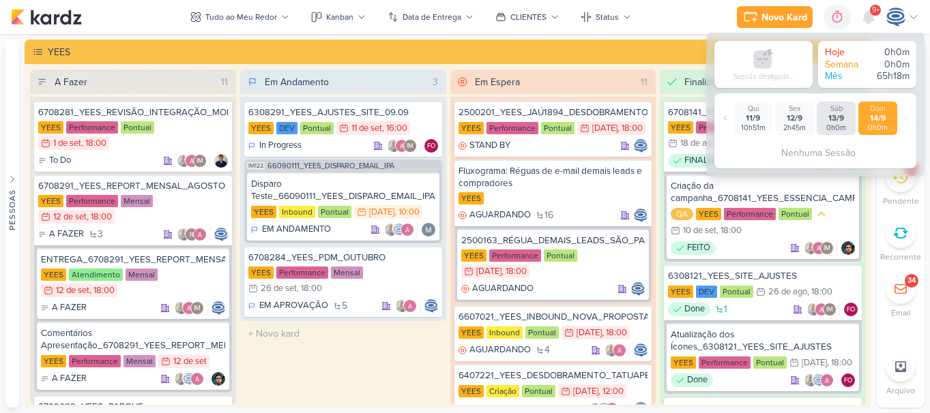
click at [671, 11] on div "Novo Kard Ctrl + k 0h0m Sessão desligada... Hoje 0h0m Semana 0h0m Mês 65h18m Qui" at bounding box center [465, 17] width 908 height 34
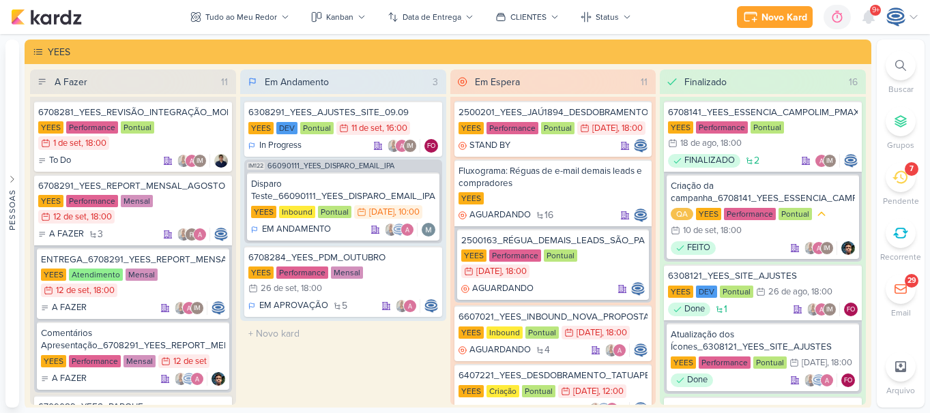
click at [897, 63] on icon at bounding box center [900, 65] width 11 height 11
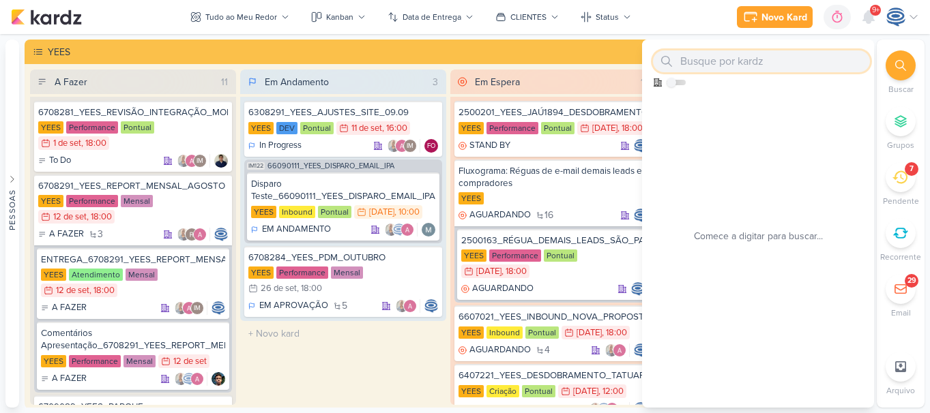
paste input "6708284"
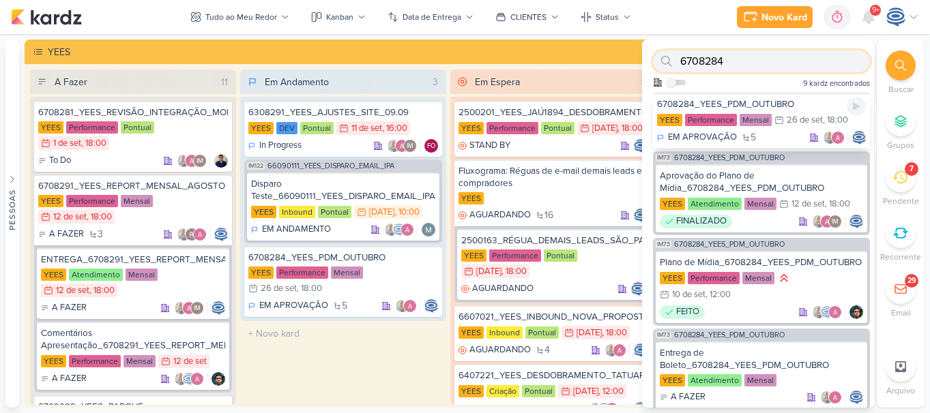
type input "6708284"
click at [727, 100] on div "6708284_YEES_PDM_OUTUBRO" at bounding box center [761, 104] width 209 height 12
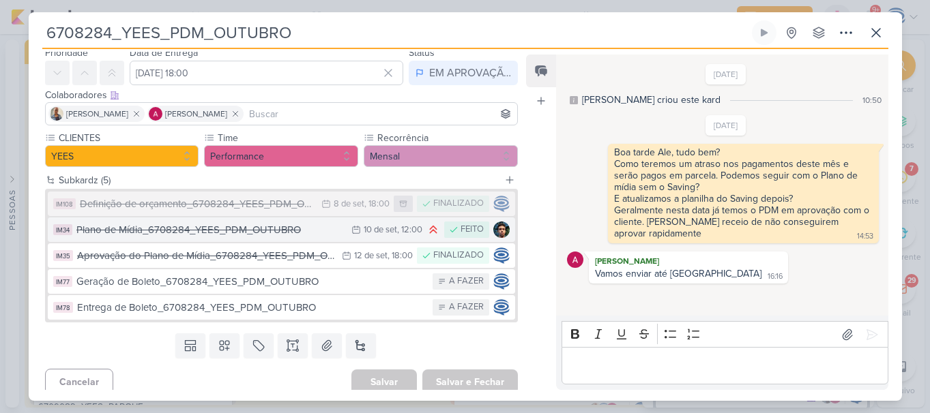
scroll to position [57, 0]
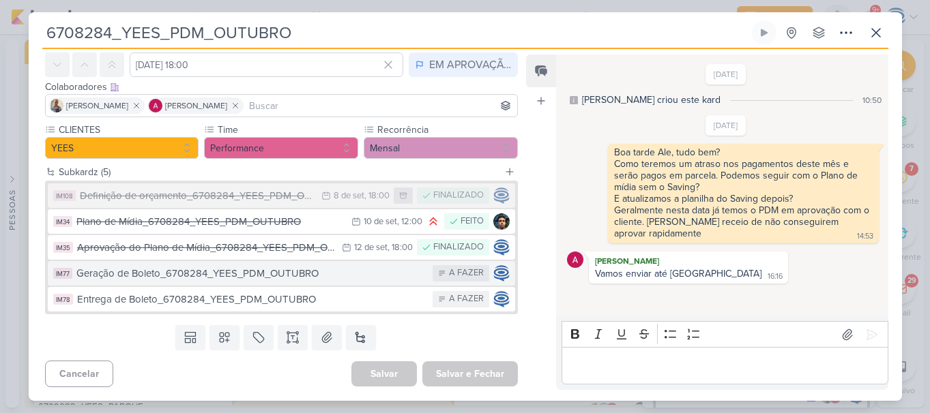
click at [228, 272] on div "Geração de Boleto_6708284_YEES_PDM_OUTUBRO" at bounding box center [251, 274] width 350 height 16
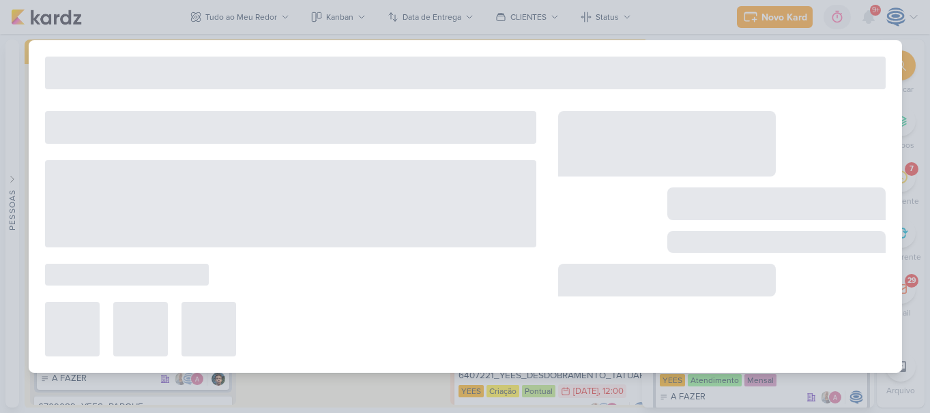
type input "Geração de Boleto_6708284_YEES_PDM_OUTUBRO"
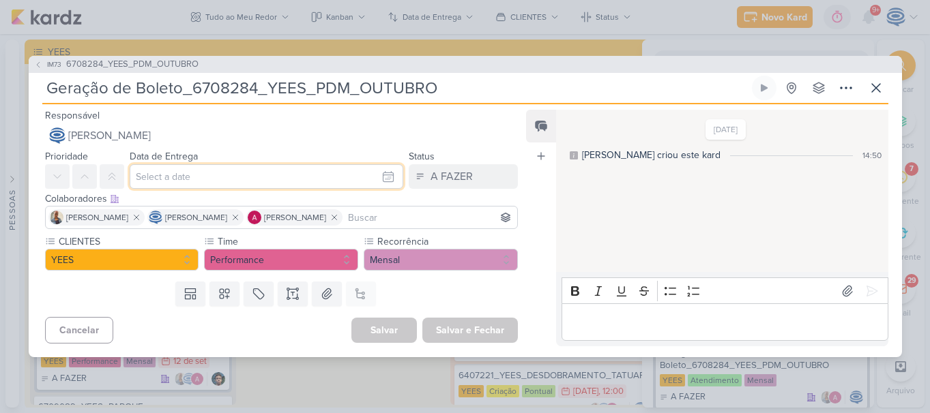
click at [181, 169] on input "text" at bounding box center [267, 176] width 274 height 25
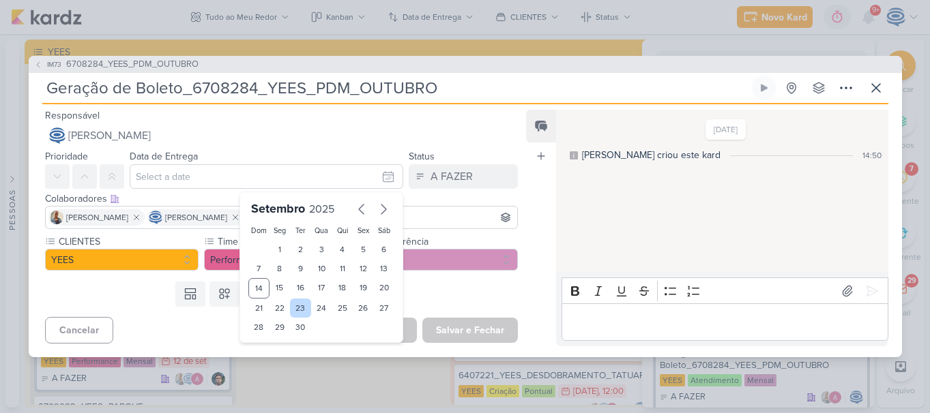
click at [293, 310] on div "23" at bounding box center [300, 308] width 21 height 19
type input "[DATE] 23:59"
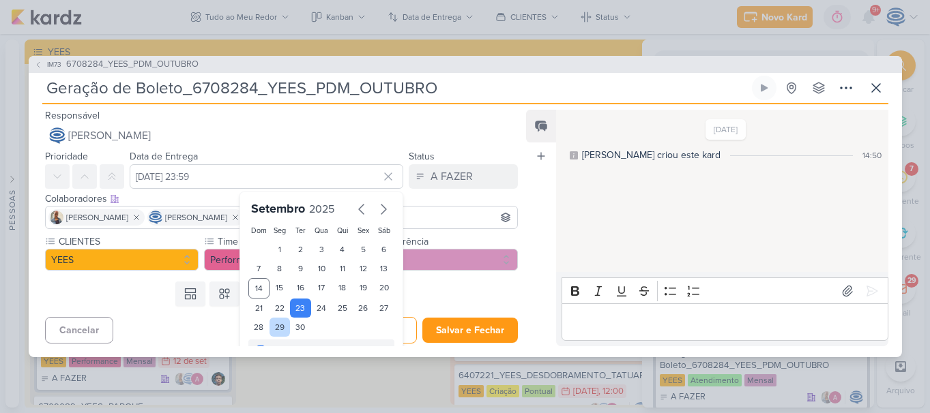
scroll to position [23, 0]
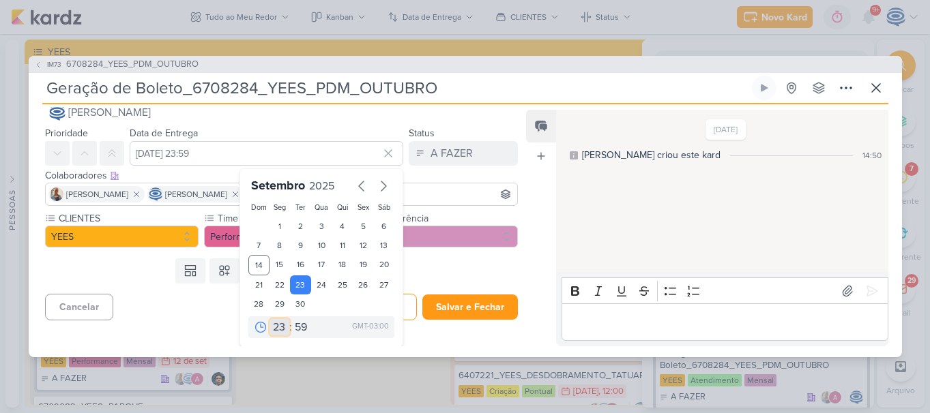
click at [273, 328] on select "00 01 02 03 04 05 06 07 08 09 10 11 12 13 14 15 16 17 18 19 20 21 22 23" at bounding box center [279, 327] width 19 height 16
select select "10"
click at [270, 319] on select "00 01 02 03 04 05 06 07 08 09 10 11 12 13 14 15 16 17 18 19 20 21 22 23" at bounding box center [279, 327] width 19 height 16
type input "[DATE] 10:59"
click at [294, 327] on select "00 05 10 15 20 25 30 35 40 45 50 55 59" at bounding box center [301, 327] width 19 height 16
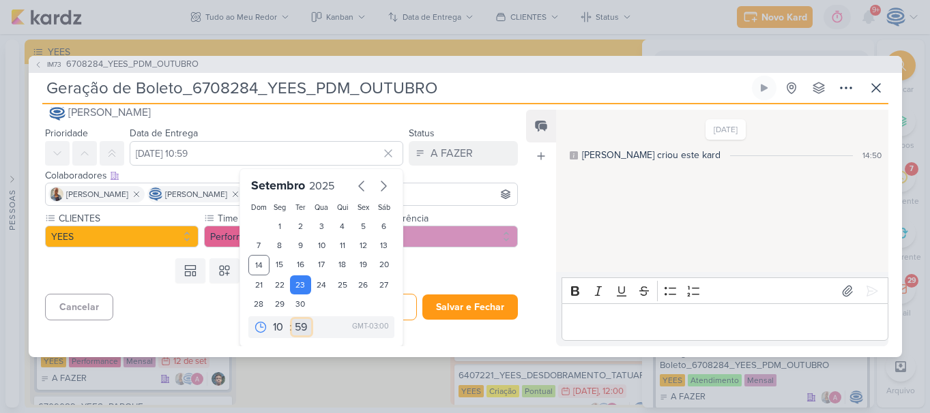
select select "0"
click at [292, 319] on select "00 05 10 15 20 25 30 35 40 45 50 55 59" at bounding box center [301, 327] width 19 height 16
type input "[DATE] 10:00"
click at [409, 307] on button "Salvar" at bounding box center [383, 307] width 65 height 27
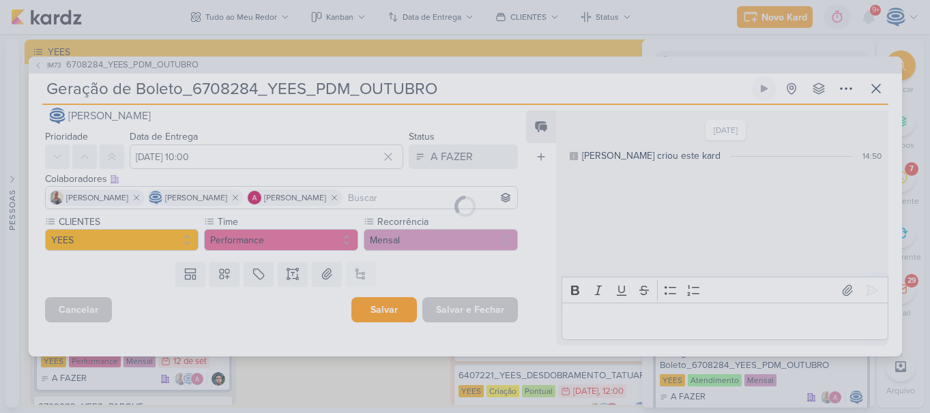
scroll to position [0, 0]
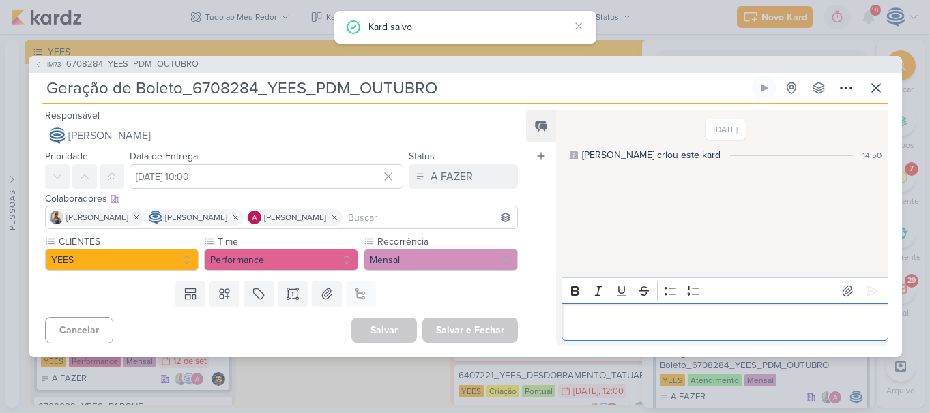
click at [576, 321] on p "Editor editing area: main" at bounding box center [725, 322] width 312 height 16
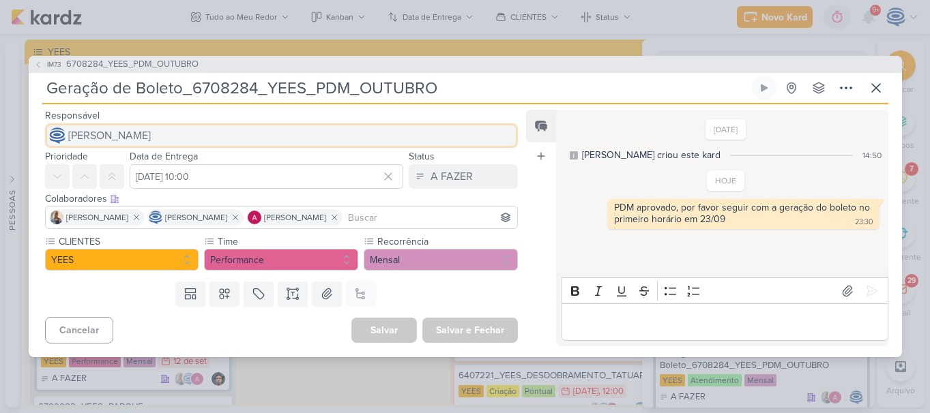
click at [151, 137] on span "[PERSON_NAME]" at bounding box center [109, 136] width 83 height 16
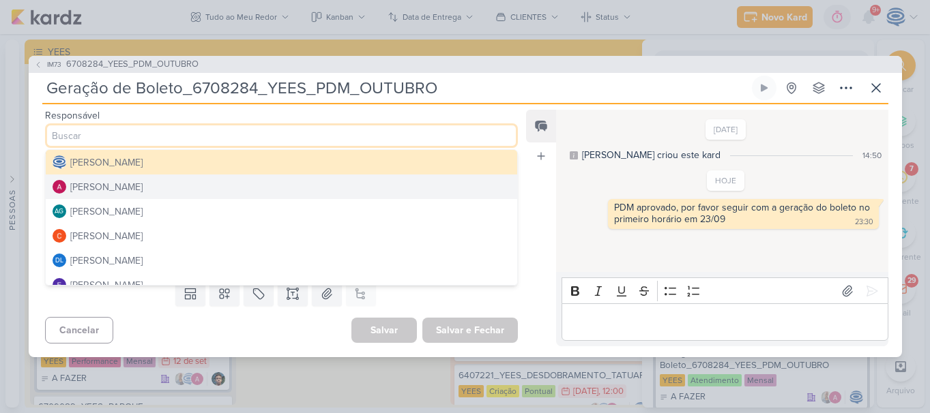
click at [128, 184] on div "[PERSON_NAME]" at bounding box center [106, 187] width 72 height 14
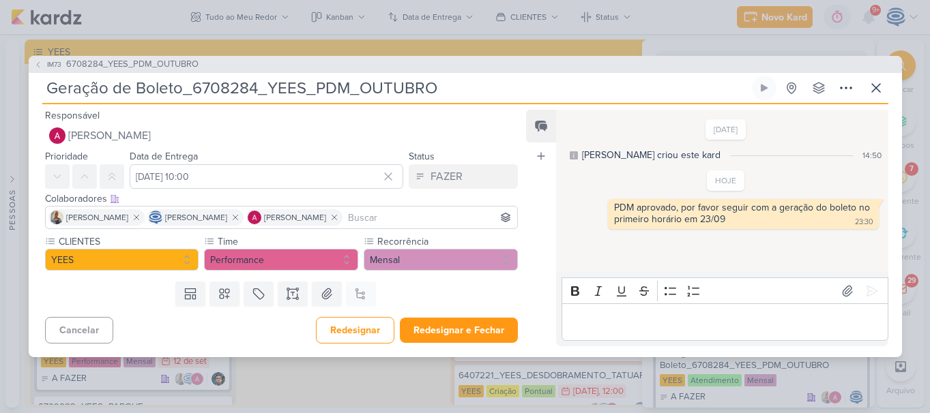
click at [404, 222] on input at bounding box center [430, 217] width 170 height 16
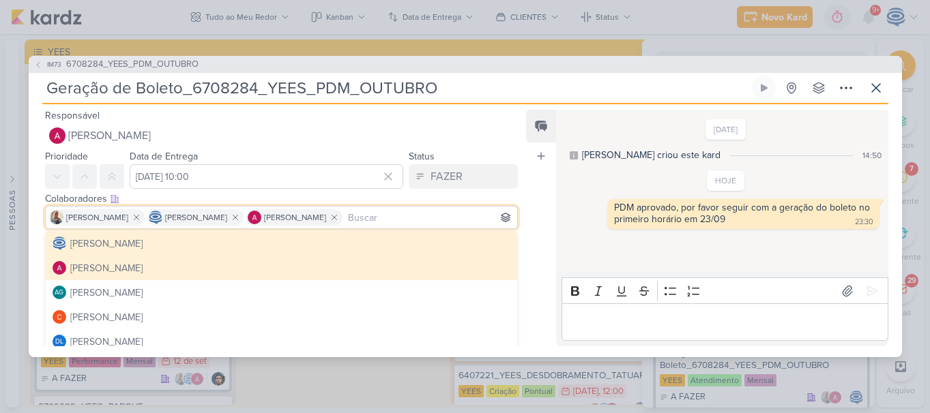
click at [412, 194] on div "Colaboradores Este kard pode ser visível a usuários da sua organização Este kar…" at bounding box center [281, 199] width 473 height 14
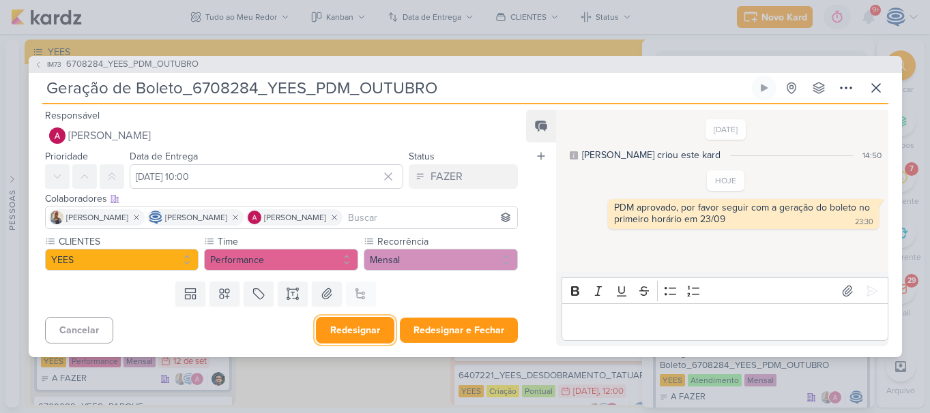
click at [359, 323] on button "Redesignar" at bounding box center [355, 330] width 78 height 27
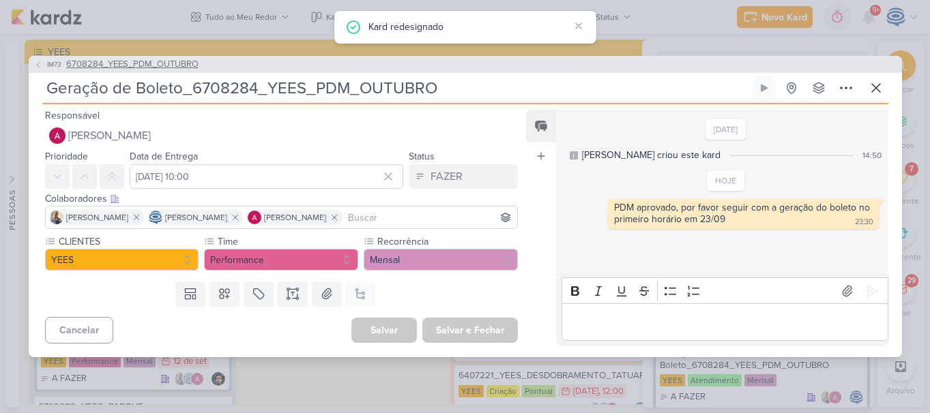
click at [164, 67] on span "6708284_YEES_PDM_OUTUBRO" at bounding box center [132, 65] width 132 height 14
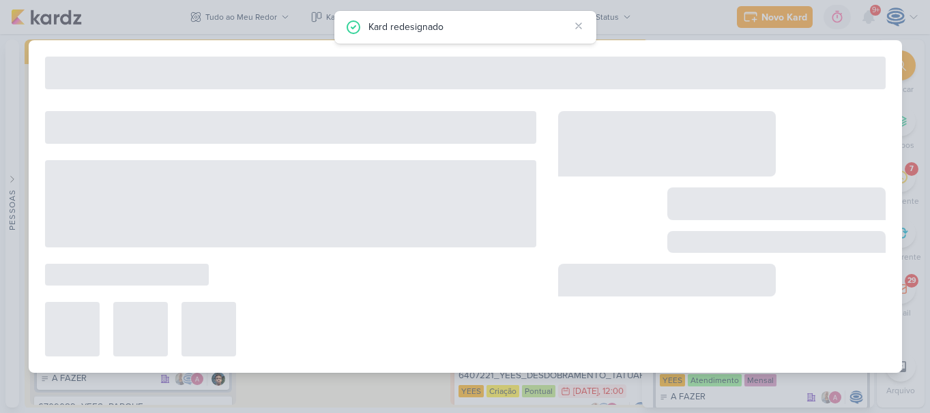
type input "6708284_YEES_PDM_OUTUBRO"
type input "[DATE] 18:00"
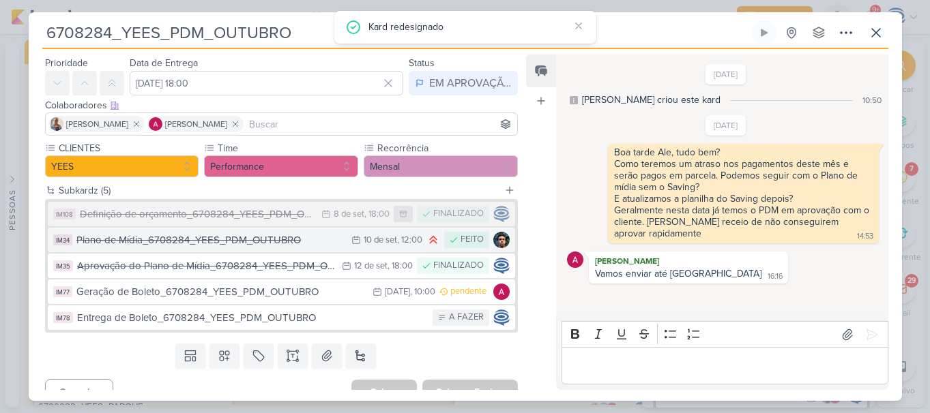
scroll to position [39, 0]
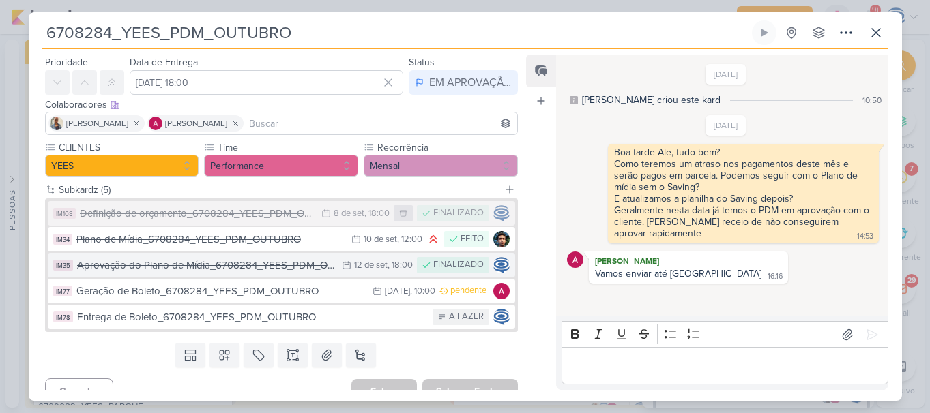
click at [294, 266] on div "Aprovação do Plano de Mídia_6708284_YEES_PDM_OUTUBRO" at bounding box center [206, 266] width 258 height 16
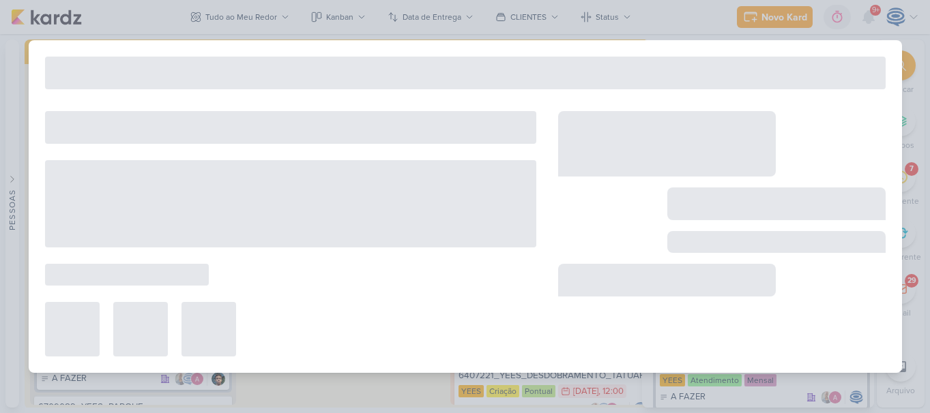
type input "Aprovação do Plano de Mídia_6708284_YEES_PDM_OUTUBRO"
type input "12 de setembro de 2025 às 18:00"
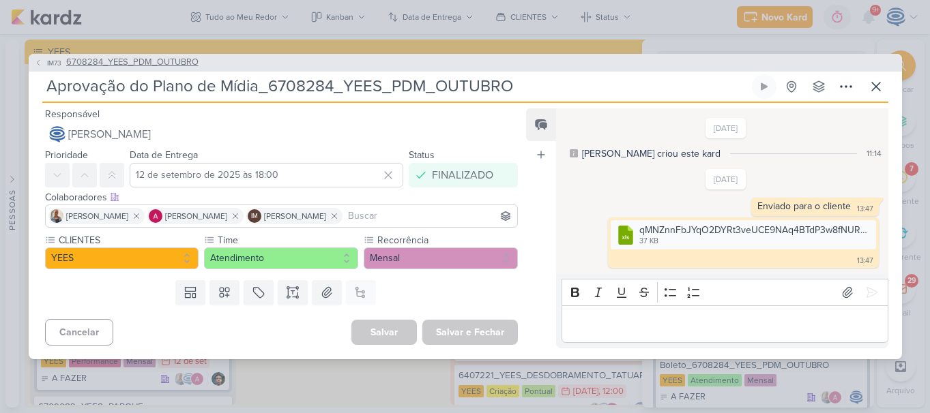
click at [167, 59] on span "6708284_YEES_PDM_OUTUBRO" at bounding box center [132, 63] width 132 height 14
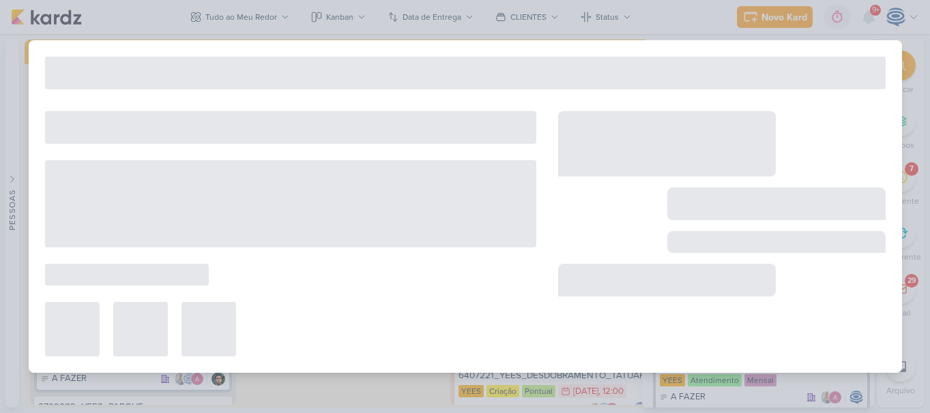
type input "6708284_YEES_PDM_OUTUBRO"
type input "[DATE] 18:00"
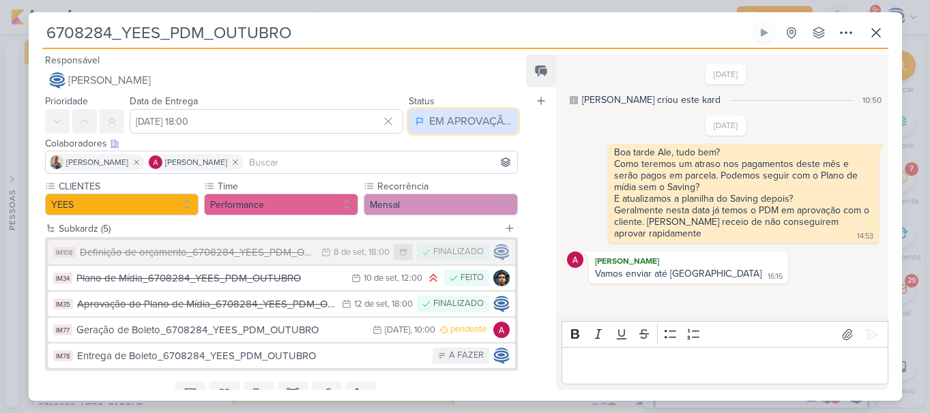
click at [429, 125] on div "EM APROVAÇÃO" at bounding box center [470, 121] width 82 height 16
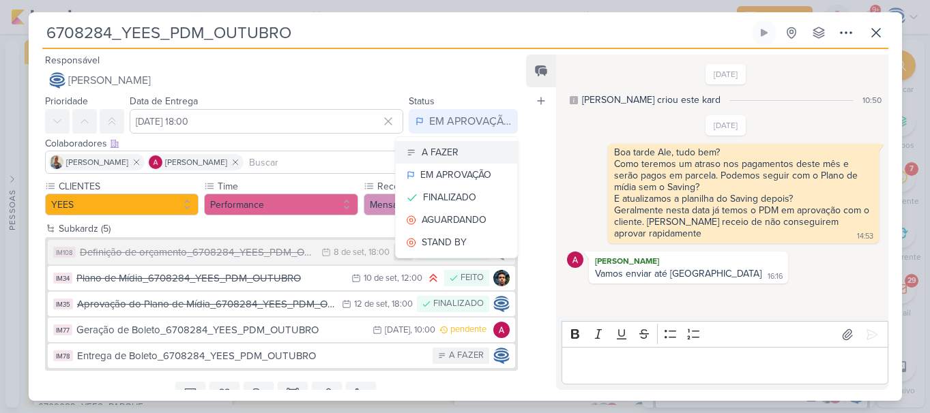
click at [473, 143] on button "A FAZER" at bounding box center [456, 152] width 121 height 23
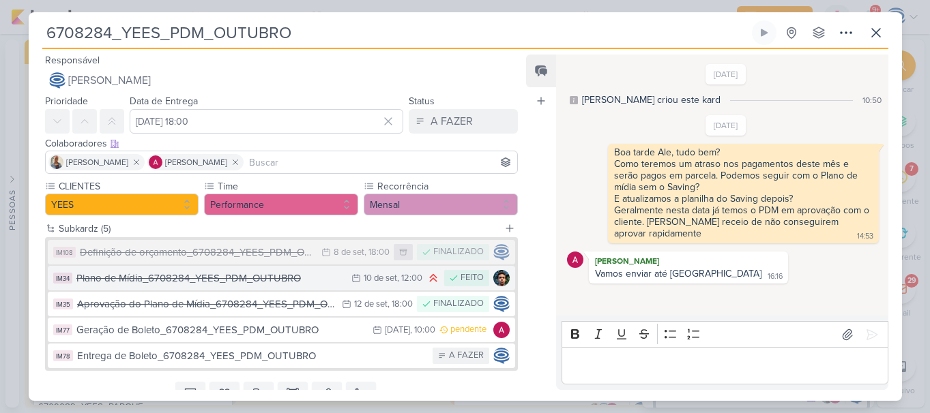
click at [247, 271] on div "Plano de Mídia_6708284_YEES_PDM_OUTUBRO" at bounding box center [210, 279] width 269 height 16
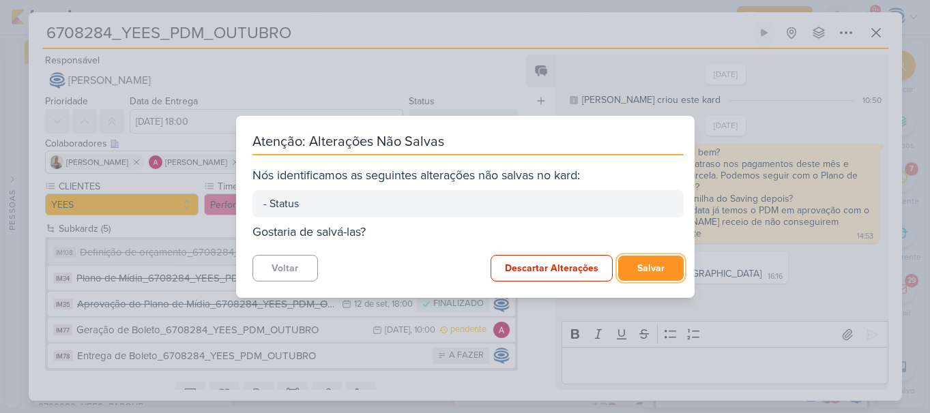
click at [655, 263] on button "Salvar" at bounding box center [650, 268] width 65 height 25
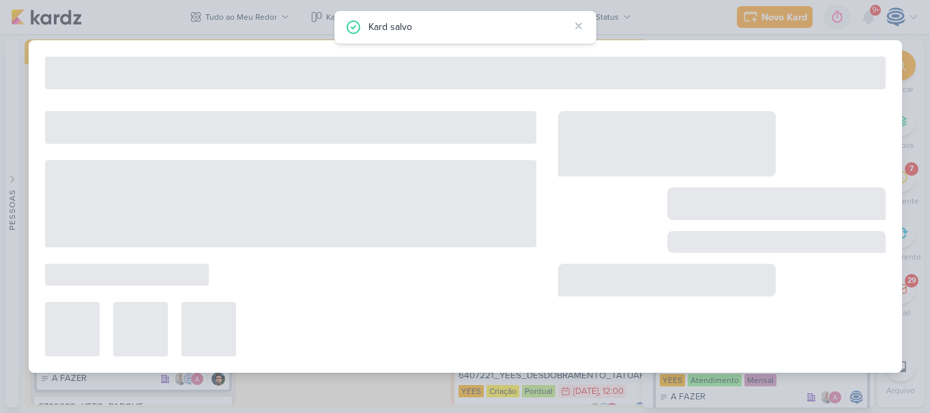
type input "Plano de Mídia_6708284_YEES_PDM_OUTUBRO"
type input "[DATE] 12:00"
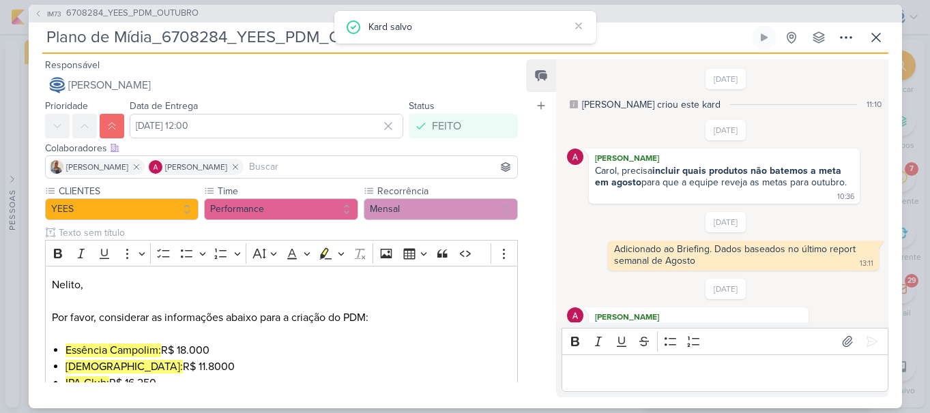
scroll to position [278, 0]
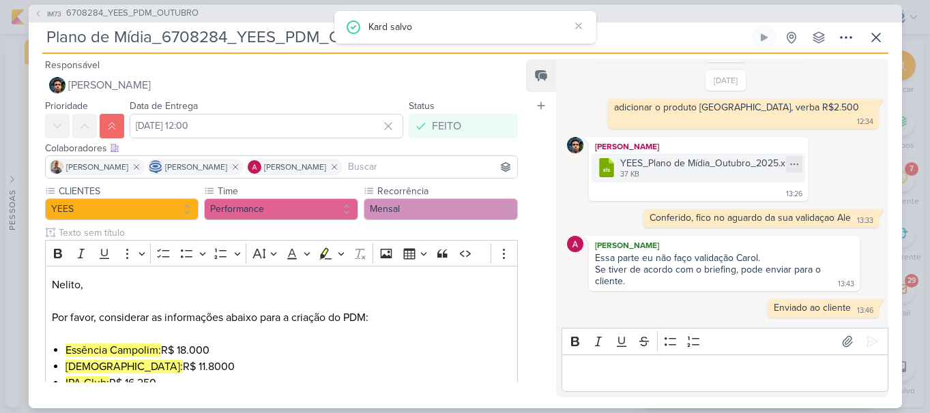
click at [794, 159] on icon at bounding box center [793, 164] width 11 height 11
click at [749, 207] on button "Baixar" at bounding box center [746, 210] width 110 height 20
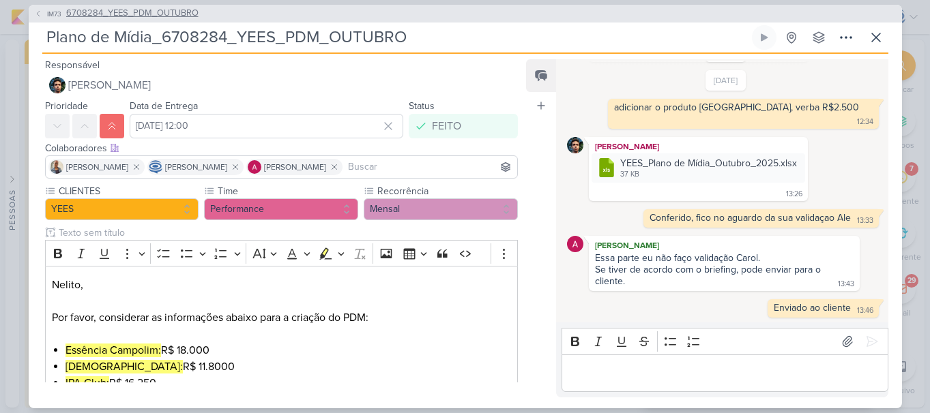
click at [176, 18] on span "6708284_YEES_PDM_OUTUBRO" at bounding box center [132, 14] width 132 height 14
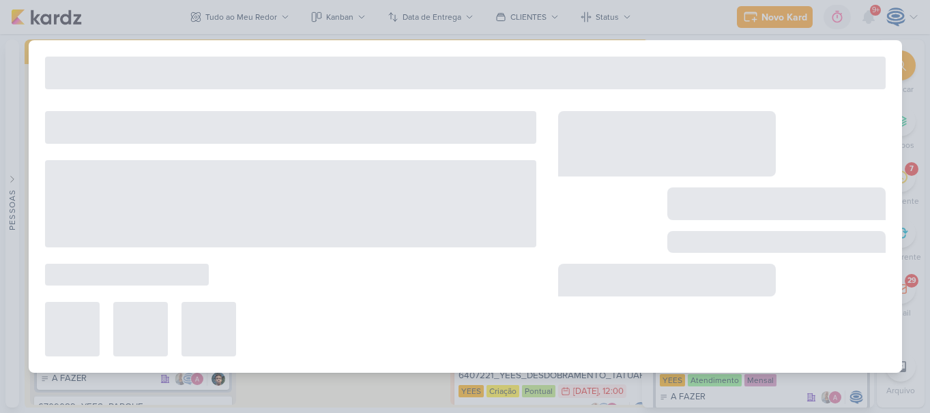
type input "6708284_YEES_PDM_OUTUBRO"
type input "[DATE] 18:00"
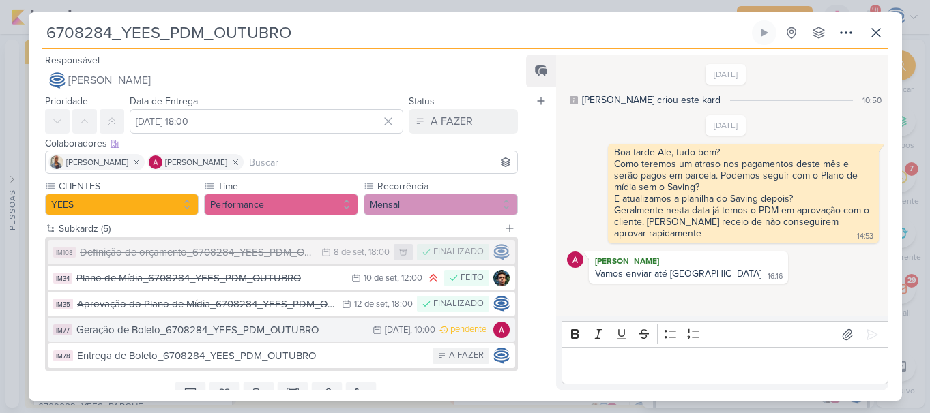
click at [237, 334] on div "Geração de Boleto_6708284_YEES_PDM_OUTUBRO" at bounding box center [221, 331] width 290 height 16
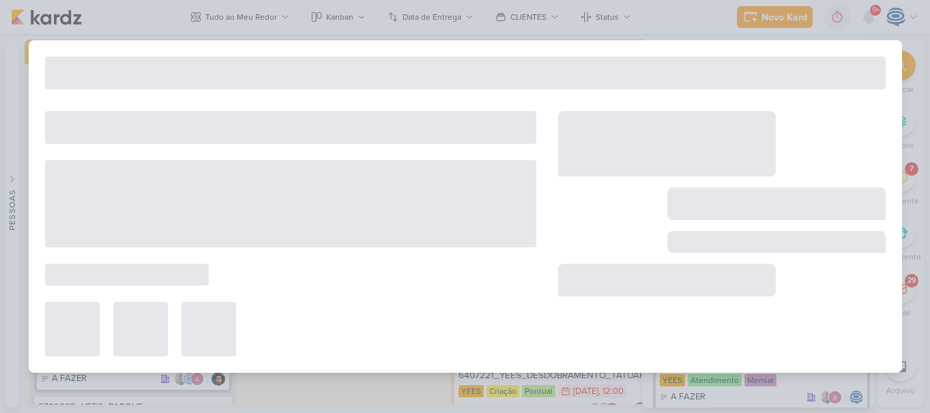
type input "Geração de Boleto_6708284_YEES_PDM_OUTUBRO"
type input "[DATE] 10:00"
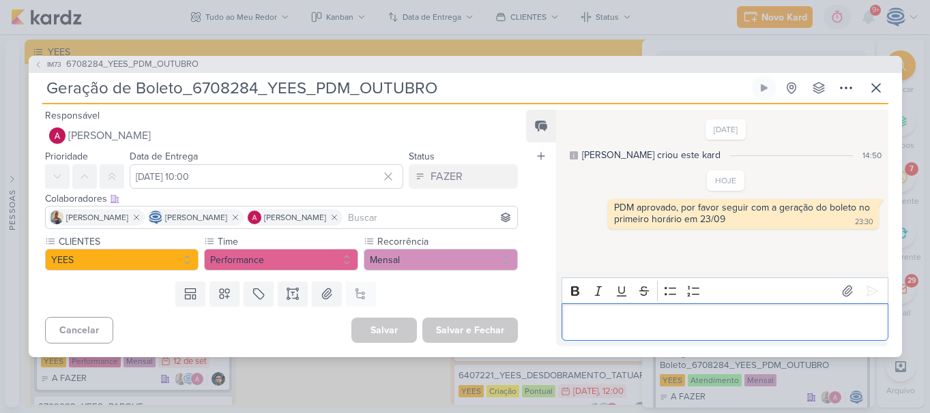
click at [586, 333] on div "Editor editing area: main" at bounding box center [724, 322] width 326 height 38
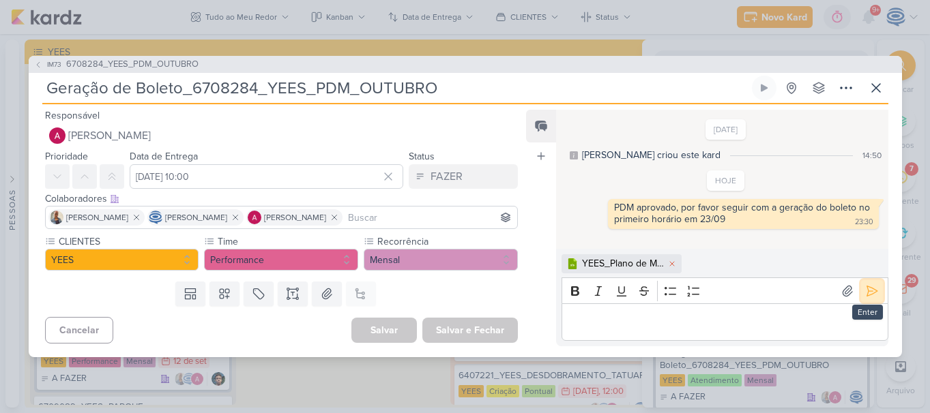
click at [868, 291] on icon at bounding box center [872, 291] width 14 height 14
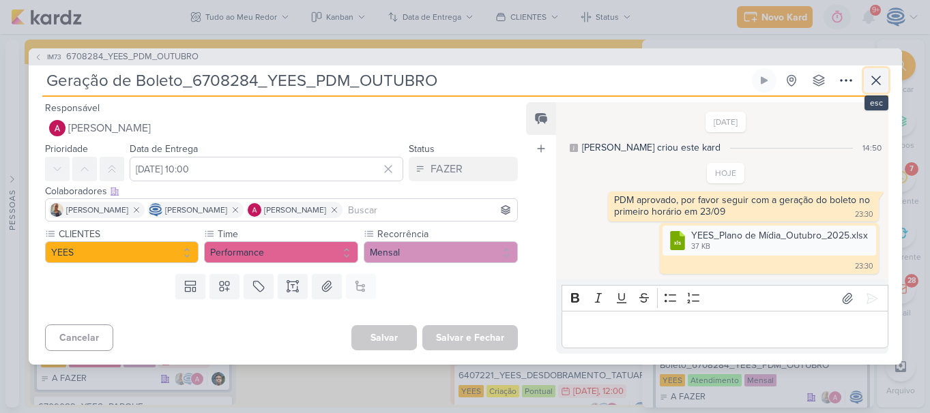
click at [876, 82] on icon at bounding box center [875, 80] width 16 height 16
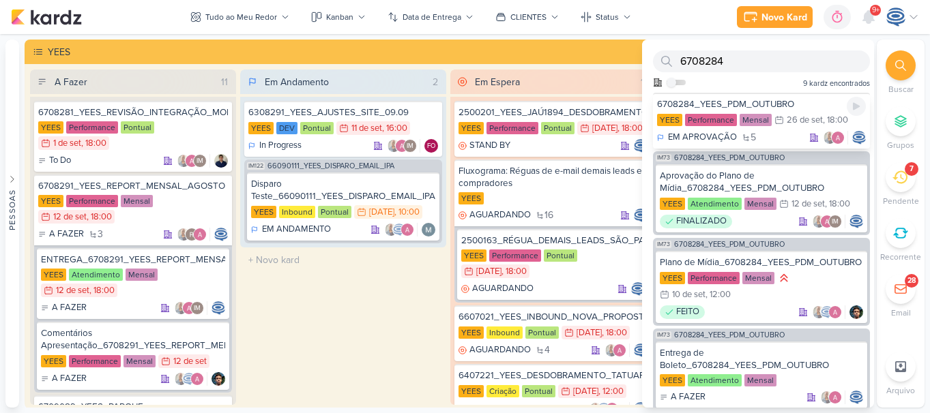
click at [805, 118] on div "26 de set" at bounding box center [804, 120] width 36 height 9
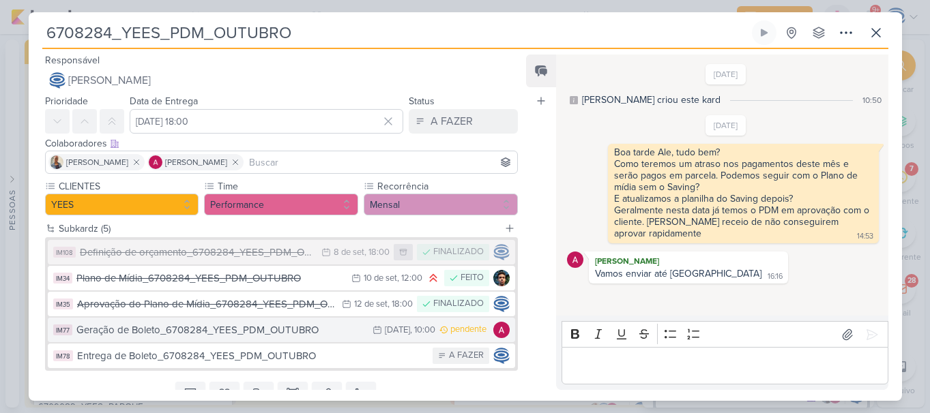
click at [144, 333] on div "Geração de Boleto_6708284_YEES_PDM_OUTUBRO" at bounding box center [221, 331] width 290 height 16
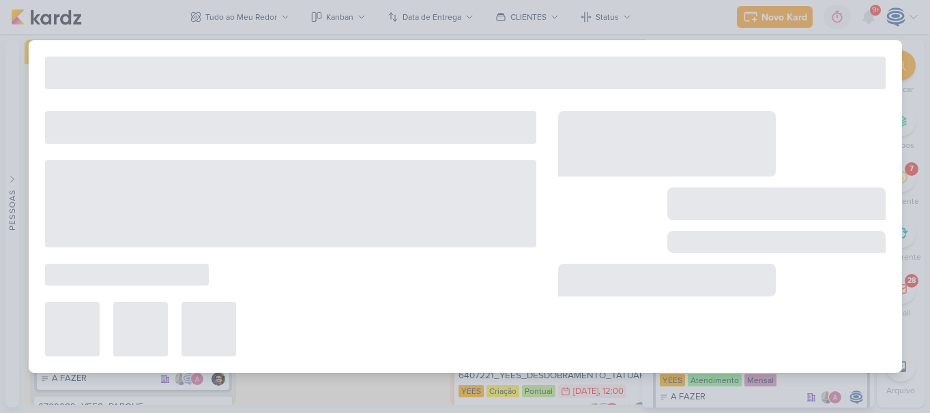
type input "Geração de Boleto_6708284_YEES_PDM_OUTUBRO"
type input "[DATE] 10:00"
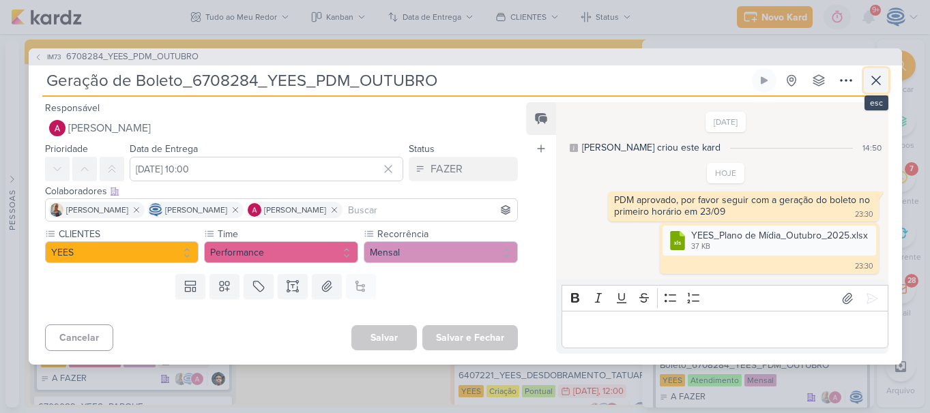
click at [872, 83] on icon at bounding box center [876, 80] width 8 height 8
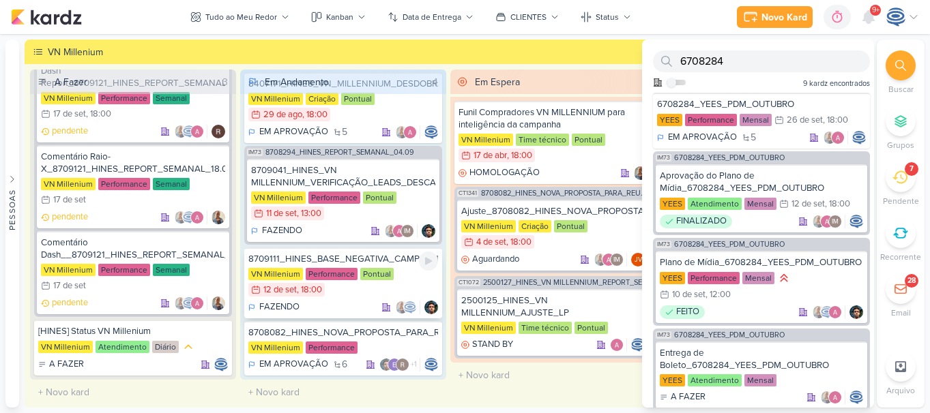
scroll to position [0, 0]
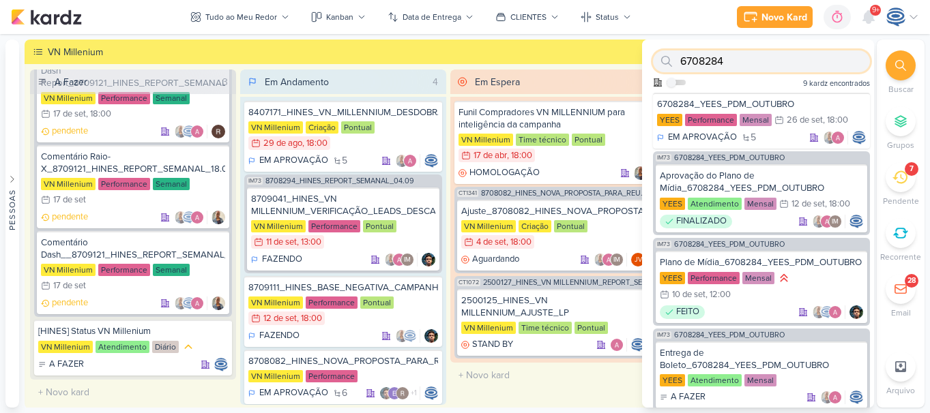
drag, startPoint x: 730, startPoint y: 57, endPoint x: 678, endPoint y: 42, distance: 54.0
click at [678, 42] on div "6708284 Como admin, ative para buscar em todos os kardz da organização 9 kardz …" at bounding box center [758, 66] width 232 height 53
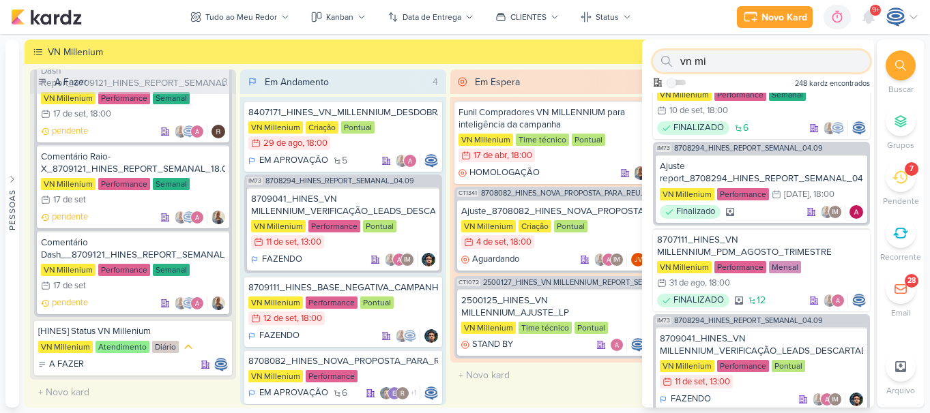
scroll to position [1083, 0]
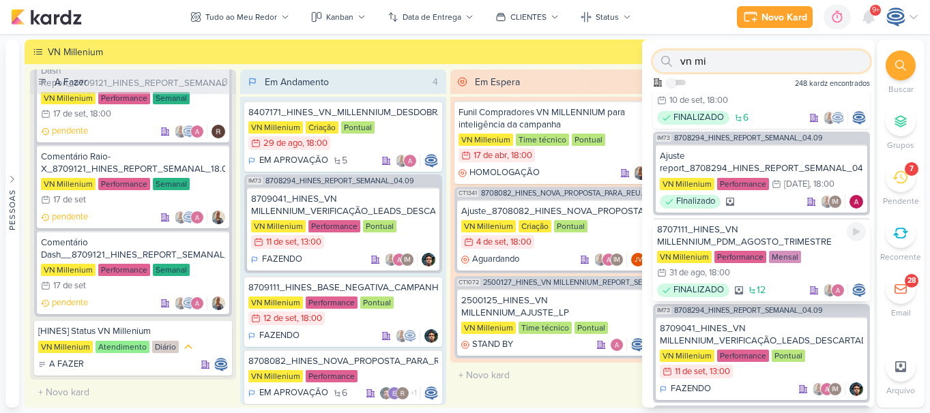
type input "vn mi"
click at [794, 233] on div "8707111_HINES_VN MILLENNIUM_PDM_AGOSTO_TRIMESTRE" at bounding box center [761, 236] width 209 height 25
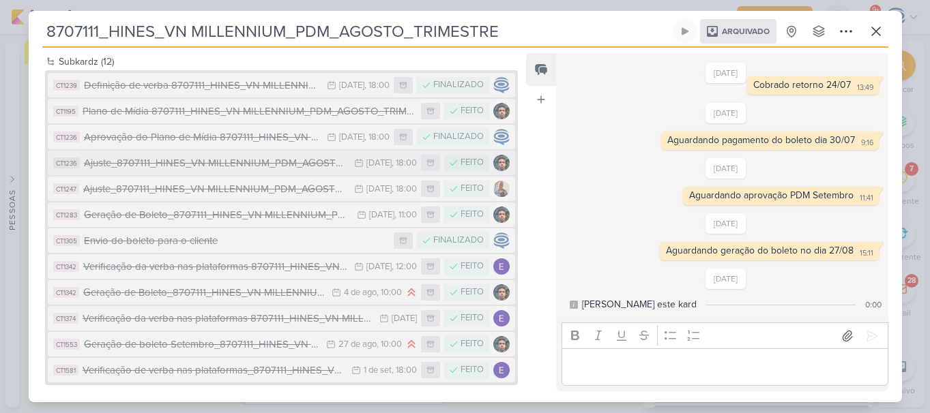
scroll to position [176, 0]
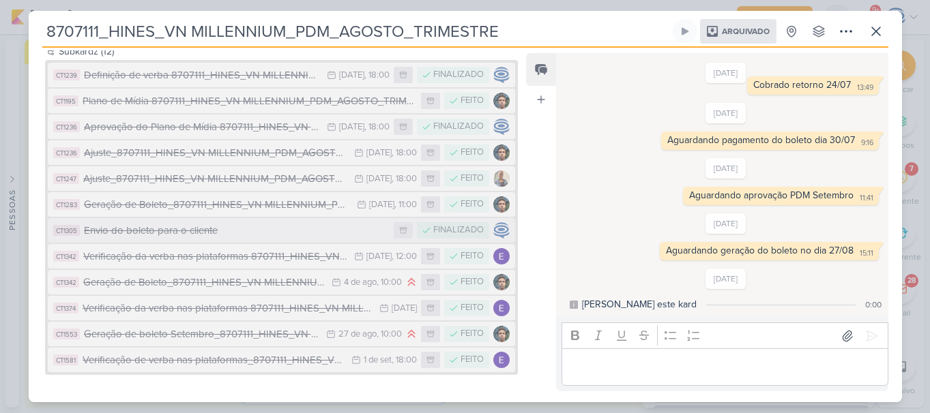
click at [229, 220] on button "CT1305 Envio do boleto para o cliente FINALIZADO" at bounding box center [282, 230] width 468 height 25
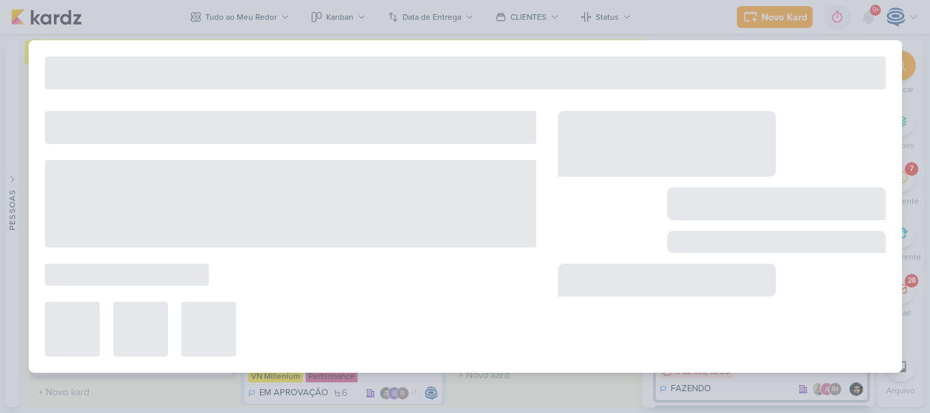
type input "Envio do boleto para o cliente"
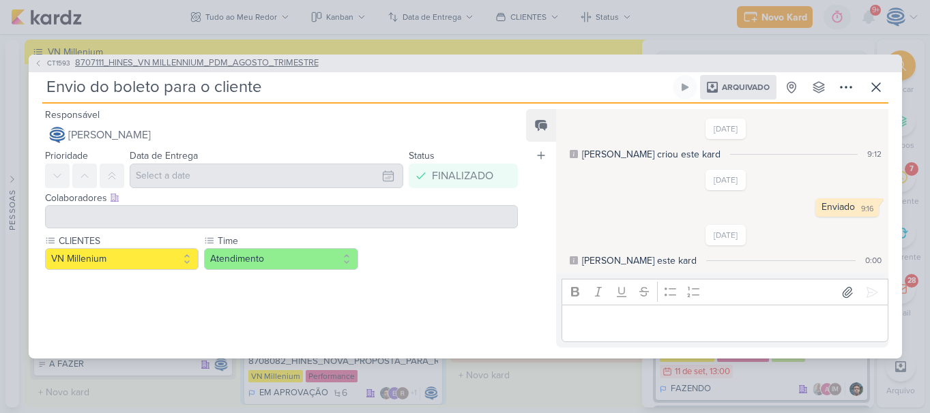
click at [91, 64] on span "8707111_HINES_VN MILLENNIUM_PDM_AGOSTO_TRIMESTRE" at bounding box center [196, 64] width 243 height 14
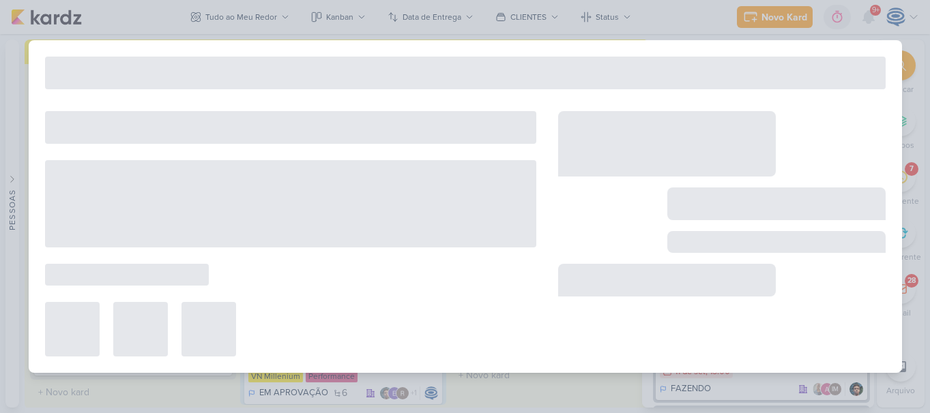
type input "8707111_HINES_VN MILLENNIUM_PDM_AGOSTO_TRIMESTRE"
type input "31 de agosto de 2025 às 18:00"
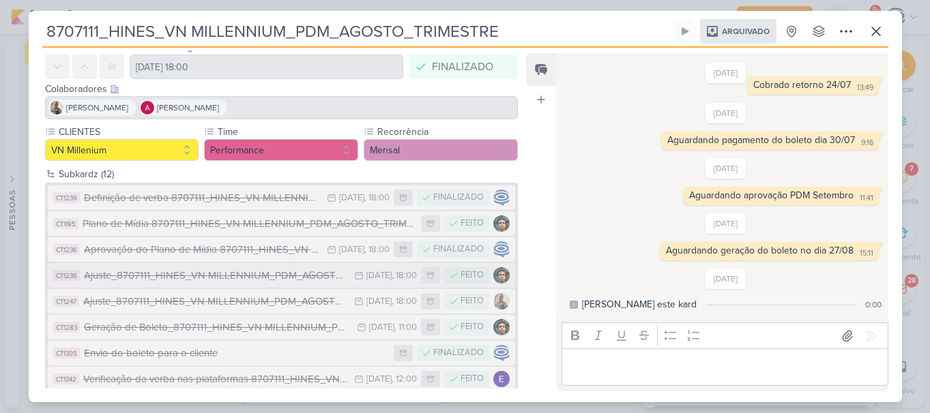
scroll to position [54, 0]
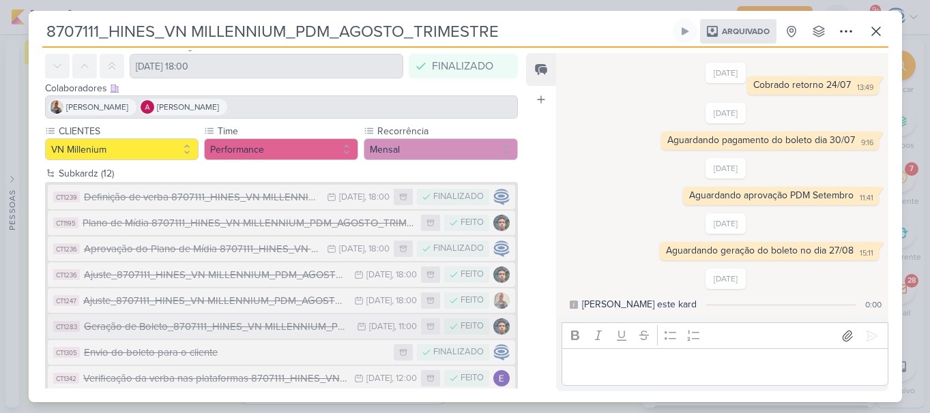
click at [181, 327] on div "Geração de Boleto_8707111_HINES_VN MILLENNIUM_PDM_AGOSTO_TRIMESTRE" at bounding box center [217, 327] width 267 height 16
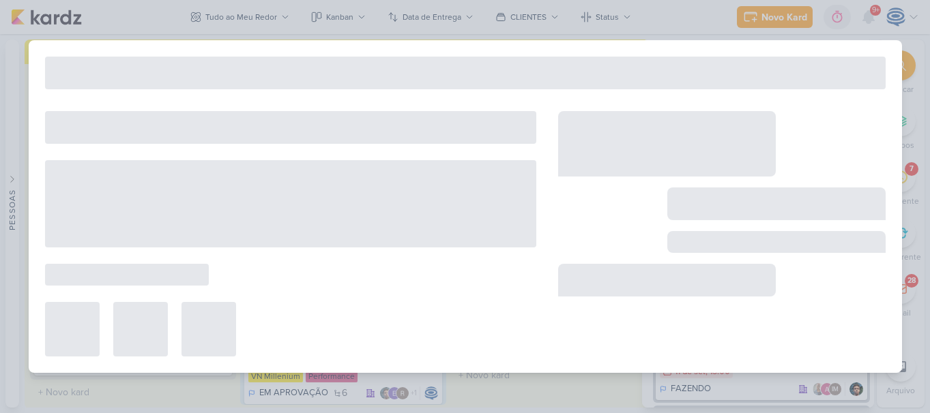
type input "Geração de Boleto_8707111_HINES_VN MILLENNIUM_PDM_AGOSTO_TRIMESTRE"
type input "28 de julho de 2025 às 11:00"
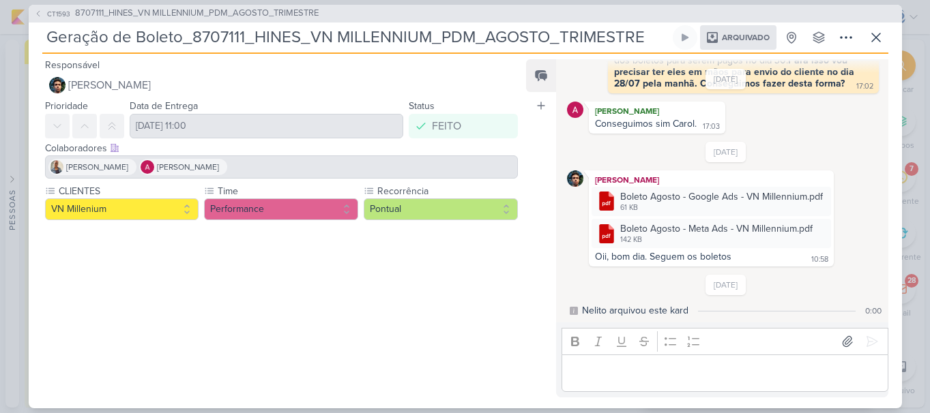
scroll to position [0, 0]
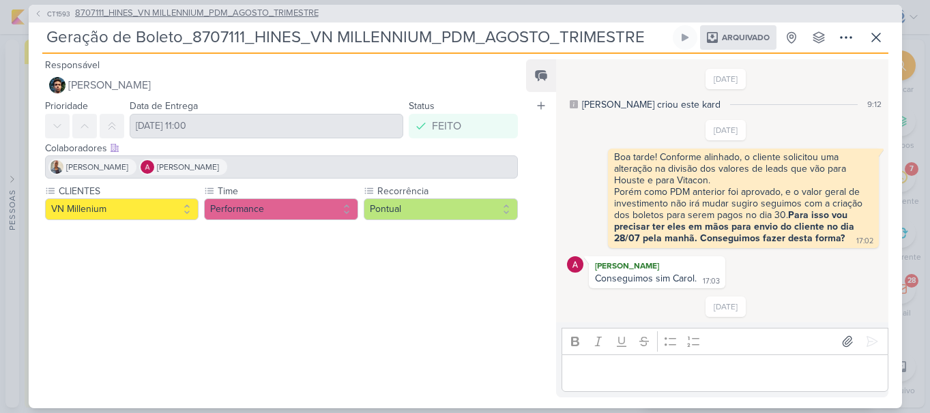
click at [240, 20] on span "8707111_HINES_VN MILLENNIUM_PDM_AGOSTO_TRIMESTRE" at bounding box center [196, 14] width 243 height 14
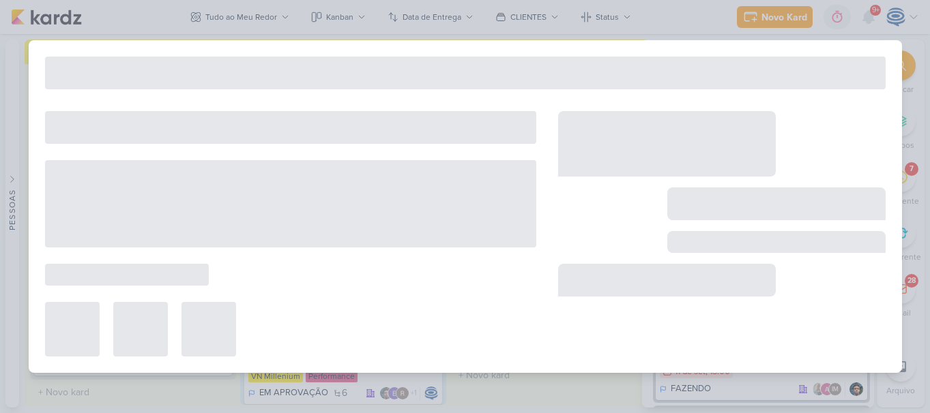
type input "8707111_HINES_VN MILLENNIUM_PDM_AGOSTO_TRIMESTRE"
type input "31 de agosto de 2025 às 18:00"
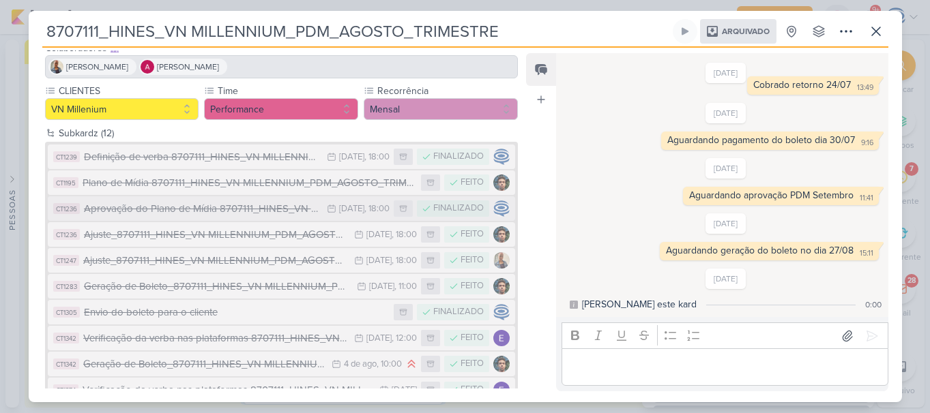
scroll to position [100, 0]
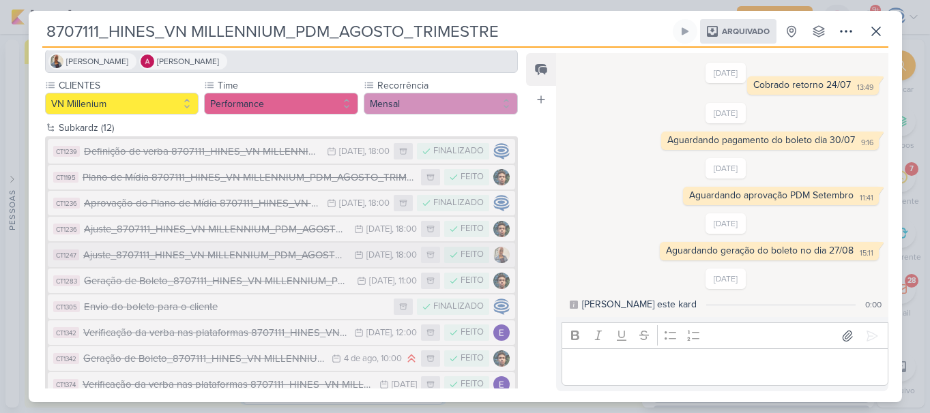
click at [208, 265] on button "CT1247 Ajuste_8707111_HINES_VN MILLENNIUM_PDM_AGOSTO_TRIMESTRE_V2 25/7 25 de ju…" at bounding box center [282, 255] width 468 height 25
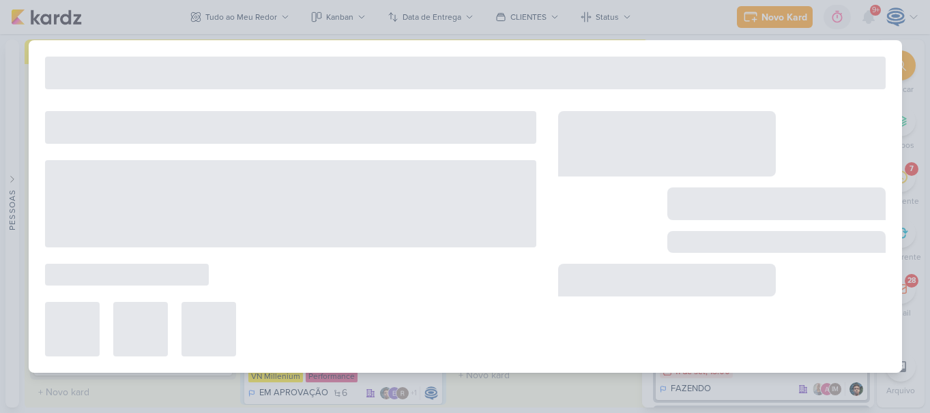
type input "Ajuste_8707111_HINES_VN MILLENNIUM_PDM_AGOSTO_TRIMESTRE_V2"
type input "25 de julho de 2025 às 18:00"
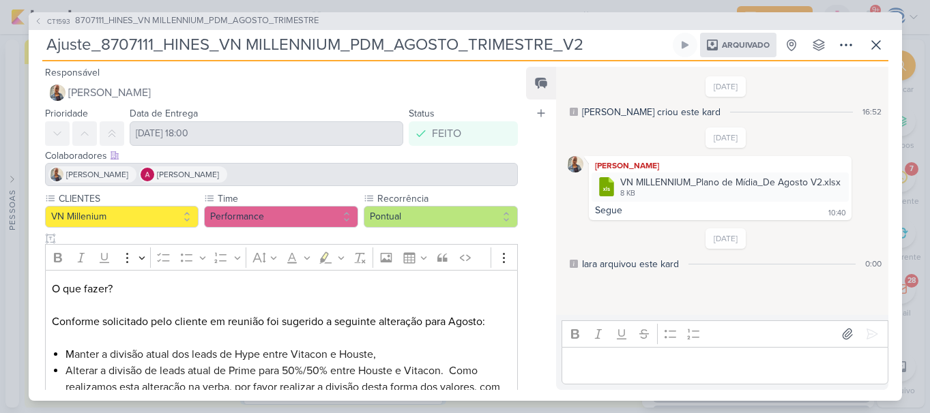
scroll to position [128, 0]
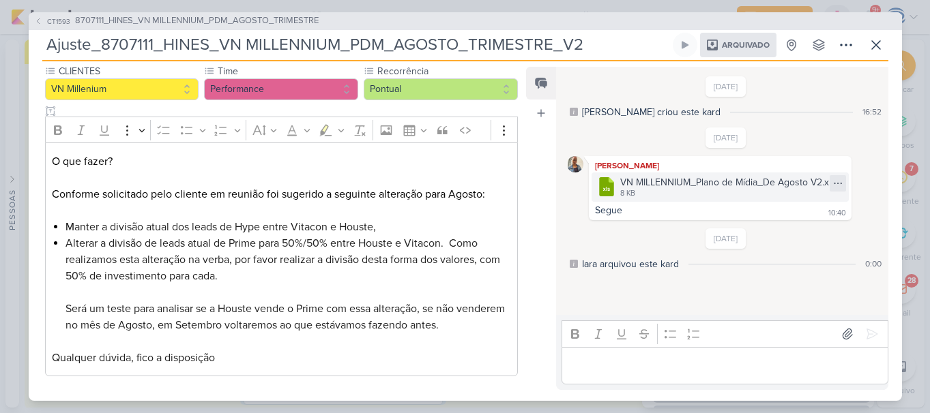
click at [836, 184] on icon at bounding box center [837, 183] width 11 height 11
click at [815, 211] on div "Baixar" at bounding box center [821, 209] width 26 height 14
click at [882, 50] on icon at bounding box center [875, 45] width 16 height 16
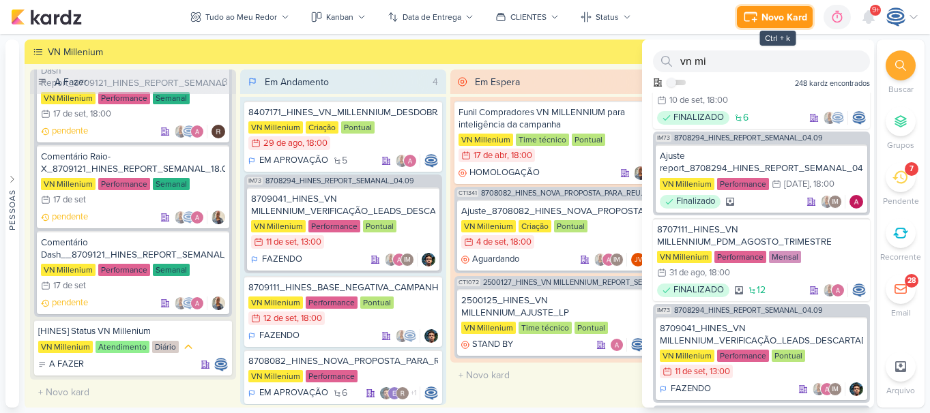
click at [777, 11] on div "Novo Kard" at bounding box center [784, 17] width 46 height 14
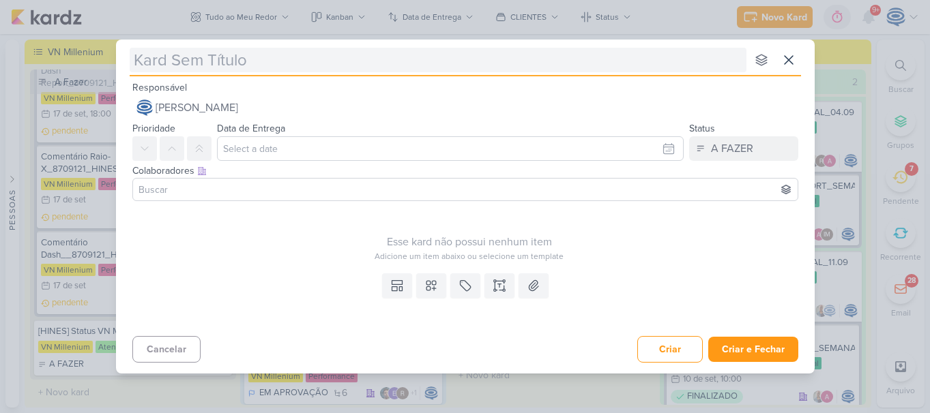
type input "8709141_HINES_VN MILLENNIUM_GERAÇÃO_BOLETO_VERBA_OUTUBRO"
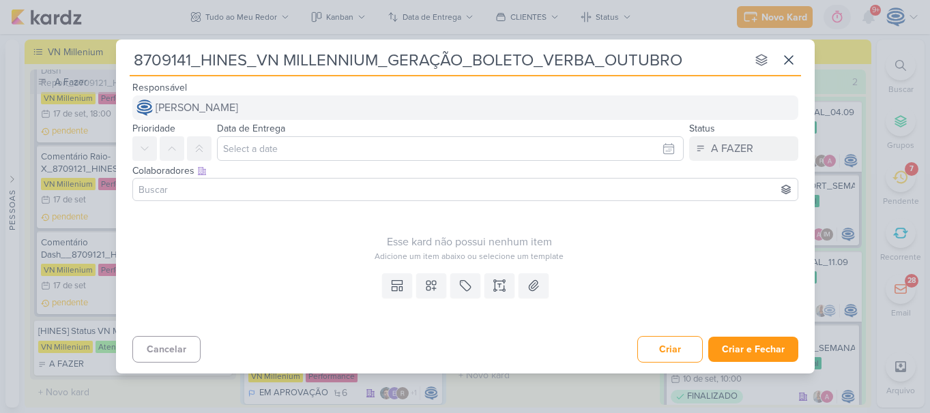
type input "8709141_HINES_VN MILLENNIUM_GERAÇÃO_BOLETO_VERBA_OUTUBRO"
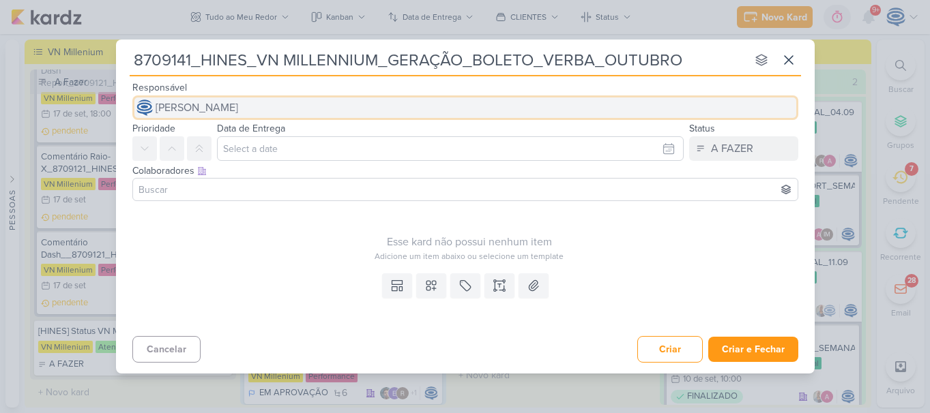
click at [317, 110] on button "[PERSON_NAME]" at bounding box center [465, 107] width 666 height 25
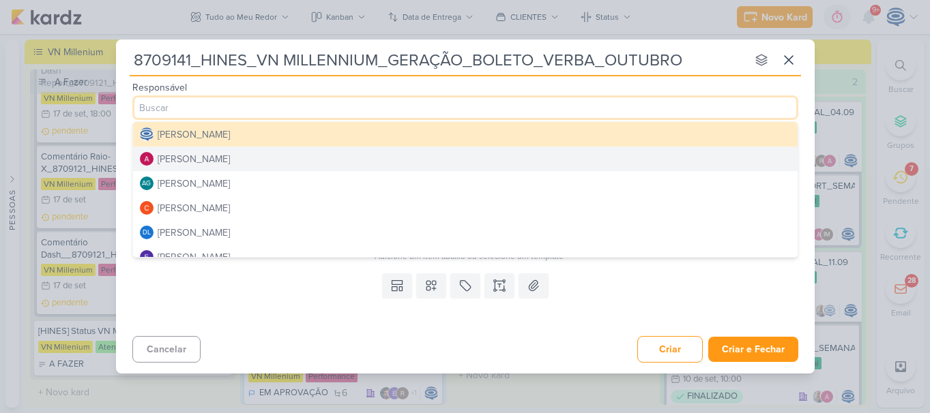
click at [276, 166] on button "[PERSON_NAME]" at bounding box center [465, 159] width 664 height 25
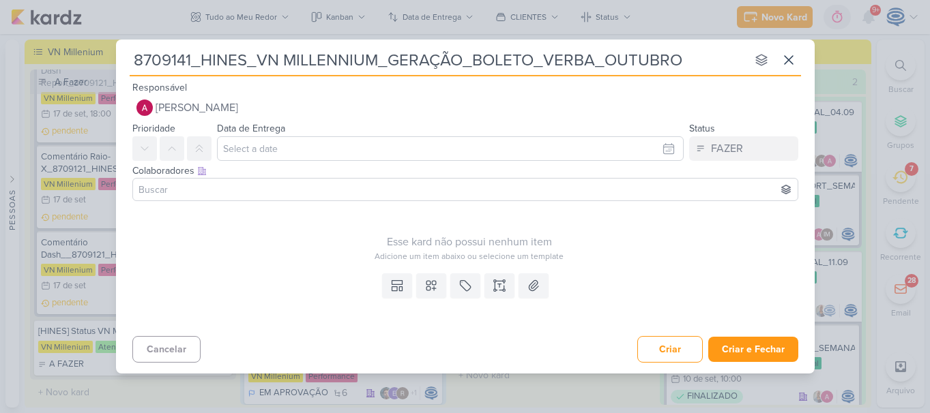
click at [247, 185] on input at bounding box center [465, 189] width 659 height 16
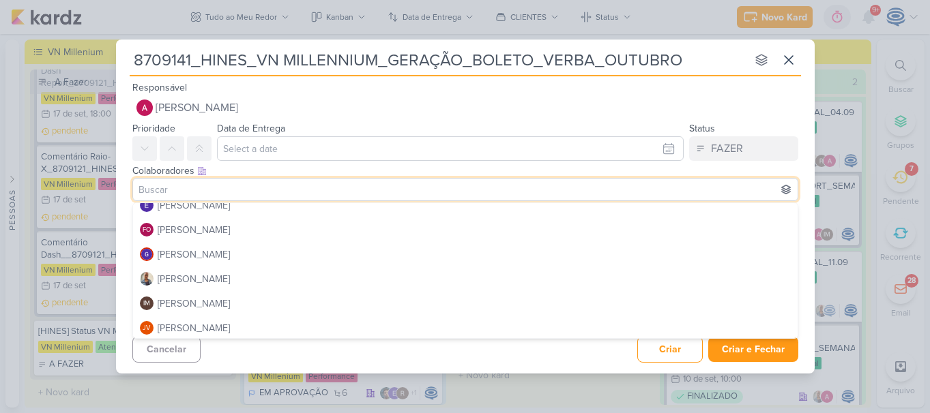
scroll to position [134, 0]
click at [218, 277] on button "[PERSON_NAME]" at bounding box center [465, 278] width 664 height 25
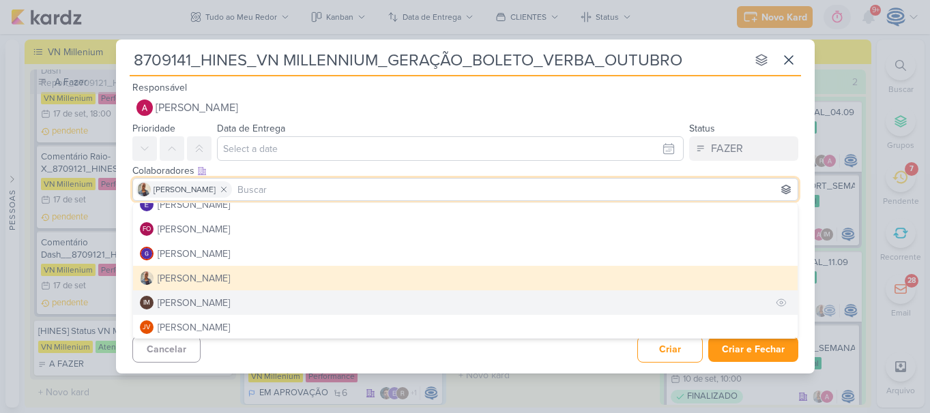
click at [220, 297] on div "[PERSON_NAME]" at bounding box center [194, 303] width 72 height 14
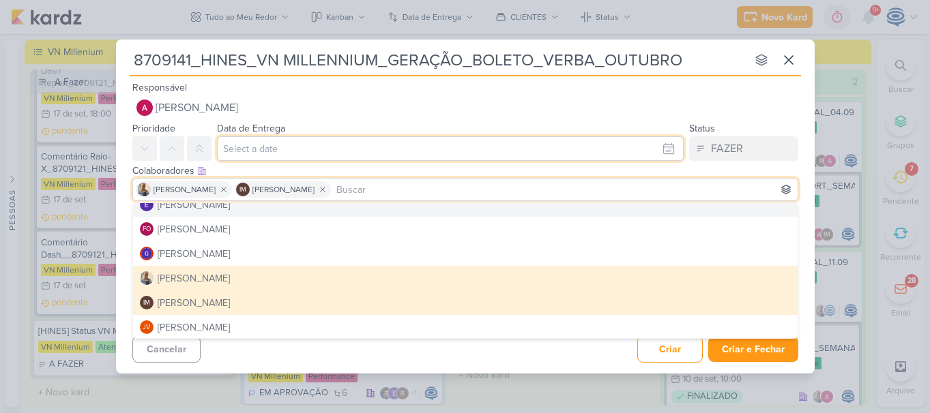
click at [291, 150] on input "text" at bounding box center [450, 148] width 466 height 25
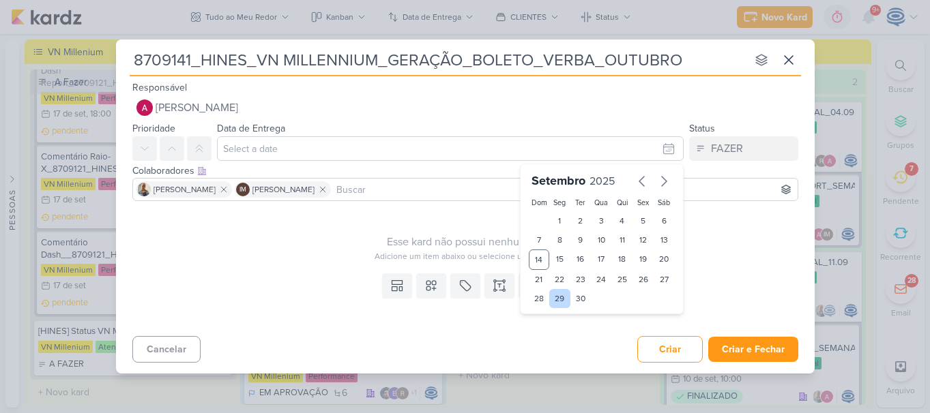
click at [559, 296] on div "29" at bounding box center [559, 298] width 21 height 19
type input "29 de setembro de 2025 às 23:59"
click at [559, 317] on select "00 01 02 03 04 05 06 07 08 09 10 11 12 13 14 15 16 17 18 19 20 21 22 23" at bounding box center [559, 322] width 19 height 16
select select "10"
click at [550, 314] on select "00 01 02 03 04 05 06 07 08 09 10 11 12 13 14 15 16 17 18 19 20 21 22 23" at bounding box center [559, 322] width 19 height 16
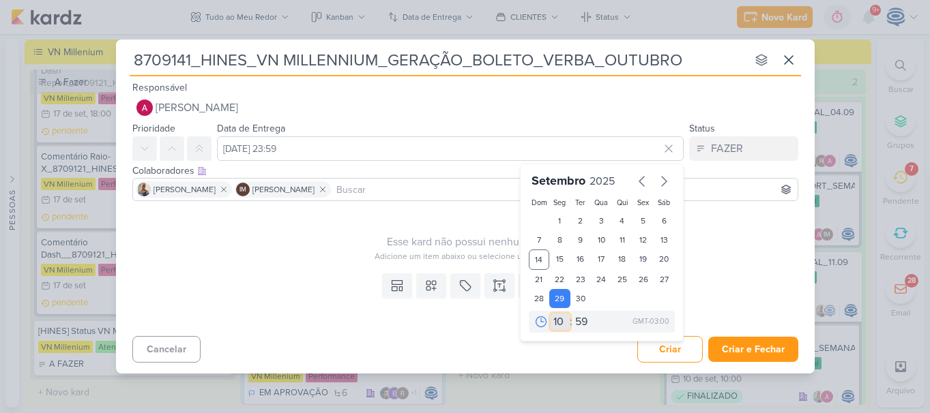
type input "29 de setembro de 2025 às 10:59"
click at [583, 319] on select "00 05 10 15 20 25 30 35 40 45 50 55 59" at bounding box center [581, 322] width 19 height 16
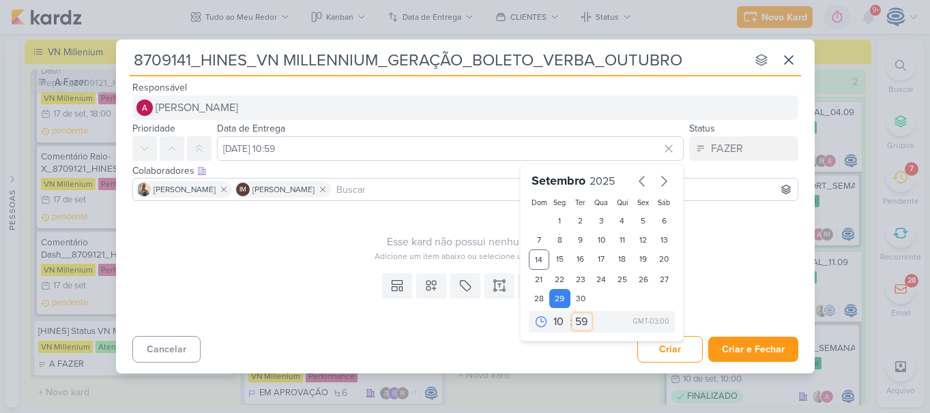
select select "0"
click at [572, 314] on select "00 05 10 15 20 25 30 35 40 45 50 55 59" at bounding box center [581, 322] width 19 height 16
type input "29 de setembro de 2025 às 10:00"
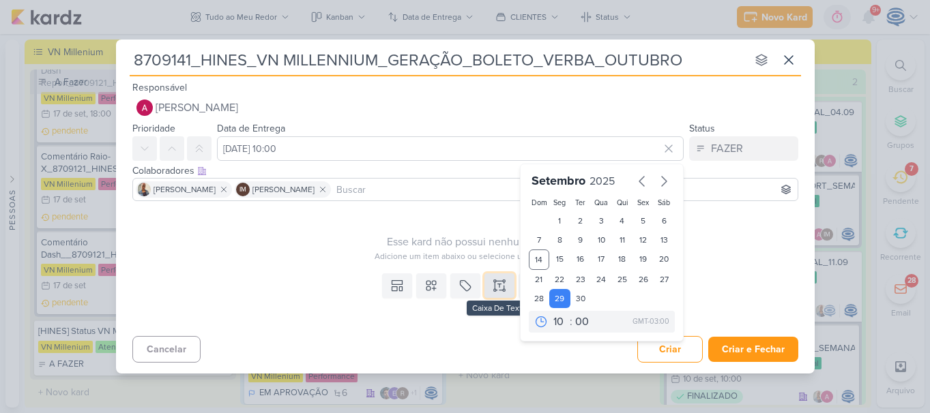
click at [492, 286] on icon at bounding box center [499, 286] width 14 height 14
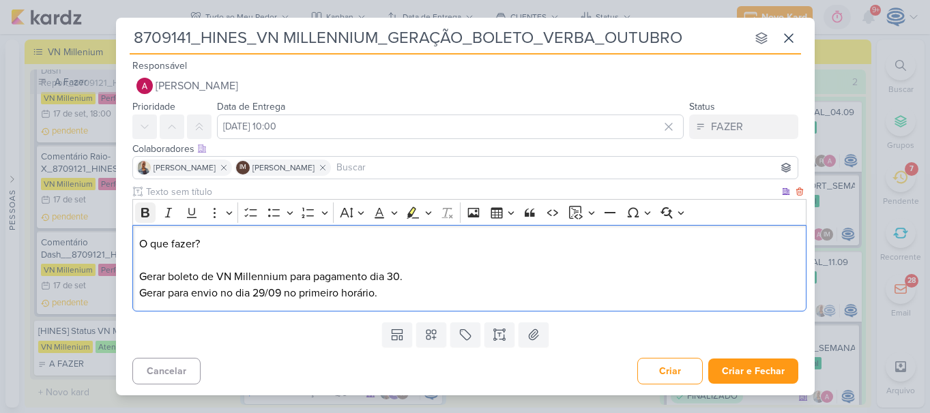
drag, startPoint x: 237, startPoint y: 236, endPoint x: 136, endPoint y: 210, distance: 104.9
click at [136, 210] on div "Rich Text Editor Bold Italic Underline More To-do List Bulleted List Bulleted L…" at bounding box center [469, 255] width 674 height 113
click at [139, 210] on icon "Editor toolbar" at bounding box center [145, 213] width 14 height 14
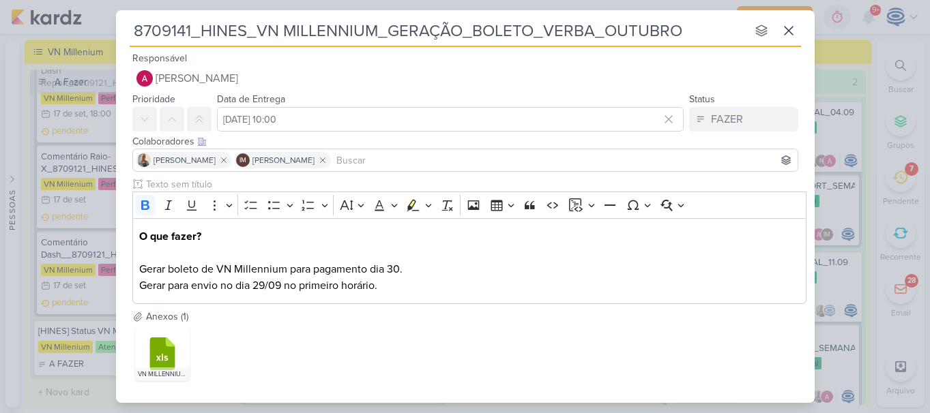
scroll to position [65, 0]
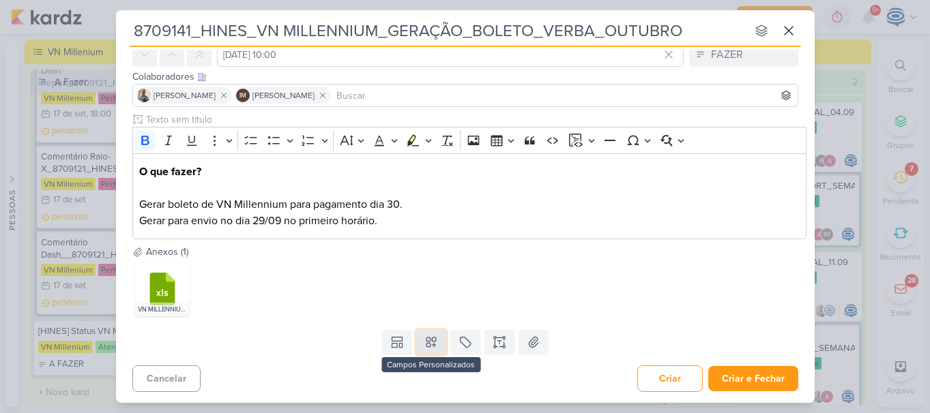
click at [430, 342] on icon at bounding box center [431, 343] width 10 height 10
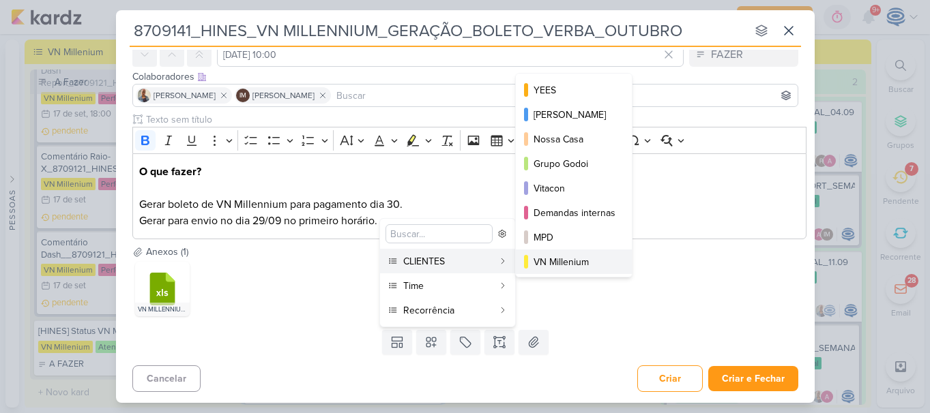
click at [567, 253] on button "VN Millenium" at bounding box center [574, 262] width 116 height 25
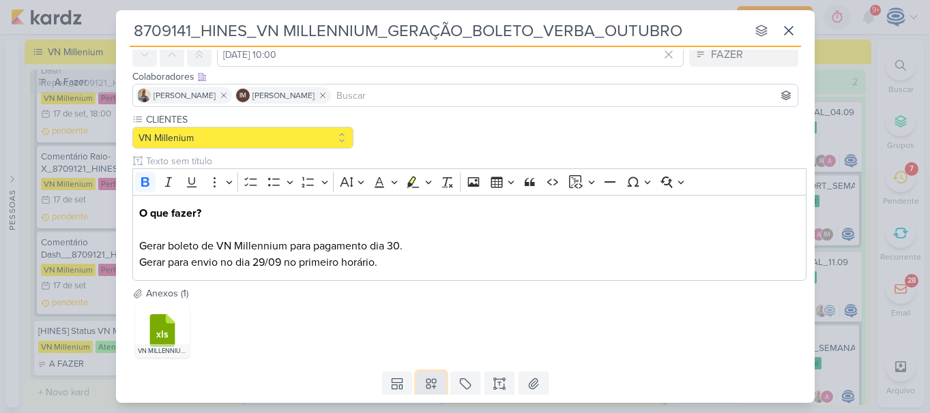
click at [426, 378] on icon at bounding box center [431, 384] width 14 height 14
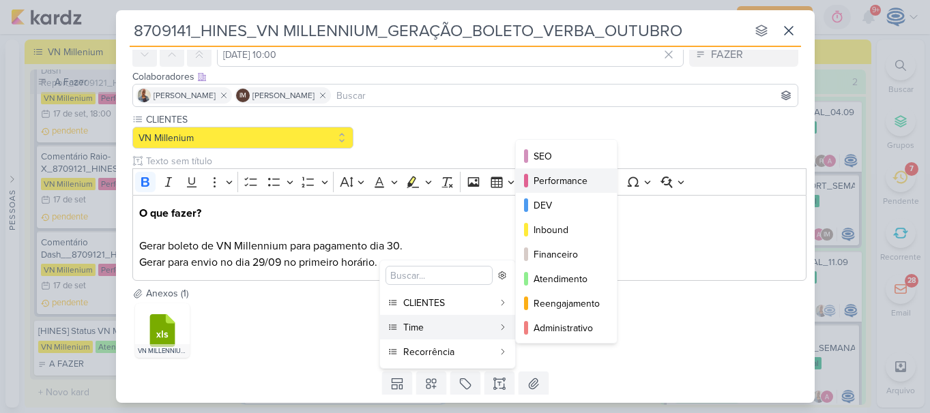
click at [569, 174] on div "Performance" at bounding box center [566, 181] width 67 height 14
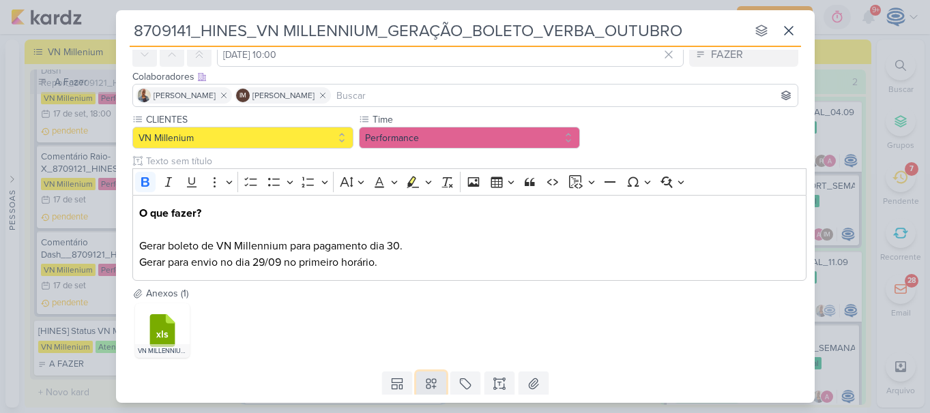
click at [428, 388] on icon at bounding box center [431, 384] width 14 height 14
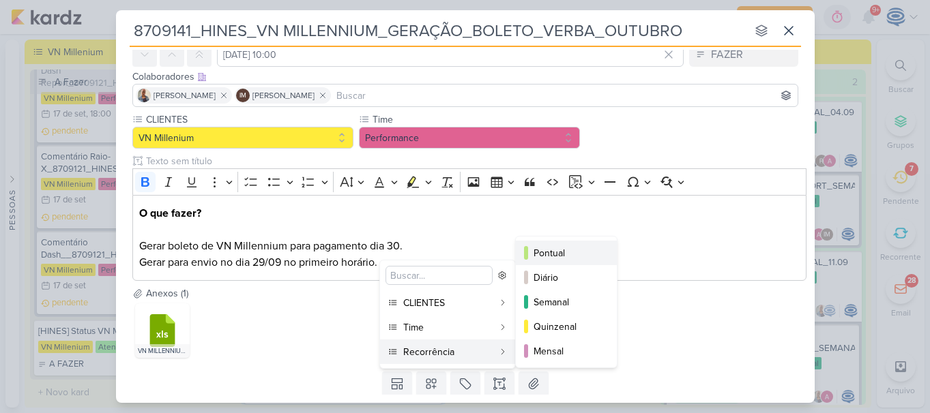
click at [553, 254] on div "Pontual" at bounding box center [566, 253] width 67 height 14
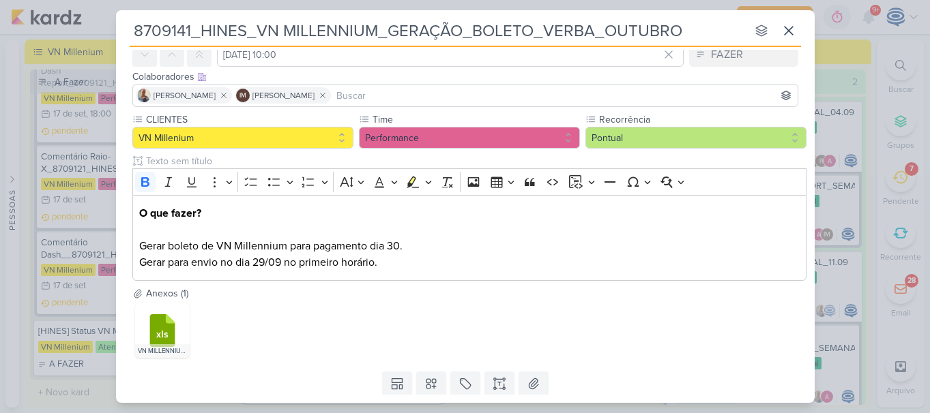
scroll to position [106, 0]
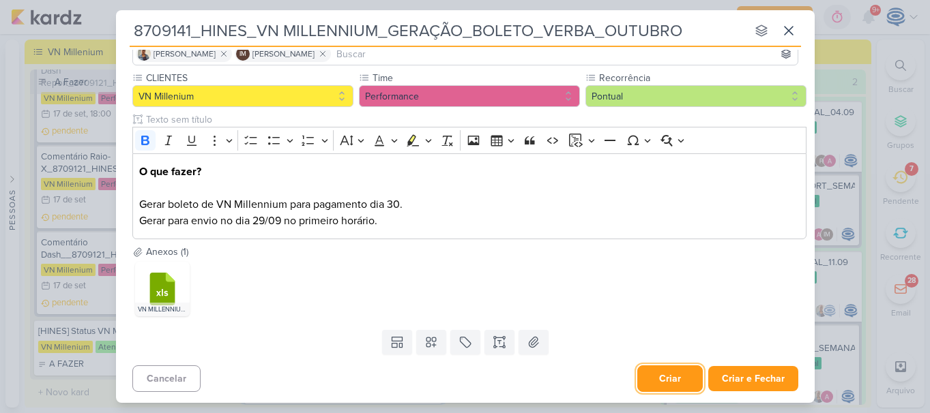
click at [656, 374] on button "Criar" at bounding box center [669, 379] width 65 height 27
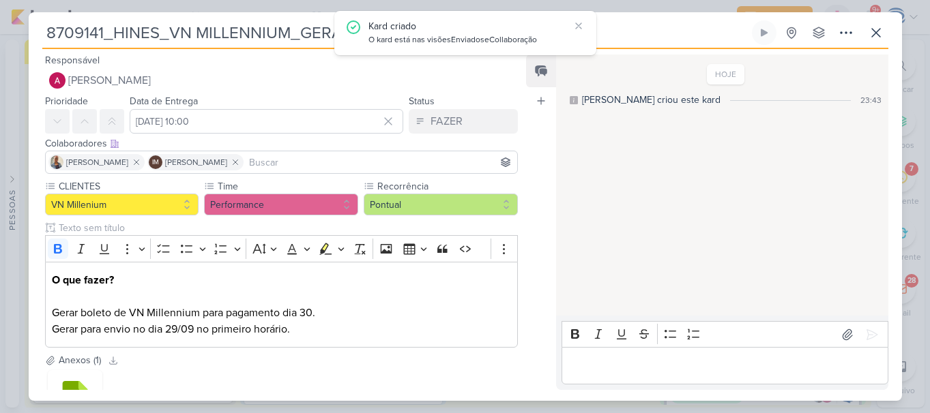
scroll to position [113, 0]
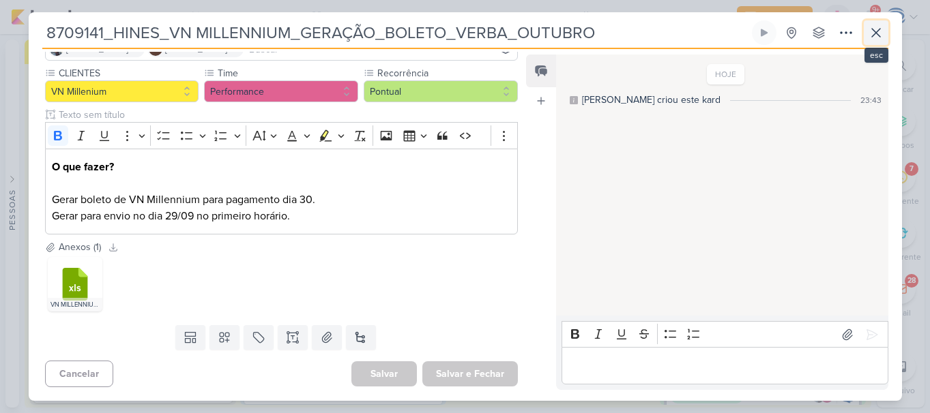
click at [872, 36] on icon at bounding box center [876, 33] width 8 height 8
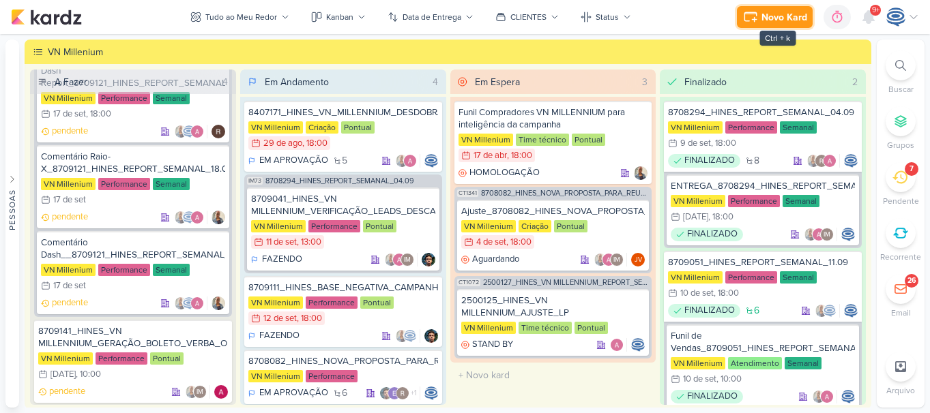
click at [758, 16] on icon at bounding box center [750, 17] width 16 height 16
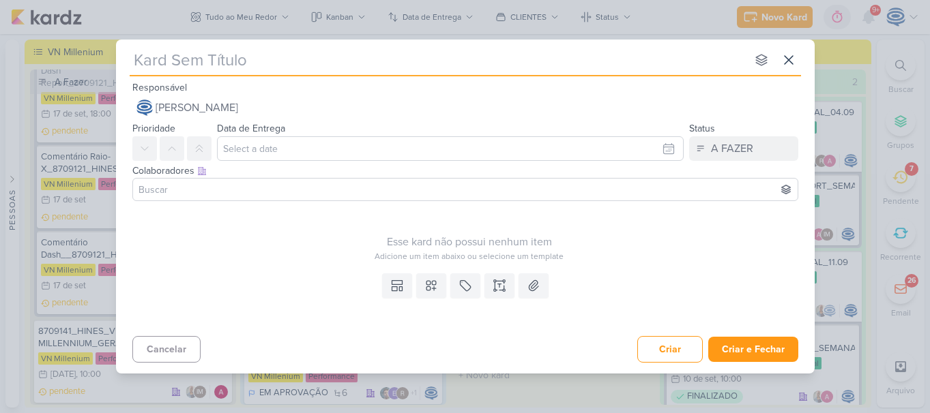
type input "8709142_HINES_VN MILLENNIUM_CRIAÇÃO_LP"
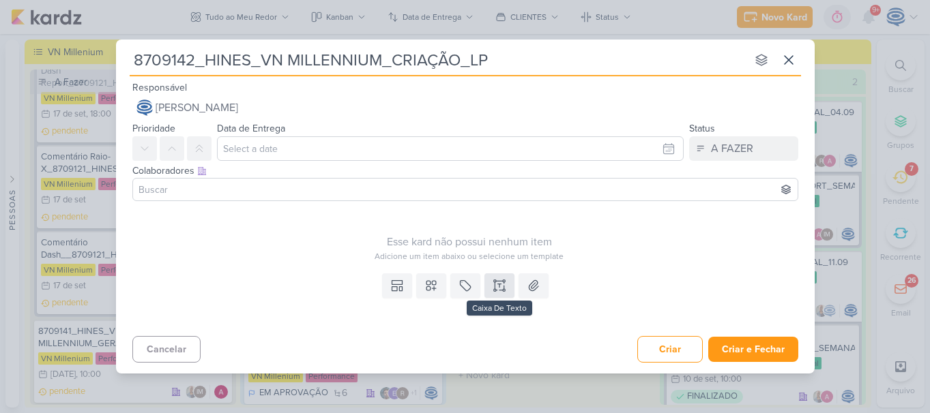
type input "8709142_HINES_VN MILLENNIUM_CRIAÇÃO_LP"
click at [500, 294] on button at bounding box center [499, 285] width 30 height 25
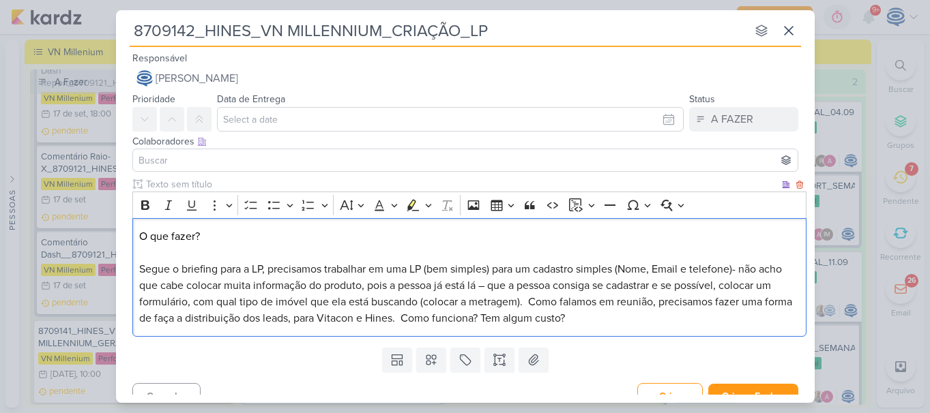
click at [239, 247] on p "O que fazer? Segue o briefing para a LP, precisamos trabalhar em uma LP (bem si…" at bounding box center [468, 277] width 659 height 98
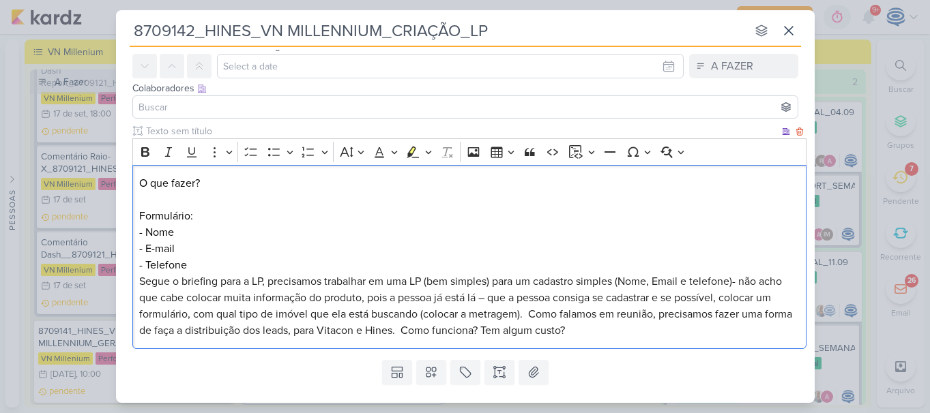
scroll to position [83, 0]
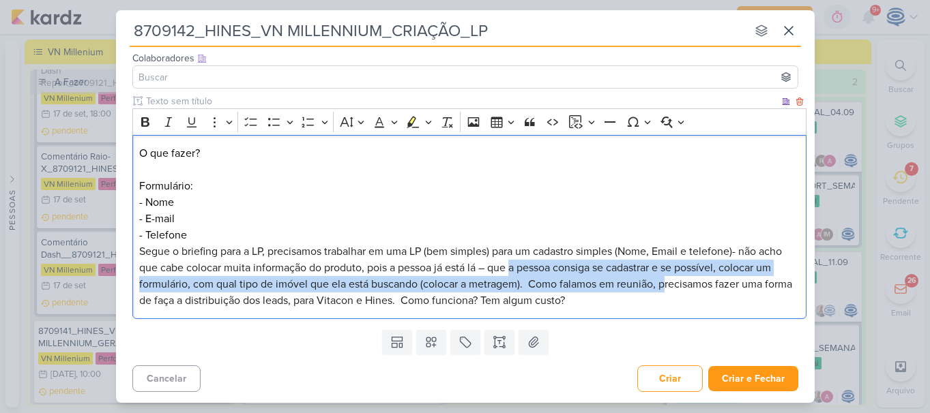
drag, startPoint x: 511, startPoint y: 271, endPoint x: 666, endPoint y: 278, distance: 154.2
click at [666, 278] on span "Segue o briefing para a LP, precisamos trabalhar em uma LP (bem simples) para u…" at bounding box center [465, 276] width 653 height 63
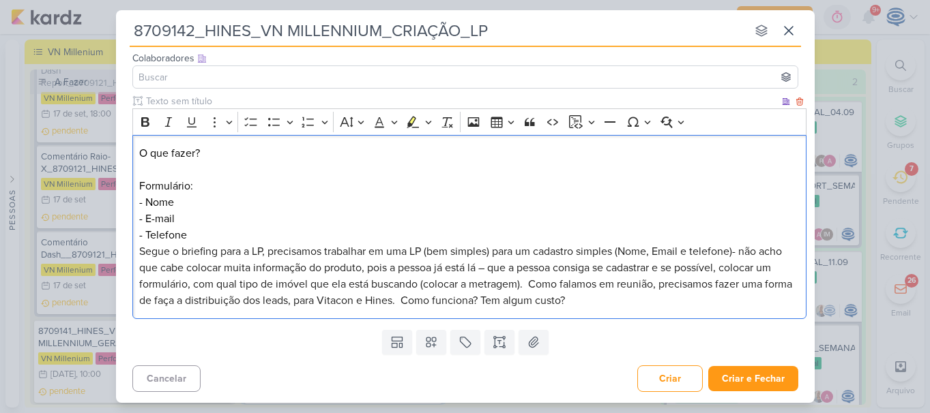
click at [208, 241] on p "O que fazer? Formulário: - Nome - E-mail - Telefone Segue o briefing para a LP,…" at bounding box center [468, 227] width 659 height 164
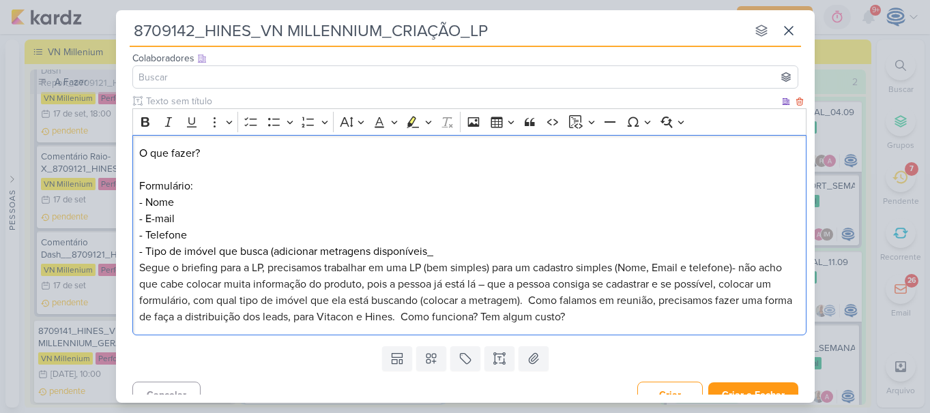
click at [471, 248] on p "O que fazer? Formulário: - Nome - E-mail - Telefone ⁠⁠⁠⁠⁠⁠⁠- Tipo de imóvel que…" at bounding box center [468, 235] width 659 height 180
click at [211, 151] on p "O que fazer? Formulário: - Nome - E-mail - Telefone ⁠⁠⁠⁠⁠⁠⁠- Tipo de imóvel que…" at bounding box center [468, 235] width 659 height 180
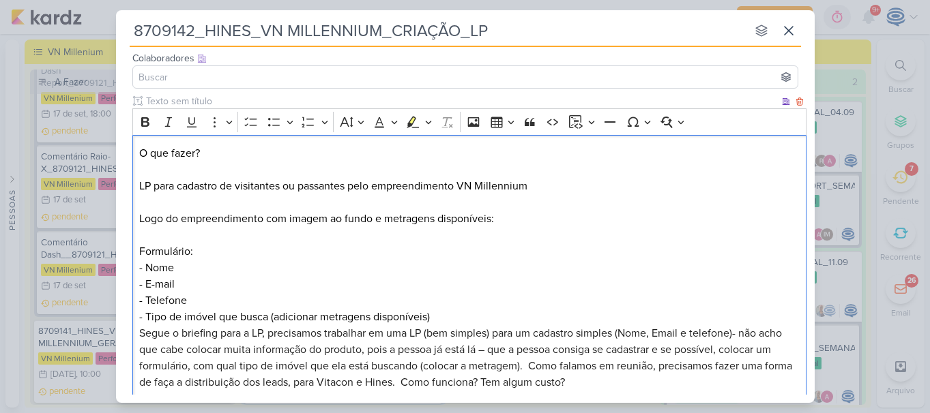
click at [442, 313] on p "O que fazer? LP para cadastro de visitantes ou passantes pelo empreendimento VN…" at bounding box center [468, 268] width 659 height 246
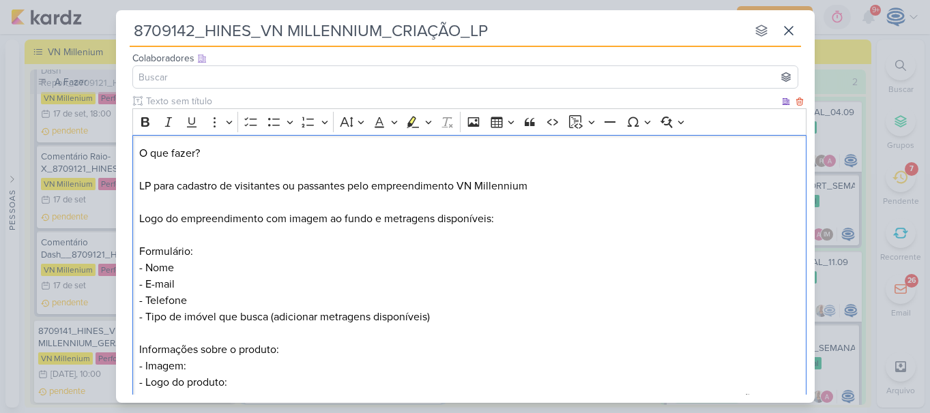
scroll to position [94, 0]
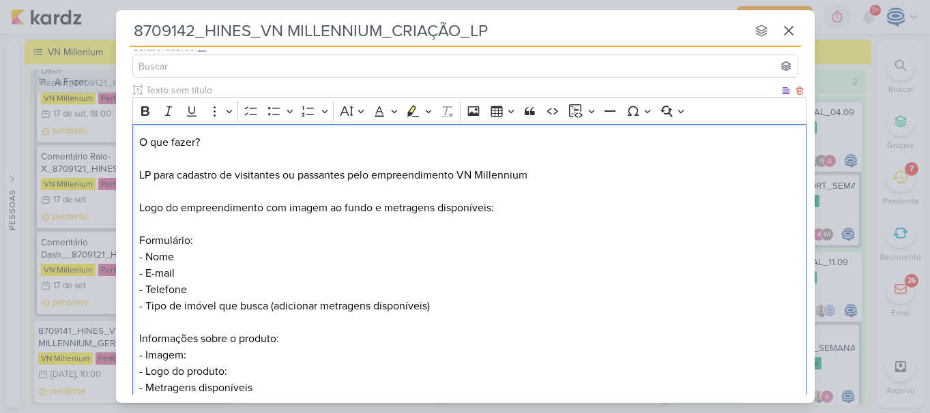
drag, startPoint x: 299, startPoint y: 340, endPoint x: 138, endPoint y: 337, distance: 161.0
click at [138, 337] on div "O que fazer? LP para cadastro de visitantes ou passantes pelo empreendimento VN…" at bounding box center [469, 298] width 674 height 348
click at [143, 108] on icon "Editor toolbar" at bounding box center [145, 111] width 8 height 10
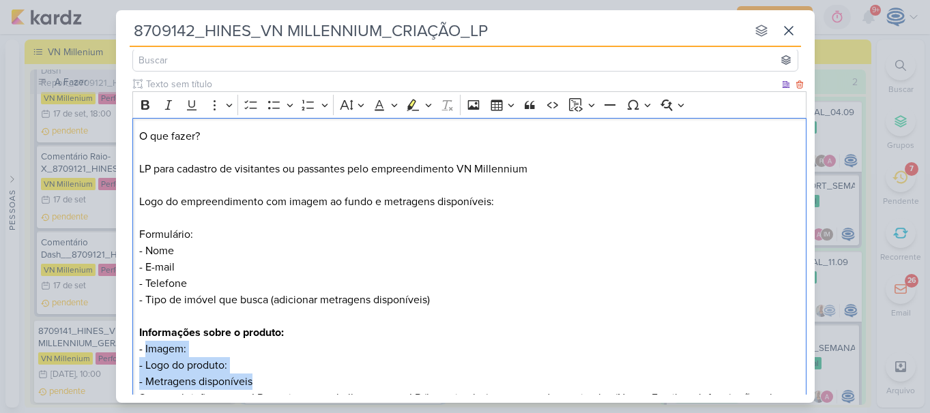
drag, startPoint x: 272, startPoint y: 387, endPoint x: 145, endPoint y: 350, distance: 132.7
click at [145, 350] on p "Informações sobre o produto: - Imagem: - Logo do produto: - Metragens disponíve…" at bounding box center [468, 390] width 659 height 131
click at [272, 105] on icon "Editor toolbar" at bounding box center [274, 105] width 14 height 14
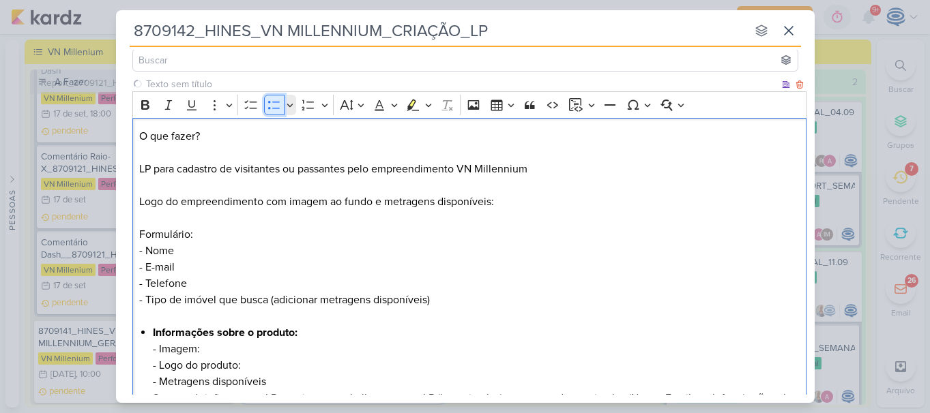
click at [272, 105] on icon "Editor toolbar" at bounding box center [274, 105] width 14 height 14
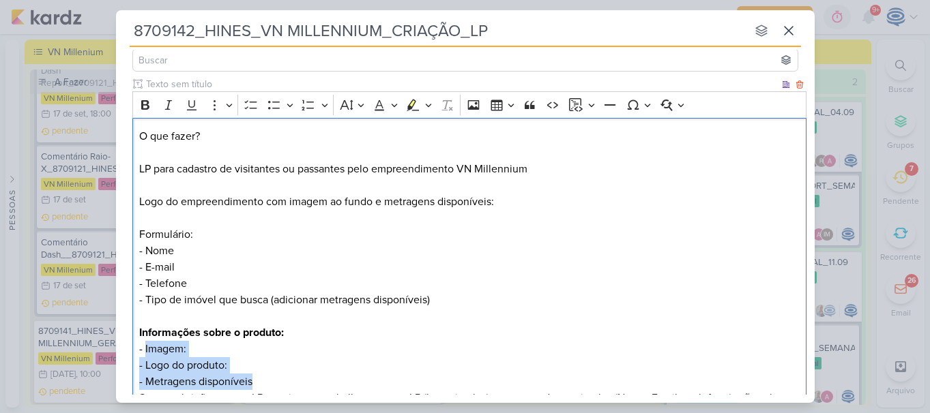
click at [145, 351] on p "Informações sobre o produto: - Imagem: - Logo do produto: - Metragens disponíve…" at bounding box center [468, 390] width 659 height 131
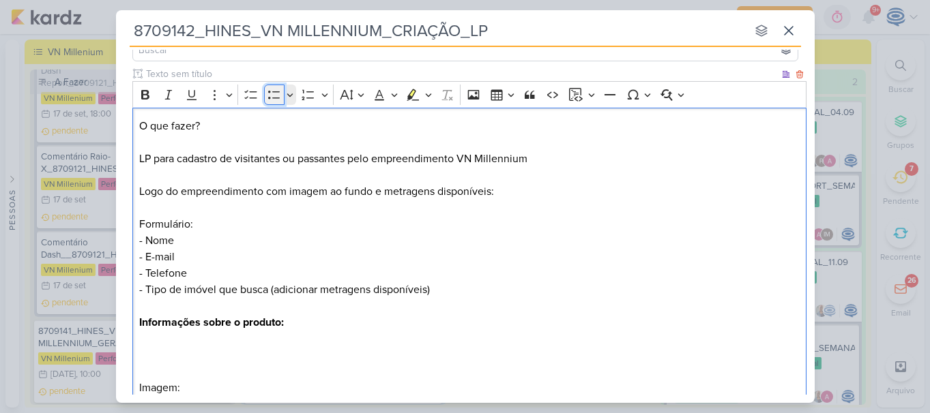
click at [269, 98] on icon "Editor toolbar" at bounding box center [274, 95] width 12 height 8
click at [200, 369] on p "Editor editing area: main" at bounding box center [468, 371] width 659 height 16
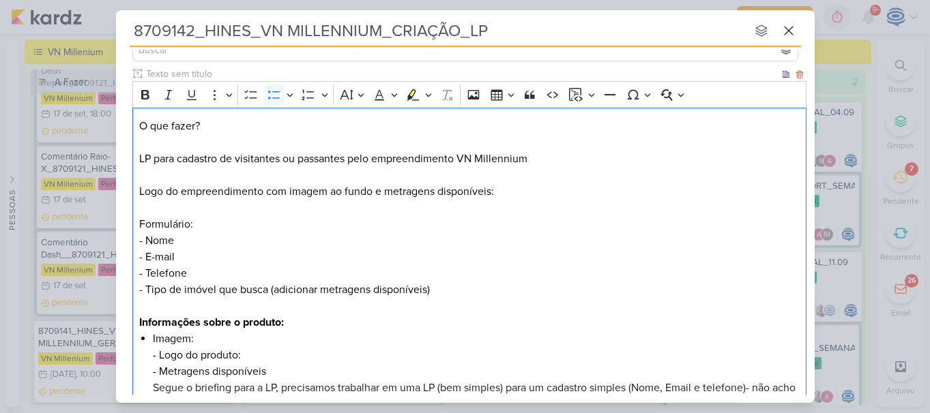
click at [159, 354] on li "Imagem: - Logo do produto: - Metragens disponíveis Segue o briefing para a LP, …" at bounding box center [476, 388] width 646 height 115
click at [160, 374] on li "Logo do produto: - Metragens disponíveis Segue o briefing para a LP, precisamos…" at bounding box center [476, 396] width 646 height 98
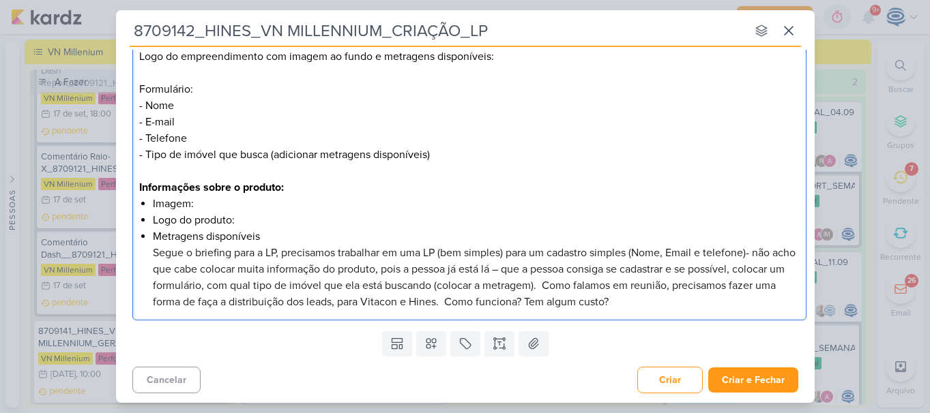
scroll to position [247, 0]
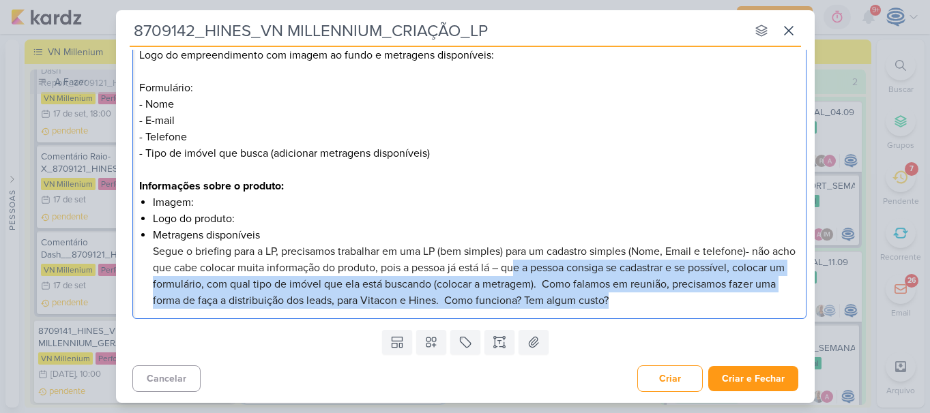
drag, startPoint x: 544, startPoint y: 268, endPoint x: 679, endPoint y: 299, distance: 138.6
click at [679, 299] on li "Metragens disponíveis Segue o briefing para a LP, precisamos trabalhar em uma L…" at bounding box center [476, 268] width 646 height 82
click at [689, 308] on li "Metragens disponíveis Segue o briefing para a LP, precisamos trabalhar em uma L…" at bounding box center [476, 268] width 646 height 82
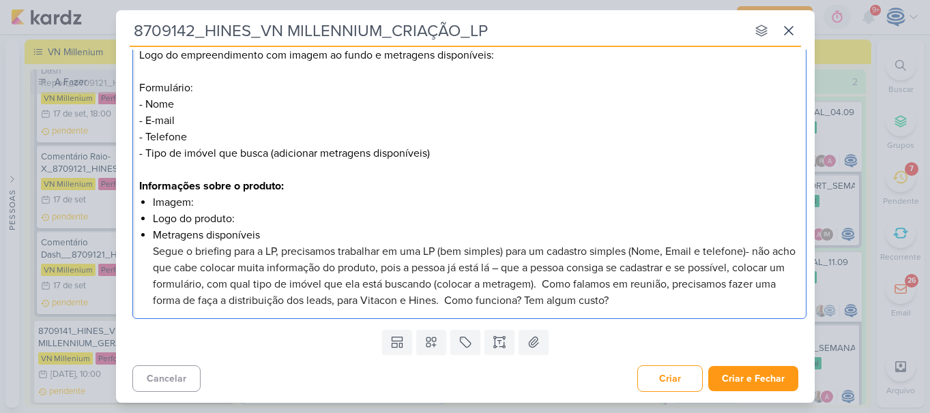
click at [689, 308] on li "Metragens disponíveis Segue o briefing para a LP, precisamos trabalhar em uma L…" at bounding box center [476, 268] width 646 height 82
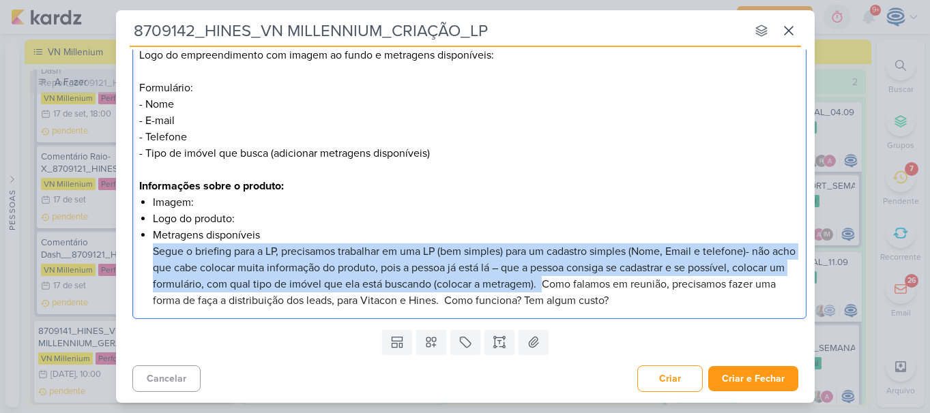
drag, startPoint x: 600, startPoint y: 287, endPoint x: 151, endPoint y: 257, distance: 449.7
click at [151, 257] on div "O que fazer? LP para cadastro de visitantes ou passantes pelo empreendimento VN…" at bounding box center [469, 145] width 674 height 348
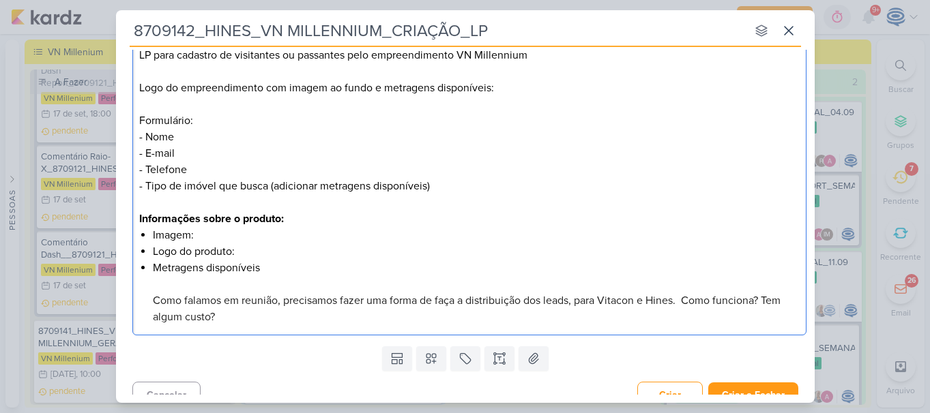
scroll to position [231, 0]
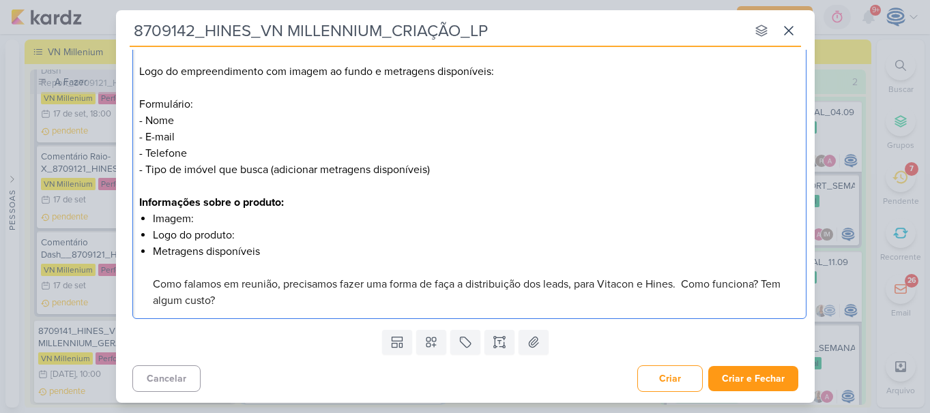
click at [192, 103] on p "O que fazer? LP para cadastro de visitantes ou passantes pelo empreendimento VN…" at bounding box center [468, 88] width 659 height 180
click at [152, 287] on div "O que fazer? LP para cadastro de visitantes ou passantes pelo empreendimento VN…" at bounding box center [469, 154] width 674 height 332
click at [514, 278] on span "*Formulário: Como conversado em reunião será necessário realizar a distribução …" at bounding box center [471, 293] width 636 height 30
click at [525, 288] on span "*Formulário: Como conversado em reunião será necessário realizar a distribução …" at bounding box center [471, 293] width 636 height 30
click at [535, 303] on li "Metragens disponíveis *Formulário: Como conversado em reunião será necessário r…" at bounding box center [476, 275] width 646 height 65
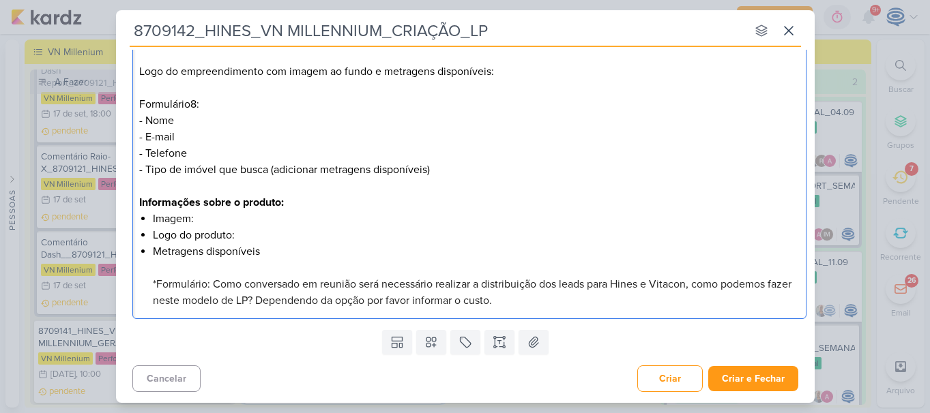
click at [668, 286] on span "*Formulário: Como conversado em reunião será necessário realizar a distribuição…" at bounding box center [472, 293] width 638 height 30
click at [338, 246] on li "Metragens disponíveis *Formulário: Como conversado em reunião será necessário r…" at bounding box center [476, 275] width 646 height 65
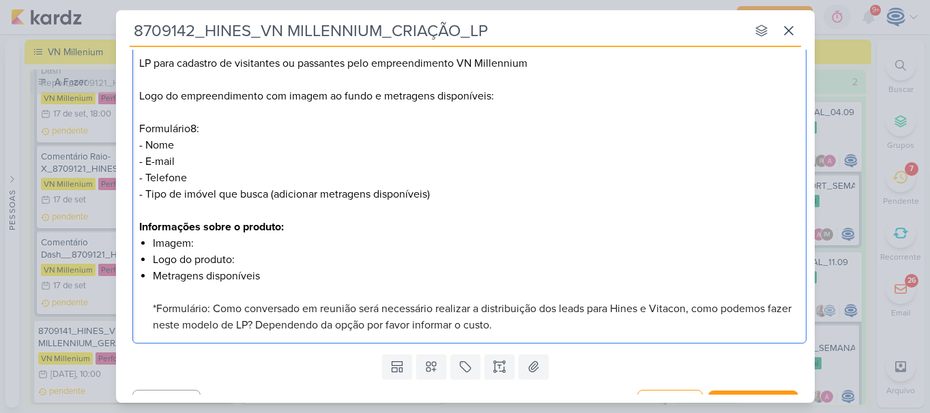
scroll to position [204, 0]
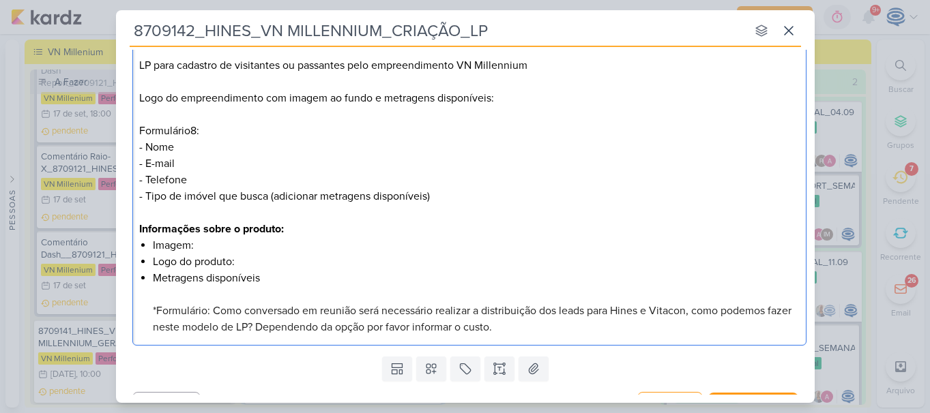
click at [195, 131] on p "O que fazer? LP para cadastro de visitantes ou passantes pelo empreendimento VN…" at bounding box center [468, 115] width 659 height 180
click at [212, 145] on p "O que fazer? LP para cadastro de visitantes ou passantes pelo empreendimento VN…" at bounding box center [468, 115] width 659 height 180
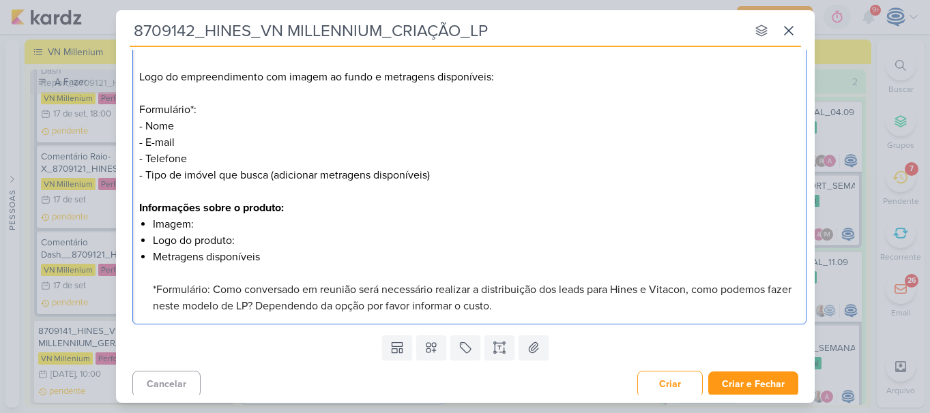
scroll to position [231, 0]
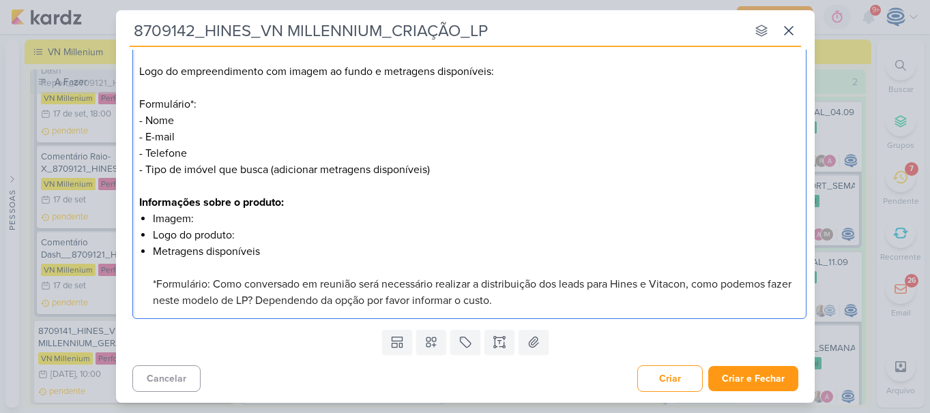
click at [191, 102] on p "O que fazer? LP para cadastro de visitantes ou passantes pelo empreendimento VN…" at bounding box center [468, 88] width 659 height 180
click at [310, 183] on p "Editor editing area: main" at bounding box center [468, 186] width 659 height 16
click at [224, 217] on li "Imagem:" at bounding box center [476, 219] width 646 height 16
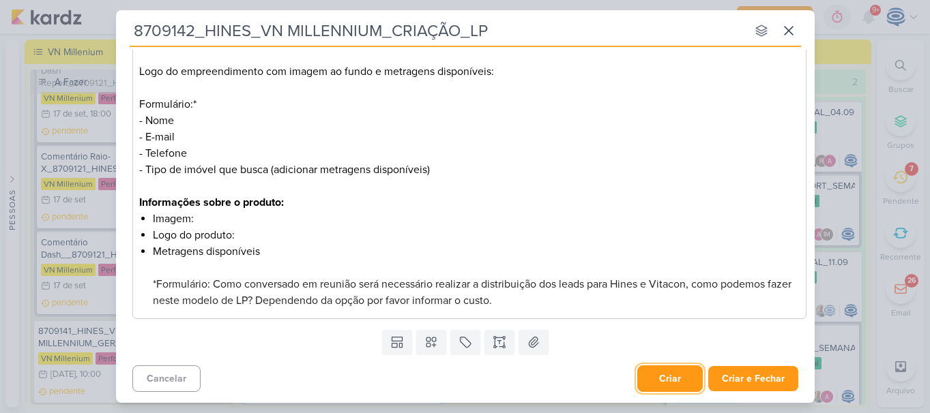
click at [653, 385] on button "Criar" at bounding box center [669, 379] width 65 height 27
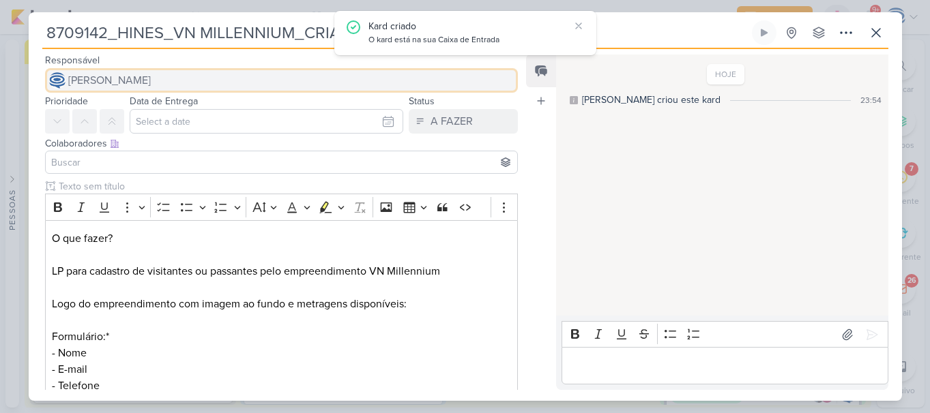
click at [207, 84] on button "[PERSON_NAME]" at bounding box center [281, 80] width 473 height 25
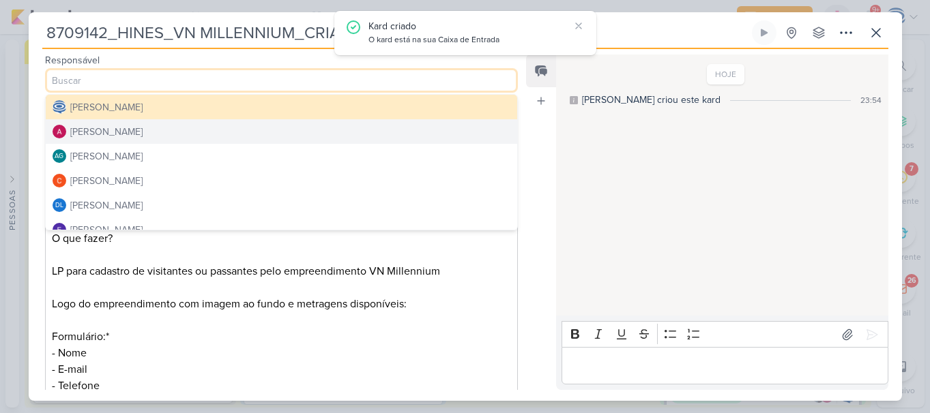
click at [184, 125] on button "[PERSON_NAME]" at bounding box center [282, 131] width 472 height 25
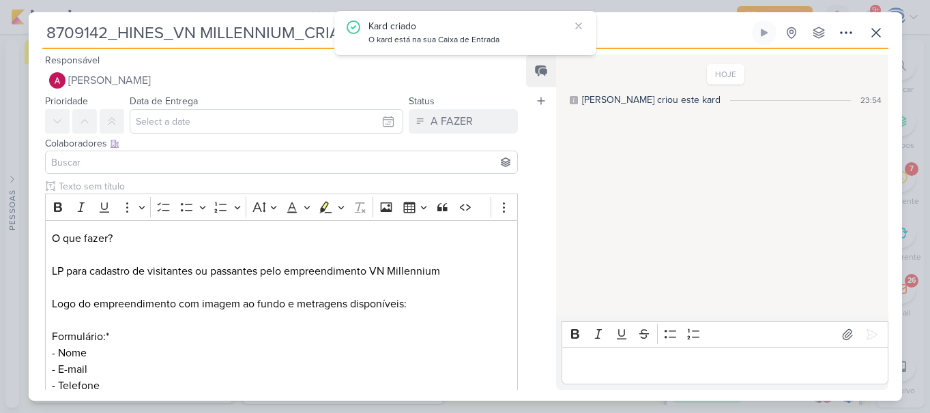
click at [158, 159] on input at bounding box center [281, 162] width 466 height 16
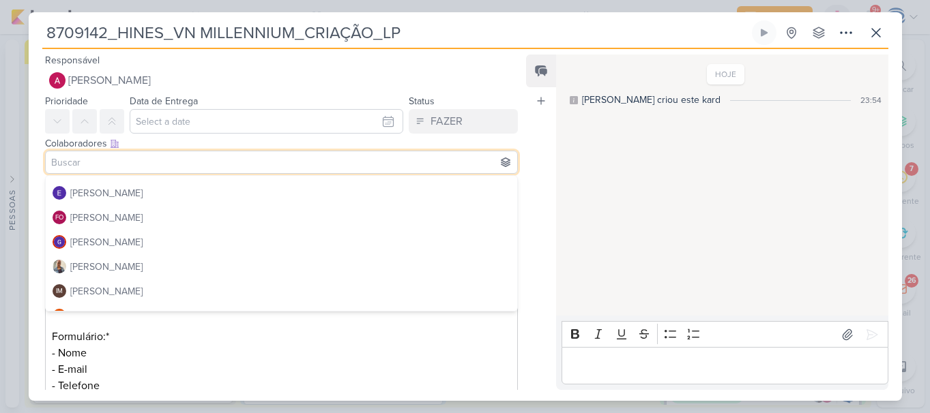
scroll to position [119, 0]
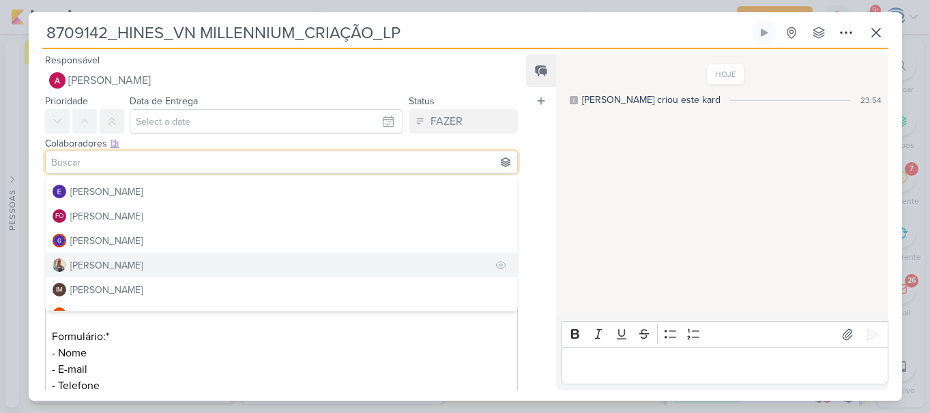
click at [120, 257] on button "[PERSON_NAME]" at bounding box center [282, 265] width 472 height 25
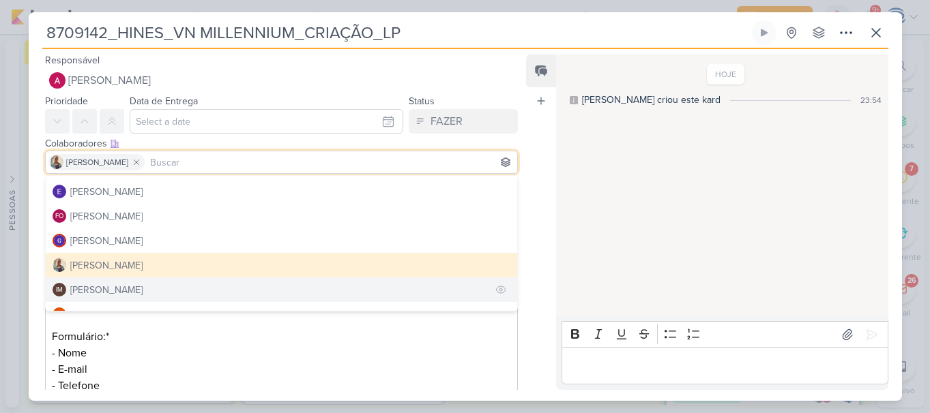
click at [135, 295] on div "[PERSON_NAME]" at bounding box center [106, 290] width 72 height 14
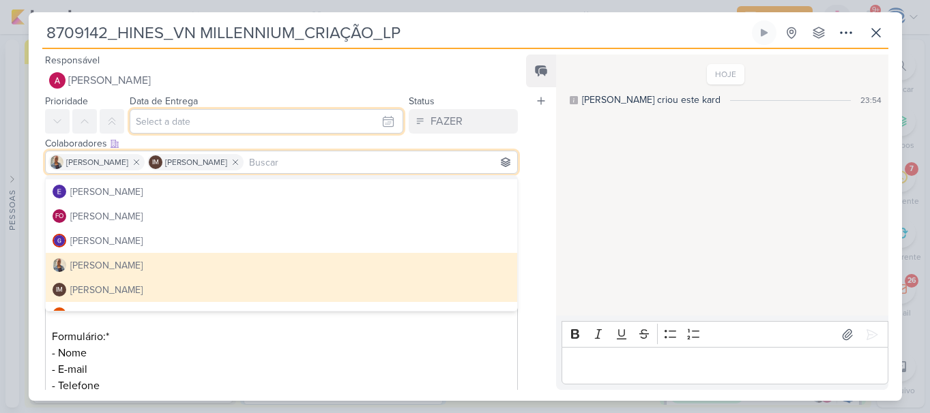
click at [179, 123] on input "text" at bounding box center [267, 121] width 274 height 25
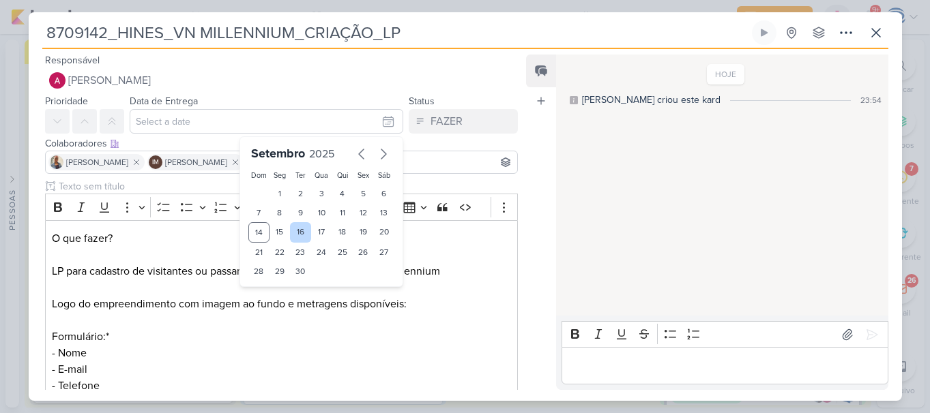
click at [290, 232] on div "16" at bounding box center [300, 232] width 21 height 20
type input "16 de setembro de 2025 às 23:59"
click at [270, 295] on select "00 01 02 03 04 05 06 07 08 09 10 11 12 13 14 15 16 17 18 19 20 21 22 23" at bounding box center [279, 294] width 19 height 16
select select "18"
click at [270, 286] on select "00 01 02 03 04 05 06 07 08 09 10 11 12 13 14 15 16 17 18 19 20 21 22 23" at bounding box center [279, 294] width 19 height 16
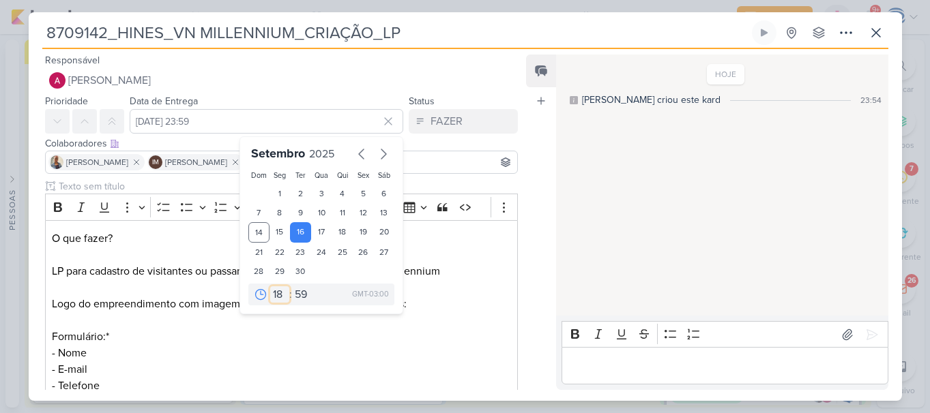
type input "16 de setembro de 2025 às 18:59"
click at [298, 297] on select "00 05 10 15 20 25 30 35 40 45 50 55 59" at bounding box center [301, 294] width 19 height 16
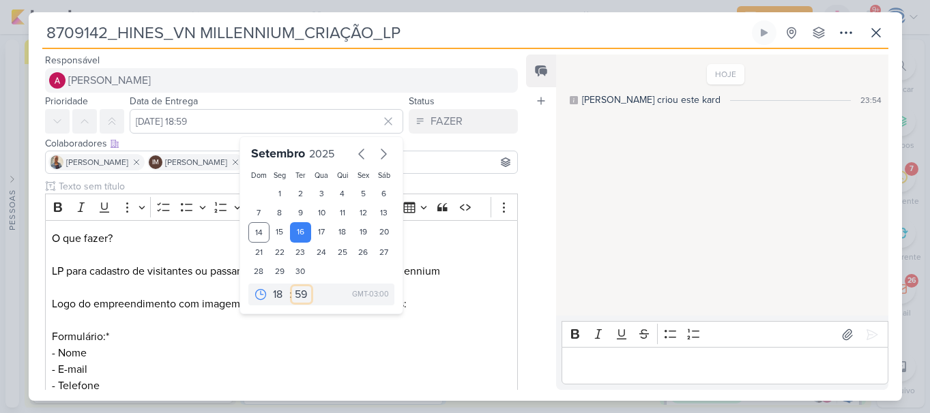
select select "0"
click at [292, 286] on select "00 05 10 15 20 25 30 35 40 45 50 55 59" at bounding box center [301, 294] width 19 height 16
type input "[DATE] 18:00"
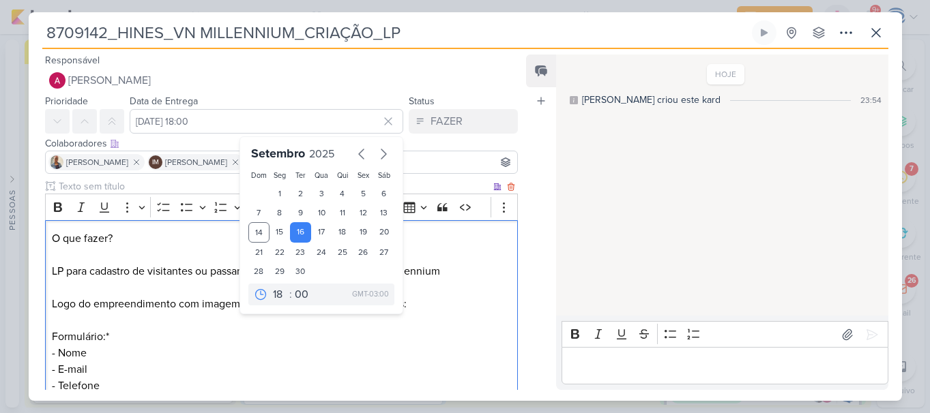
click at [303, 383] on p "O que fazer? LP para cadastro de visitantes ou passantes pelo empreendimento VN…" at bounding box center [281, 321] width 458 height 180
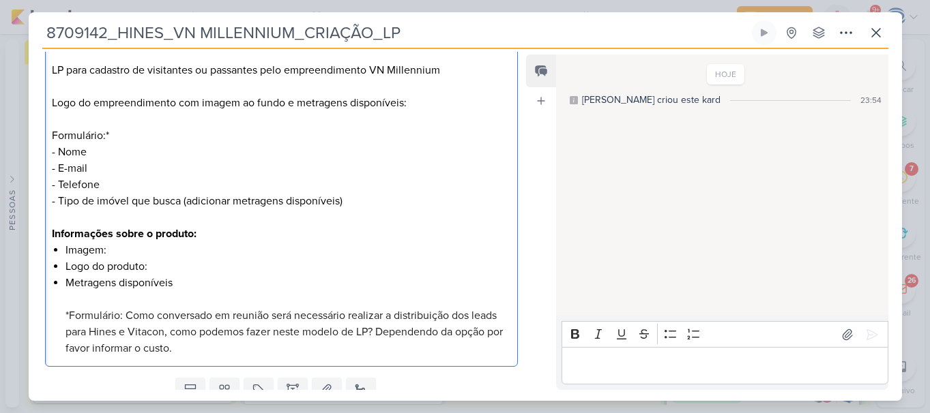
scroll to position [254, 0]
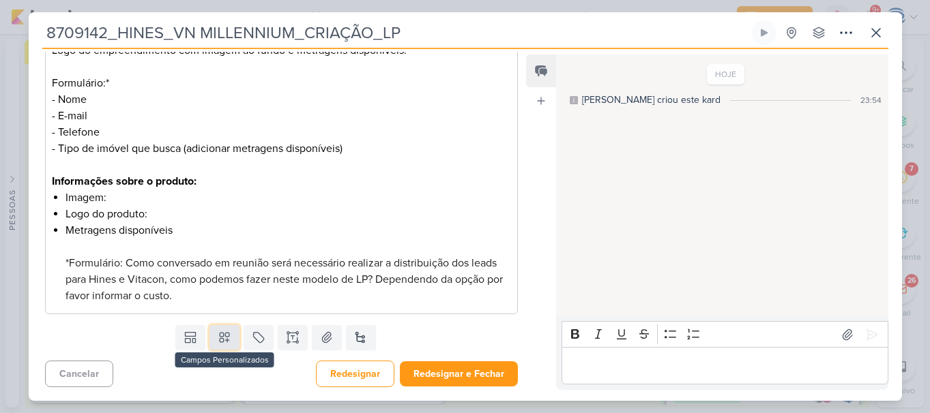
click at [224, 337] on icon at bounding box center [225, 338] width 10 height 10
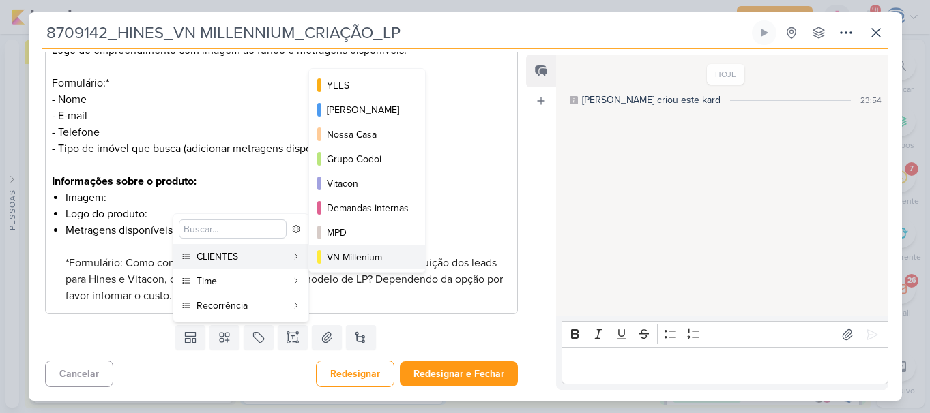
click at [363, 249] on button "VN Millenium" at bounding box center [367, 257] width 116 height 25
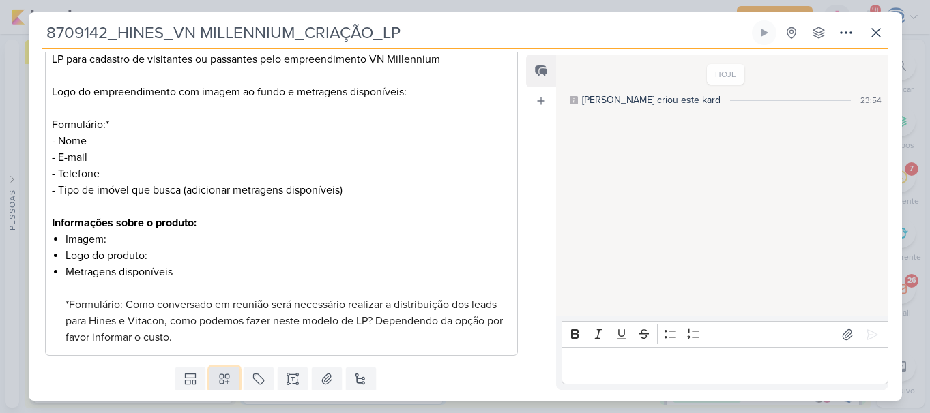
click at [224, 377] on icon at bounding box center [225, 379] width 14 height 14
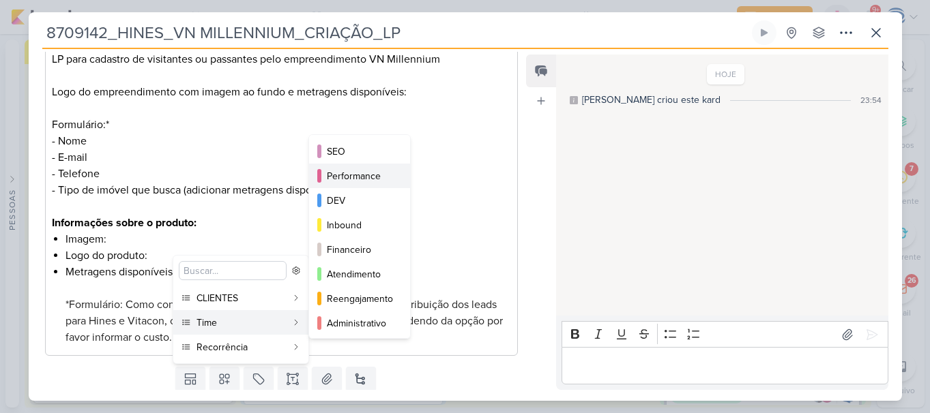
click at [363, 180] on div "Performance" at bounding box center [360, 176] width 67 height 14
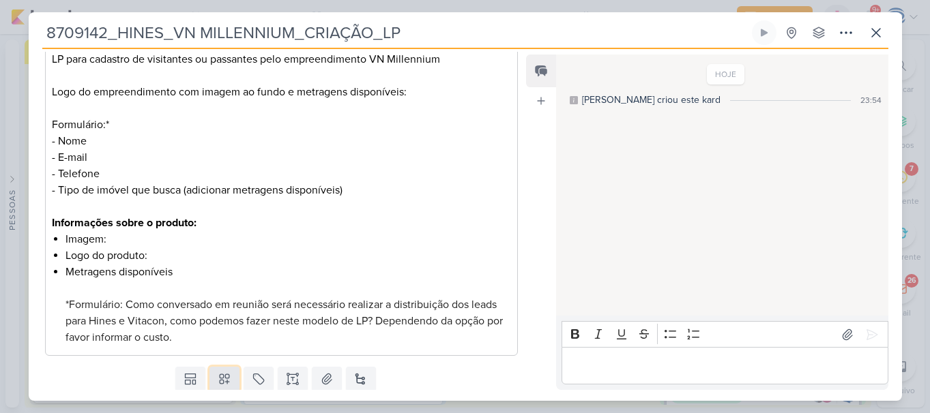
click at [223, 378] on icon at bounding box center [225, 380] width 10 height 10
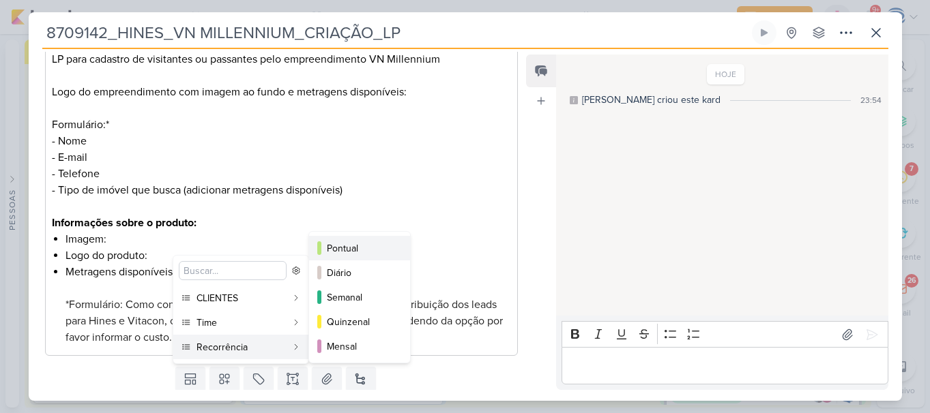
click at [350, 252] on div "Pontual" at bounding box center [360, 248] width 67 height 14
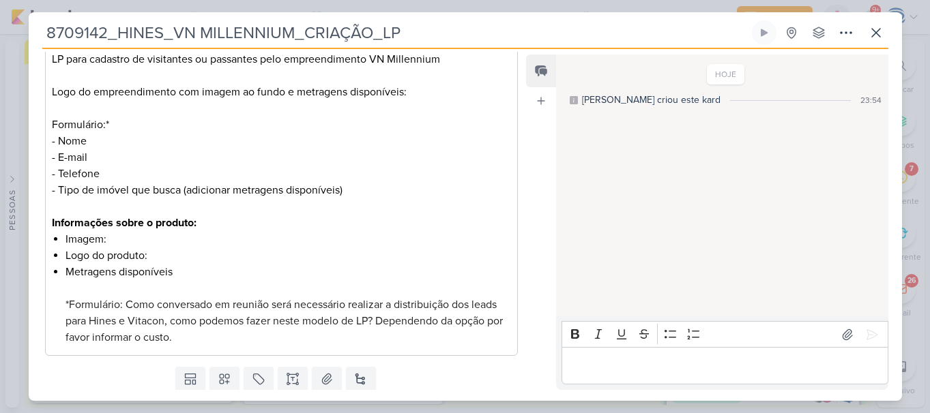
scroll to position [295, 0]
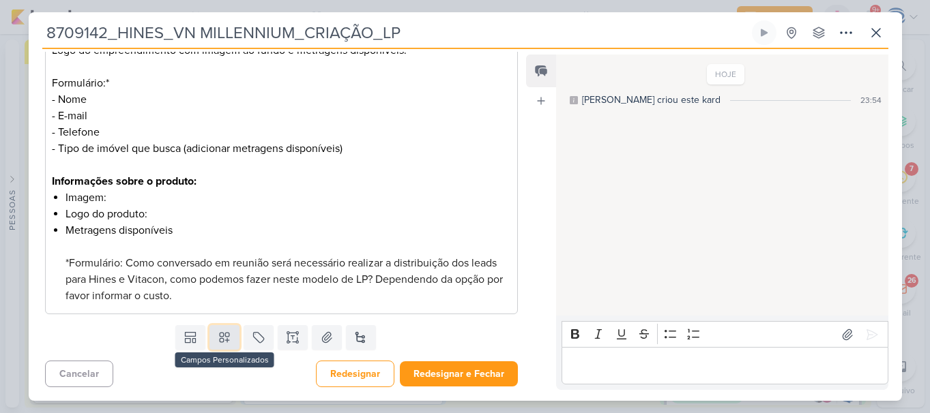
click at [220, 337] on icon at bounding box center [225, 338] width 10 height 10
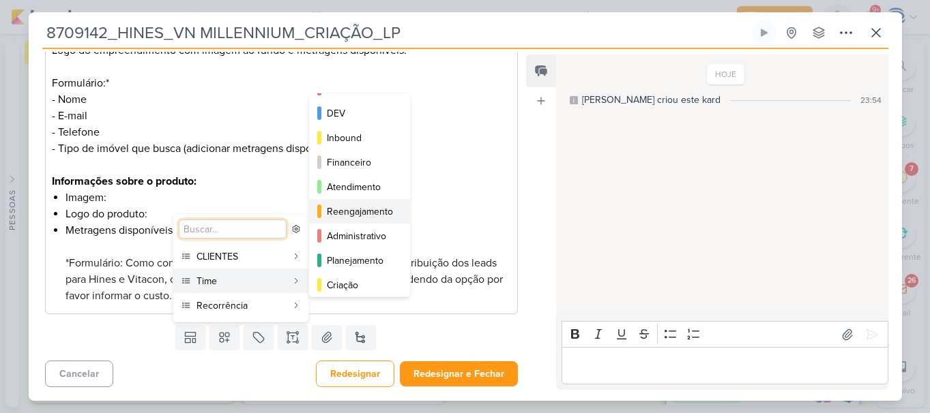
scroll to position [124, 0]
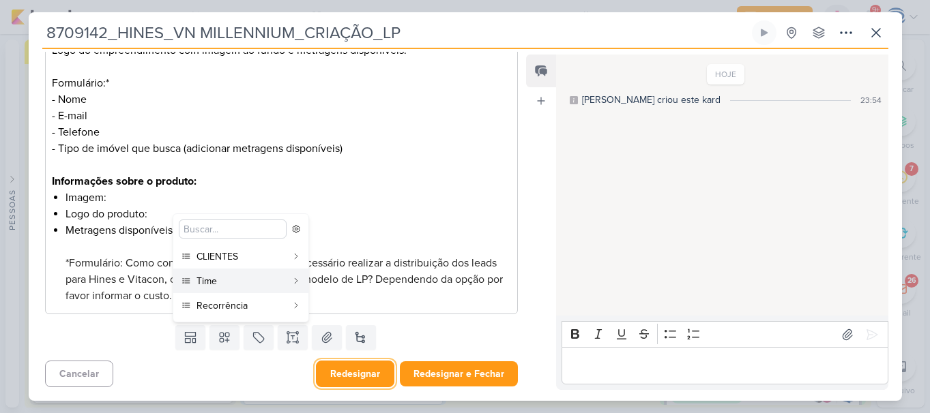
click at [359, 369] on button "Redesignar" at bounding box center [355, 374] width 78 height 27
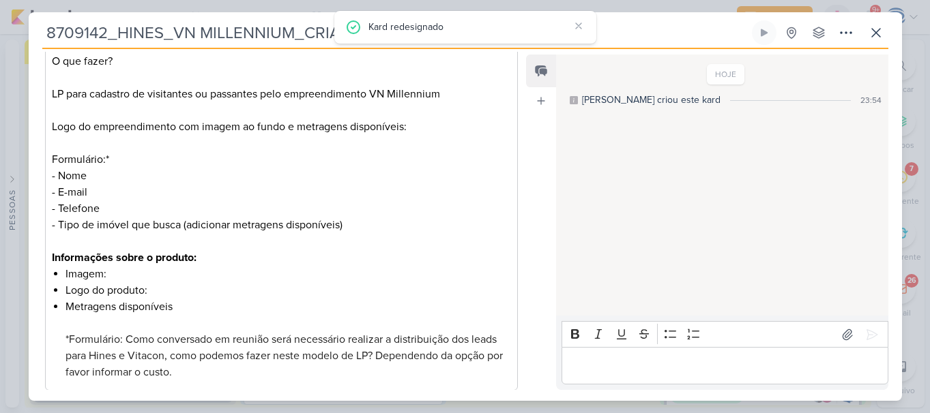
scroll to position [170, 0]
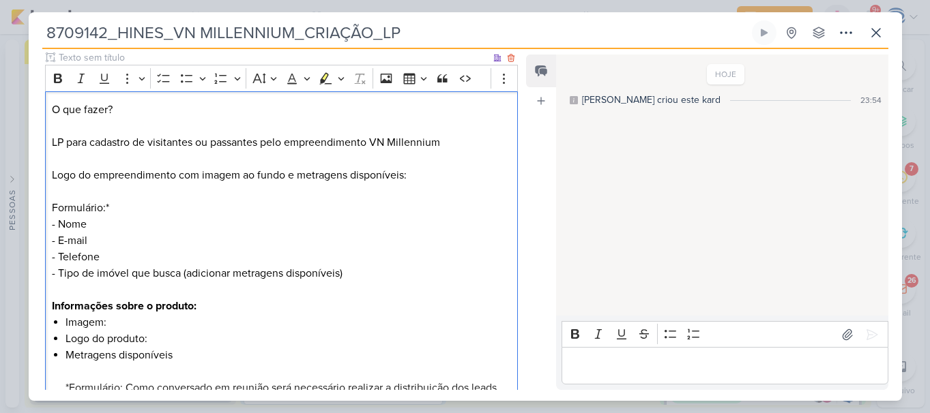
drag, startPoint x: 124, startPoint y: 106, endPoint x: 53, endPoint y: 105, distance: 70.9
click at [48, 106] on div "O que fazer? LP para cadastro de visitantes ou passantes pelo empreendimento VN…" at bounding box center [281, 265] width 473 height 348
drag, startPoint x: 53, startPoint y: 110, endPoint x: 134, endPoint y: 119, distance: 82.4
click at [134, 119] on p "O que fazer? LP para cadastro de visitantes ou passantes pelo empreendimento VN…" at bounding box center [281, 192] width 458 height 180
click at [59, 86] on button "Bold" at bounding box center [58, 78] width 20 height 20
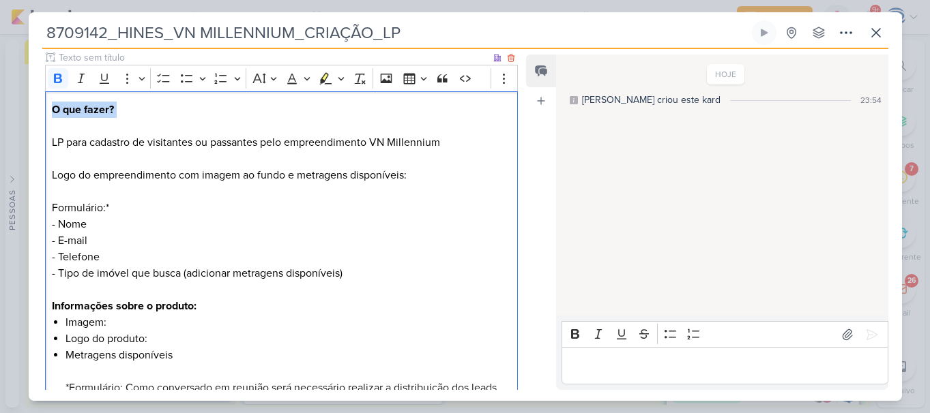
scroll to position [295, 0]
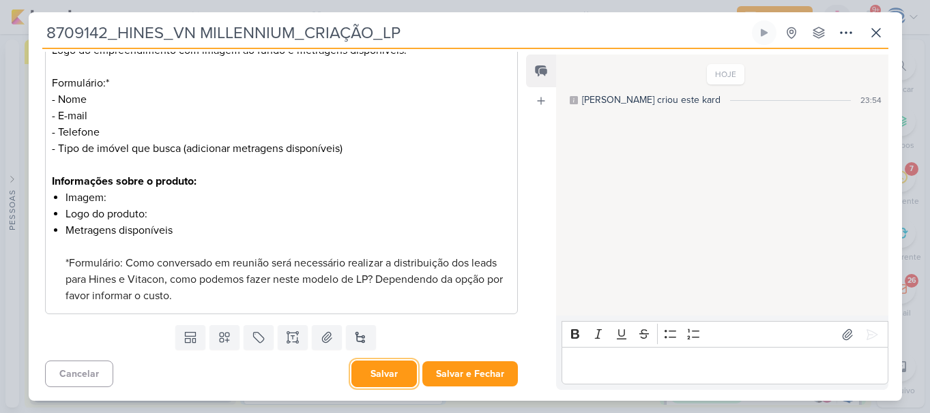
click at [391, 373] on button "Salvar" at bounding box center [383, 374] width 65 height 27
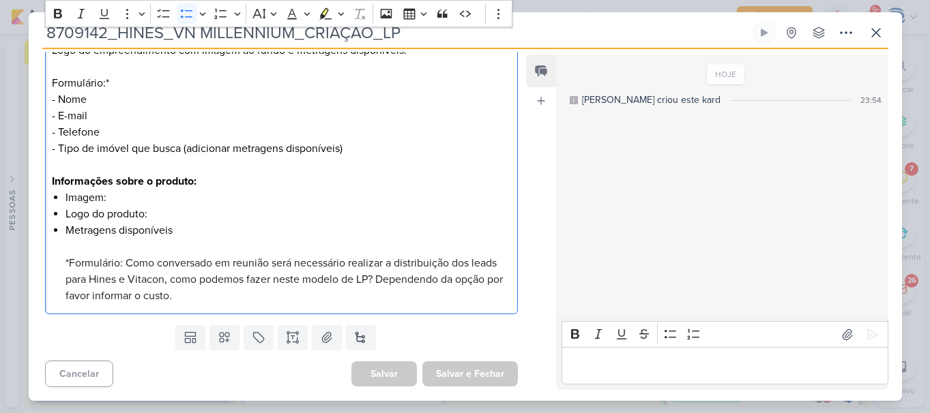
click at [180, 201] on li "Imagem:" at bounding box center [287, 198] width 445 height 16
click at [173, 214] on li "Logo do produto:" at bounding box center [287, 214] width 445 height 16
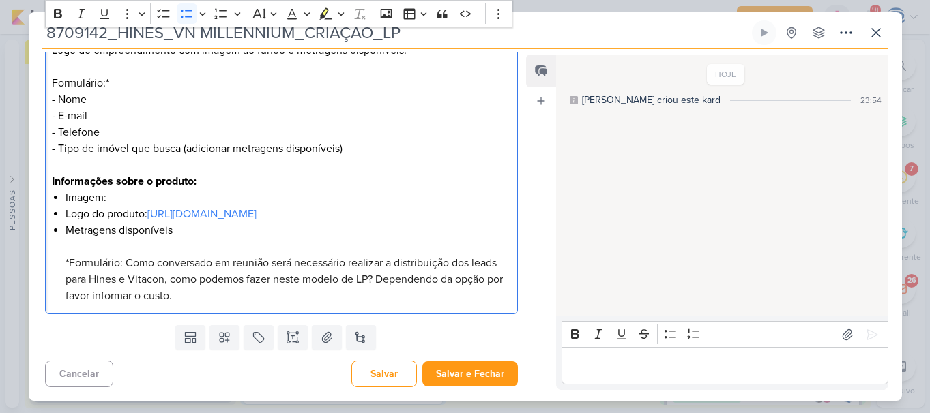
click at [188, 199] on li "Imagem:" at bounding box center [287, 198] width 445 height 16
click at [203, 250] on li "Metragens disponíveis *Formulário: Como conversado em reunião será necessário r…" at bounding box center [287, 263] width 445 height 82
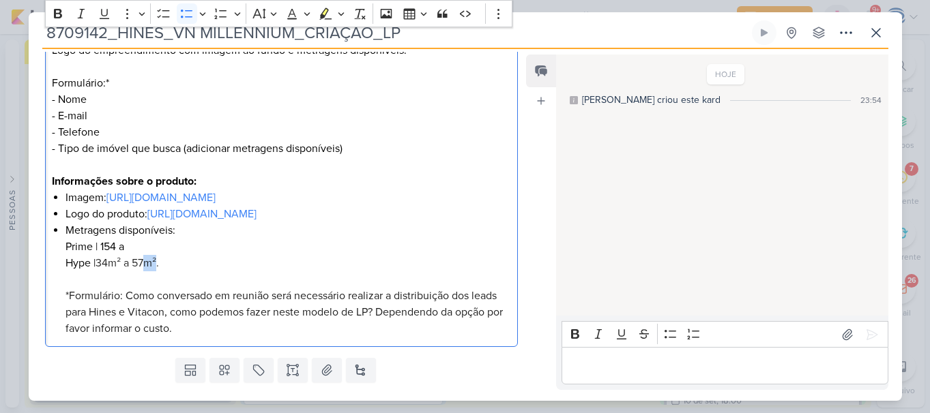
copy span "m²"
click at [122, 270] on span "34m² a 57m²." at bounding box center [126, 263] width 63 height 14
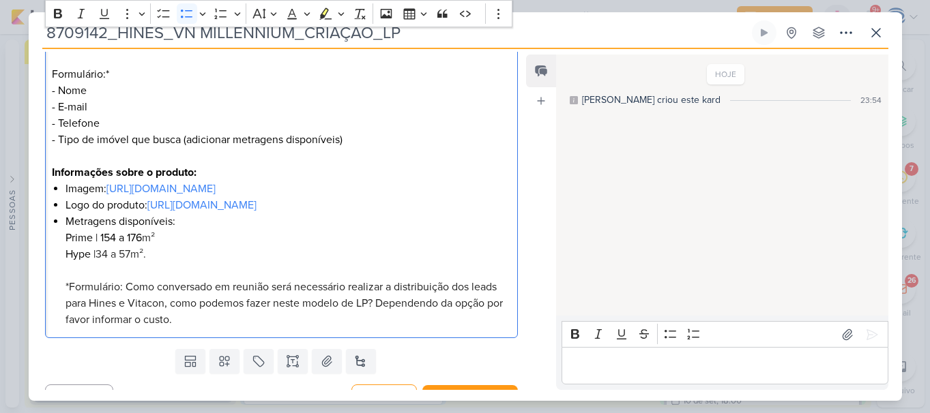
scroll to position [344, 0]
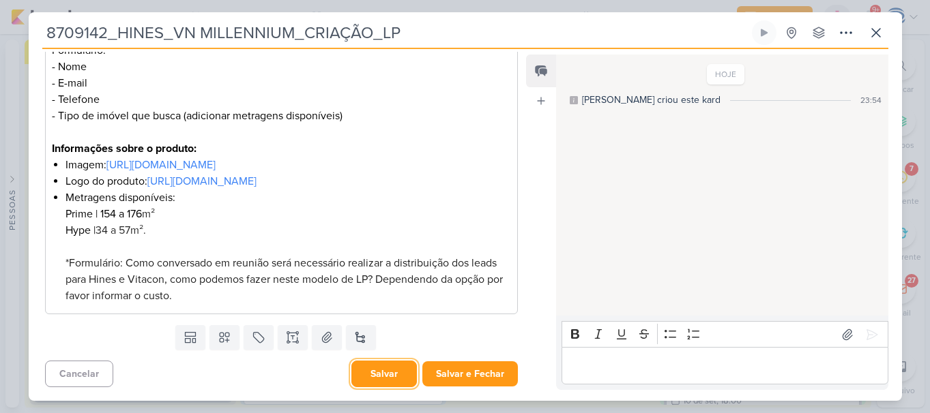
click at [391, 376] on button "Salvar" at bounding box center [383, 374] width 65 height 27
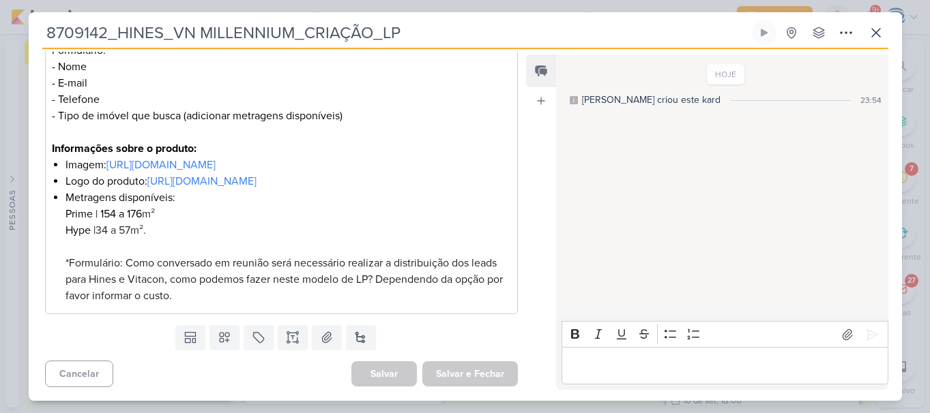
scroll to position [0, 0]
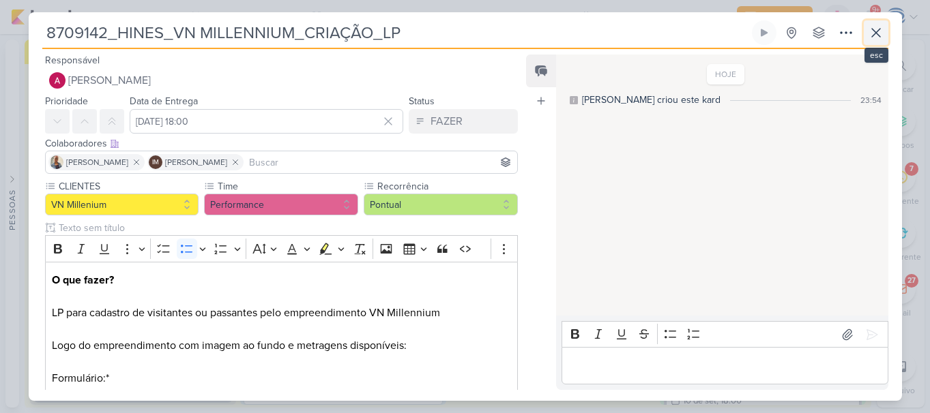
click at [878, 30] on icon at bounding box center [876, 33] width 8 height 8
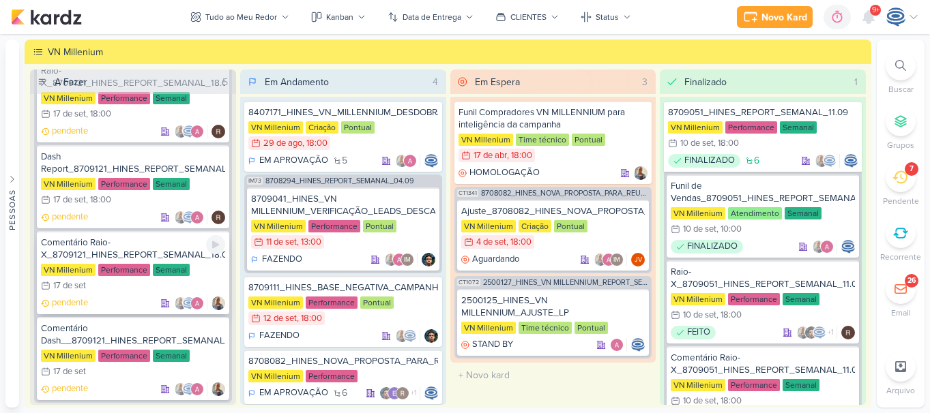
click at [160, 256] on div "Comentário Raio-X_8709121_HINES_REPORT_SEMANAL_18.09" at bounding box center [133, 249] width 184 height 25
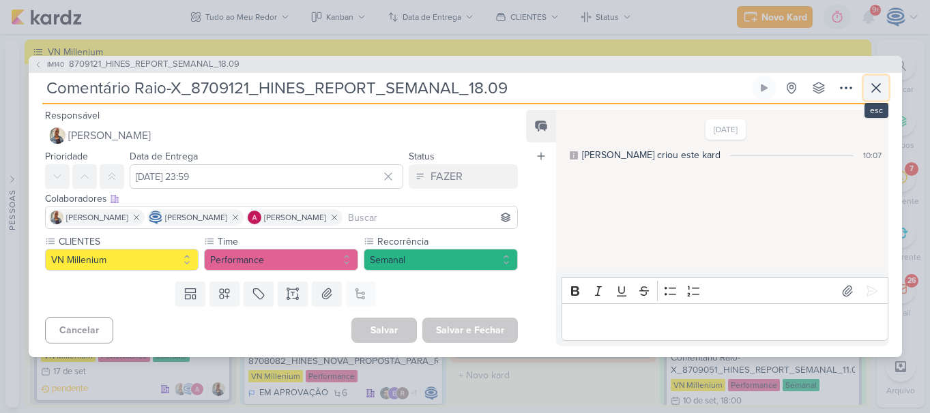
click at [879, 86] on icon at bounding box center [875, 88] width 16 height 16
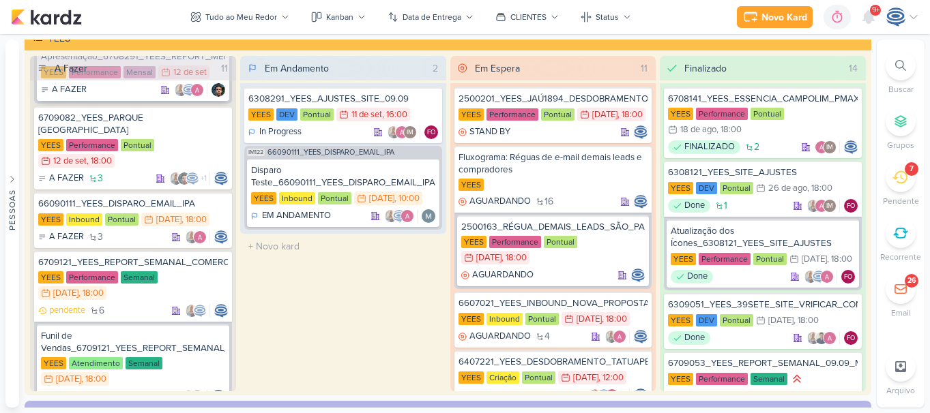
scroll to position [284, 0]
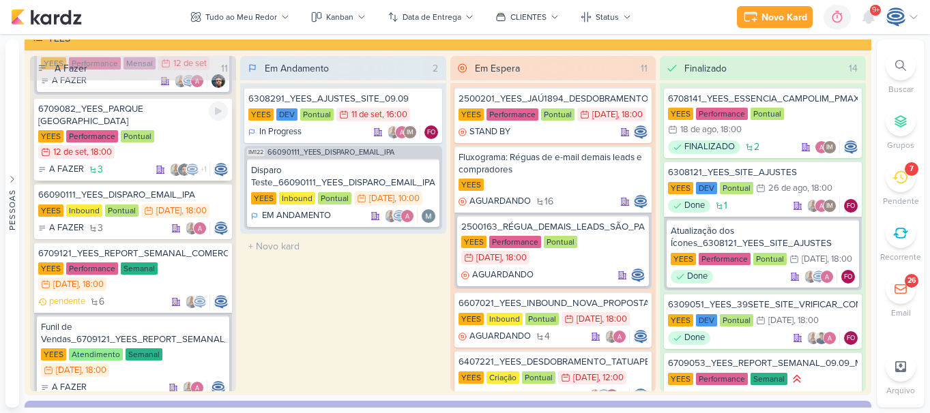
click at [154, 115] on div "6709082_YEES_PARQUE [GEOGRAPHIC_DATA]" at bounding box center [133, 115] width 190 height 25
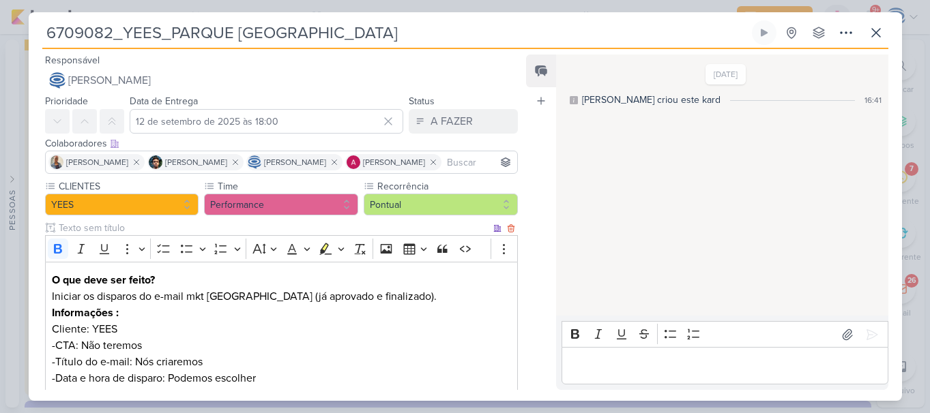
scroll to position [1, 0]
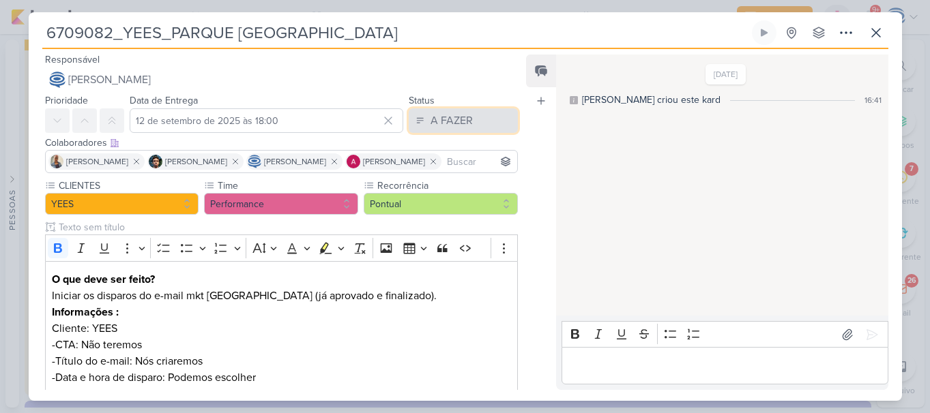
click at [449, 130] on button "A FAZER" at bounding box center [462, 120] width 109 height 25
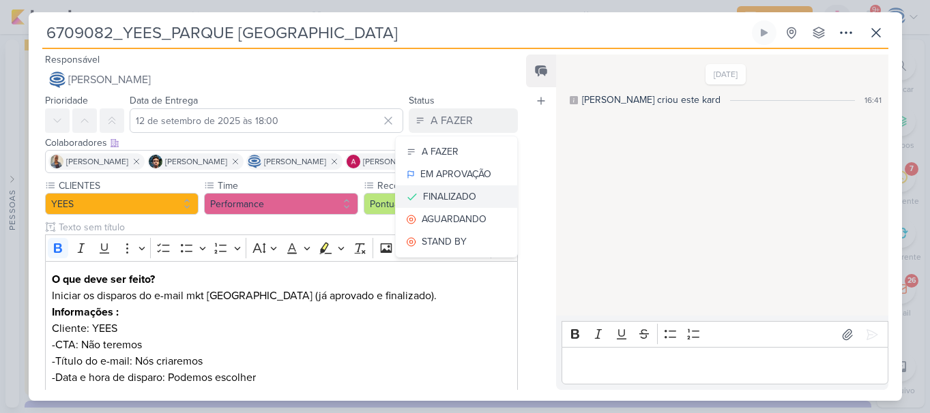
click at [457, 198] on div "FINALIZADO" at bounding box center [449, 197] width 53 height 14
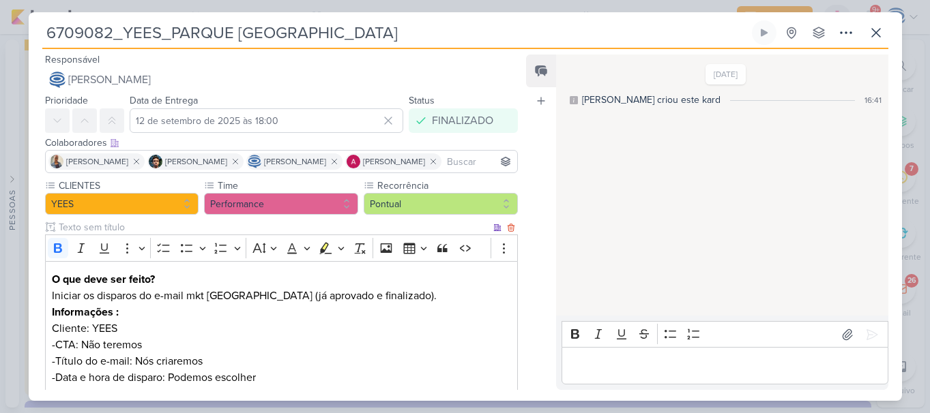
scroll to position [219, 0]
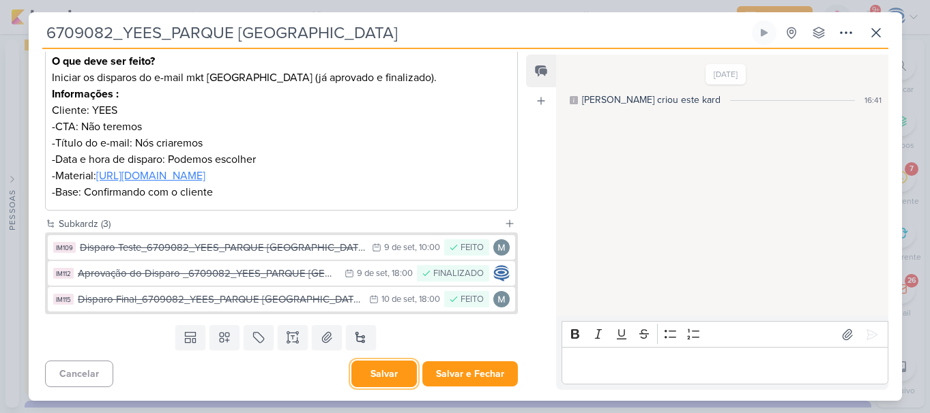
click at [386, 379] on button "Salvar" at bounding box center [383, 374] width 65 height 27
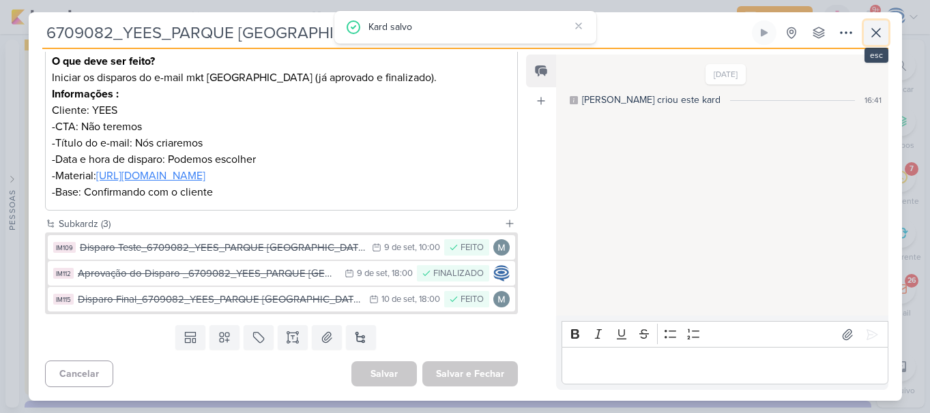
click at [876, 37] on icon at bounding box center [875, 33] width 16 height 16
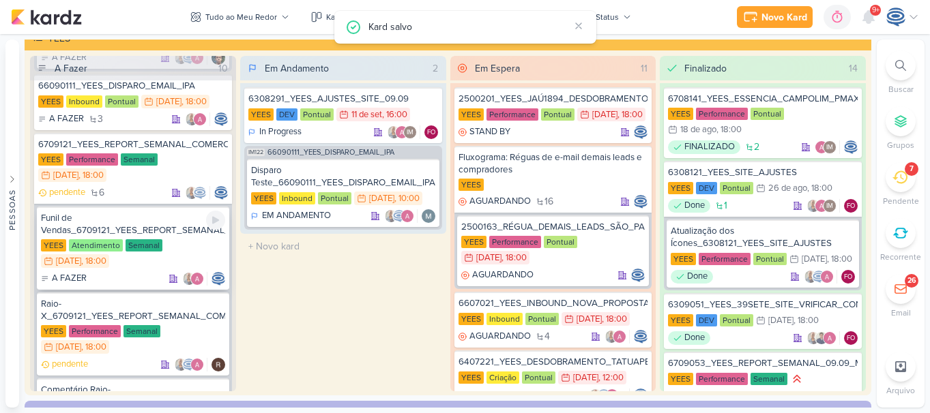
scroll to position [312, 0]
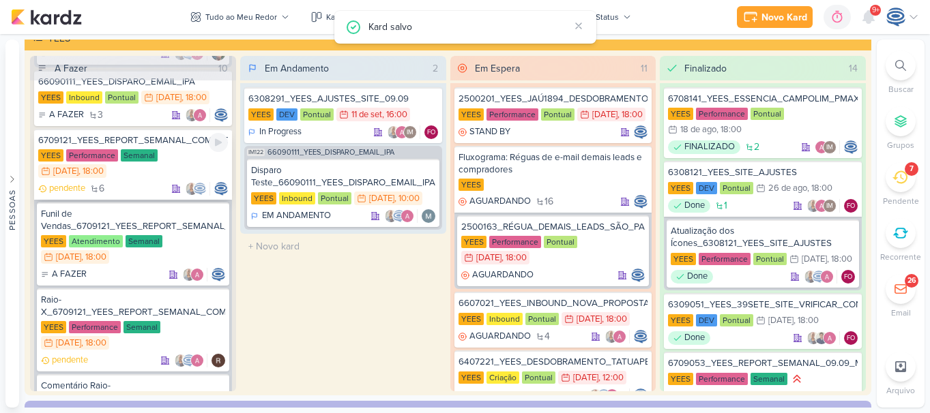
click at [173, 146] on div "6709121_YEES_REPORT_SEMANAL_COMERCIAL_16.09" at bounding box center [133, 140] width 190 height 12
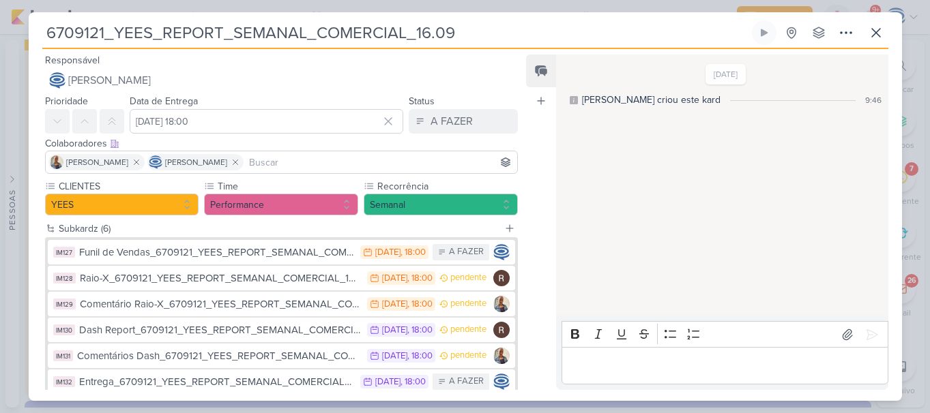
drag, startPoint x: 482, startPoint y: 34, endPoint x: 41, endPoint y: 49, distance: 441.5
click at [41, 49] on div "6709121_YEES_REPORT_SEMANAL_COMERCIAL_16.09 Criado por Isabella nenhum grupo di…" at bounding box center [465, 210] width 873 height 381
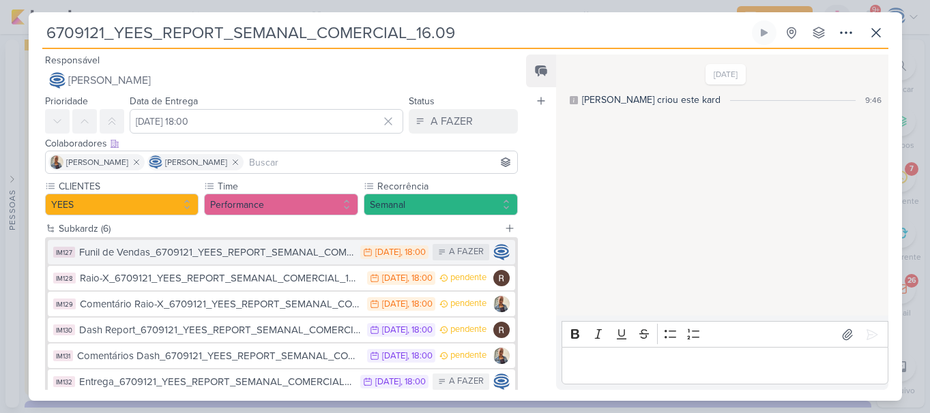
click at [256, 262] on button "IM127 Funil de Vendas_6709121_YEES_REPORT_SEMANAL_COMERCIAL_16.09 15/9 15 de se…" at bounding box center [282, 252] width 468 height 25
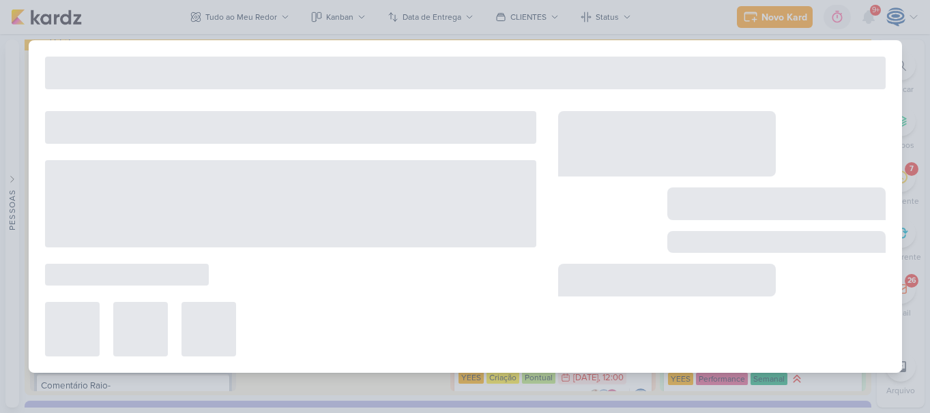
type input "Funil de Vendas_6709121_YEES_REPORT_SEMANAL_COMERCIAL_16.09"
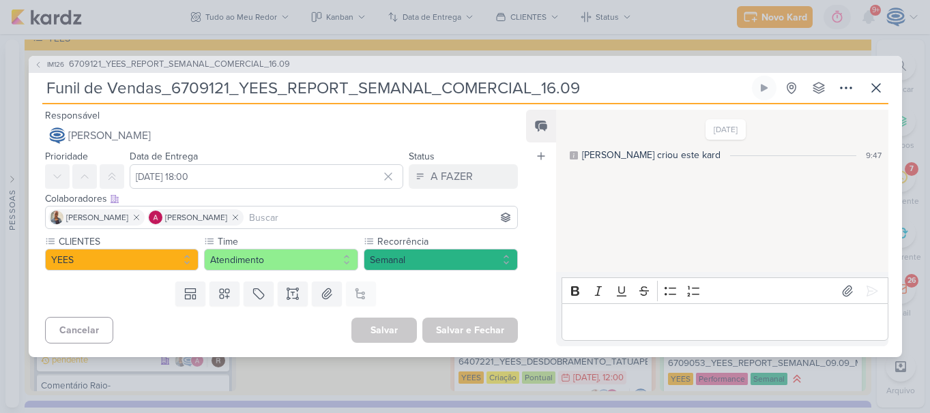
drag, startPoint x: 595, startPoint y: 89, endPoint x: 48, endPoint y: 86, distance: 546.9
drag, startPoint x: 48, startPoint y: 86, endPoint x: 38, endPoint y: 85, distance: 10.3
click at [38, 85] on div "IM126 6709121_YEES_REPORT_SEMANAL_COMERCIAL_16.09 Funil de Vendas_6709121_YEES_…" at bounding box center [465, 207] width 873 height 302
drag, startPoint x: 47, startPoint y: 85, endPoint x: 605, endPoint y: 81, distance: 557.9
click at [605, 81] on input "Funil de Vendas_6709121_YEES_REPORT_SEMANAL_COMERCIAL_16.09" at bounding box center [395, 88] width 707 height 25
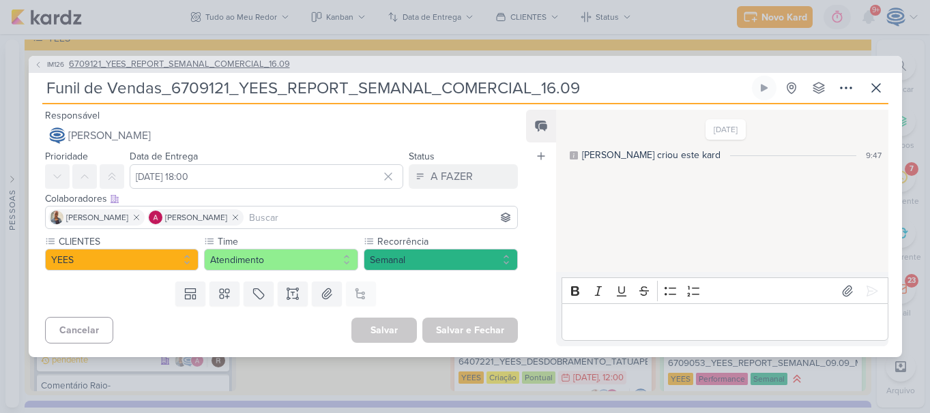
click at [214, 63] on span "6709121_YEES_REPORT_SEMANAL_COMERCIAL_16.09" at bounding box center [179, 65] width 221 height 14
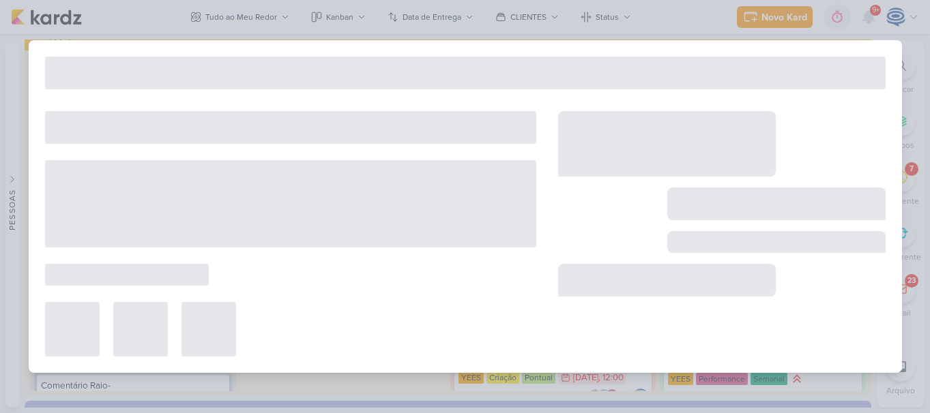
type input "6709121_YEES_REPORT_SEMANAL_COMERCIAL_16.09"
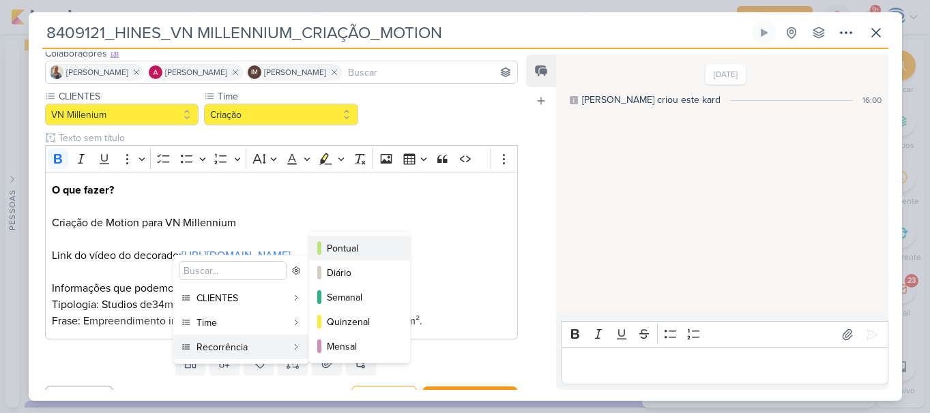
scroll to position [89, 0]
click at [348, 247] on div "Pontual" at bounding box center [360, 248] width 67 height 14
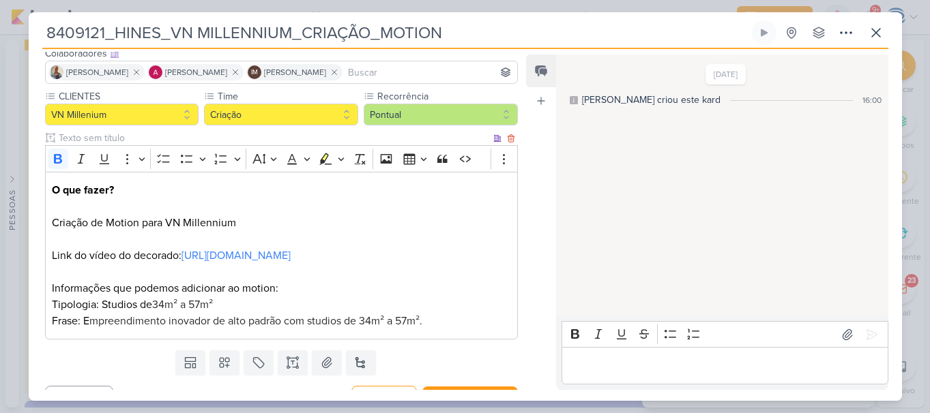
scroll to position [132, 0]
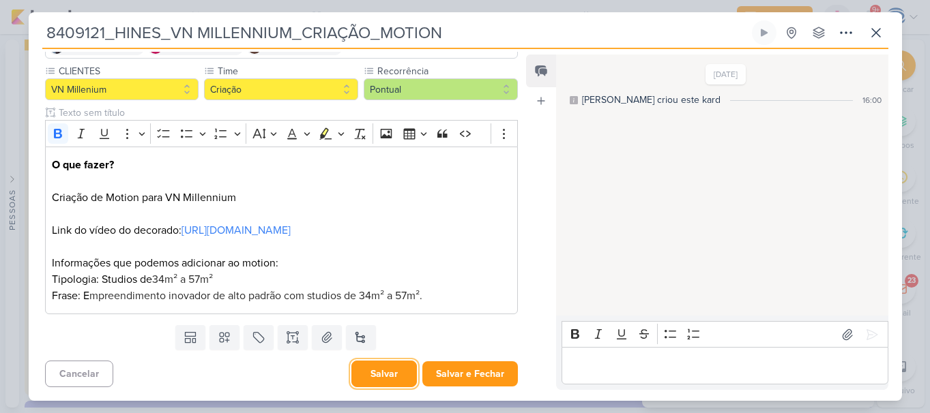
click at [378, 378] on button "Salvar" at bounding box center [383, 374] width 65 height 27
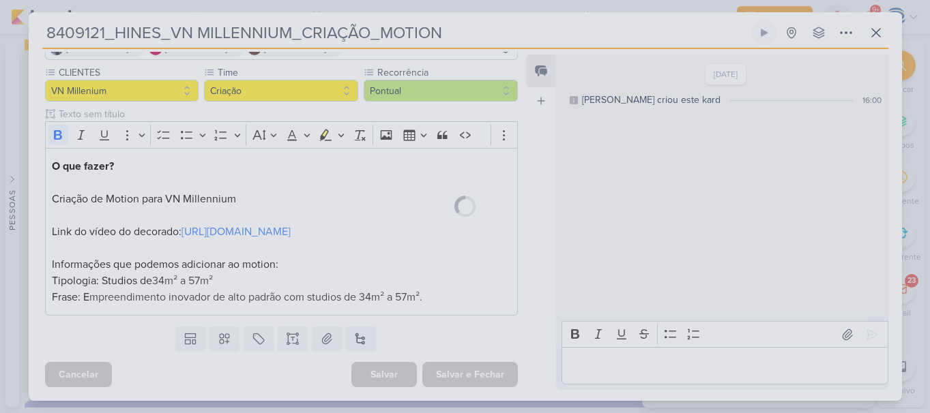
scroll to position [130, 0]
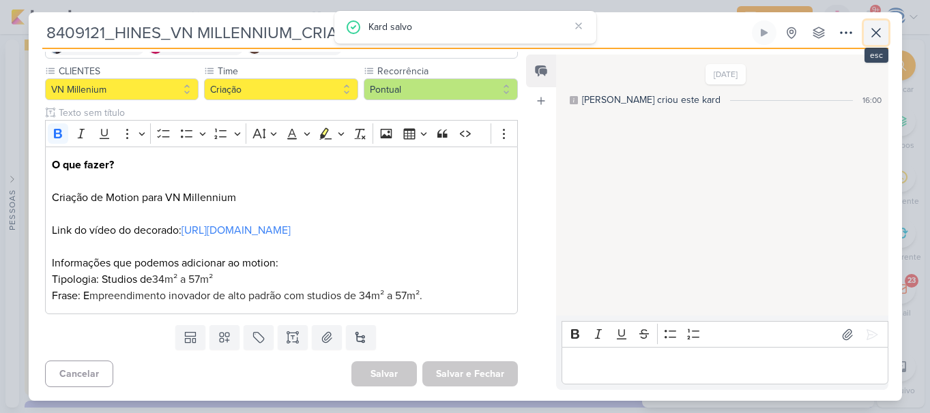
click at [878, 33] on icon at bounding box center [875, 33] width 16 height 16
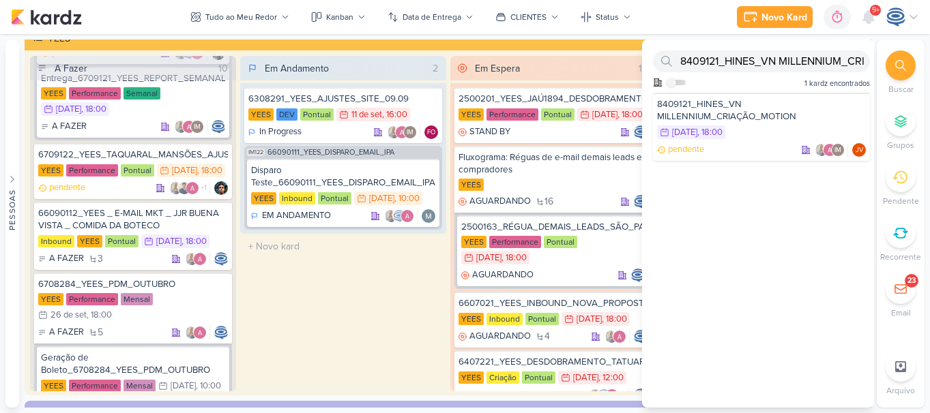
click at [897, 70] on icon at bounding box center [900, 65] width 11 height 11
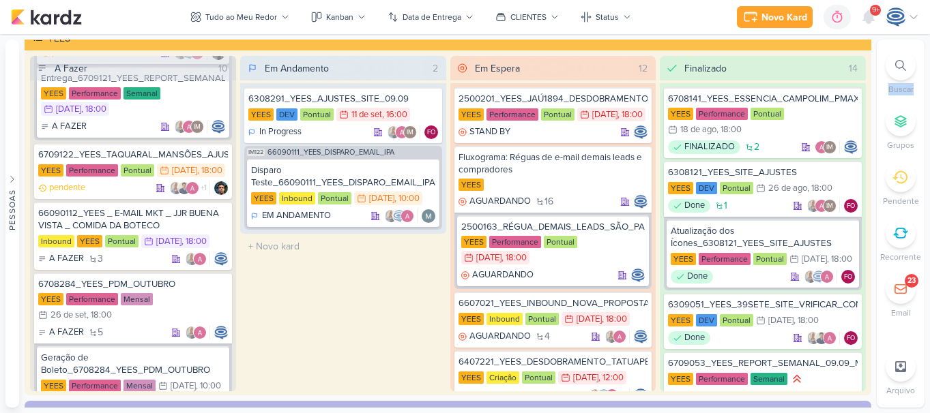
click at [897, 70] on icon at bounding box center [900, 65] width 11 height 11
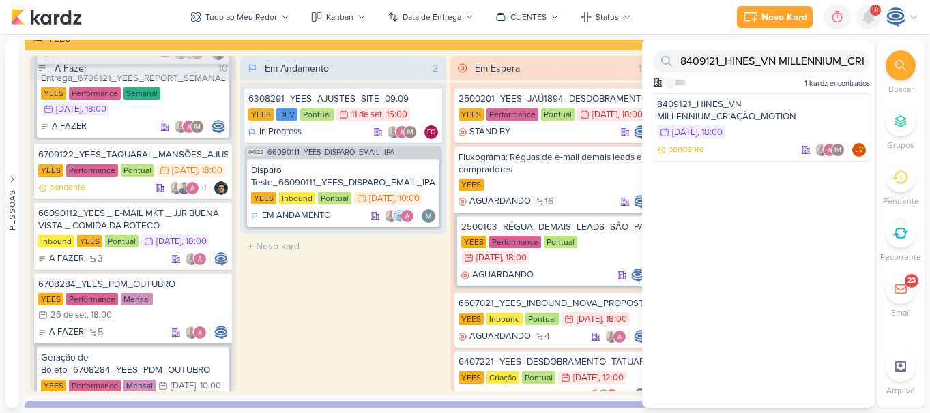
click at [863, 16] on icon at bounding box center [868, 17] width 16 height 16
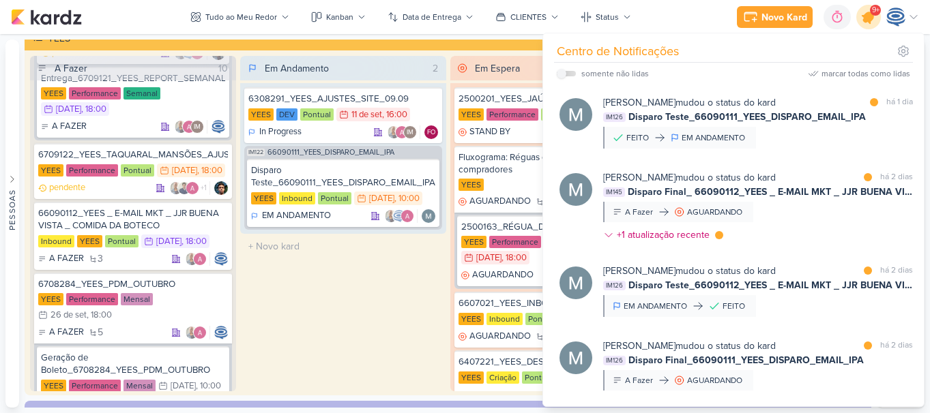
click at [863, 16] on icon at bounding box center [868, 17] width 16 height 16
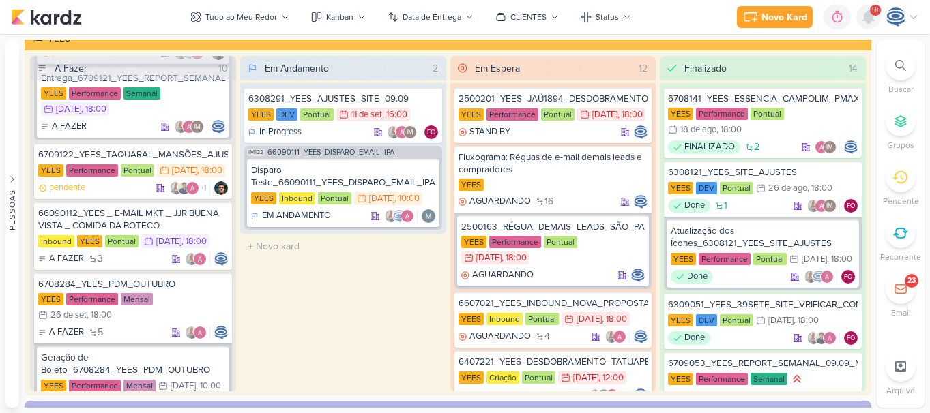
click at [863, 16] on icon at bounding box center [868, 17] width 16 height 16
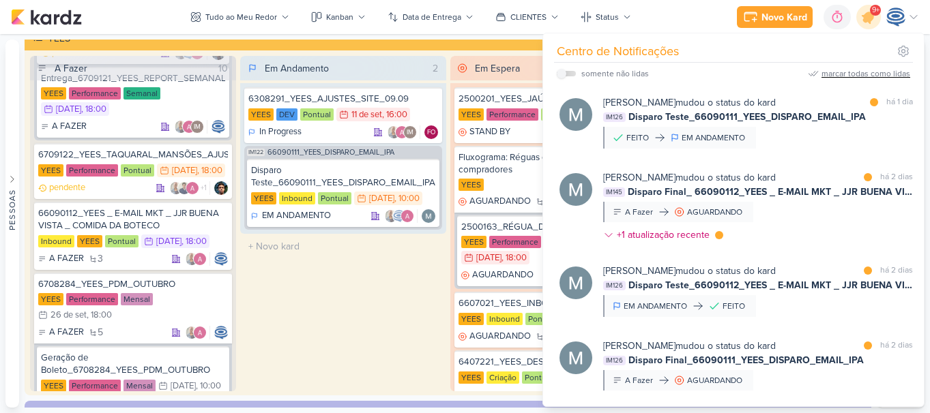
click at [877, 74] on div "marcar todas como lidas" at bounding box center [865, 74] width 89 height 12
click at [861, 19] on icon at bounding box center [868, 16] width 23 height 23
